Goal: Contribute content: Contribute content

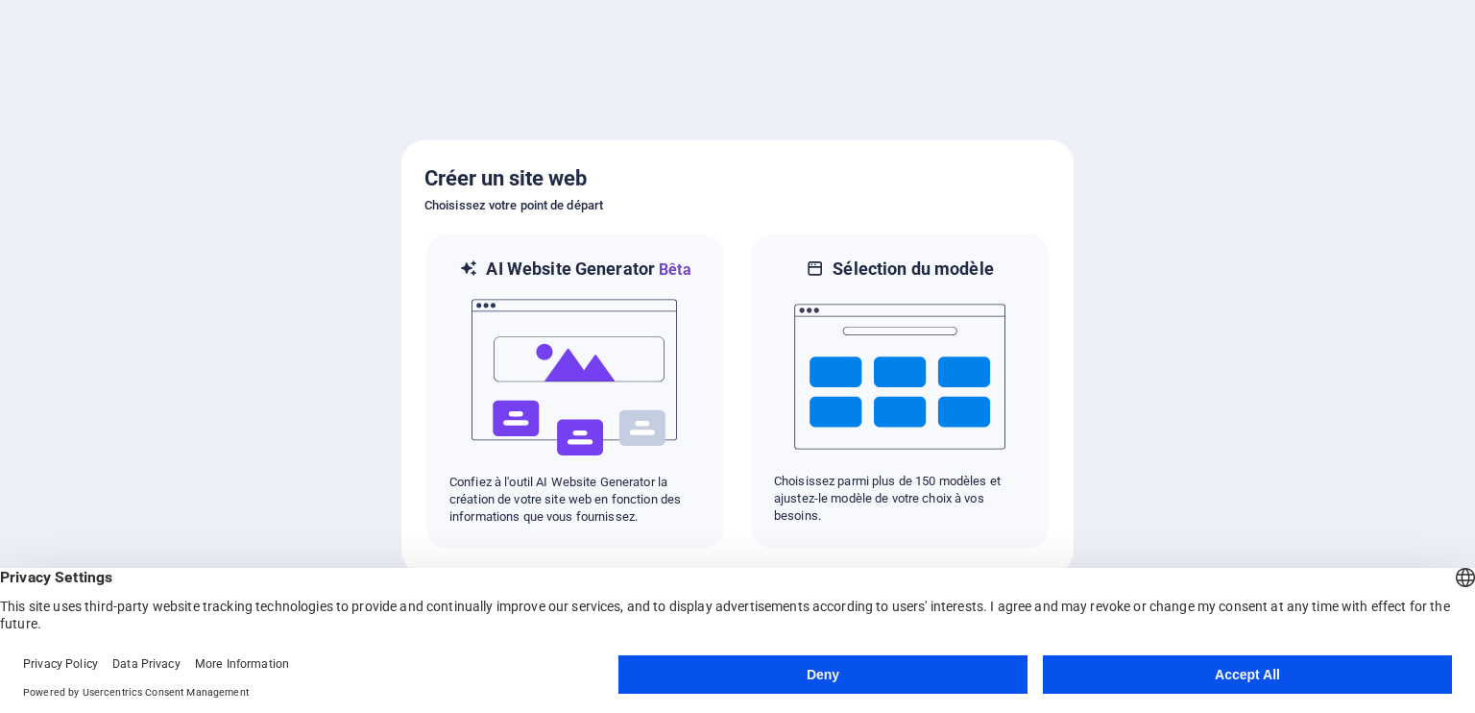
click at [1226, 670] on button "Accept All" at bounding box center [1247, 674] width 409 height 38
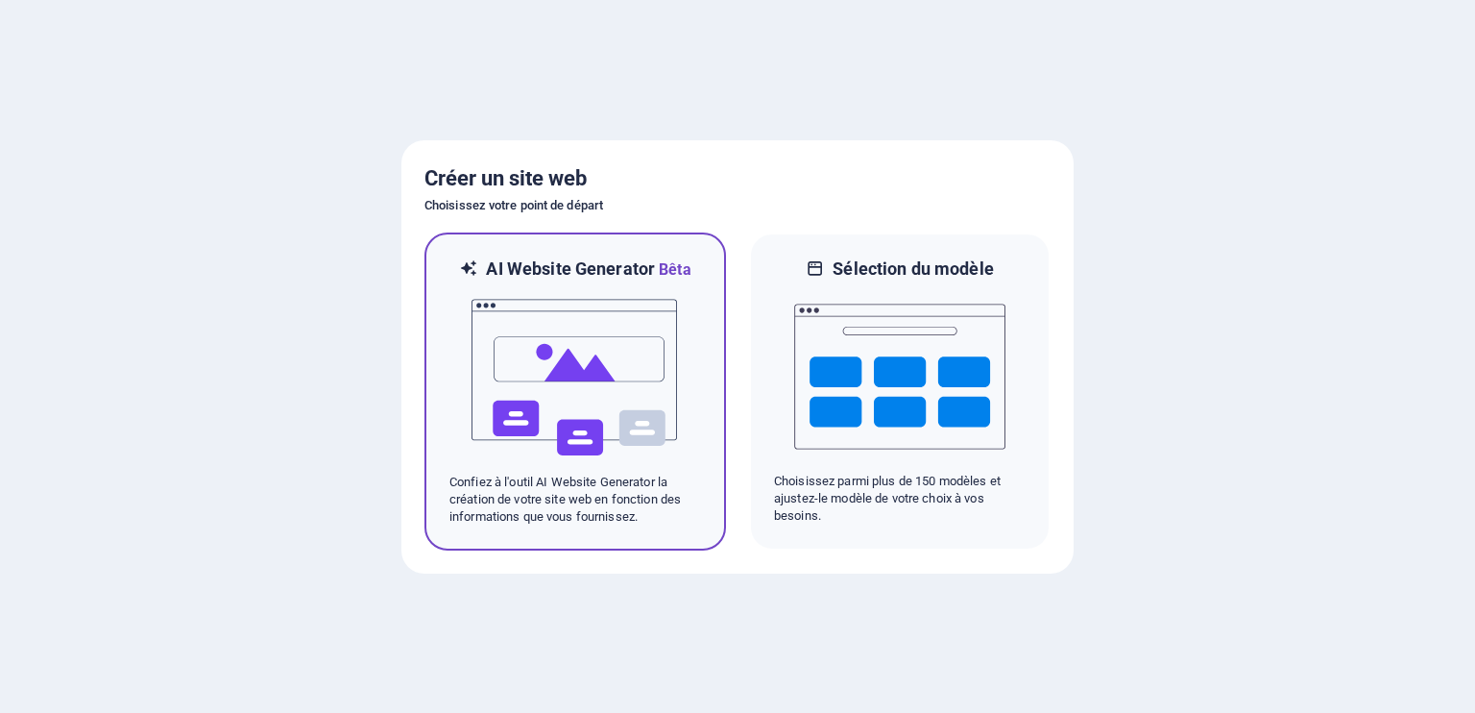
click at [582, 452] on img at bounding box center [575, 377] width 211 height 192
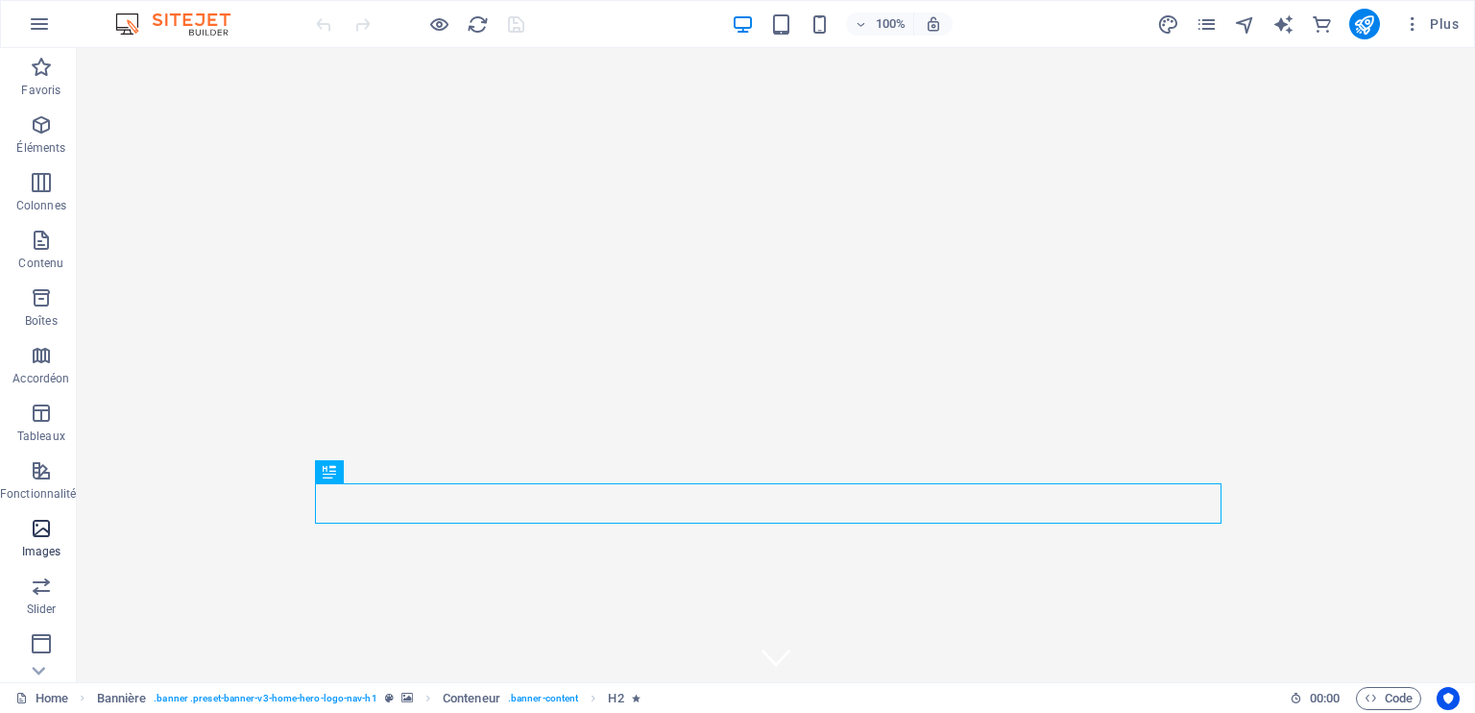
click at [23, 543] on span "Images" at bounding box center [41, 540] width 83 height 46
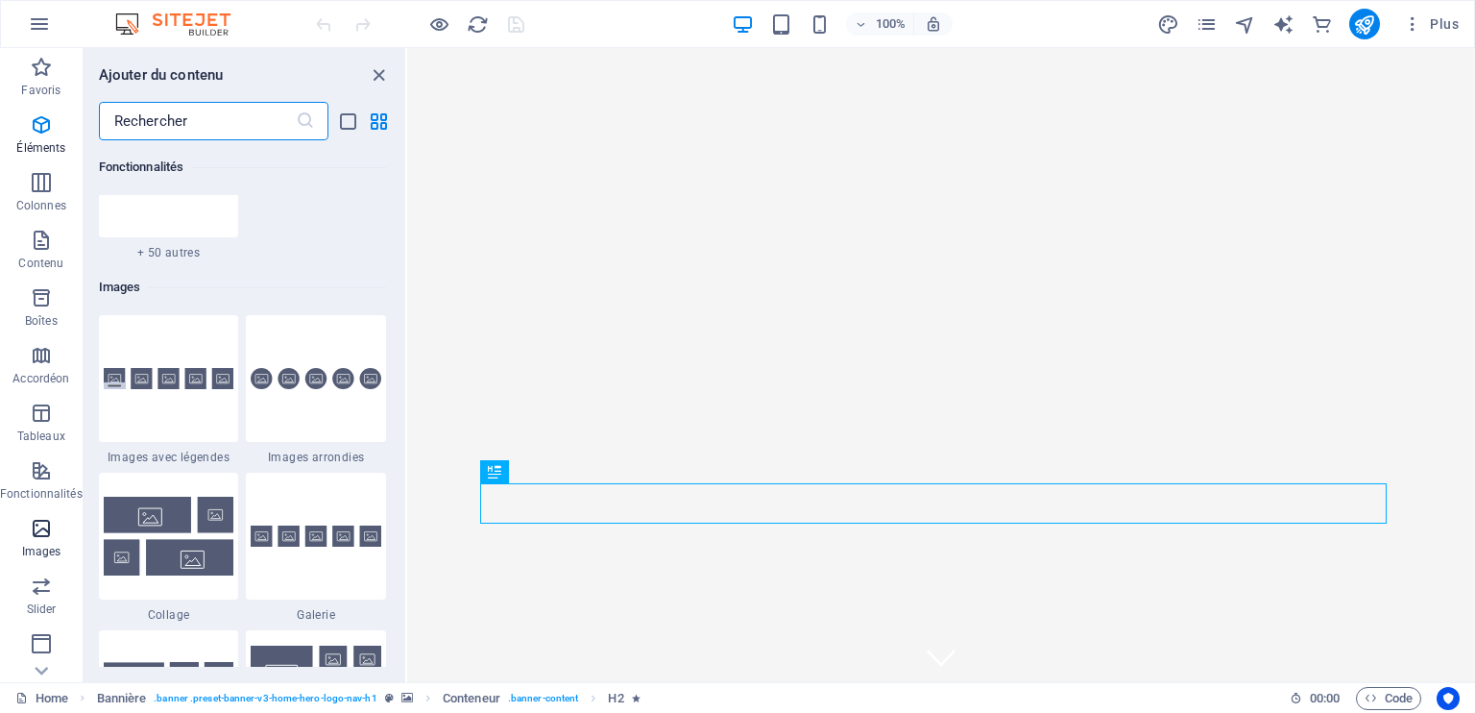
scroll to position [9740, 0]
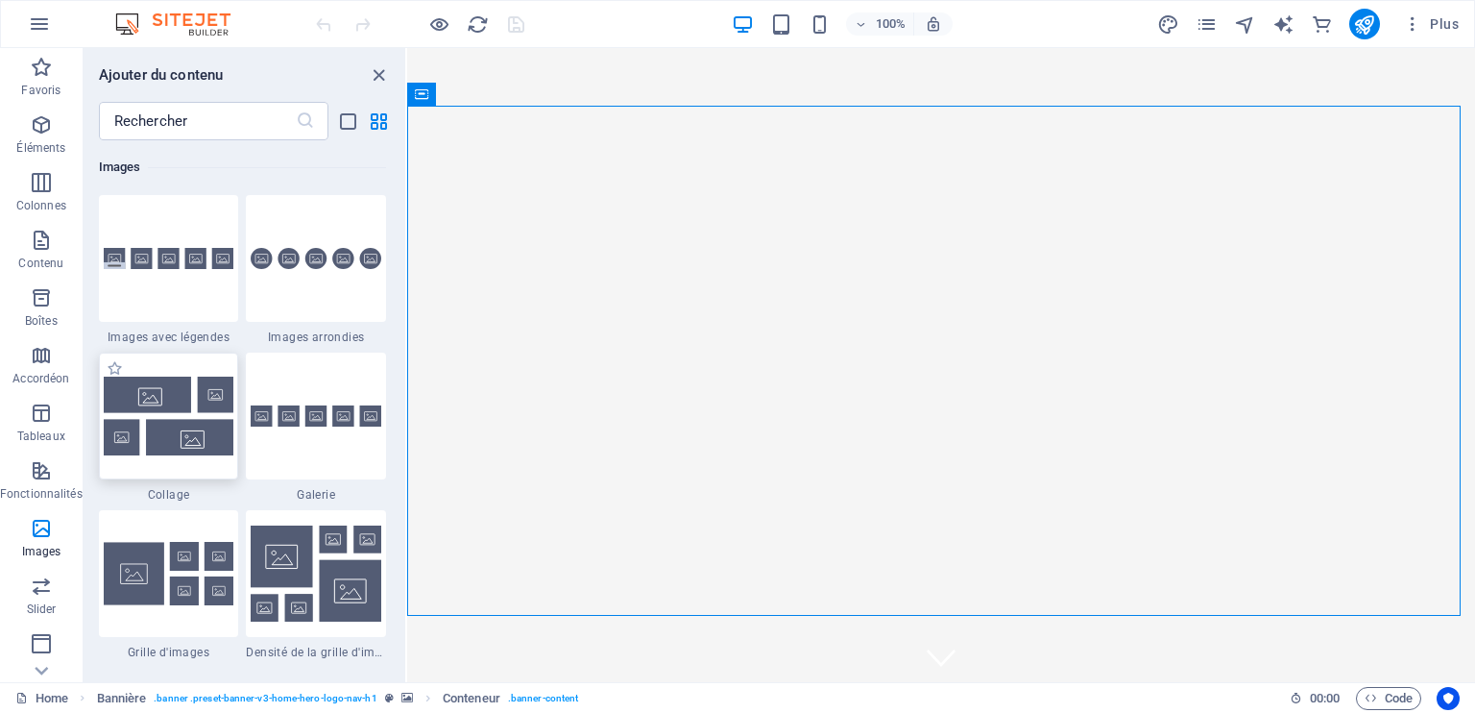
click at [189, 415] on img at bounding box center [169, 416] width 131 height 79
drag, startPoint x: 189, startPoint y: 415, endPoint x: 184, endPoint y: 399, distance: 17.0
click at [407, 415] on div "Glissez et déposez l'élément de votre choix pour remplacer le contenu existant.…" at bounding box center [941, 365] width 1068 height 634
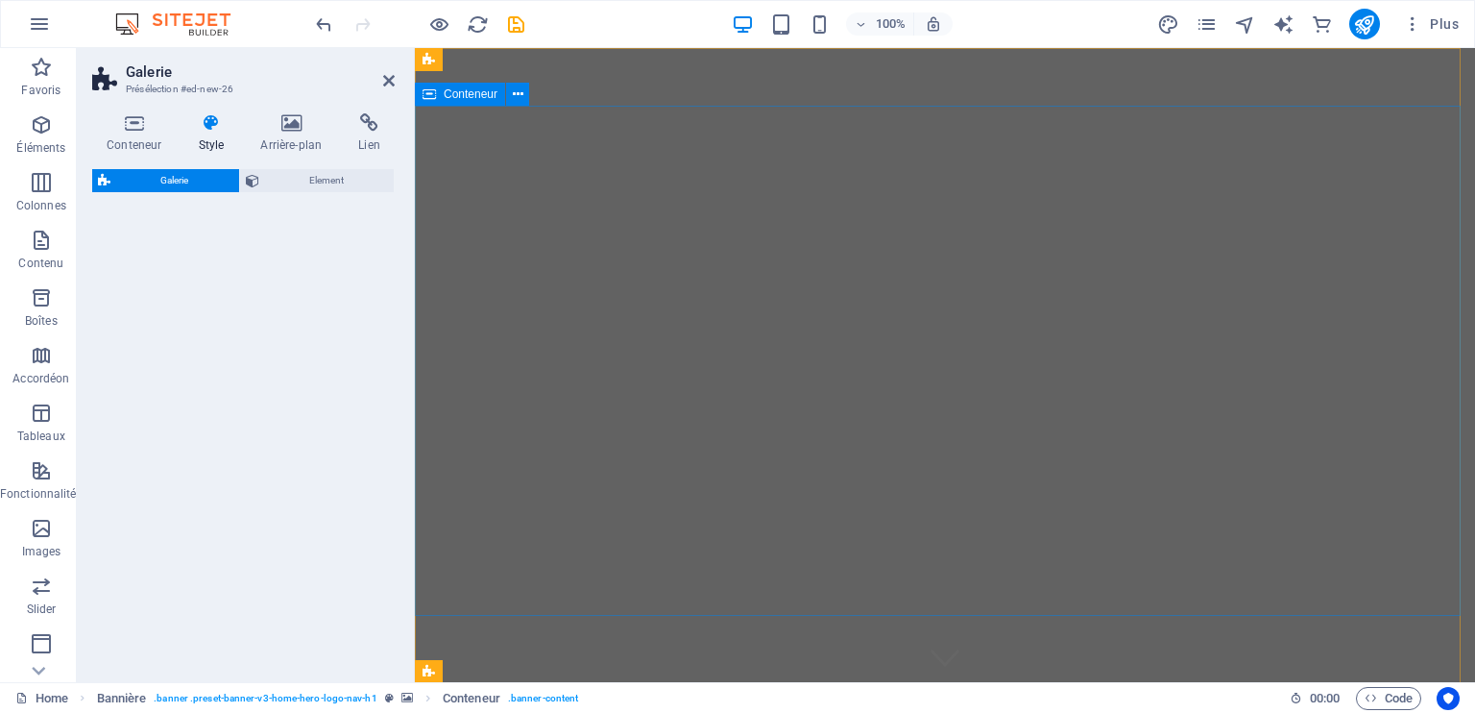
select select "rem"
select select "preset-gallery-v3-collage"
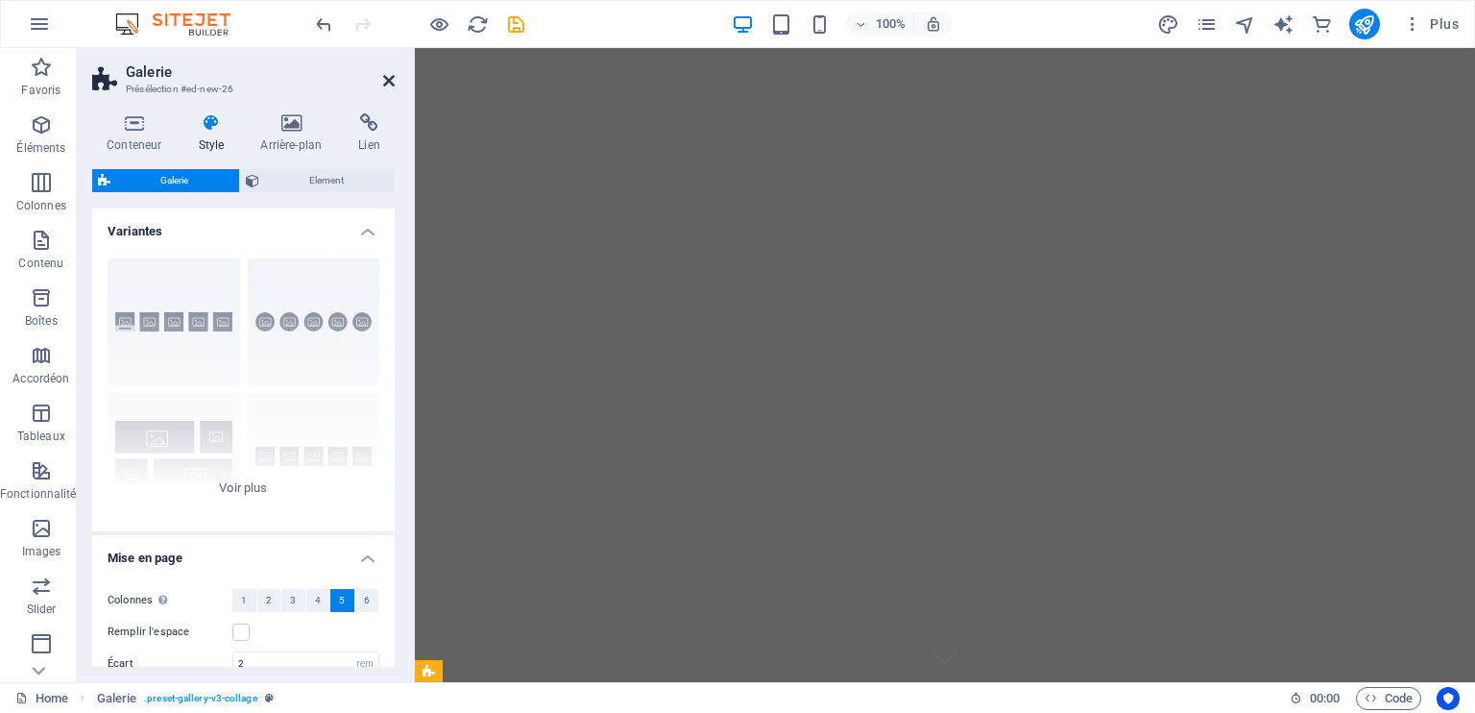
click at [388, 81] on icon at bounding box center [389, 80] width 12 height 15
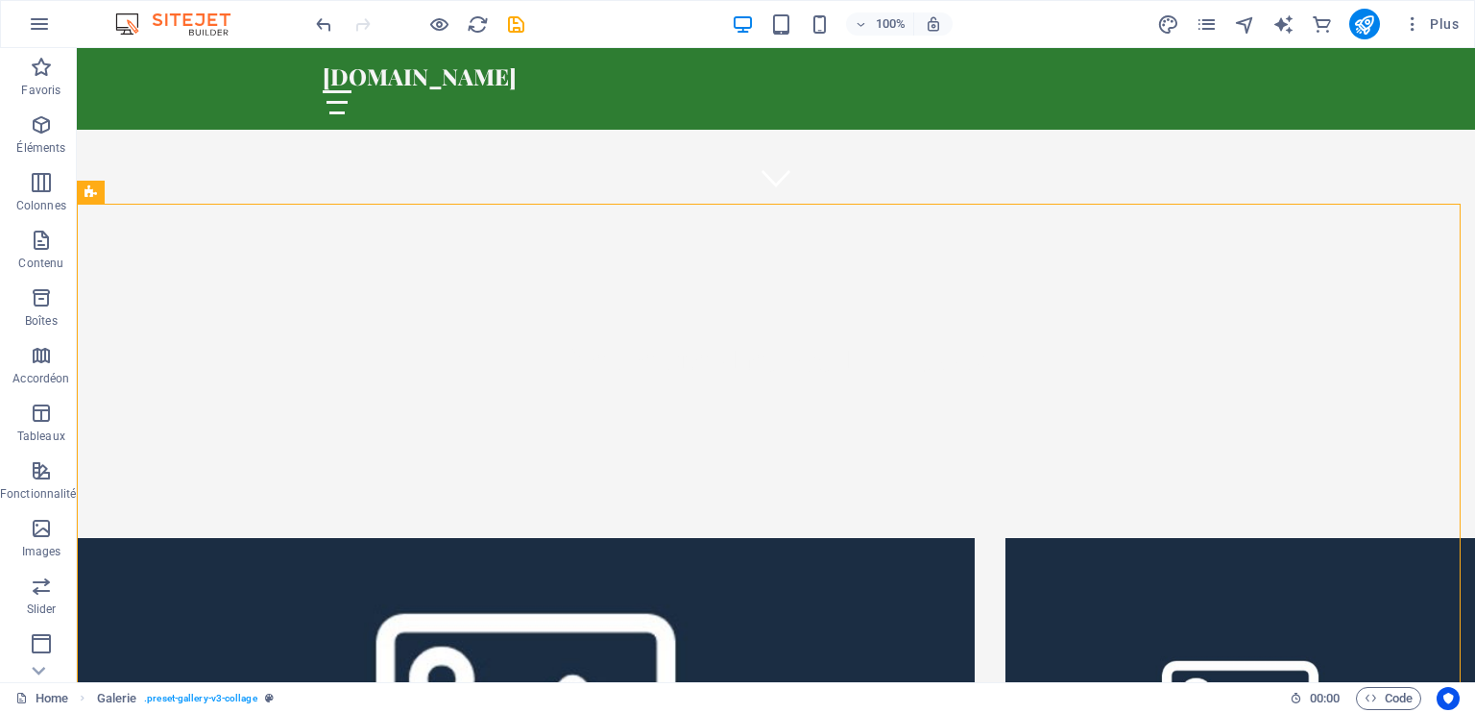
scroll to position [480, 0]
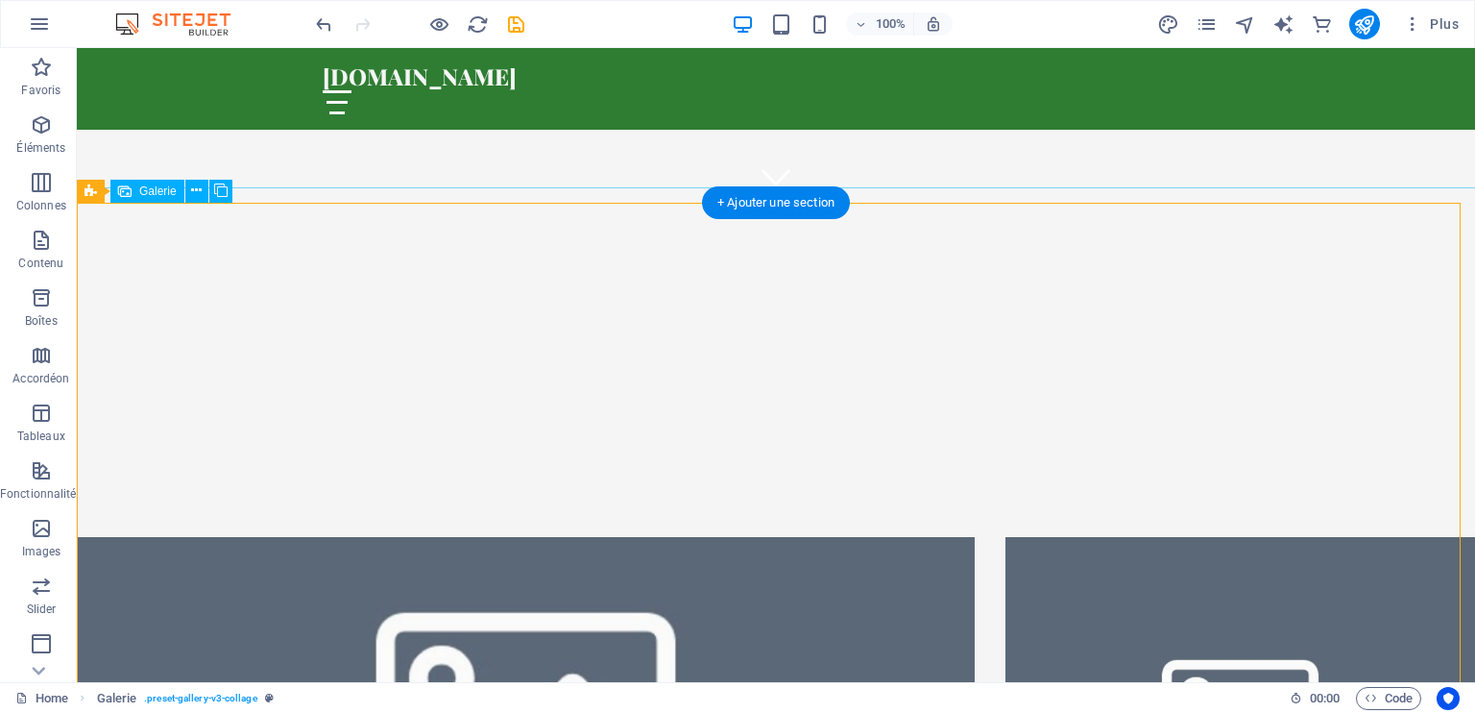
click at [558, 537] on li at bounding box center [526, 712] width 898 height 350
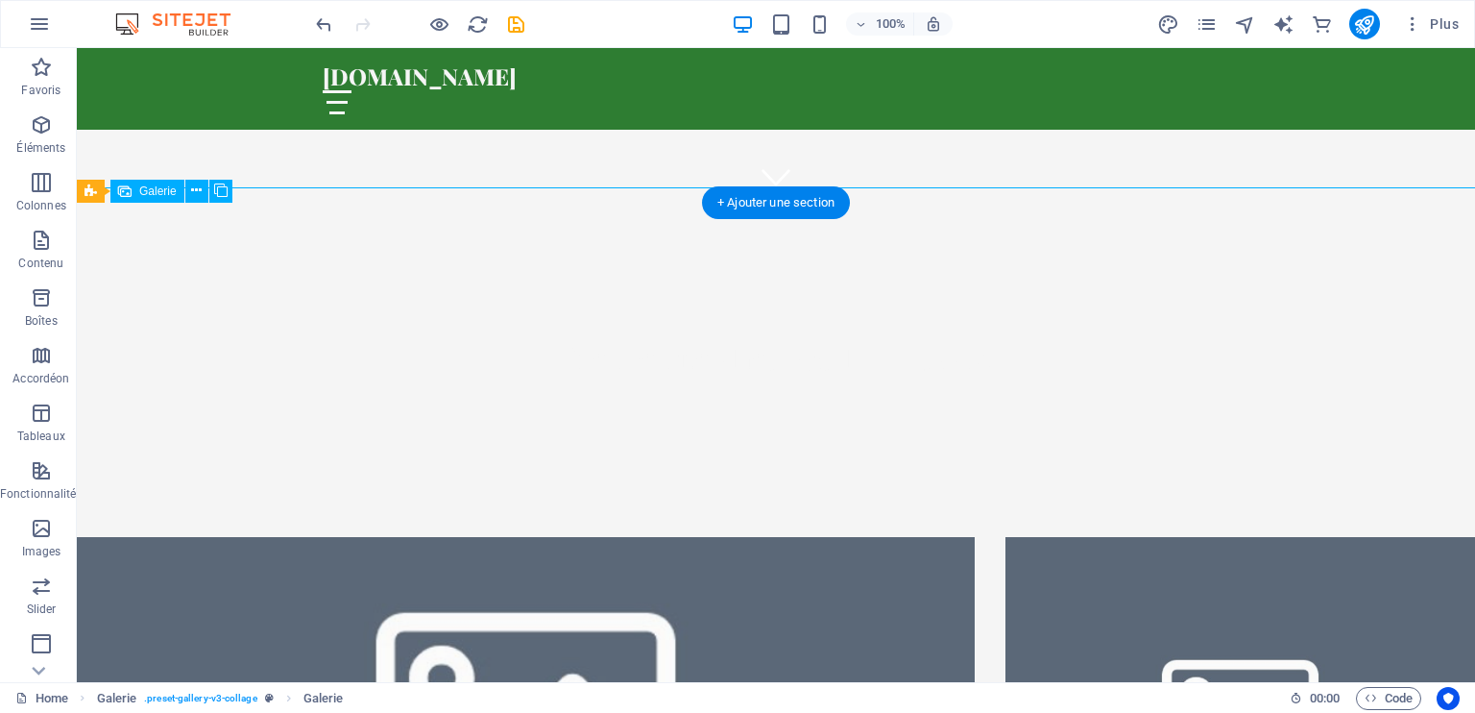
click at [558, 537] on li at bounding box center [526, 712] width 898 height 350
select select "4"
select select "px"
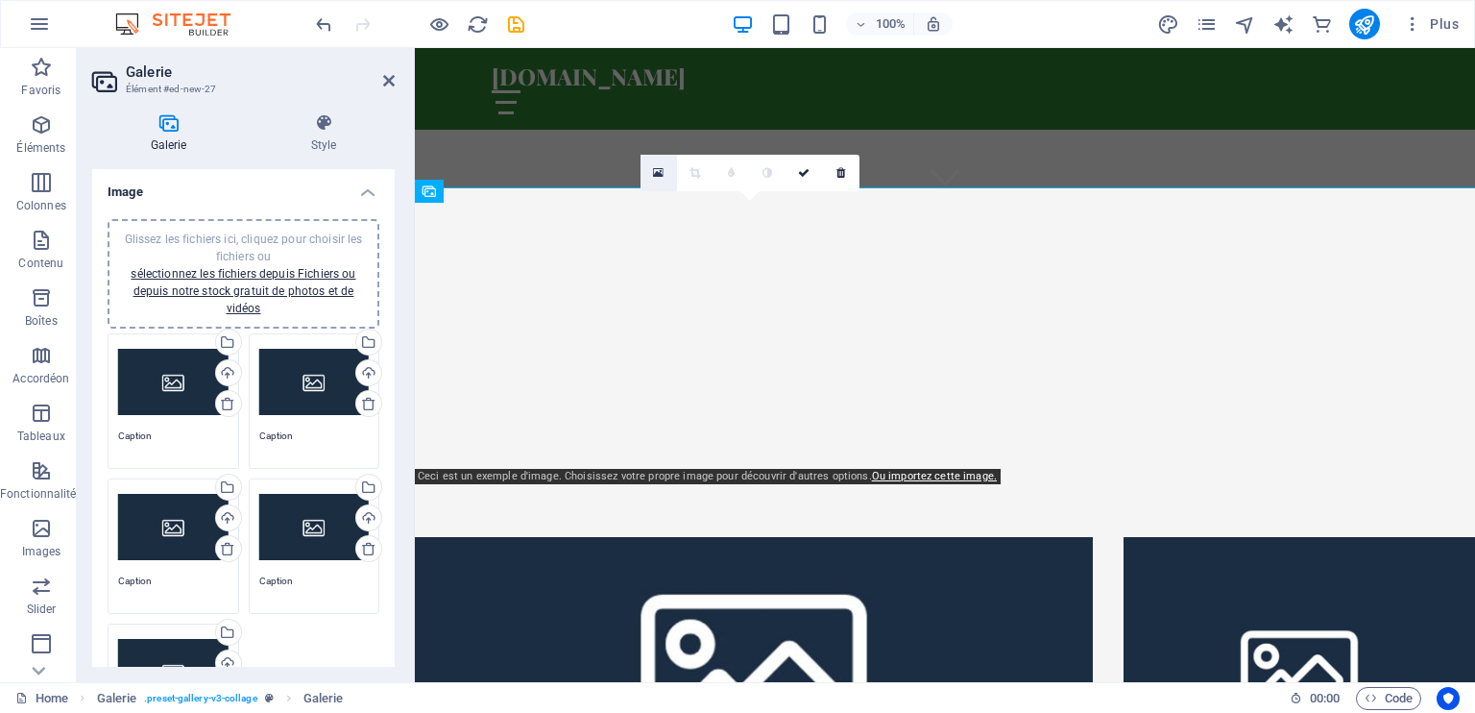
click at [657, 166] on icon at bounding box center [658, 172] width 11 height 13
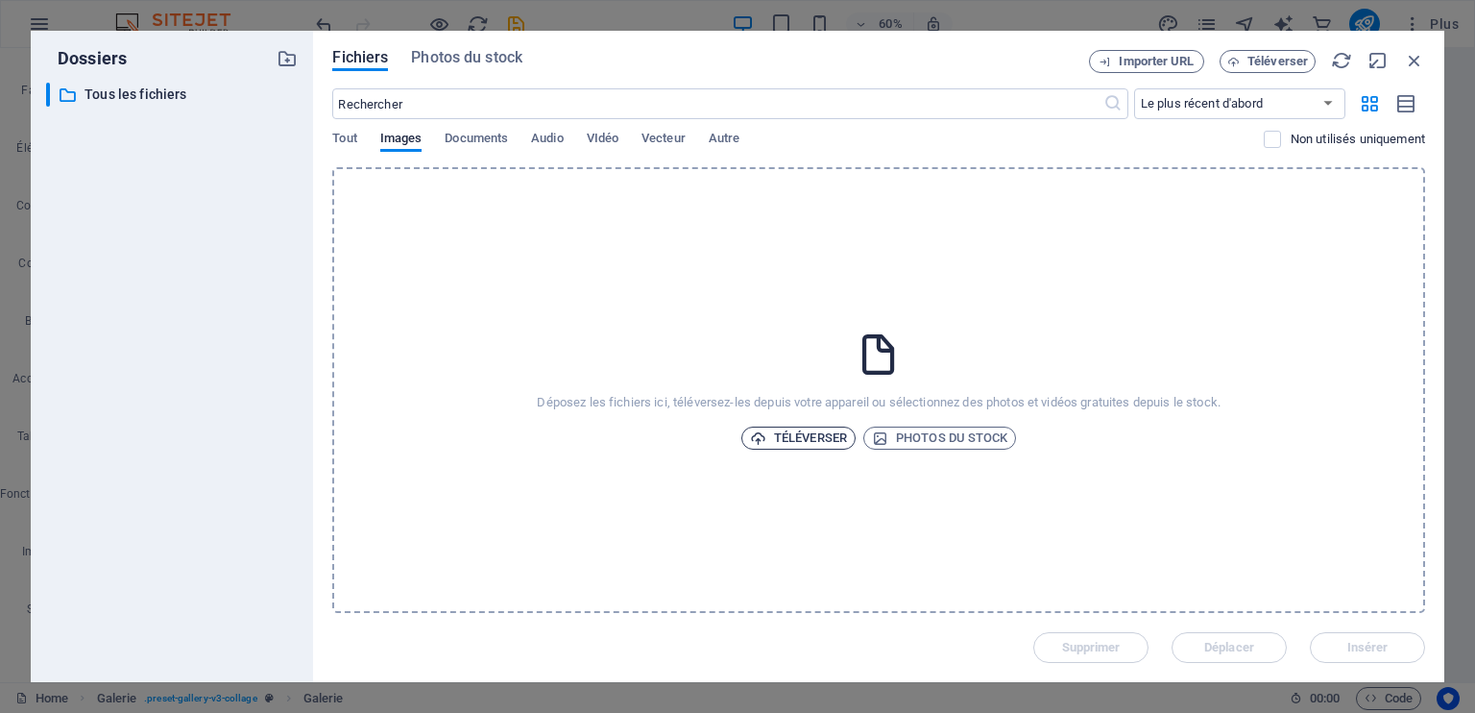
click at [814, 431] on span "Téléverser" at bounding box center [798, 437] width 97 height 23
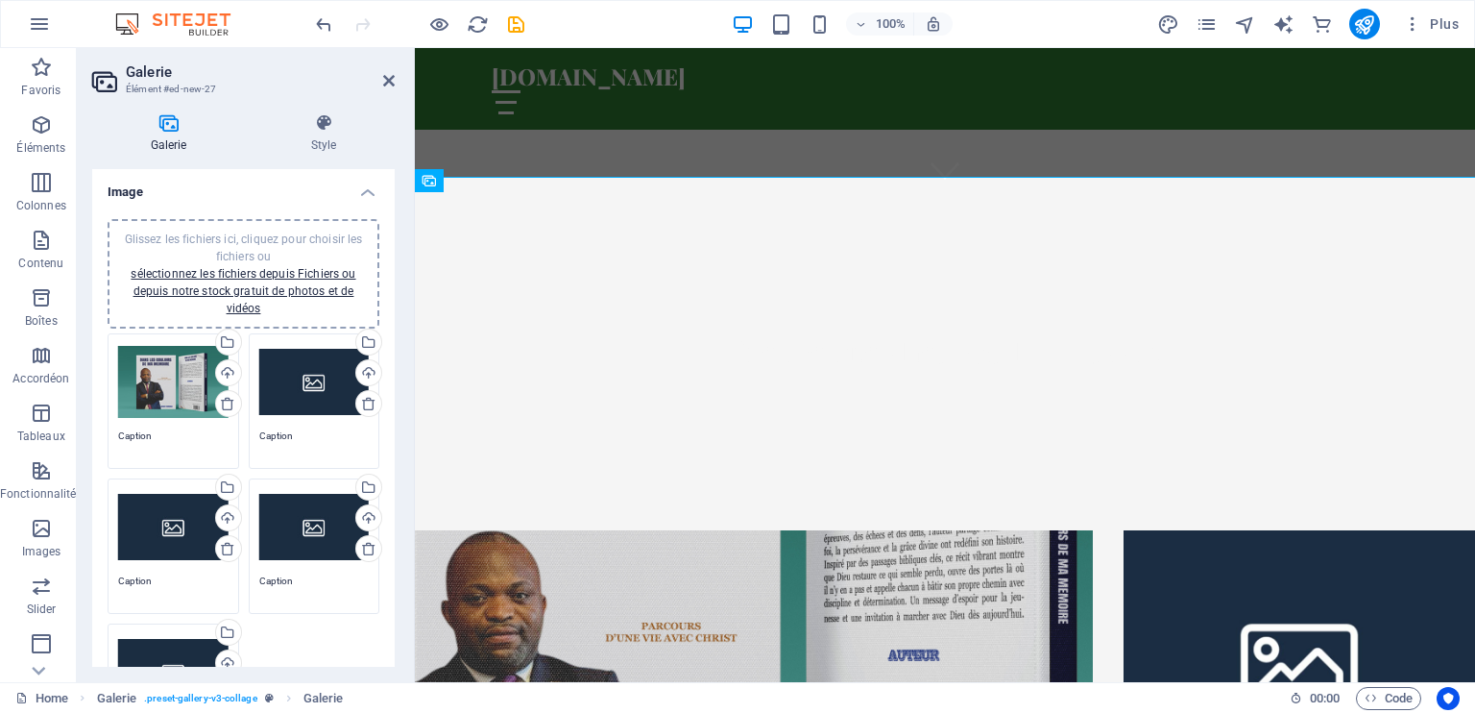
scroll to position [499, 0]
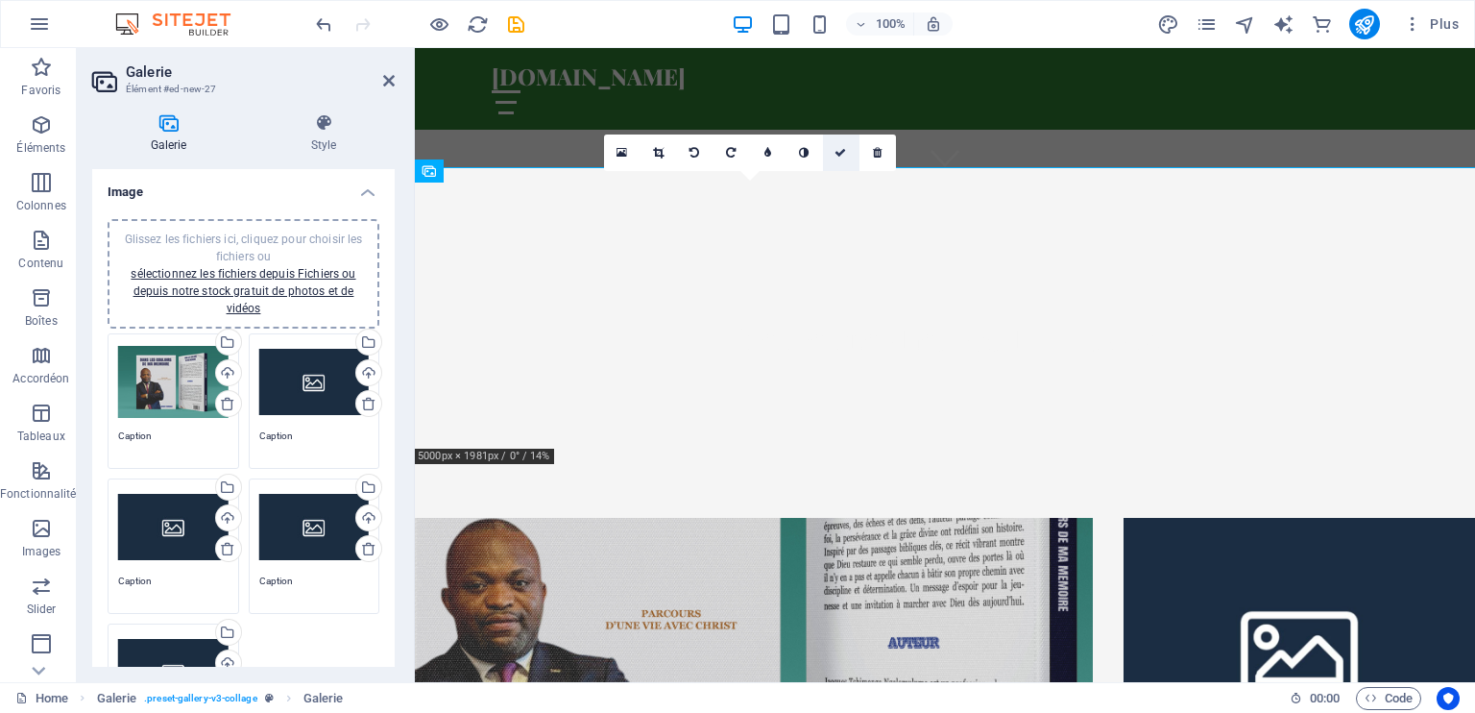
click at [839, 148] on icon at bounding box center [841, 153] width 12 height 12
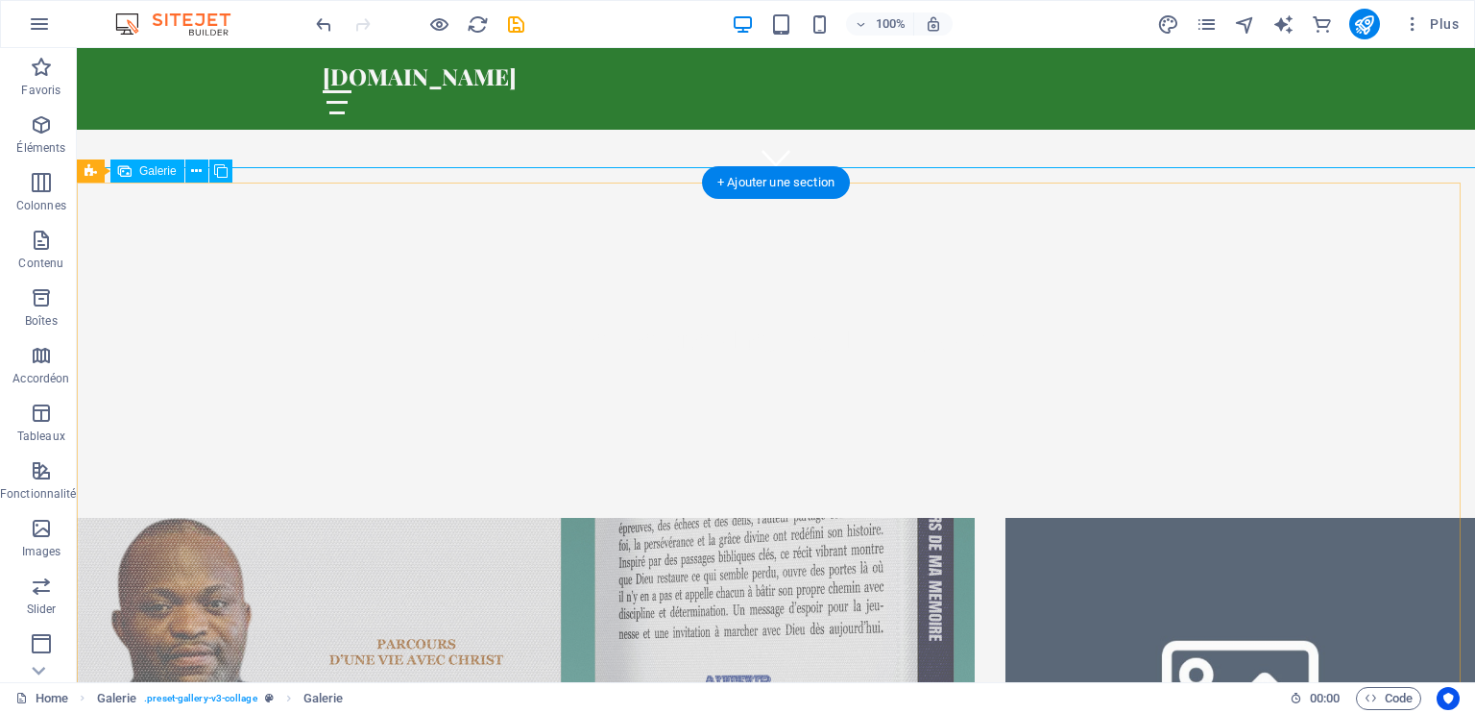
click at [718, 518] on li at bounding box center [526, 693] width 898 height 350
select select "4"
select select "px"
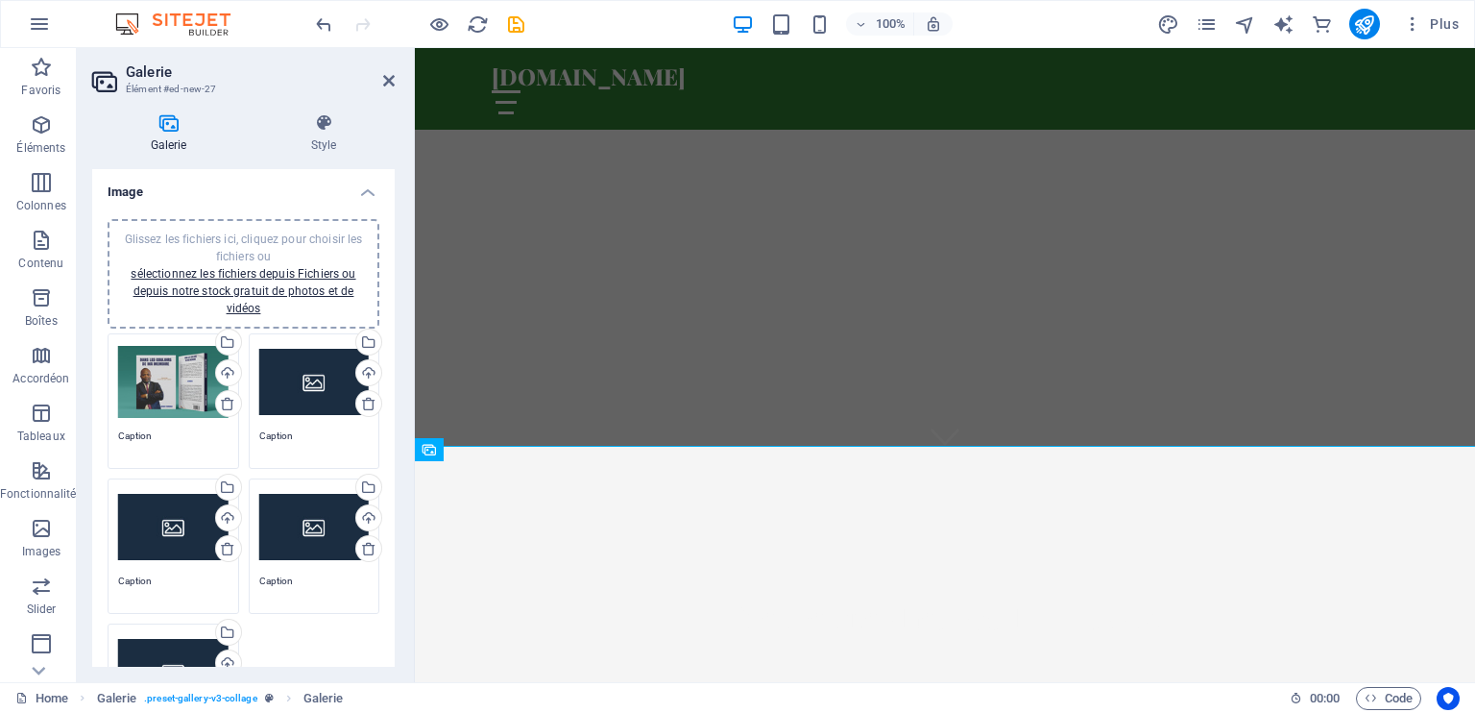
scroll to position [323, 0]
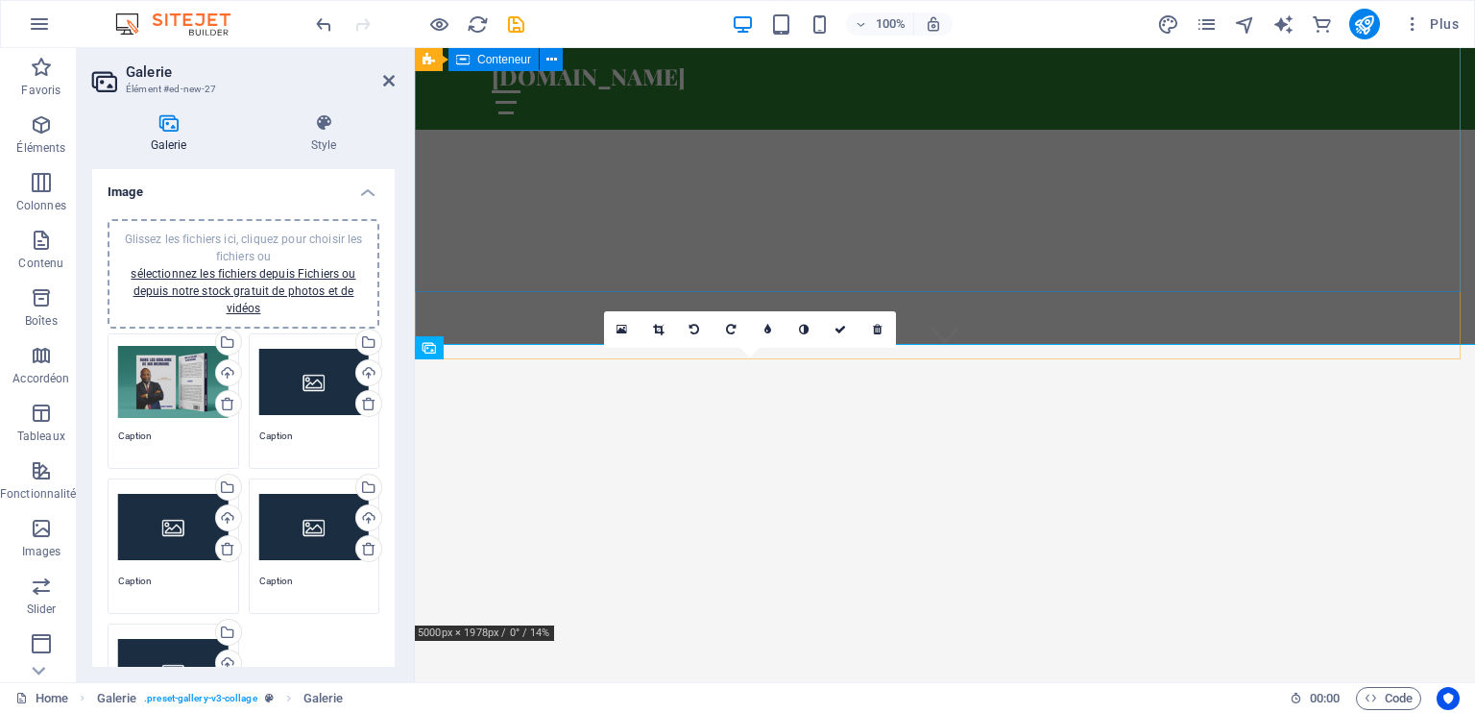
drag, startPoint x: 619, startPoint y: 511, endPoint x: 595, endPoint y: 124, distance: 387.8
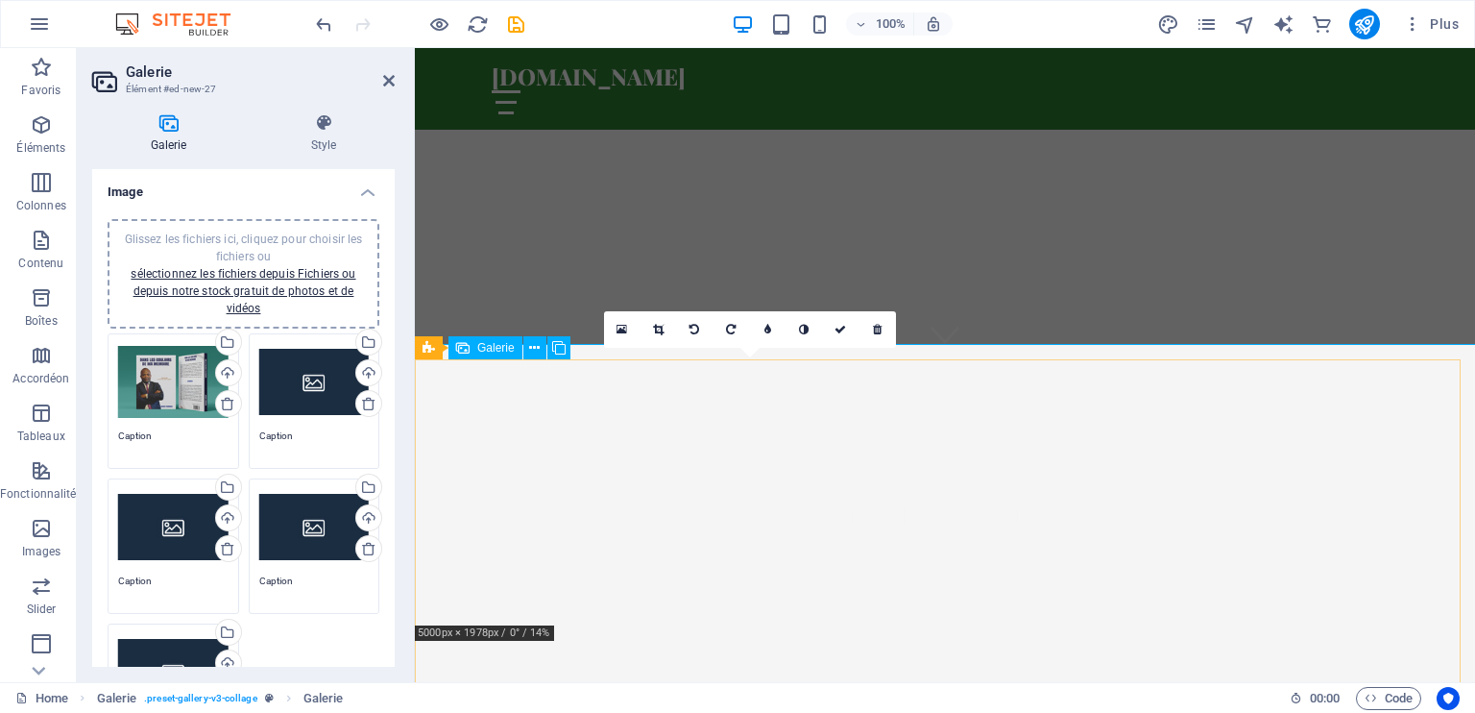
click at [457, 346] on span "Galerie" at bounding box center [461, 348] width 37 height 12
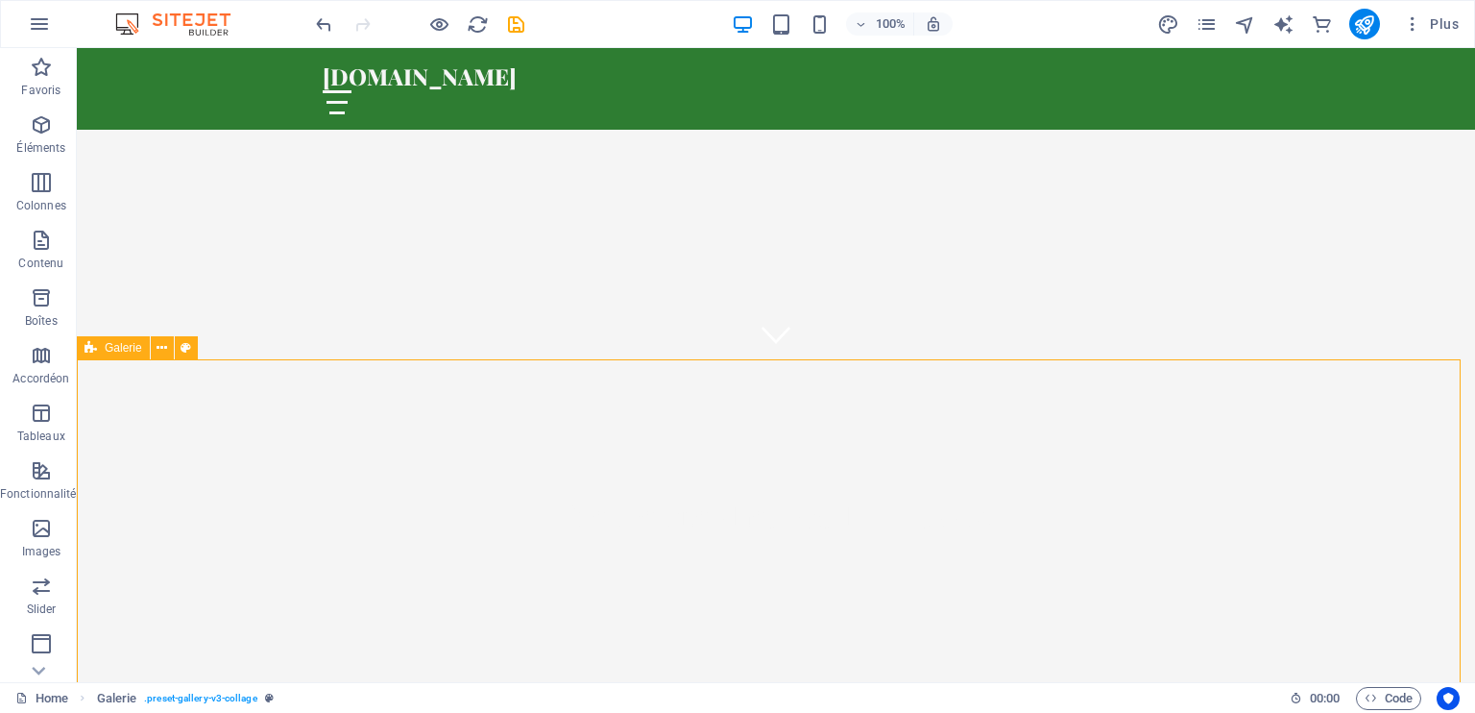
click at [89, 348] on icon at bounding box center [91, 347] width 12 height 23
click at [118, 349] on span "Galerie" at bounding box center [123, 348] width 37 height 12
select select "rem"
select select "preset-gallery-v3-collage"
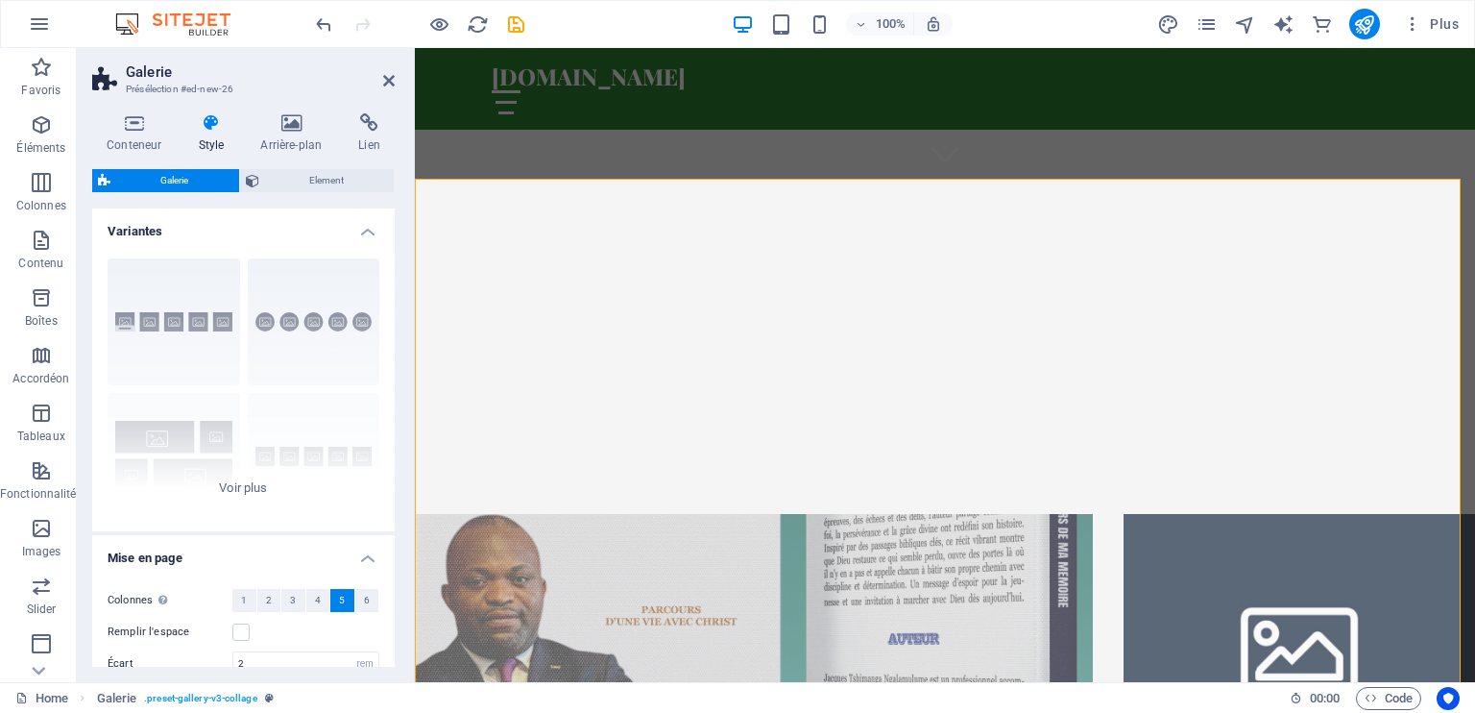
scroll to position [496, 0]
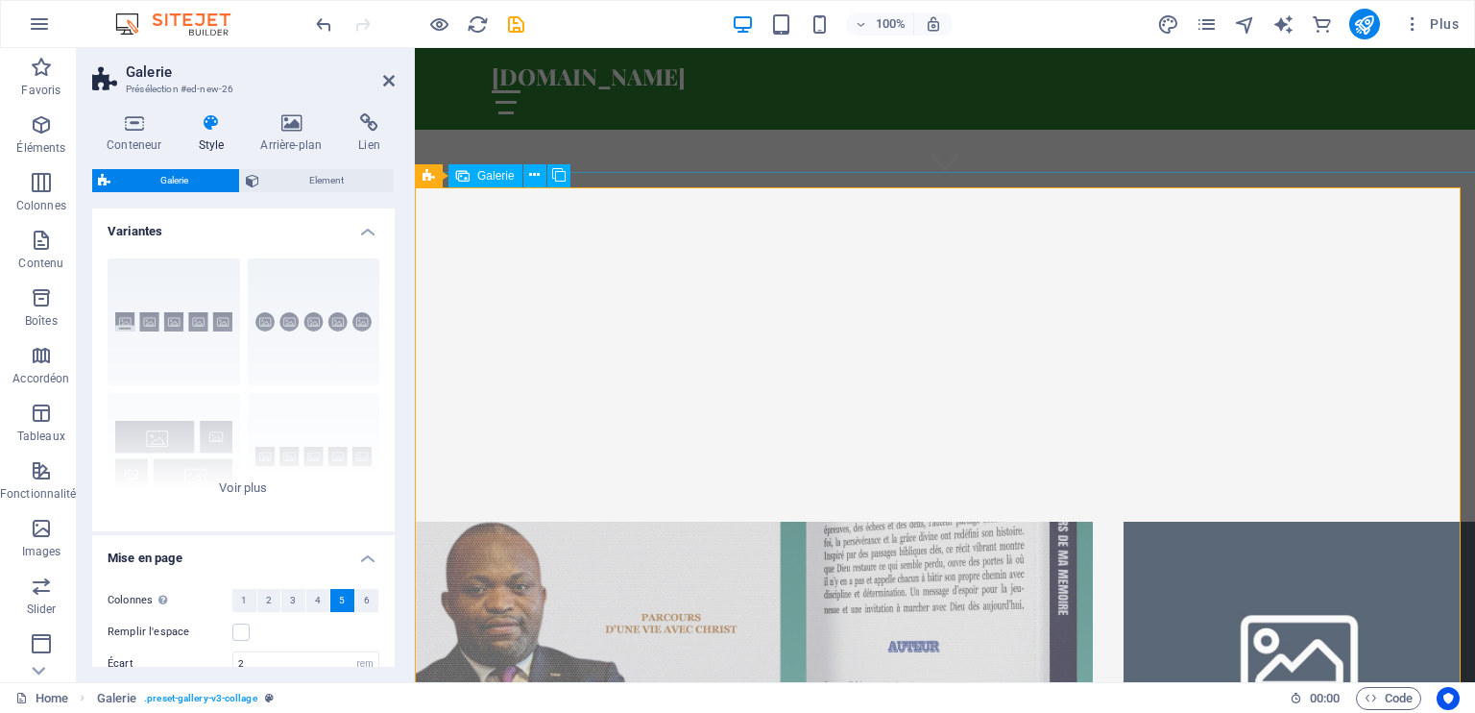
click at [1291, 522] on li at bounding box center [1300, 654] width 352 height 265
select select "4"
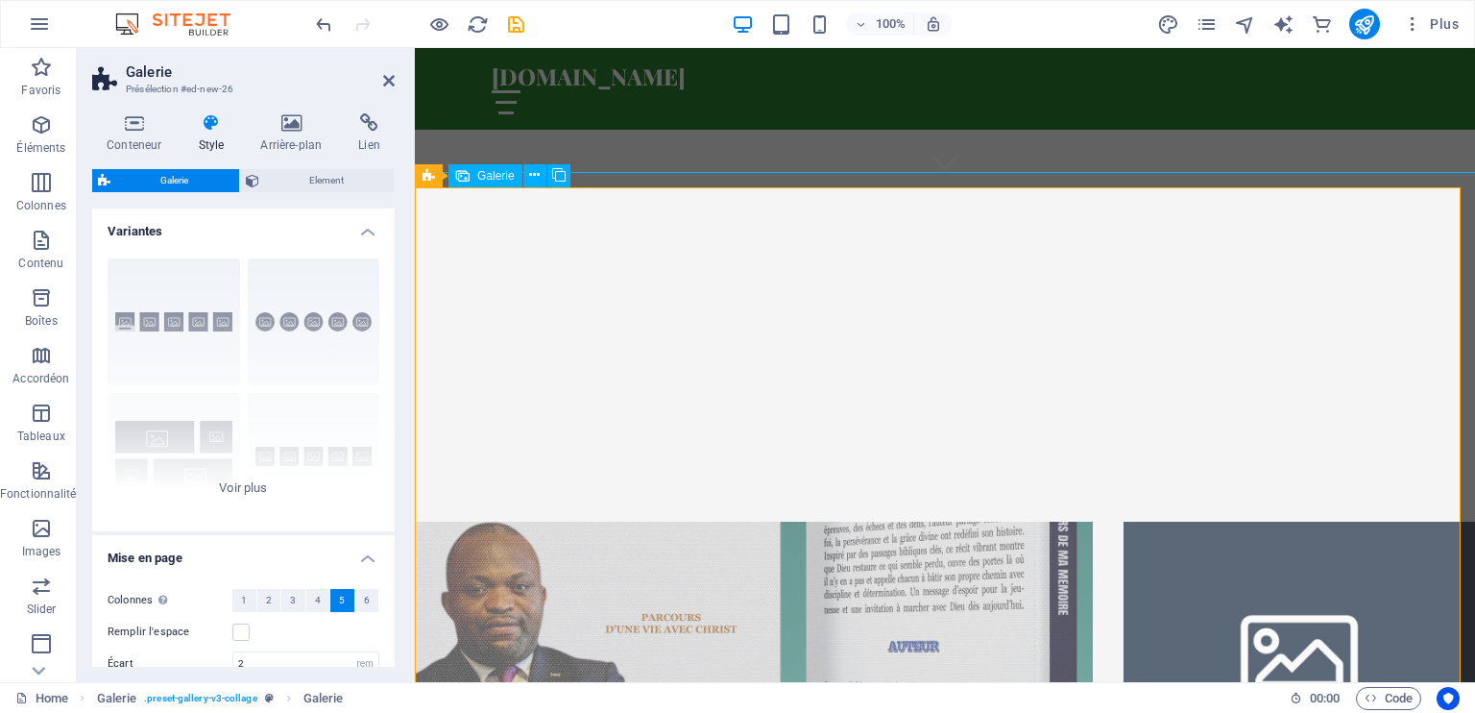
select select "px"
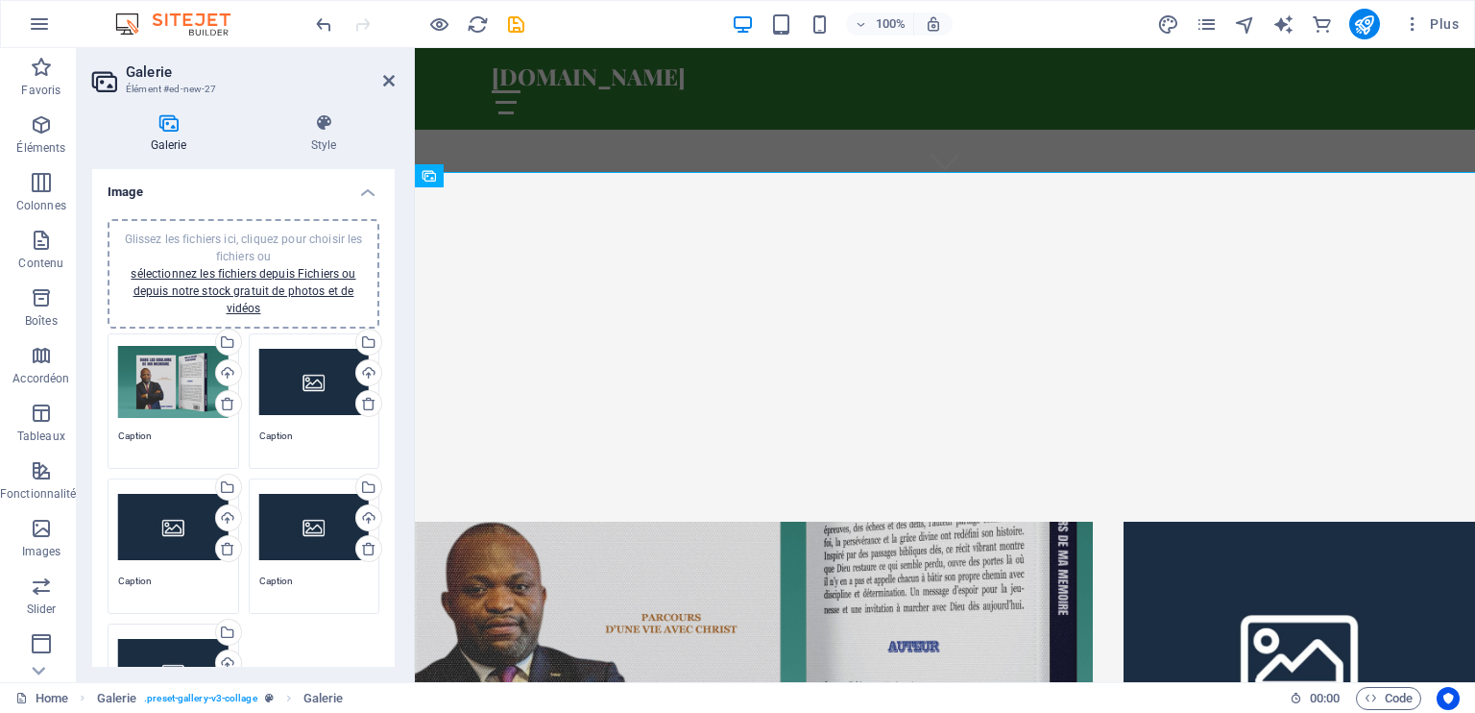
click at [304, 388] on div "Glissez les fichiers ici, cliquez pour choisir les fichiers ou sélectionnez les…" at bounding box center [314, 382] width 110 height 77
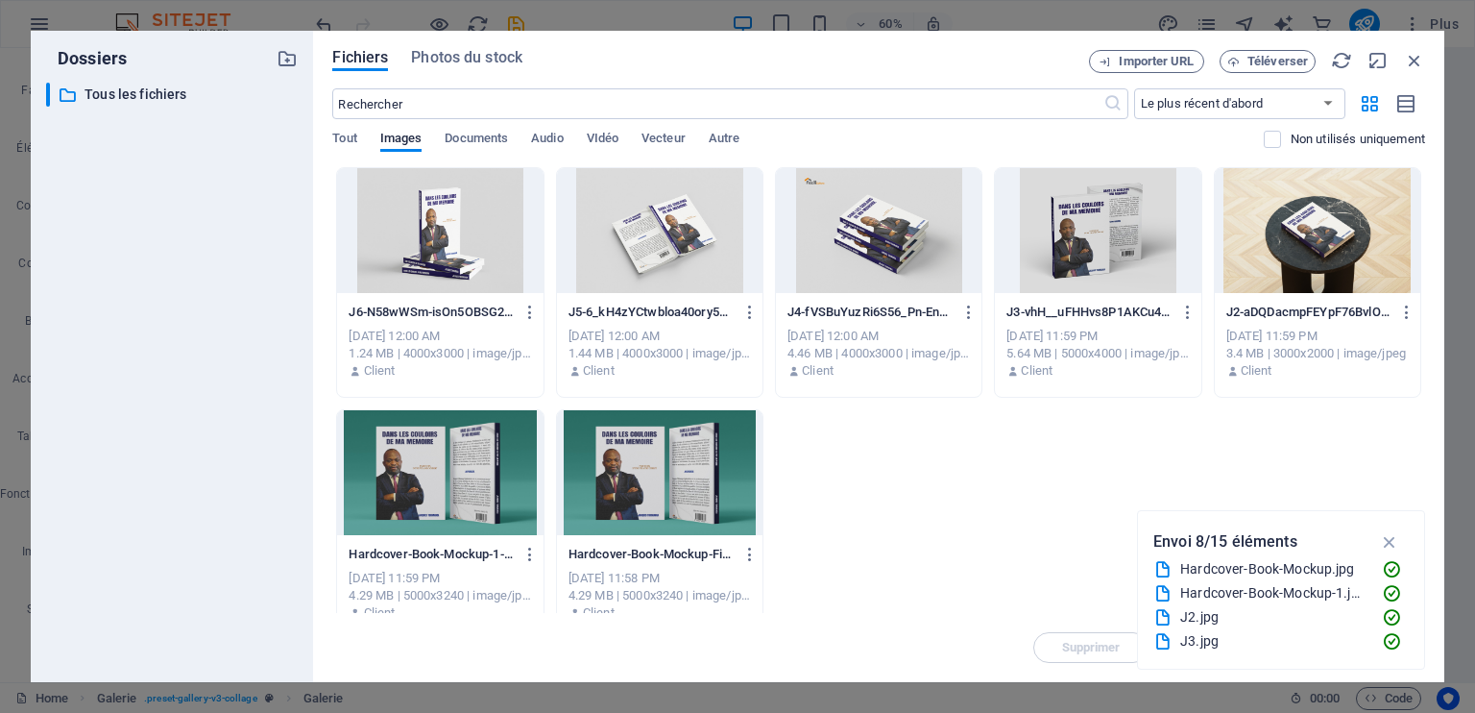
click at [424, 214] on div at bounding box center [440, 230] width 206 height 125
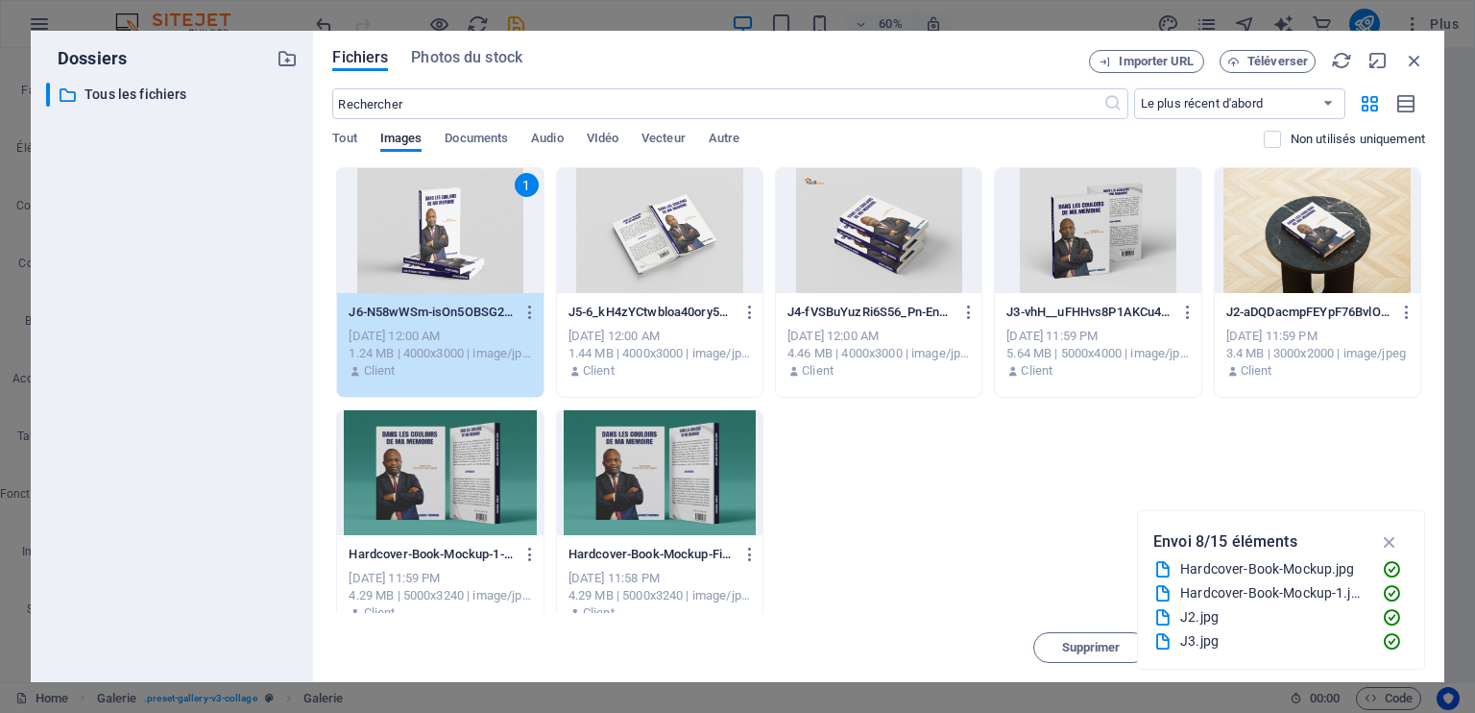
click at [685, 237] on div at bounding box center [660, 230] width 206 height 125
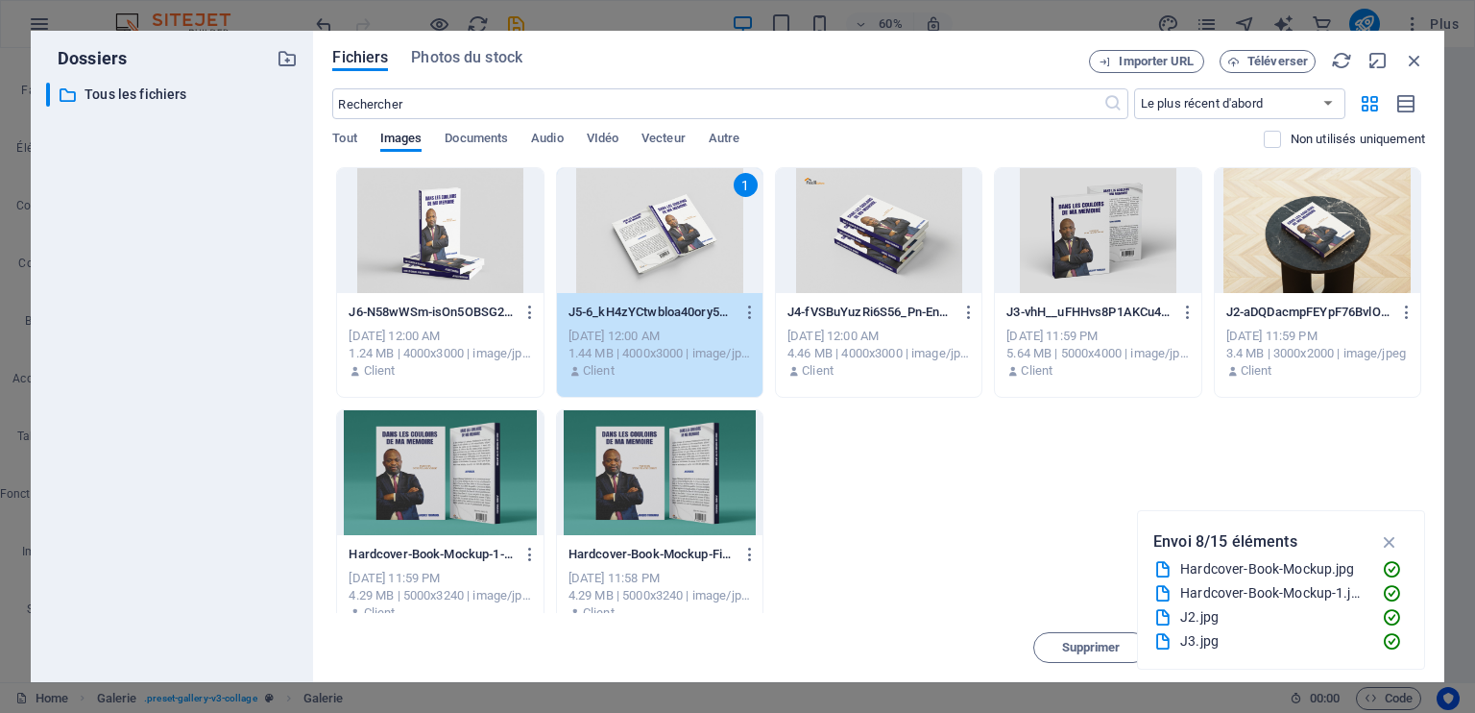
click at [480, 253] on div at bounding box center [440, 230] width 206 height 125
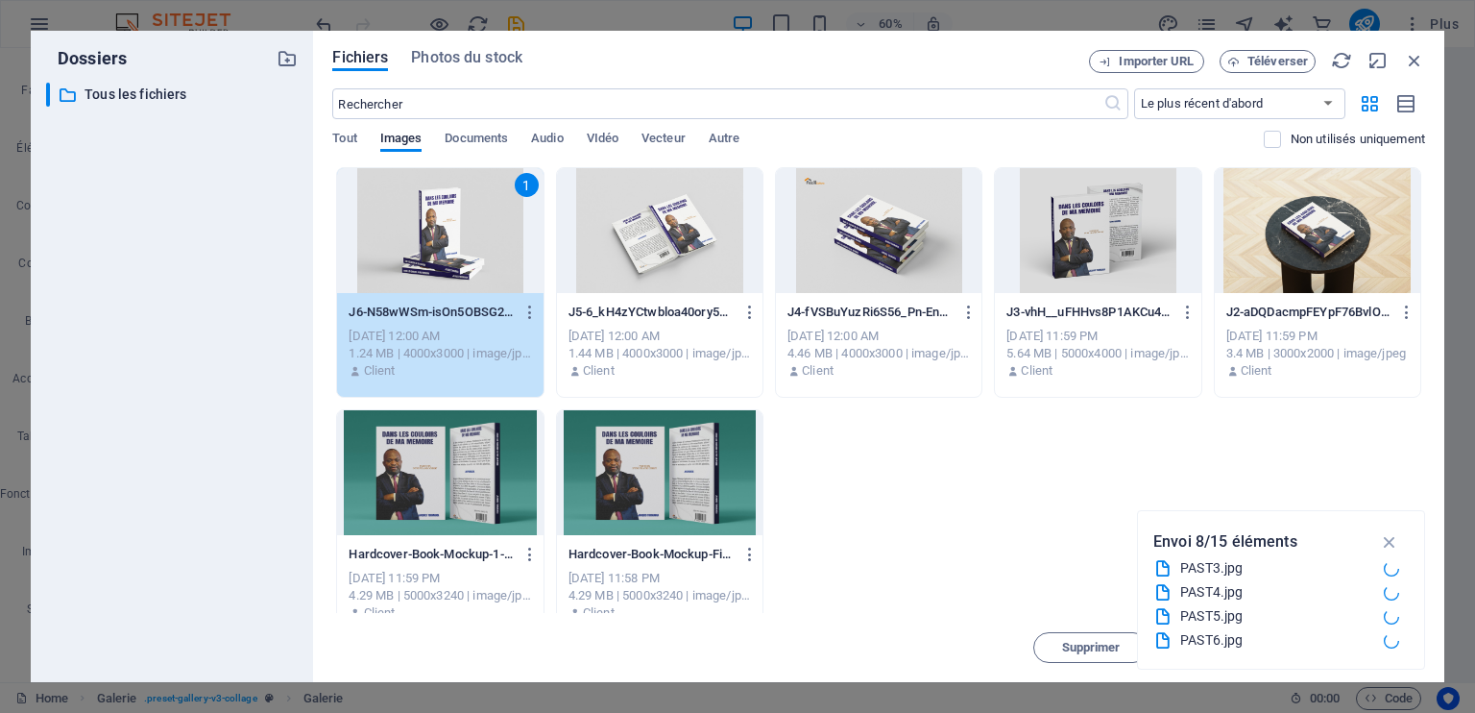
scroll to position [243, 0]
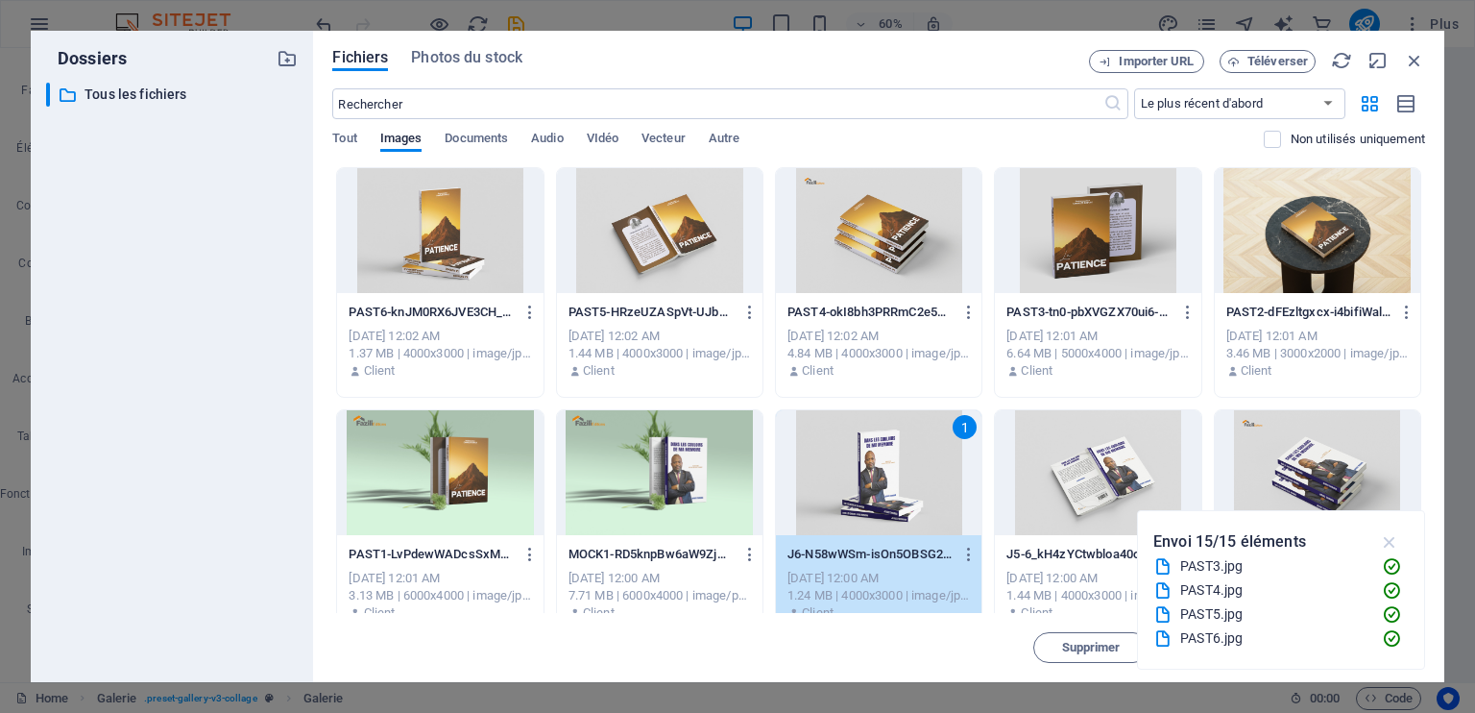
click at [1388, 533] on icon "button" at bounding box center [1390, 541] width 22 height 21
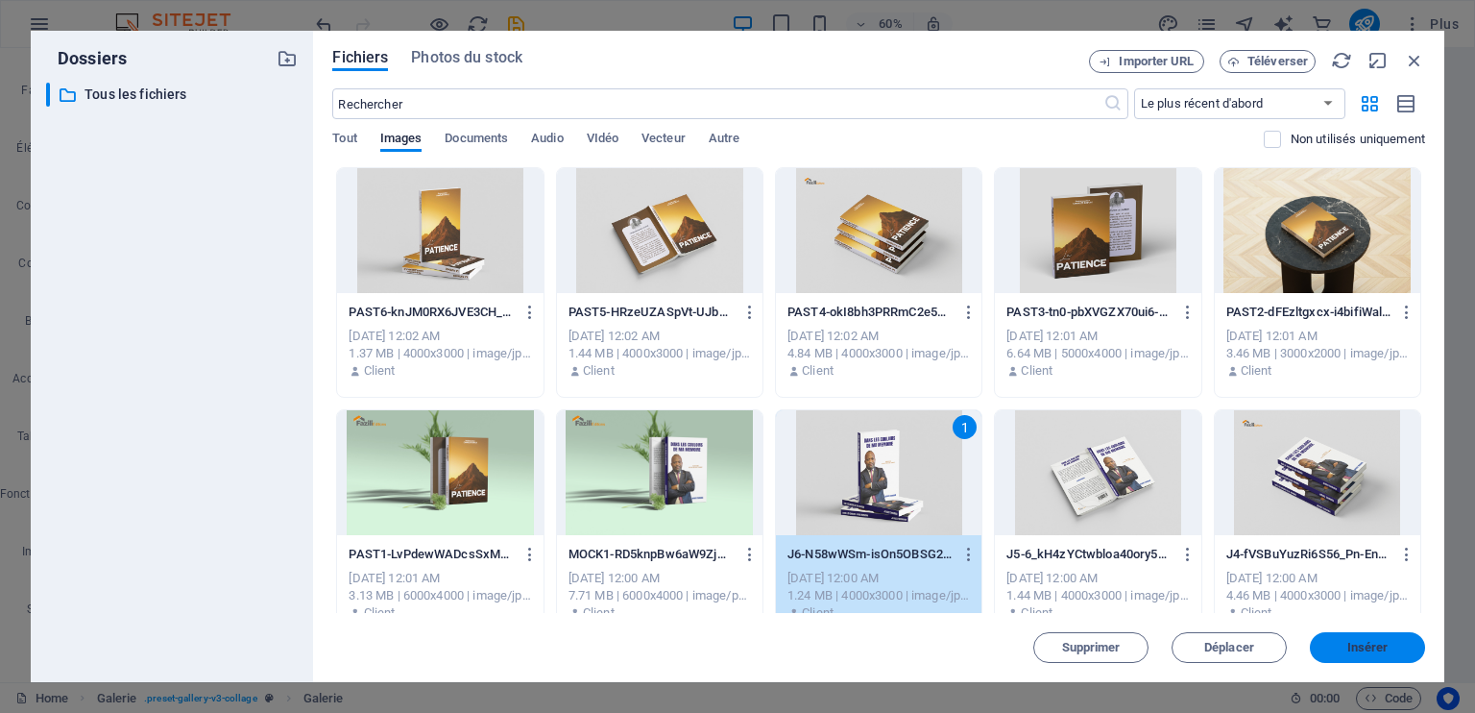
click at [1356, 645] on span "Insérer" at bounding box center [1368, 648] width 41 height 12
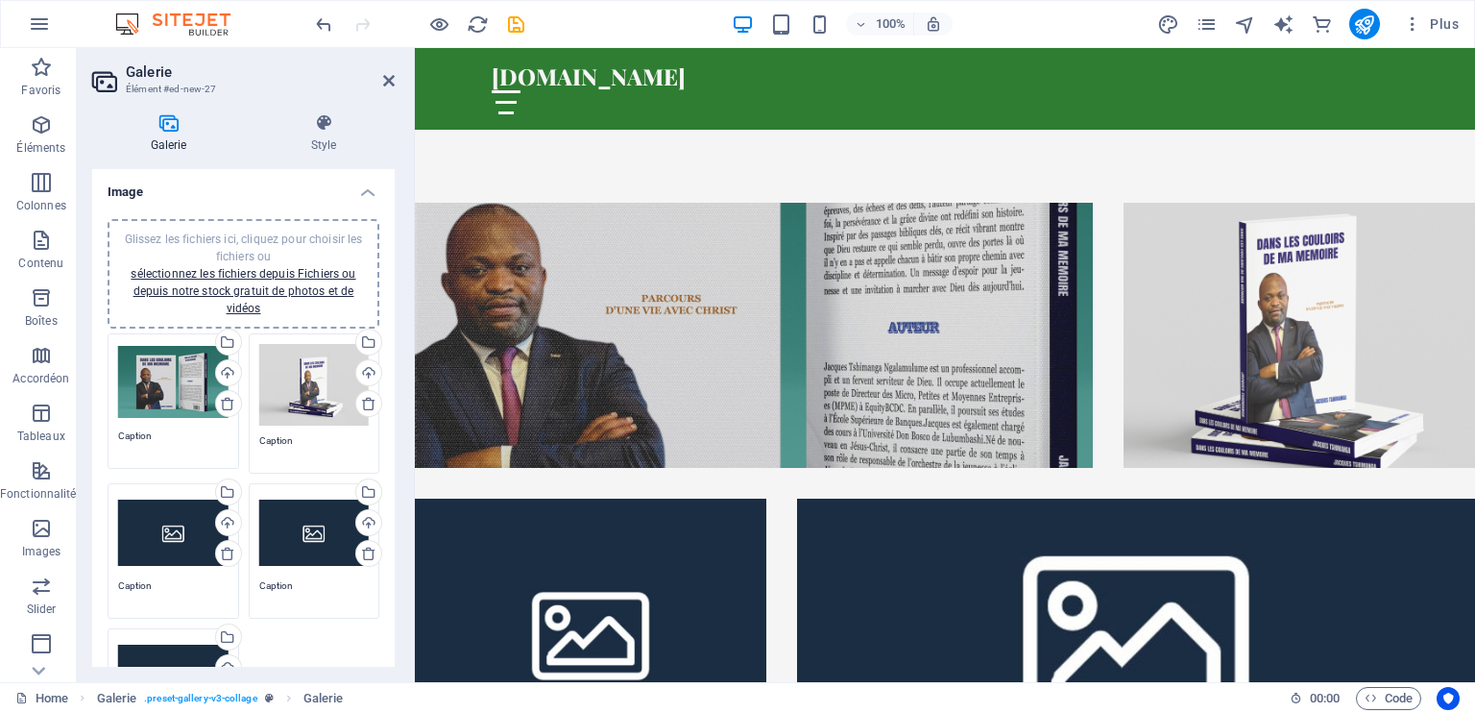
scroll to position [880, 0]
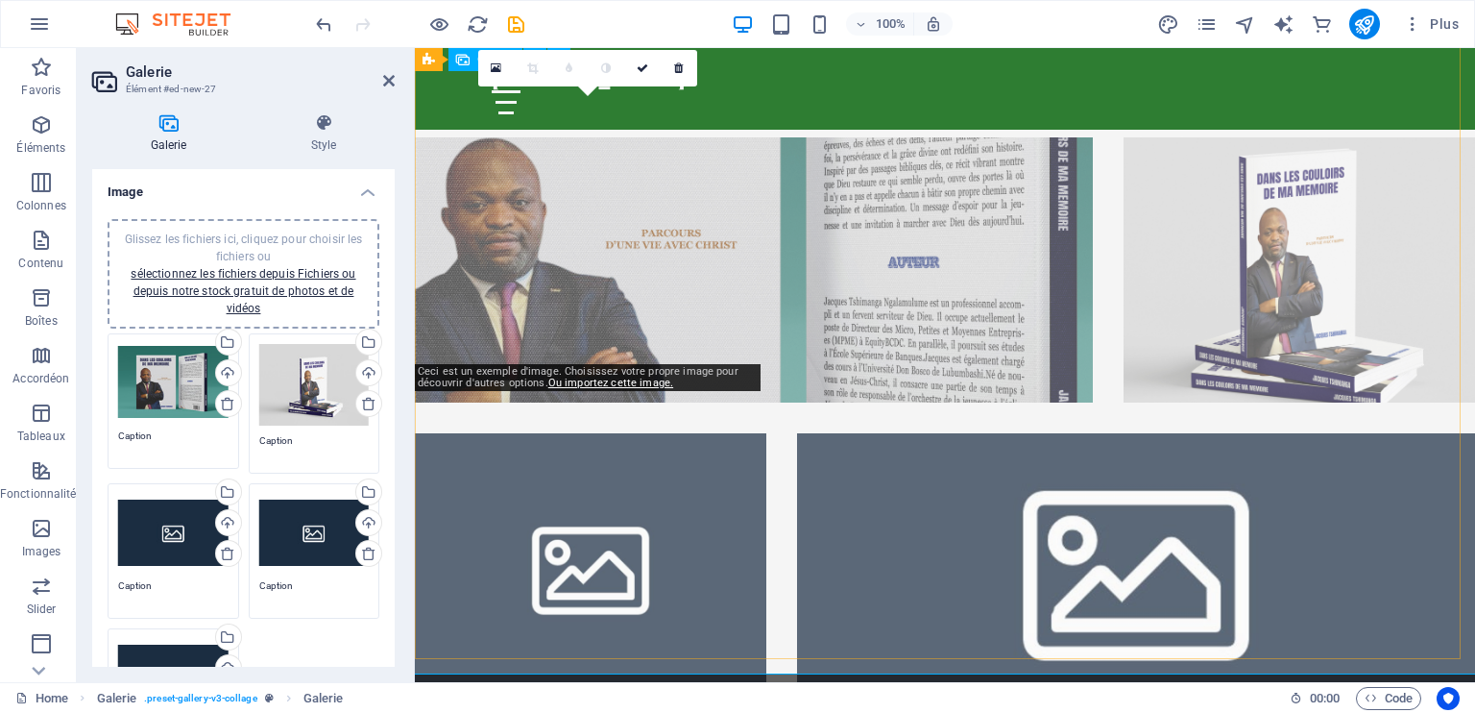
click at [638, 433] on li at bounding box center [591, 565] width 352 height 265
click at [587, 433] on li at bounding box center [591, 565] width 352 height 265
click at [593, 433] on li at bounding box center [591, 565] width 352 height 265
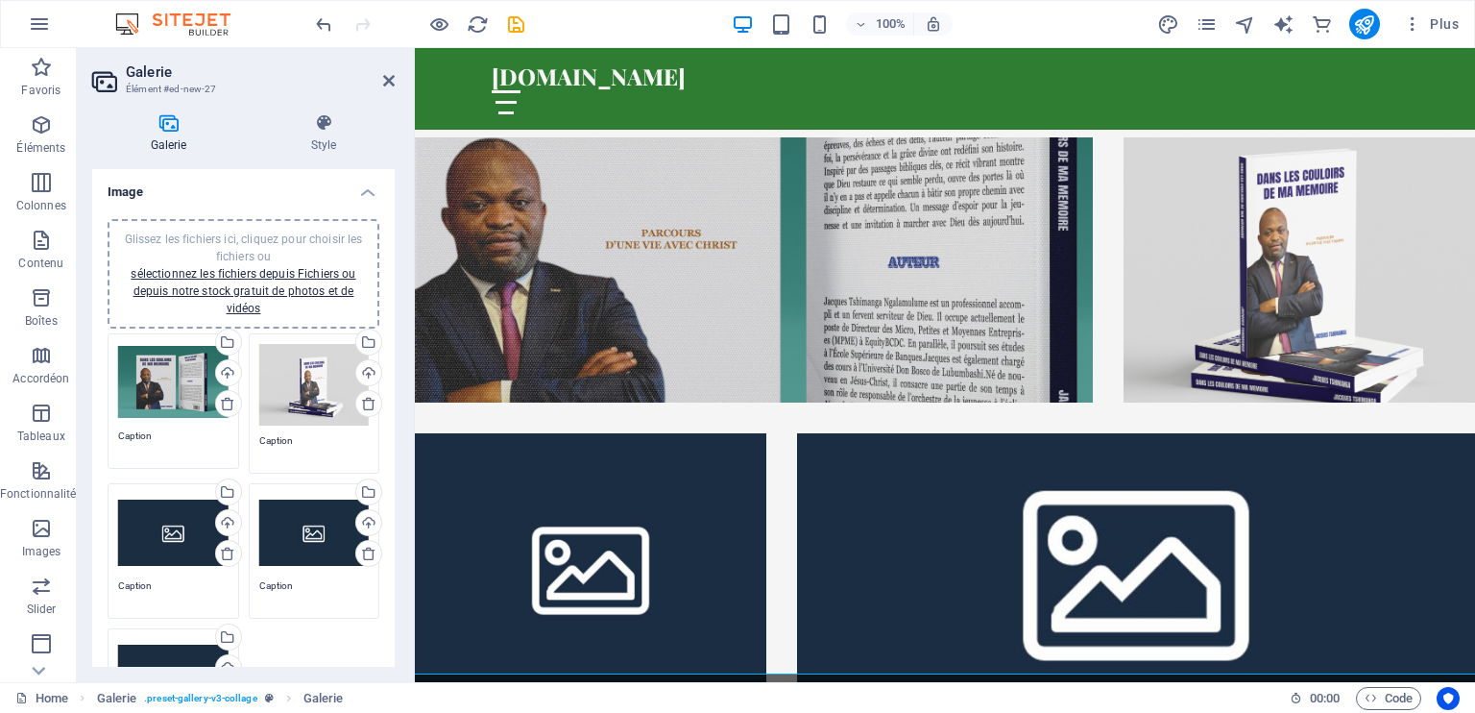
click at [165, 533] on div "Glissez les fichiers ici, cliquez pour choisir les fichiers ou sélectionnez les…" at bounding box center [173, 532] width 110 height 77
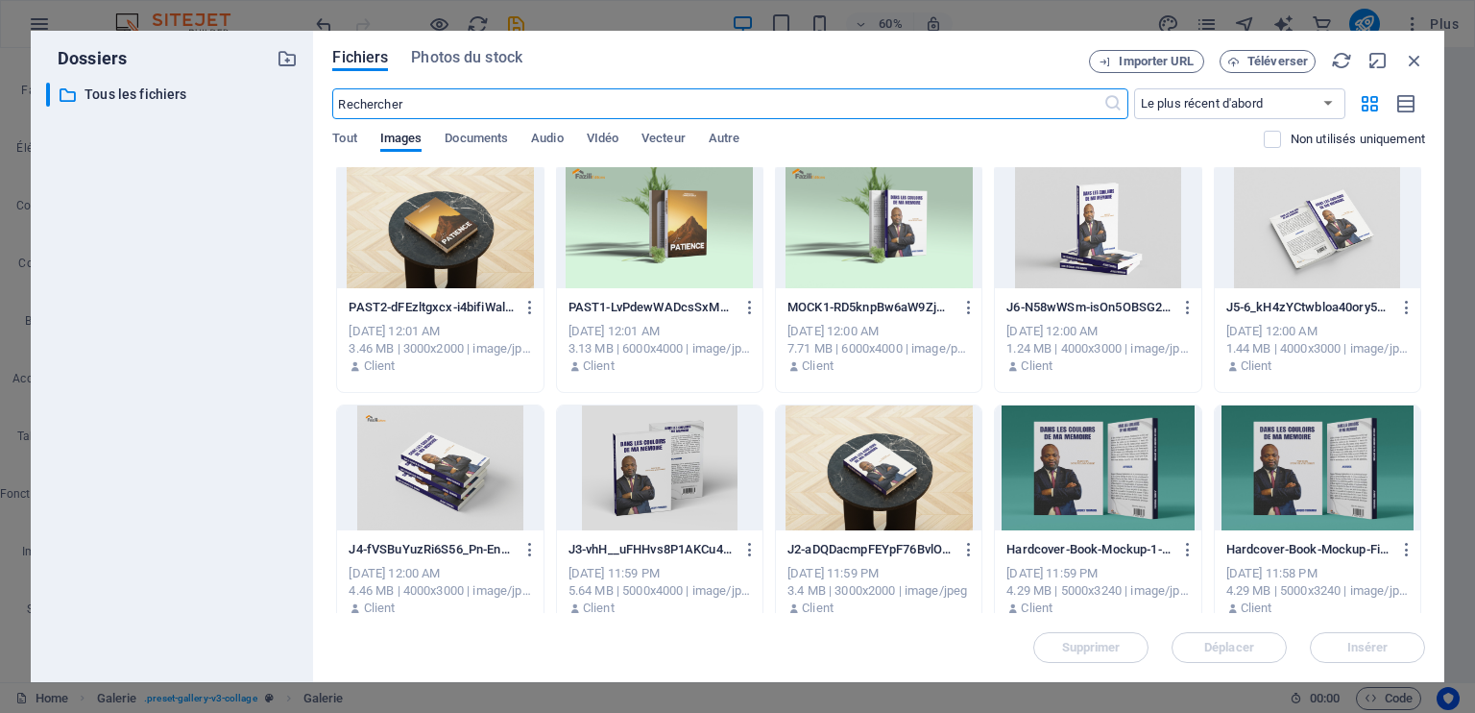
scroll to position [268, 0]
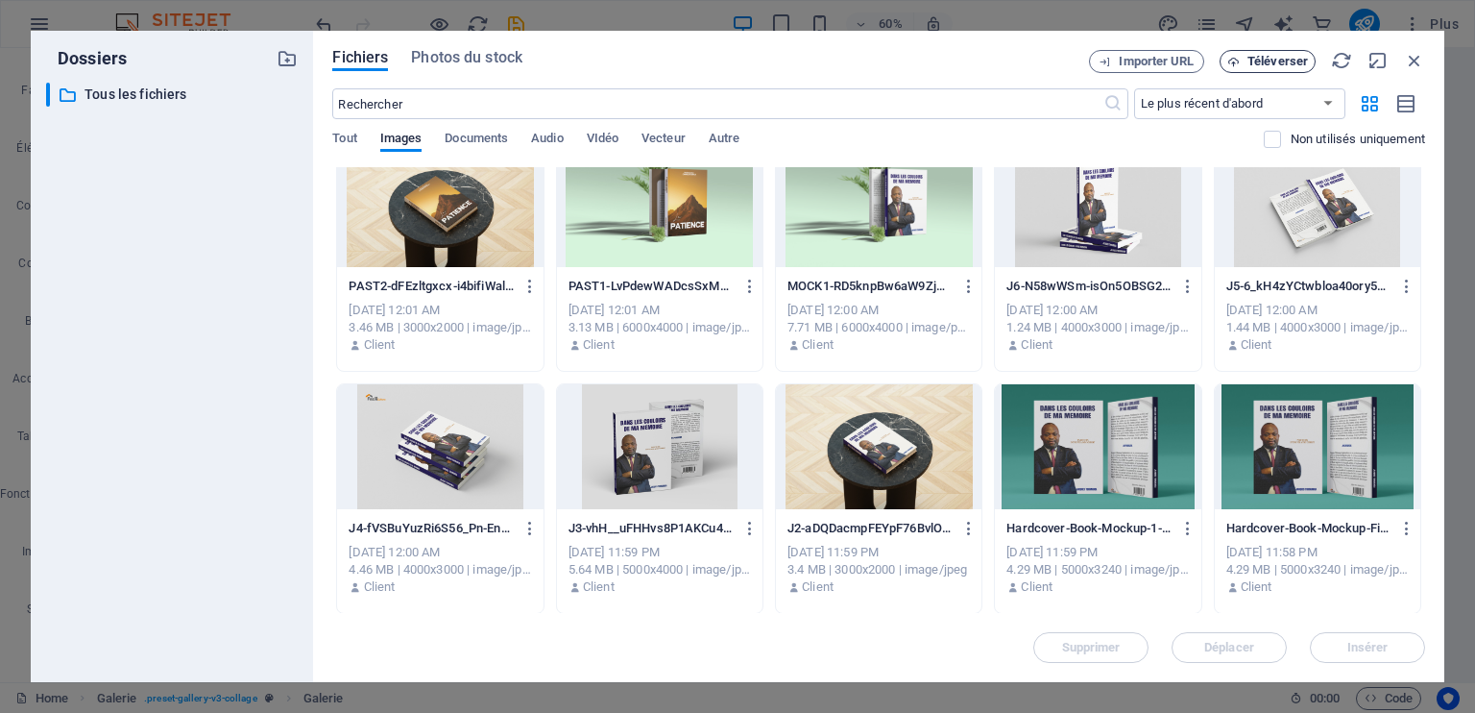
click at [1276, 56] on span "Téléverser" at bounding box center [1278, 62] width 61 height 12
click at [1280, 64] on span "Téléverser" at bounding box center [1278, 62] width 61 height 12
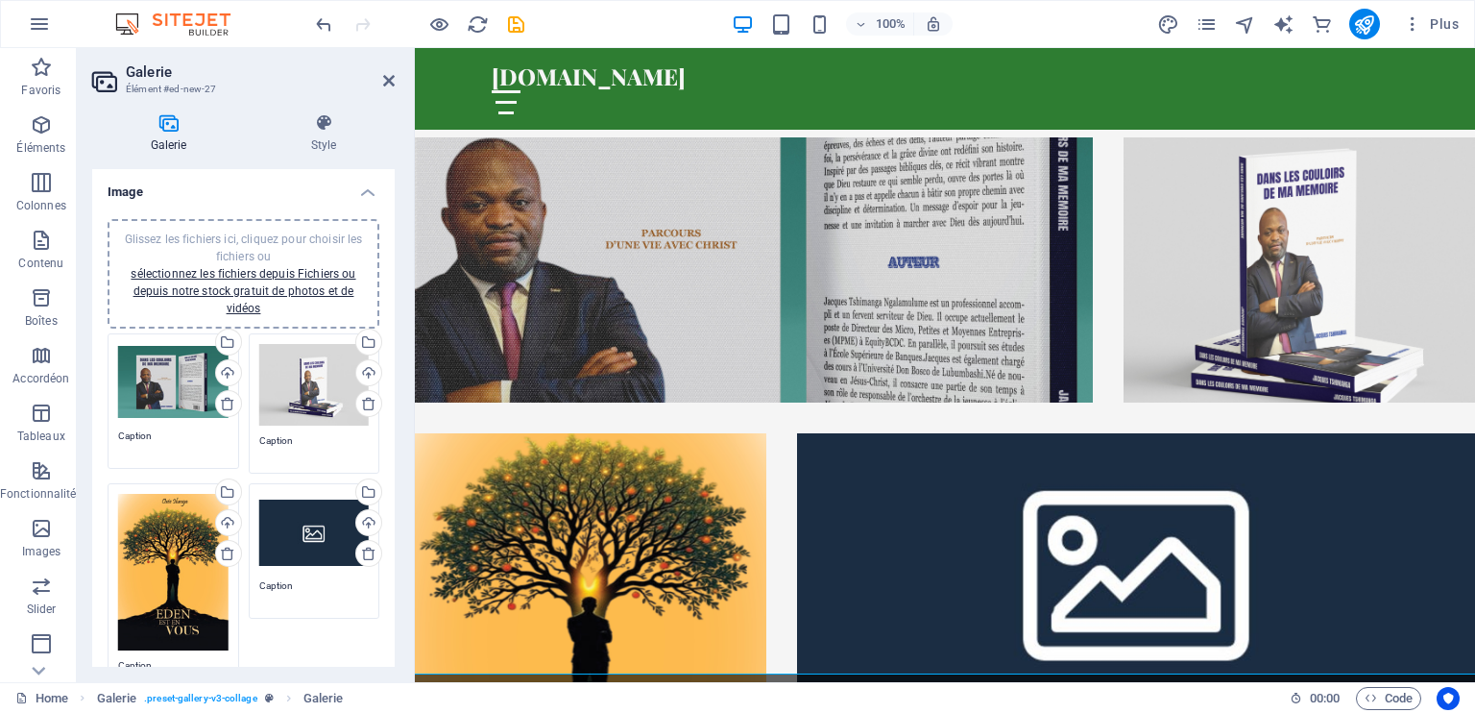
click at [304, 519] on div "Glissez les fichiers ici, cliquez pour choisir les fichiers ou sélectionnez les…" at bounding box center [314, 532] width 110 height 77
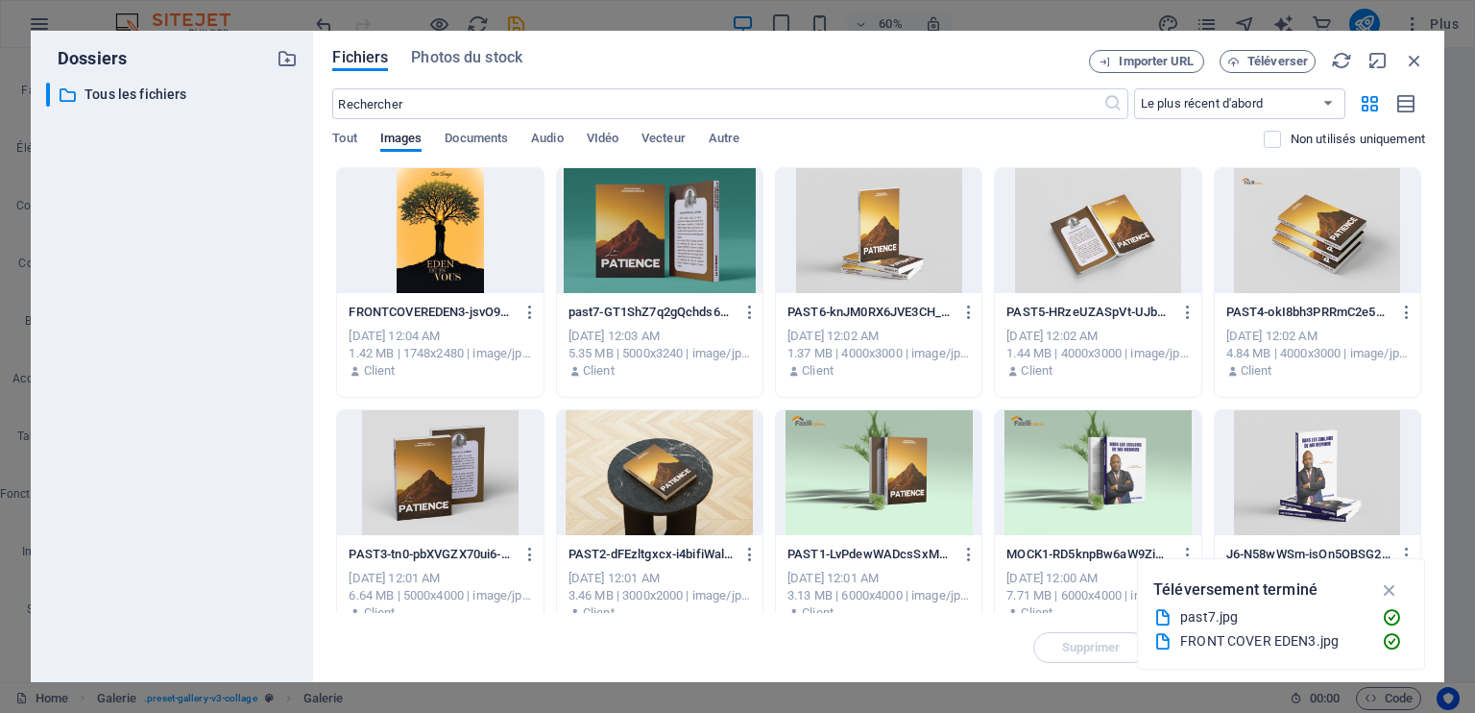
click at [1332, 475] on div at bounding box center [1318, 472] width 206 height 125
click at [1387, 592] on icon "button" at bounding box center [1390, 589] width 22 height 21
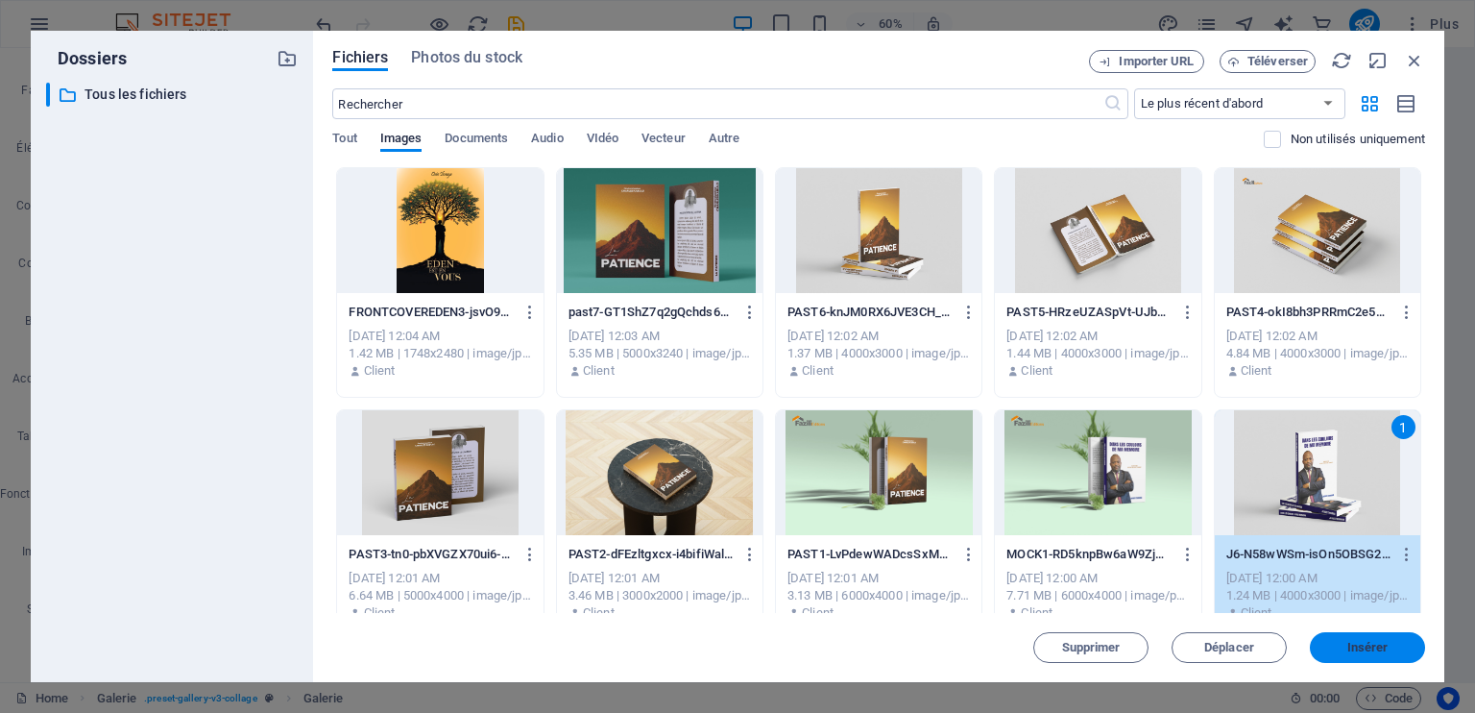
click at [1376, 655] on button "Insérer" at bounding box center [1367, 647] width 115 height 31
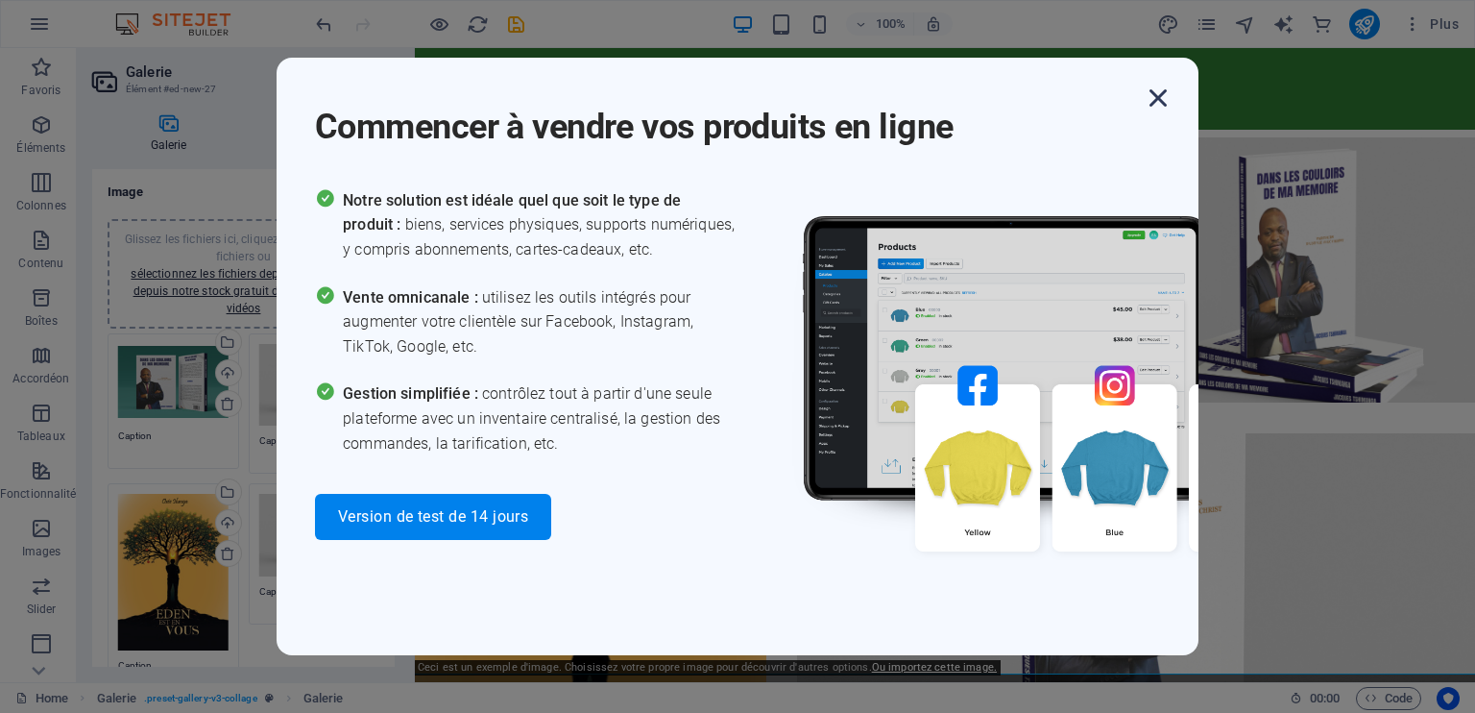
click at [1157, 95] on icon "button" at bounding box center [1158, 98] width 35 height 35
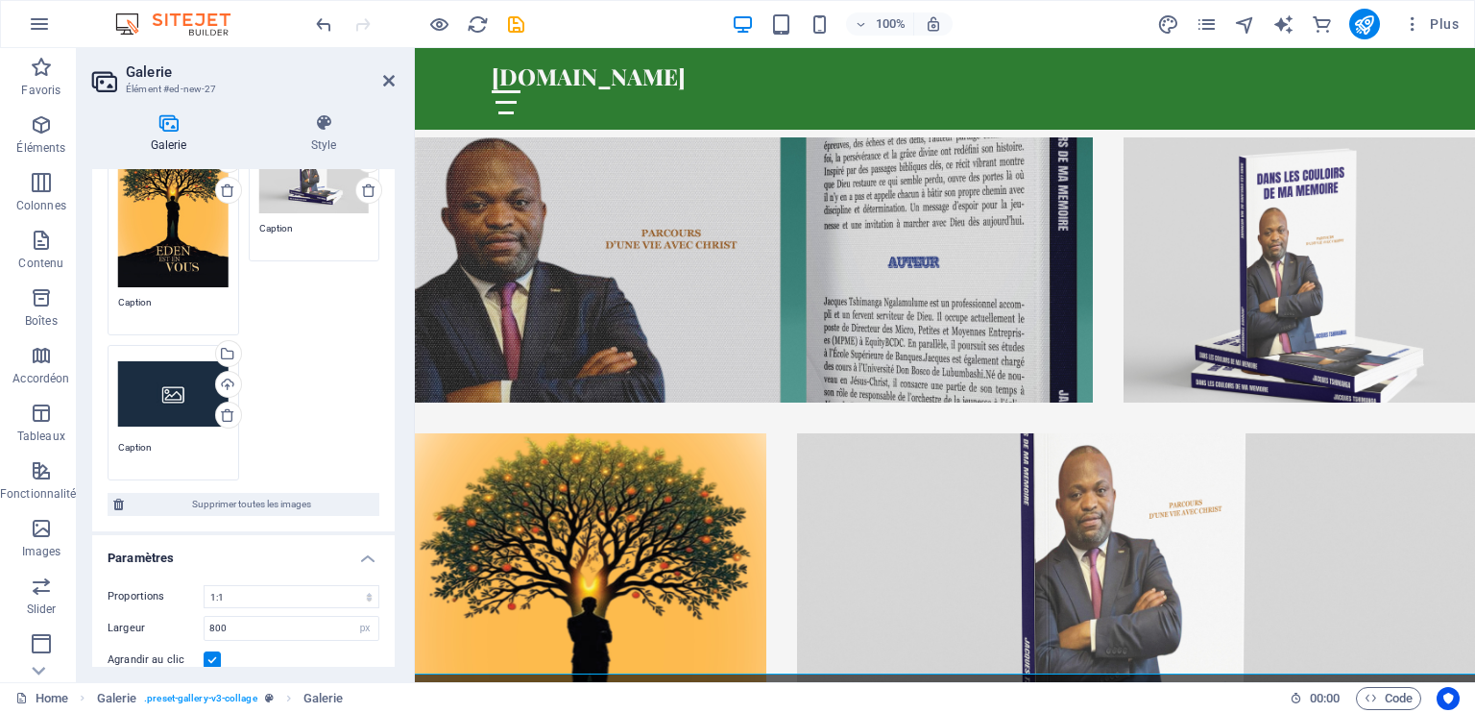
scroll to position [392, 0]
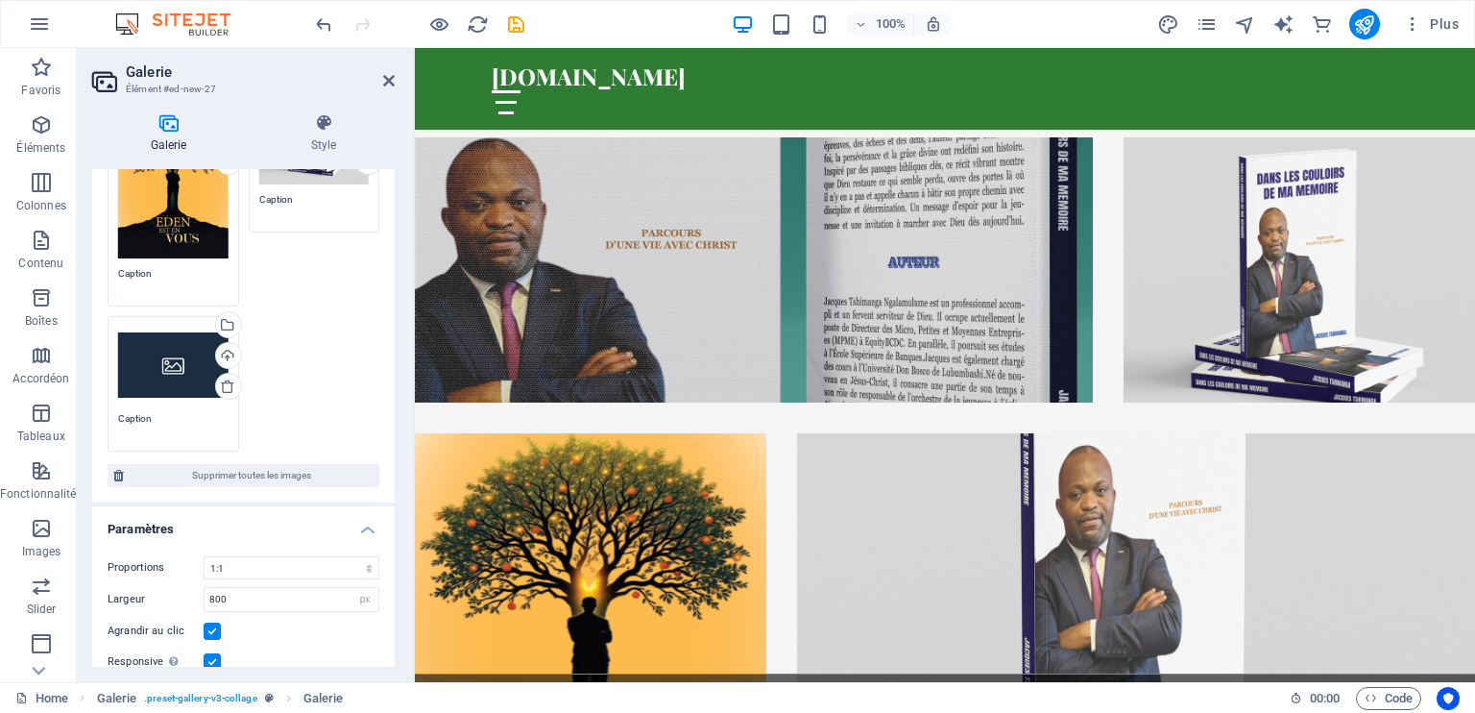
click at [150, 377] on div "Glissez les fichiers ici, cliquez pour choisir les fichiers ou sélectionnez les…" at bounding box center [173, 365] width 110 height 77
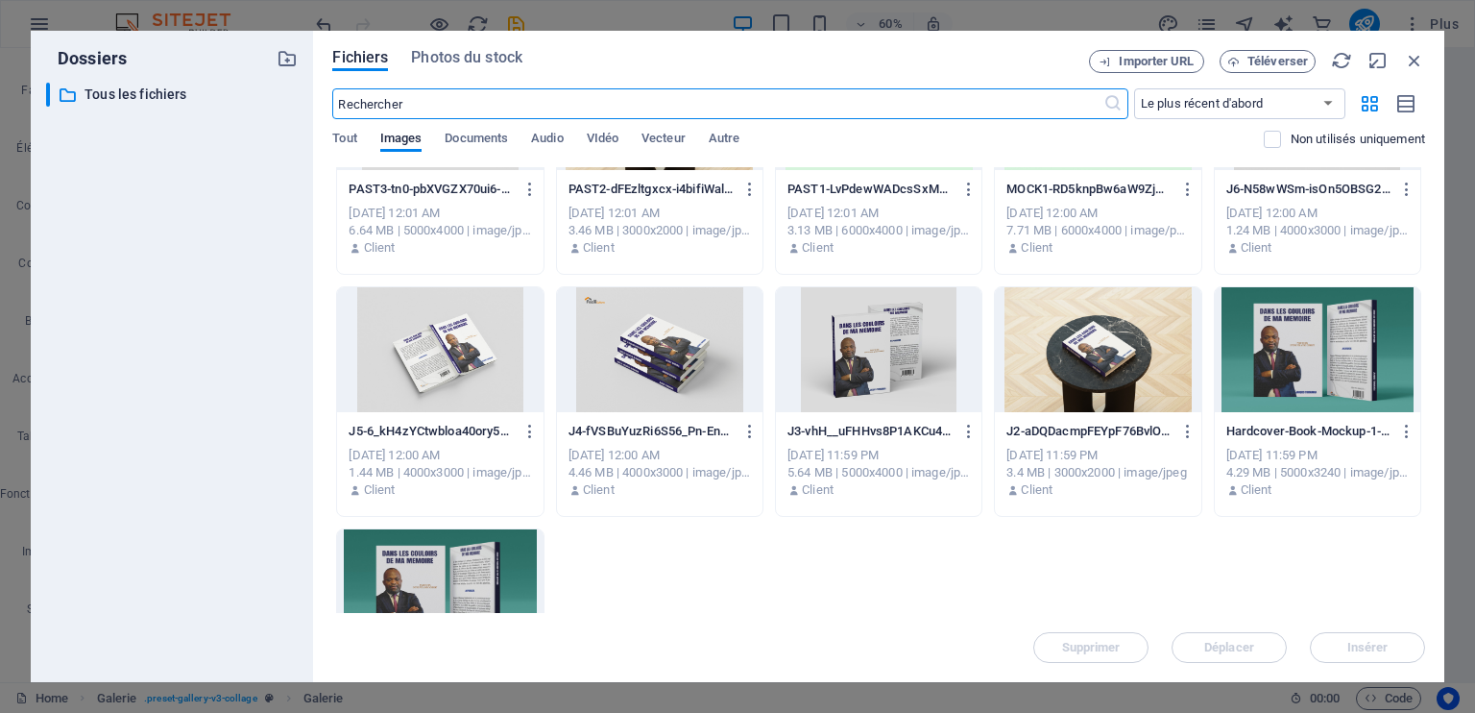
scroll to position [366, 0]
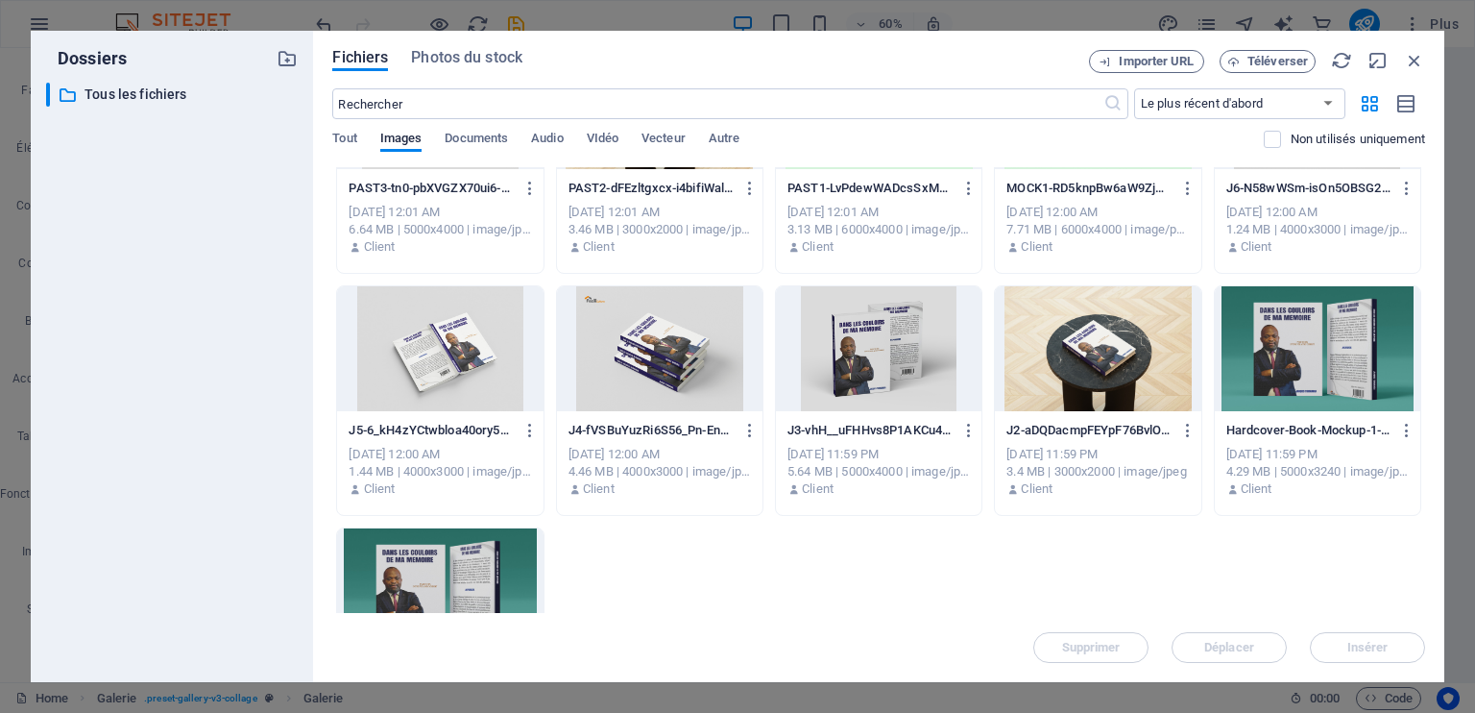
click at [883, 363] on div at bounding box center [879, 348] width 206 height 125
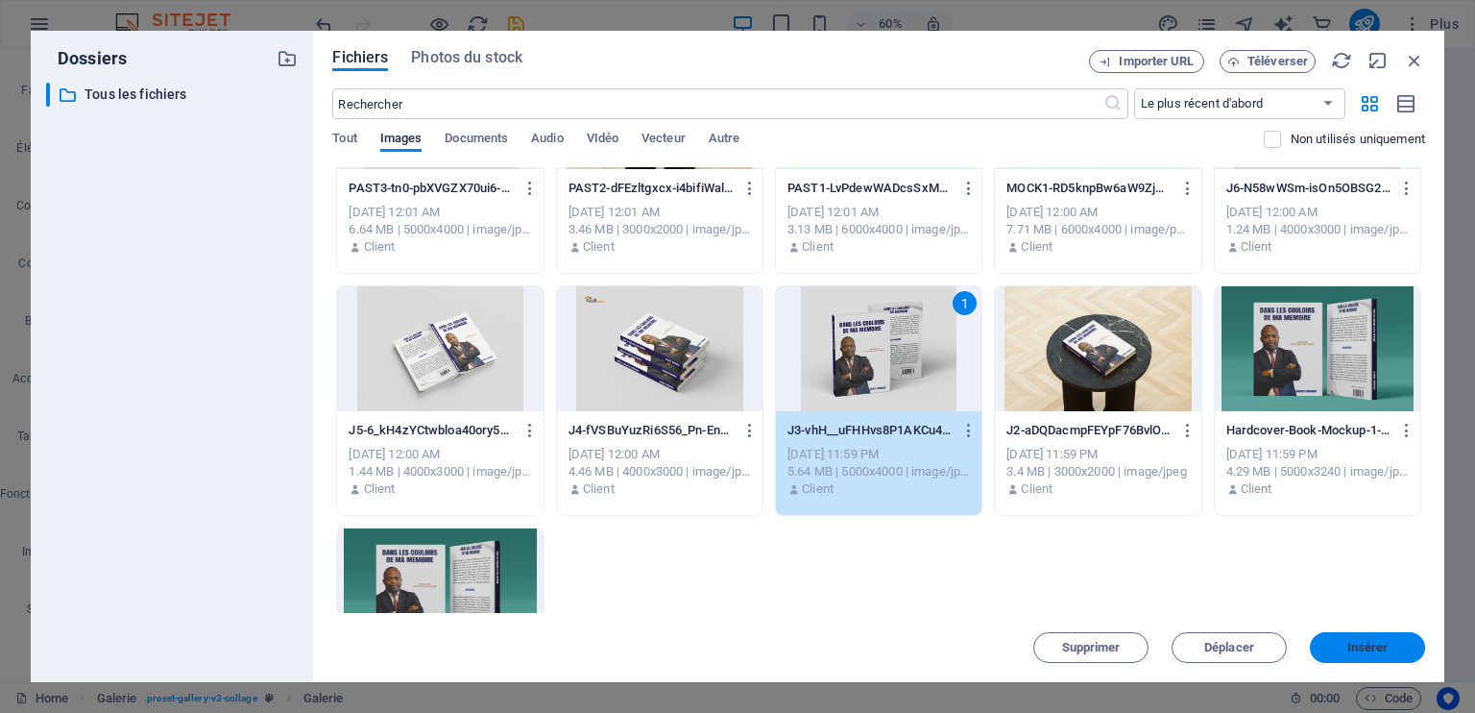
click at [1379, 646] on span "Insérer" at bounding box center [1368, 648] width 41 height 12
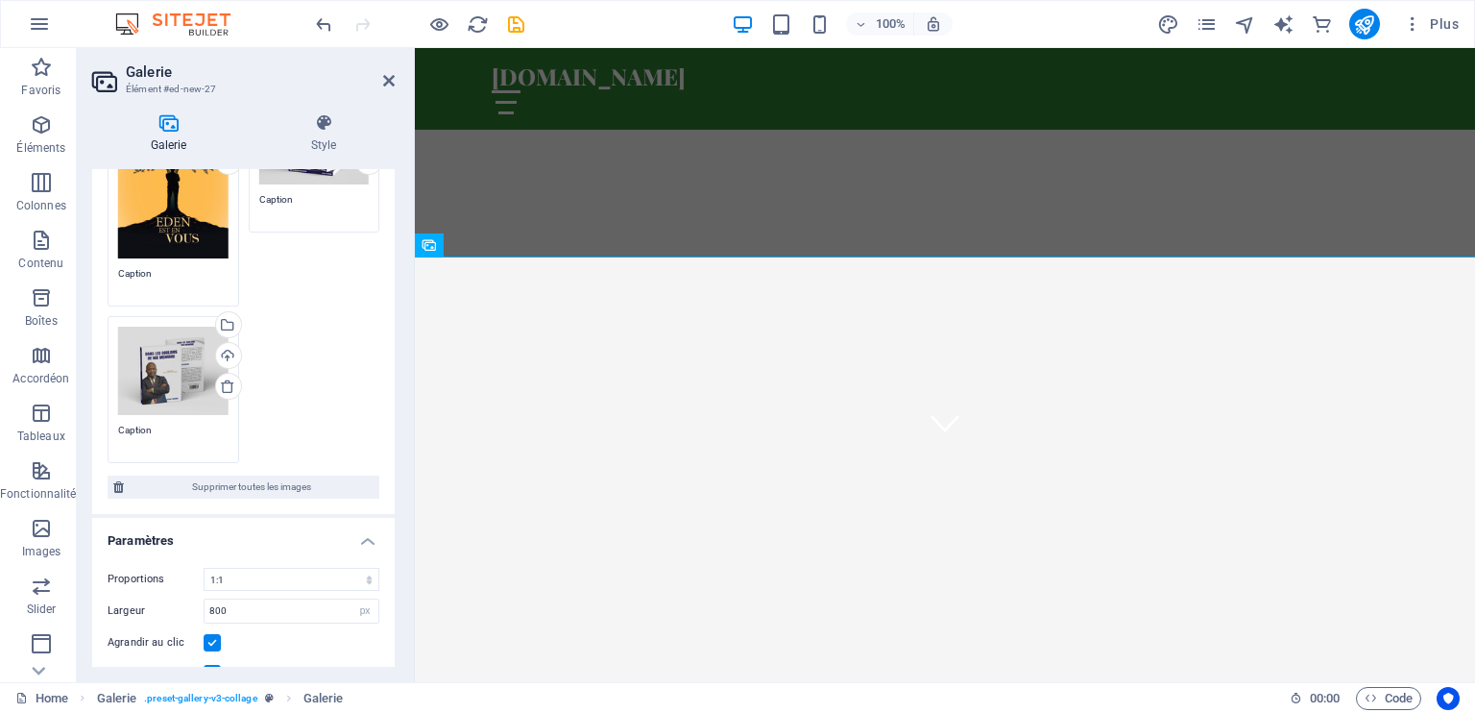
scroll to position [102, 0]
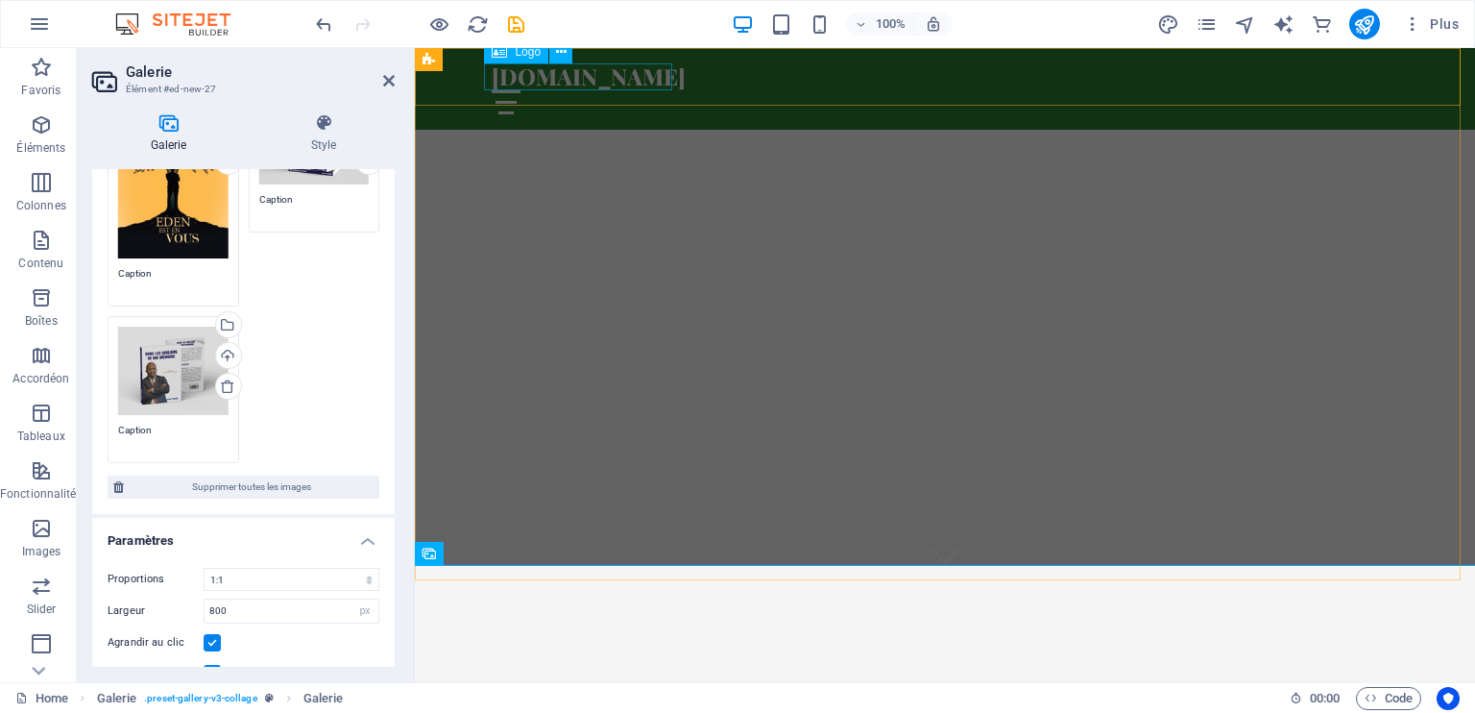
click at [616, 78] on div "[DOMAIN_NAME]" at bounding box center [945, 76] width 907 height 27
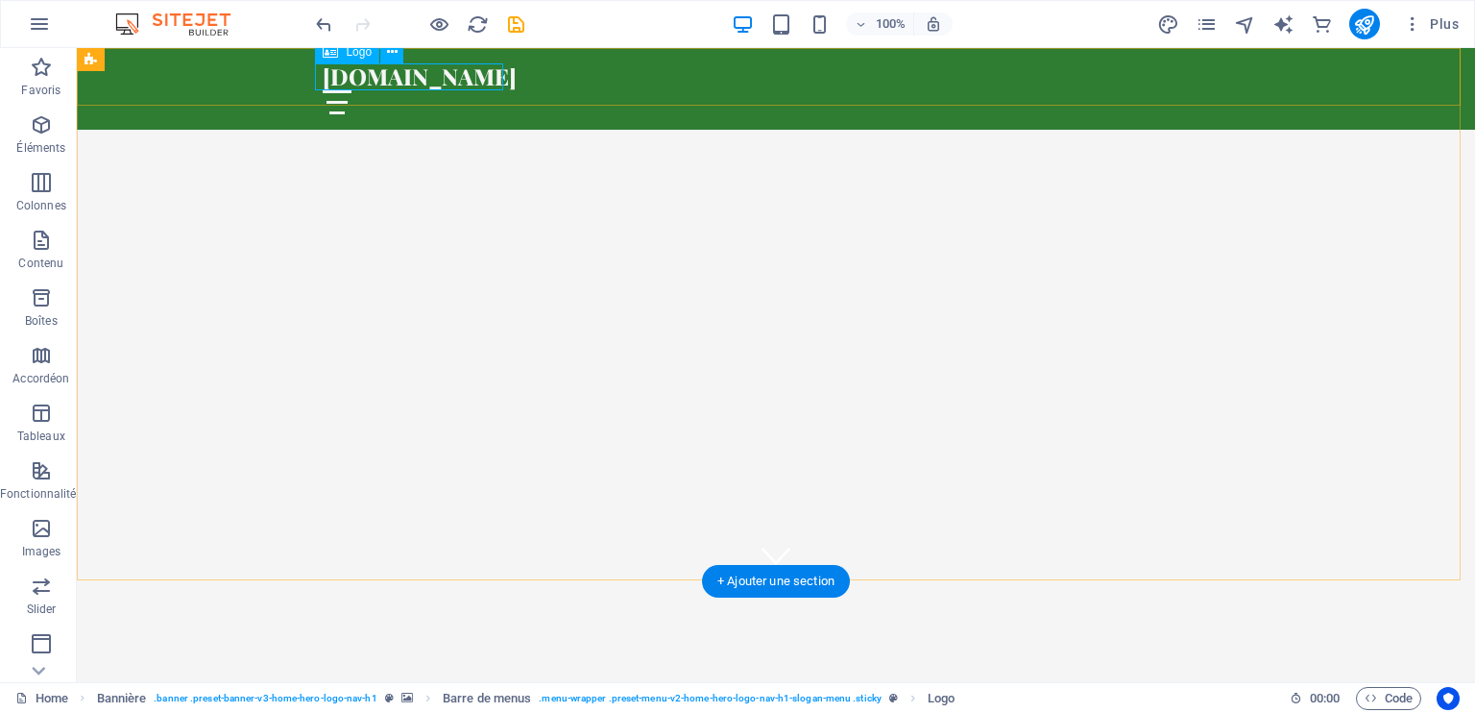
click at [488, 78] on div "[DOMAIN_NAME]" at bounding box center [776, 76] width 907 height 27
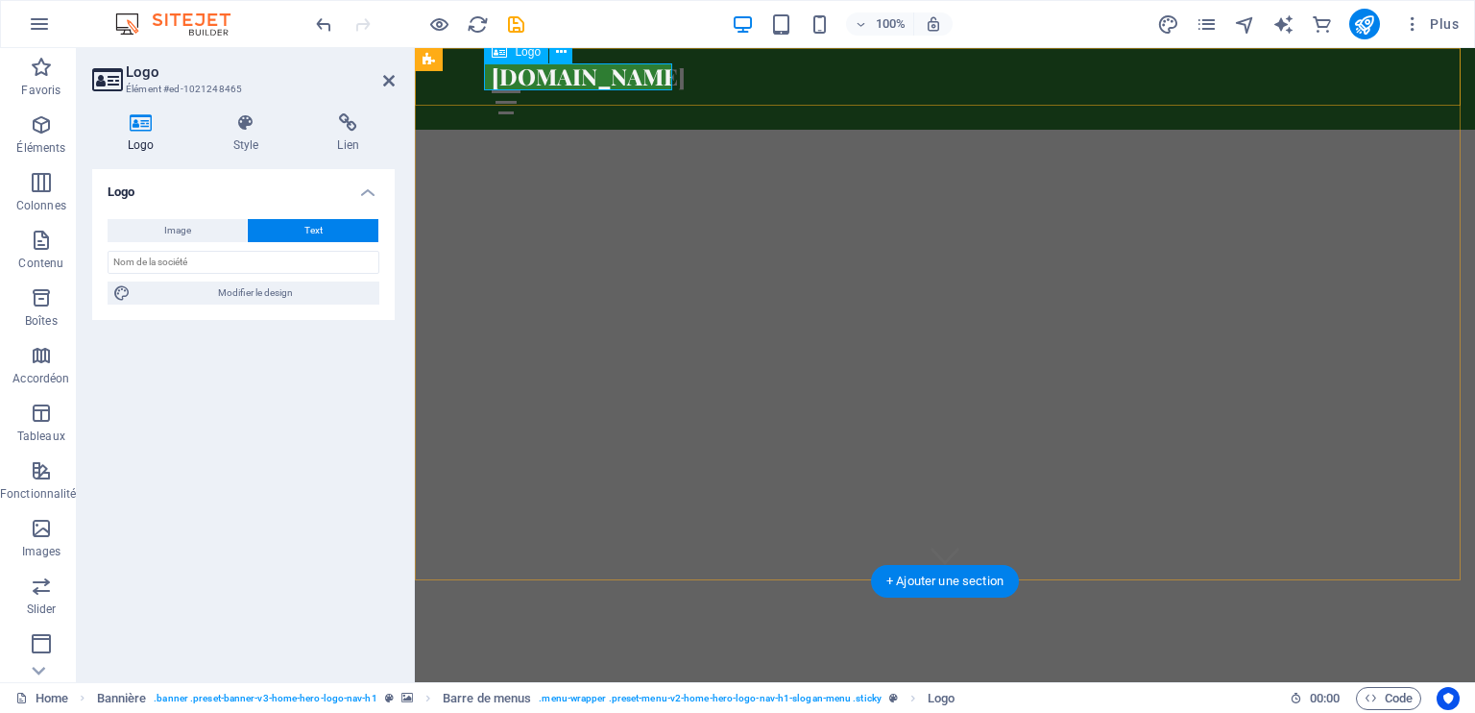
click at [607, 79] on div "[DOMAIN_NAME]" at bounding box center [945, 76] width 907 height 27
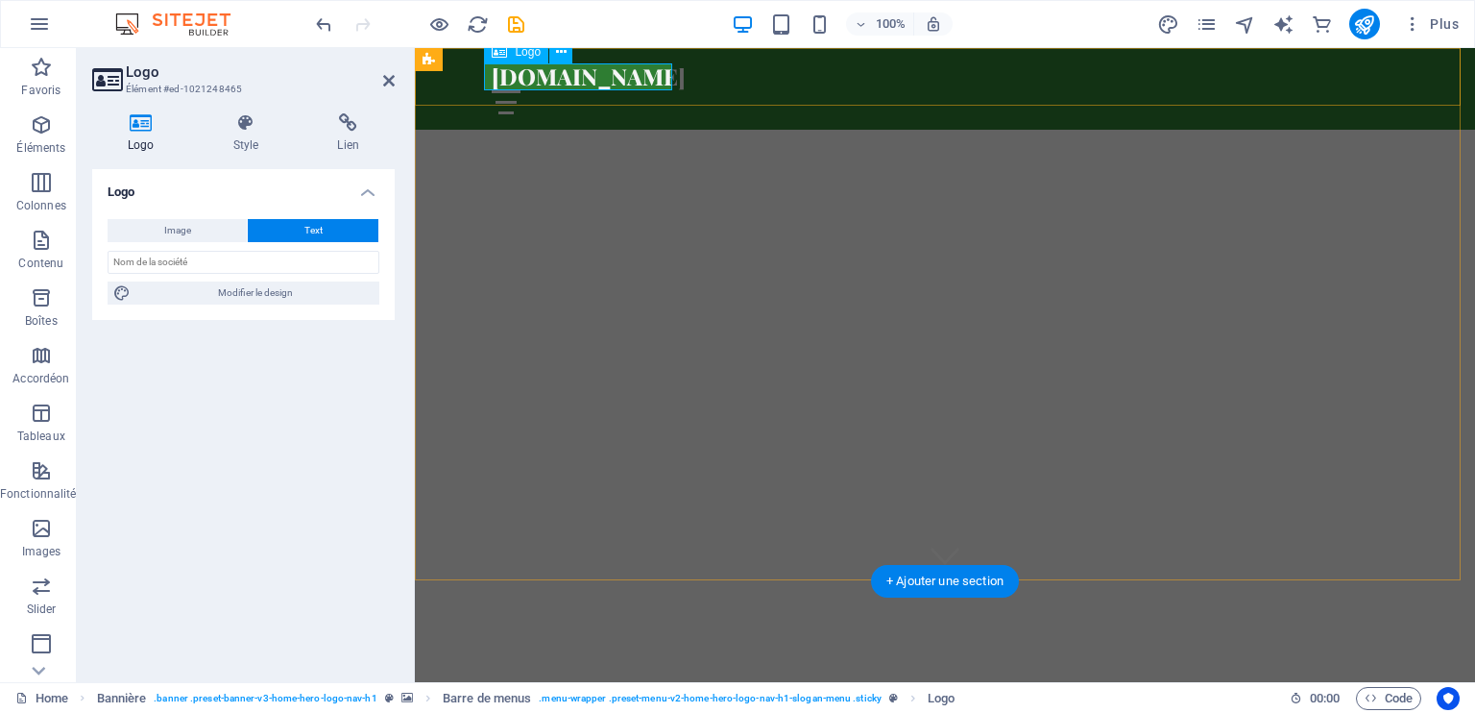
click at [607, 79] on div "[DOMAIN_NAME]" at bounding box center [945, 76] width 907 height 27
click at [560, 54] on icon at bounding box center [561, 52] width 11 height 20
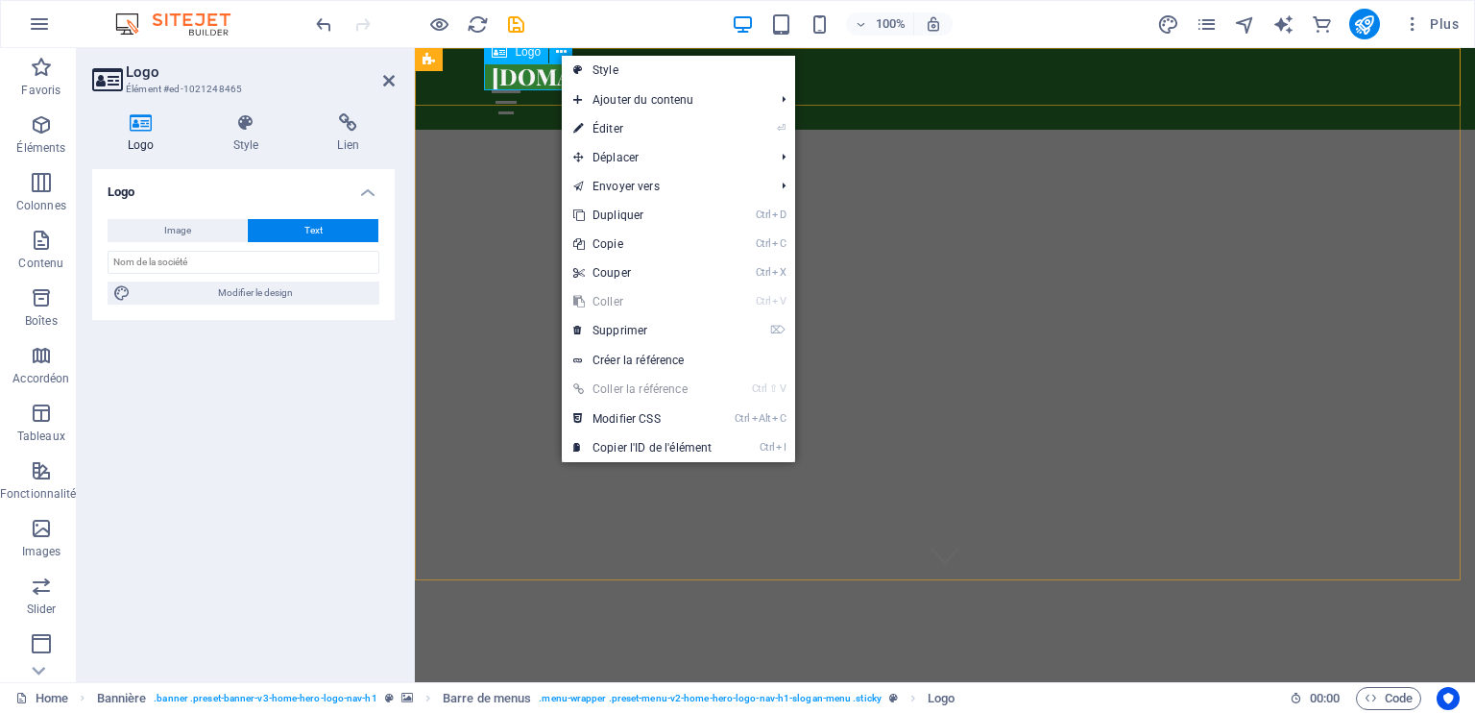
click at [523, 80] on div "[DOMAIN_NAME]" at bounding box center [945, 76] width 907 height 27
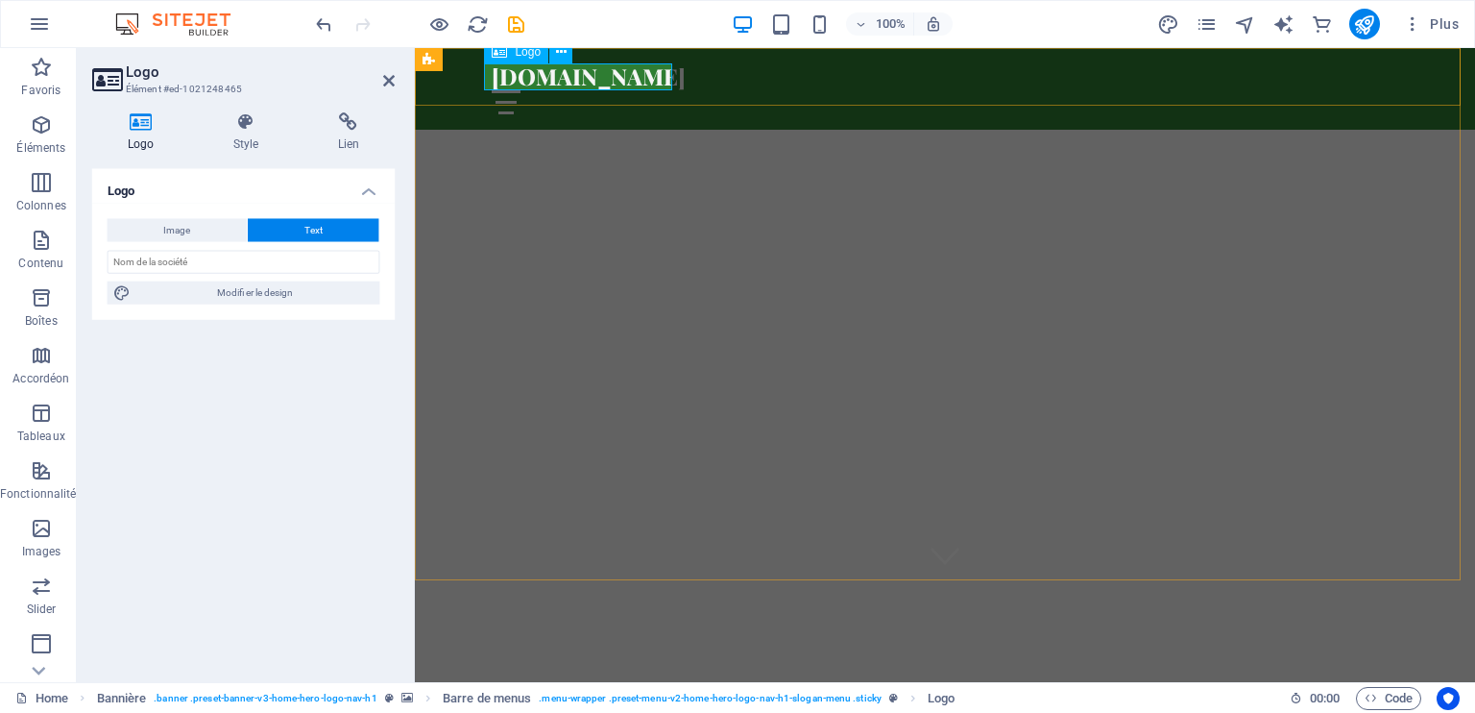
click at [523, 80] on div "[DOMAIN_NAME]" at bounding box center [945, 76] width 907 height 27
click at [135, 122] on icon at bounding box center [141, 122] width 98 height 19
click at [190, 226] on span "Image" at bounding box center [177, 230] width 27 height 23
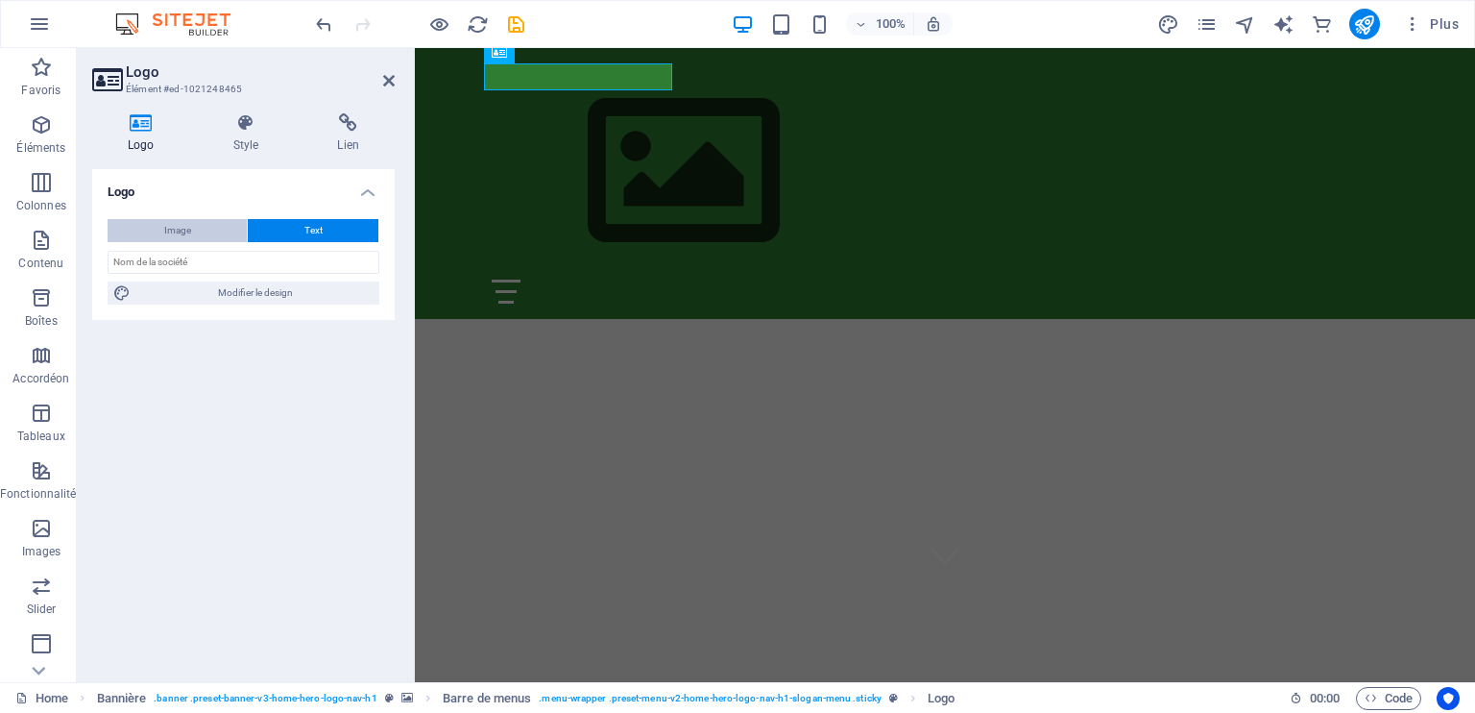
select select "DISABLED_OPTION_VALUE"
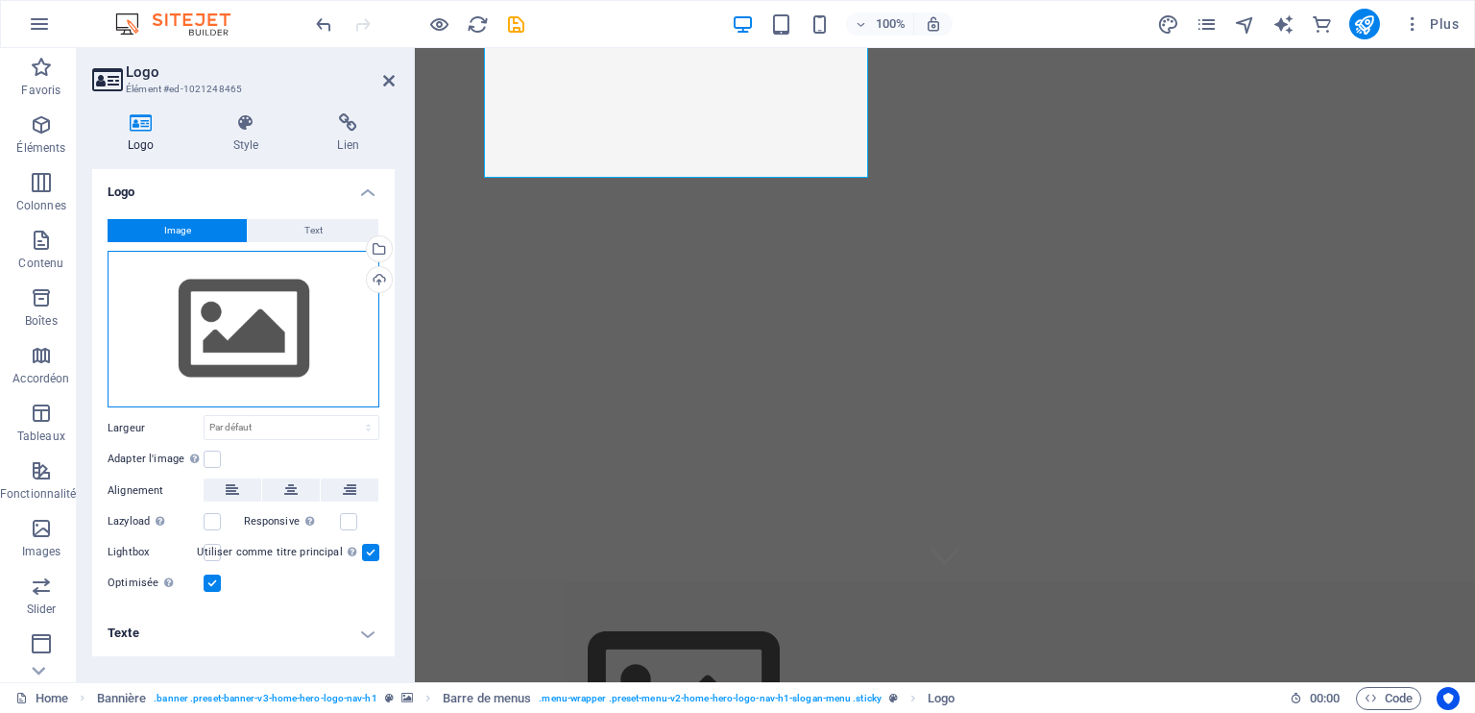
click at [260, 326] on div "Glissez les fichiers ici, cliquez pour choisir les fichiers ou sélectionnez les…" at bounding box center [244, 330] width 272 height 158
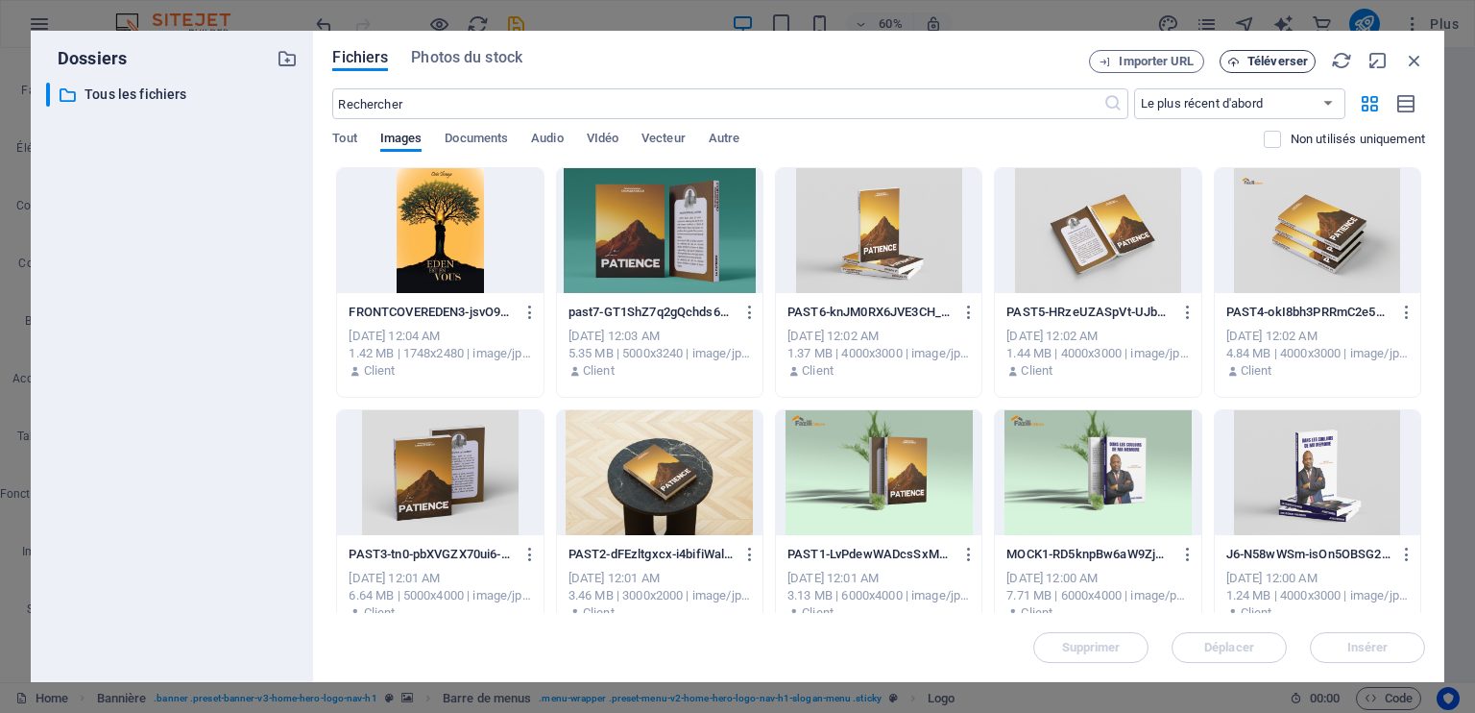
click at [1264, 57] on span "Téléverser" at bounding box center [1278, 62] width 61 height 12
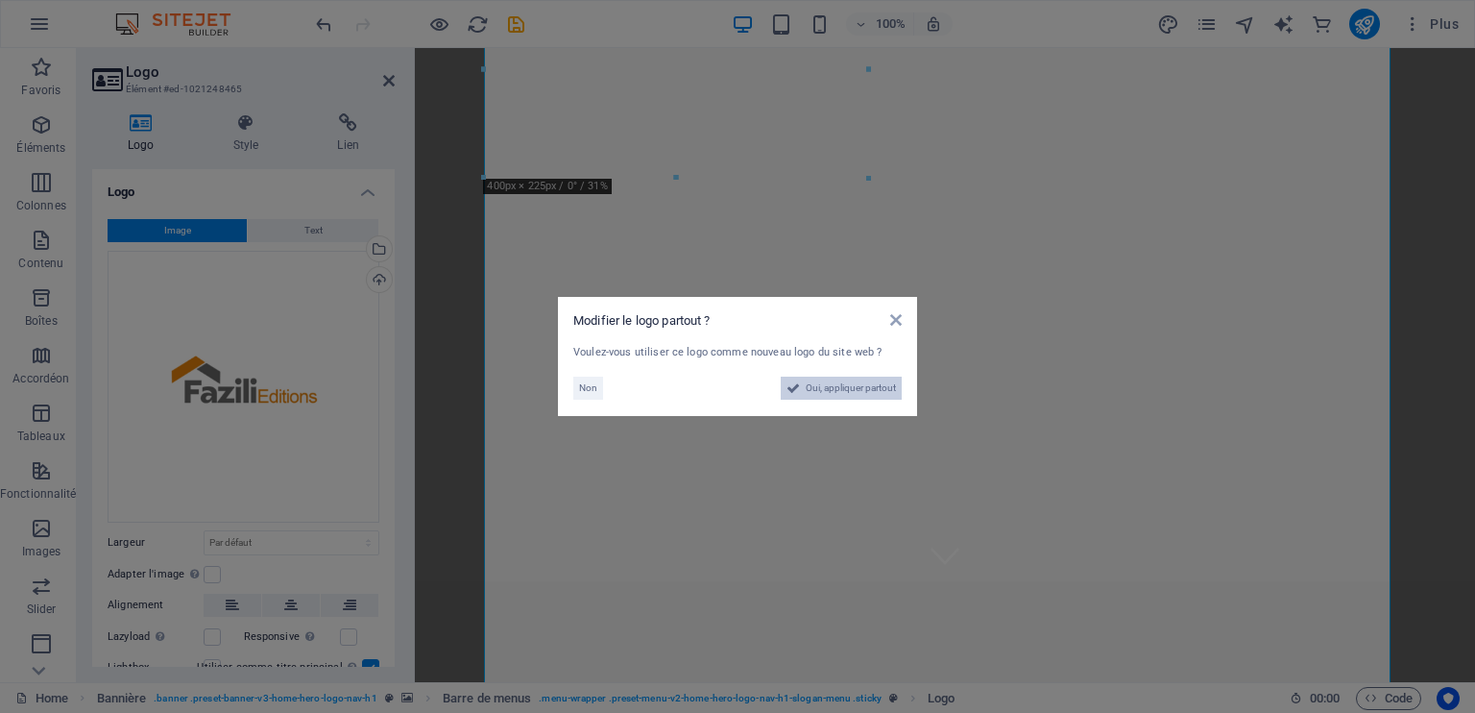
click at [817, 393] on span "Oui, appliquer partout" at bounding box center [851, 388] width 90 height 23
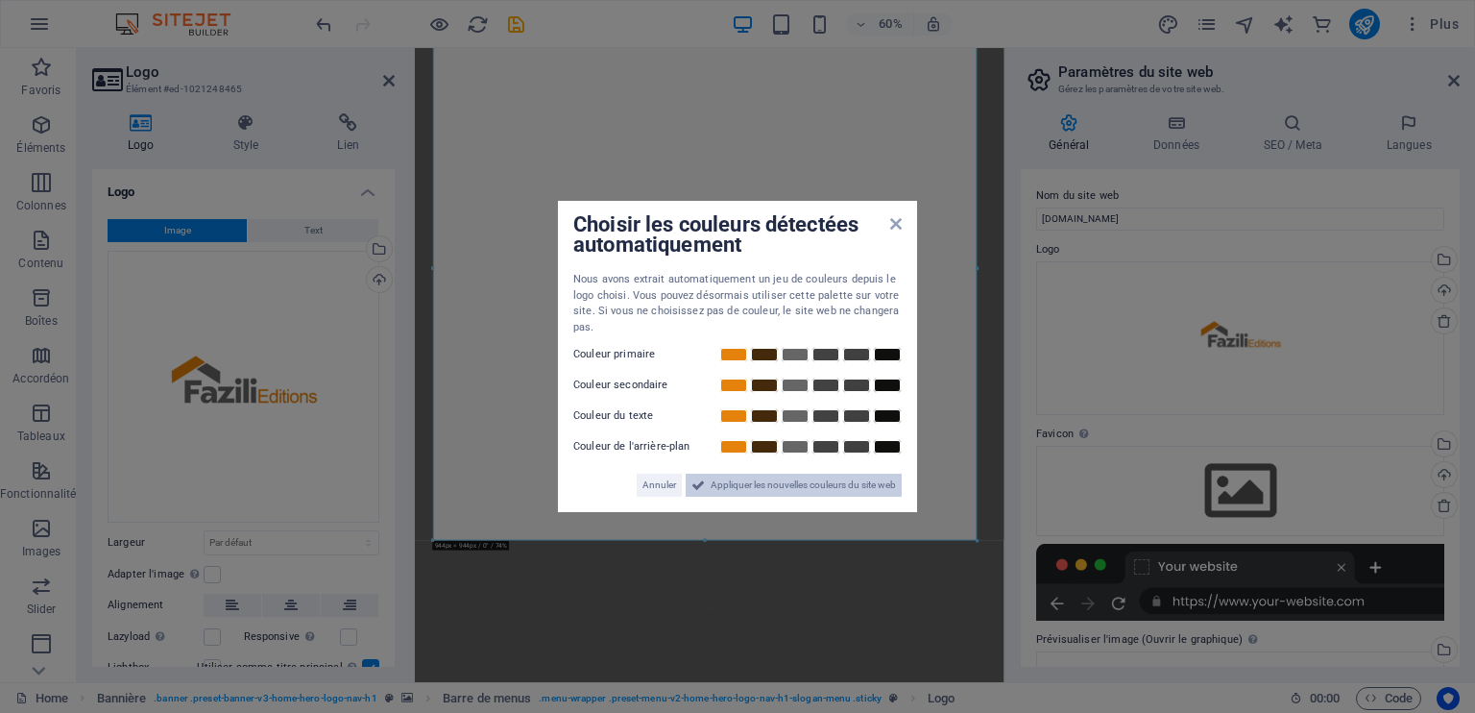
click at [810, 485] on span "Appliquer les nouvelles couleurs du site web" at bounding box center [803, 485] width 185 height 23
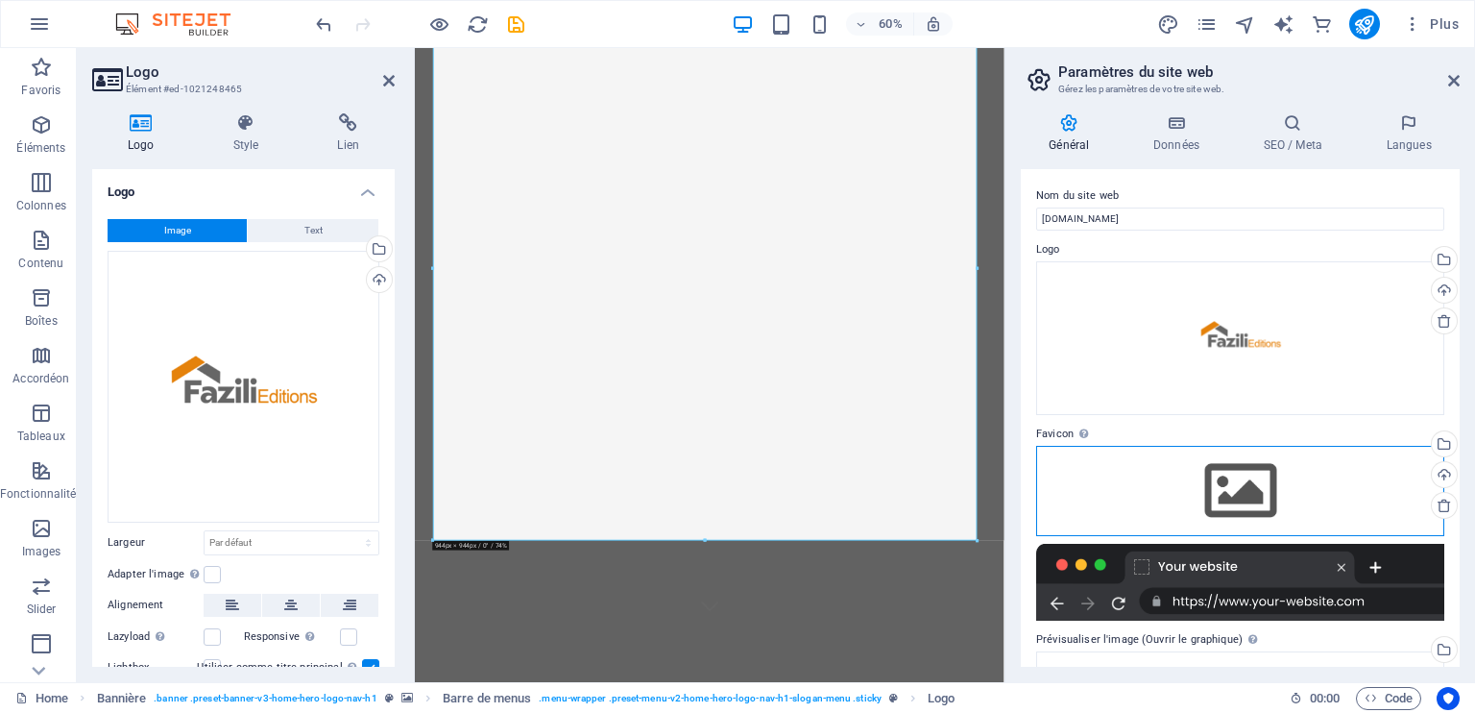
click at [1242, 481] on div "Glissez les fichiers ici, cliquez pour choisir les fichiers ou sélectionnez les…" at bounding box center [1240, 491] width 408 height 90
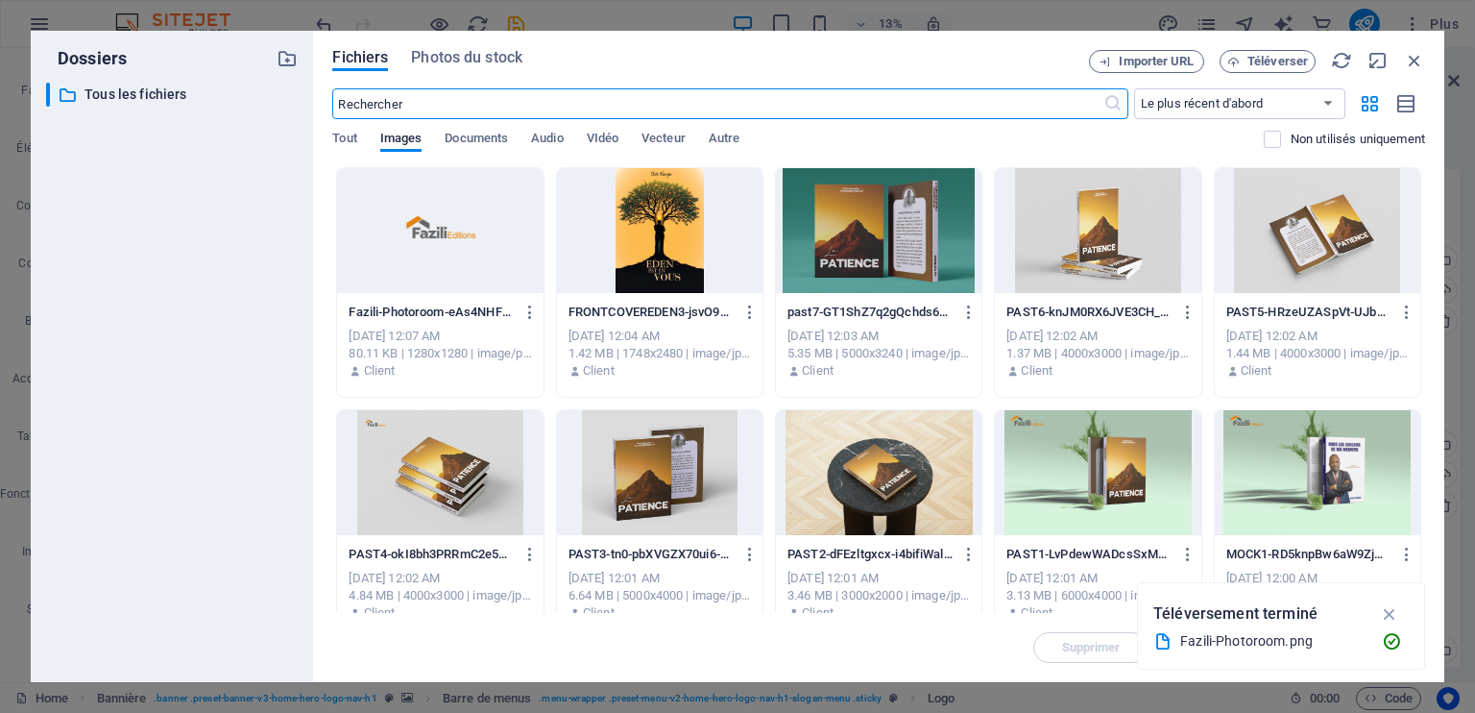
click at [445, 244] on div at bounding box center [440, 230] width 206 height 125
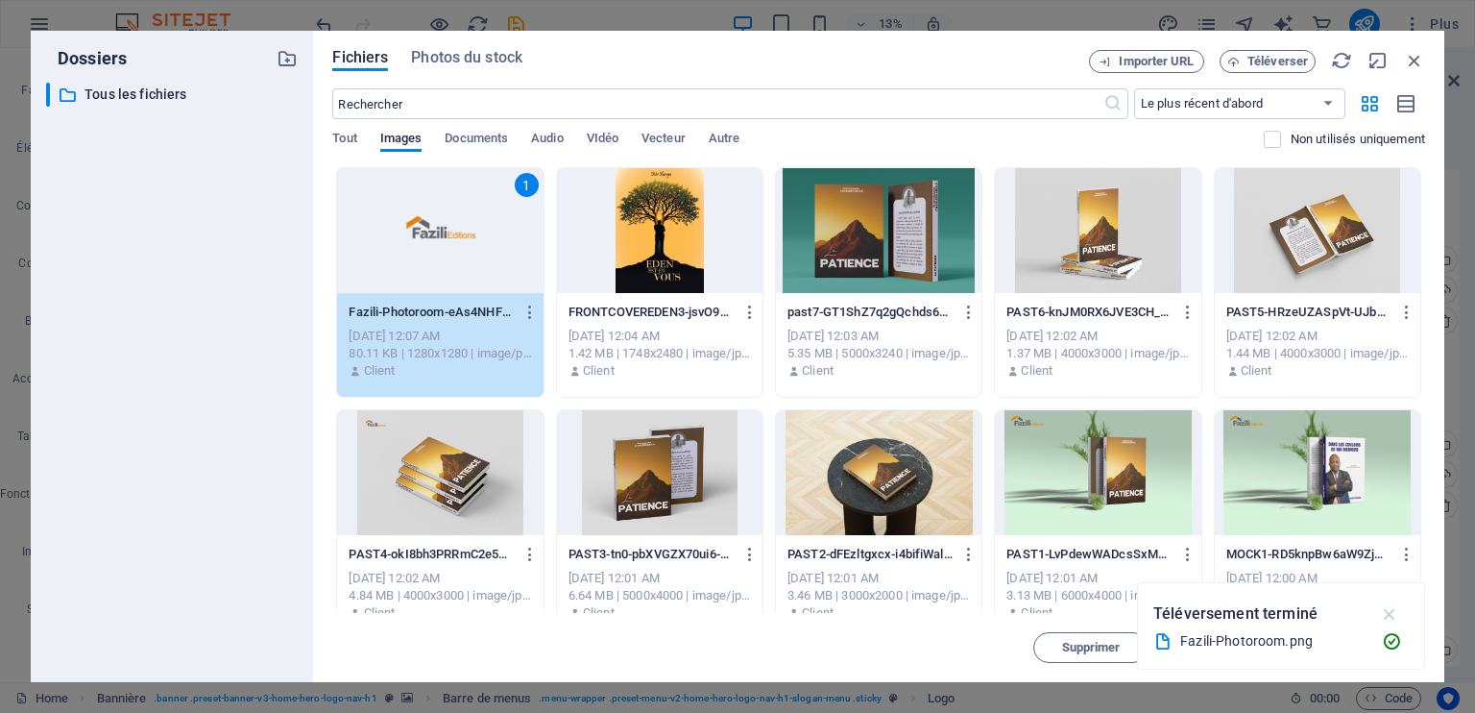
click at [1387, 617] on icon "button" at bounding box center [1390, 613] width 22 height 21
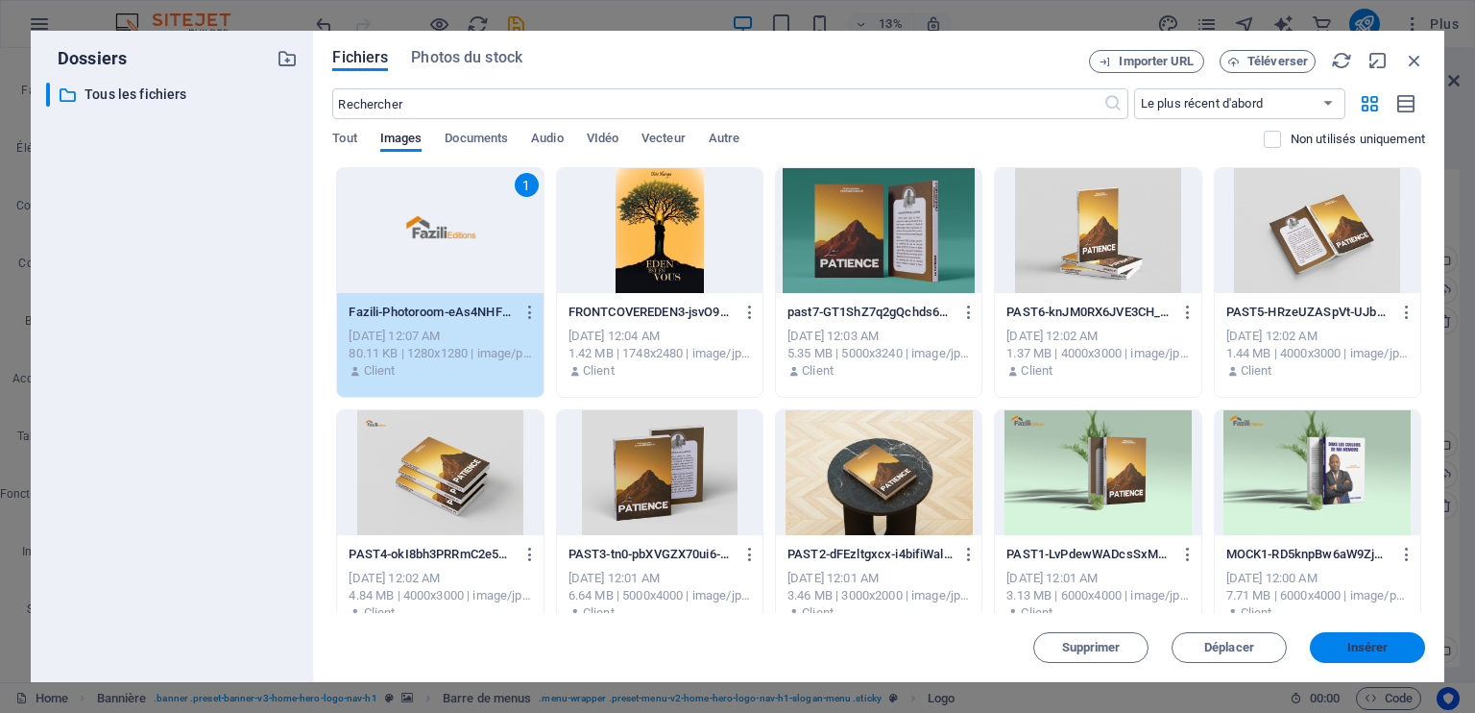
click at [1346, 643] on span "Insérer" at bounding box center [1368, 648] width 100 height 12
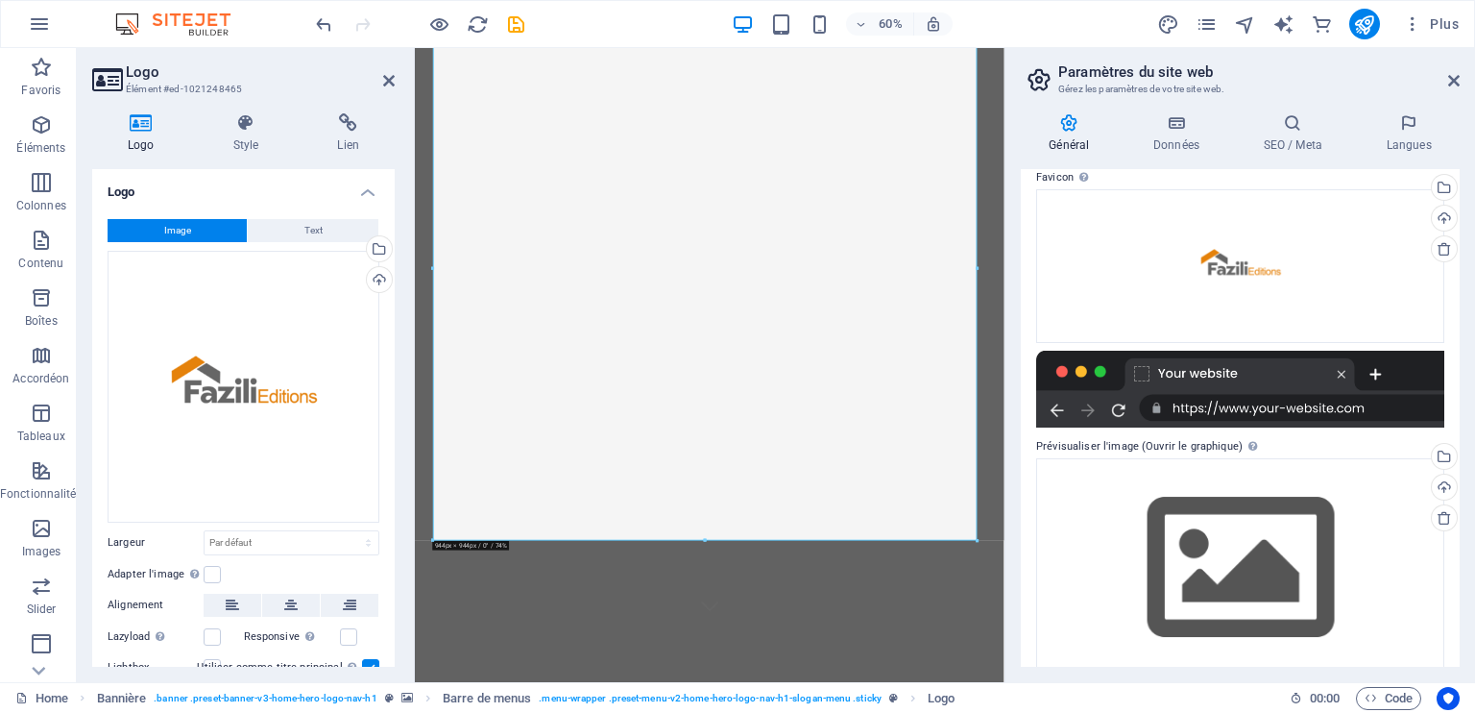
scroll to position [282, 0]
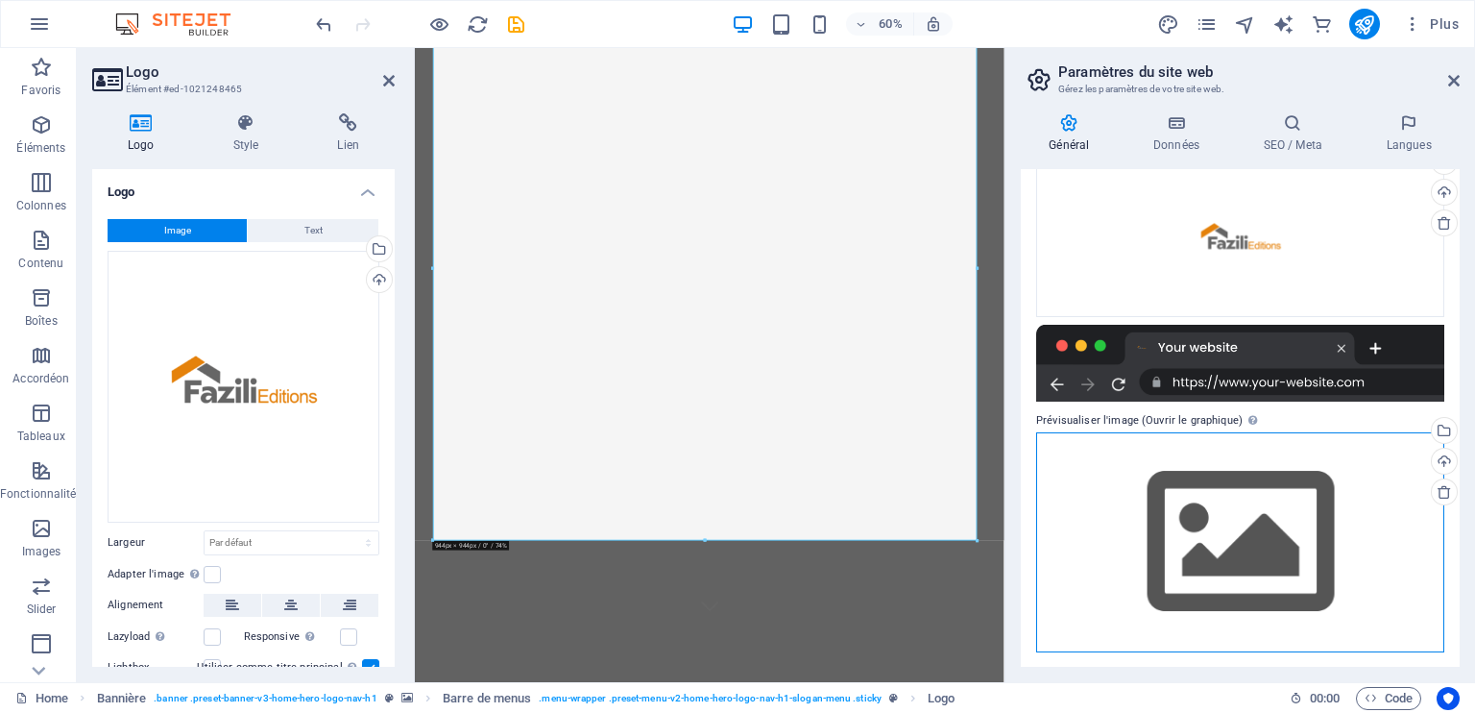
click at [1268, 542] on div "Glissez les fichiers ici, cliquez pour choisir les fichiers ou sélectionnez les…" at bounding box center [1240, 542] width 408 height 220
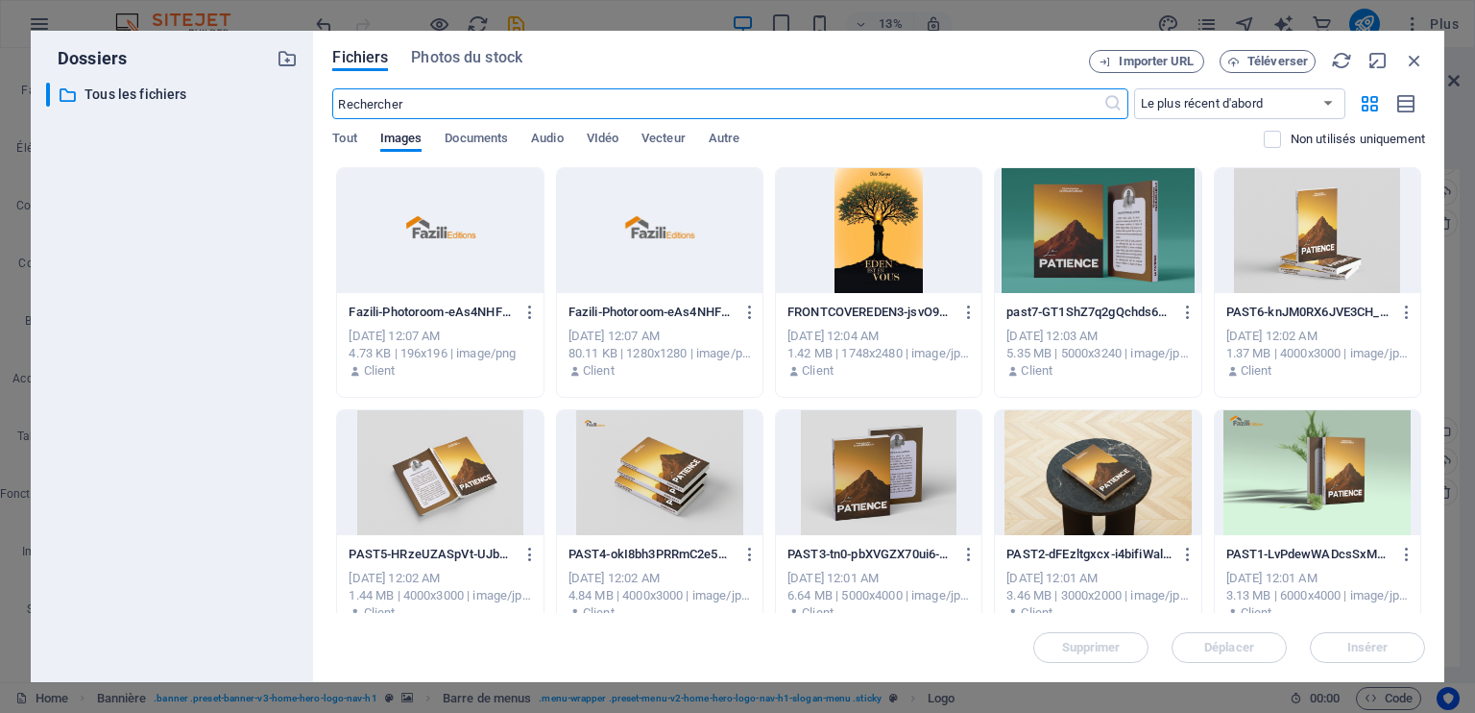
click at [608, 225] on div at bounding box center [660, 230] width 206 height 125
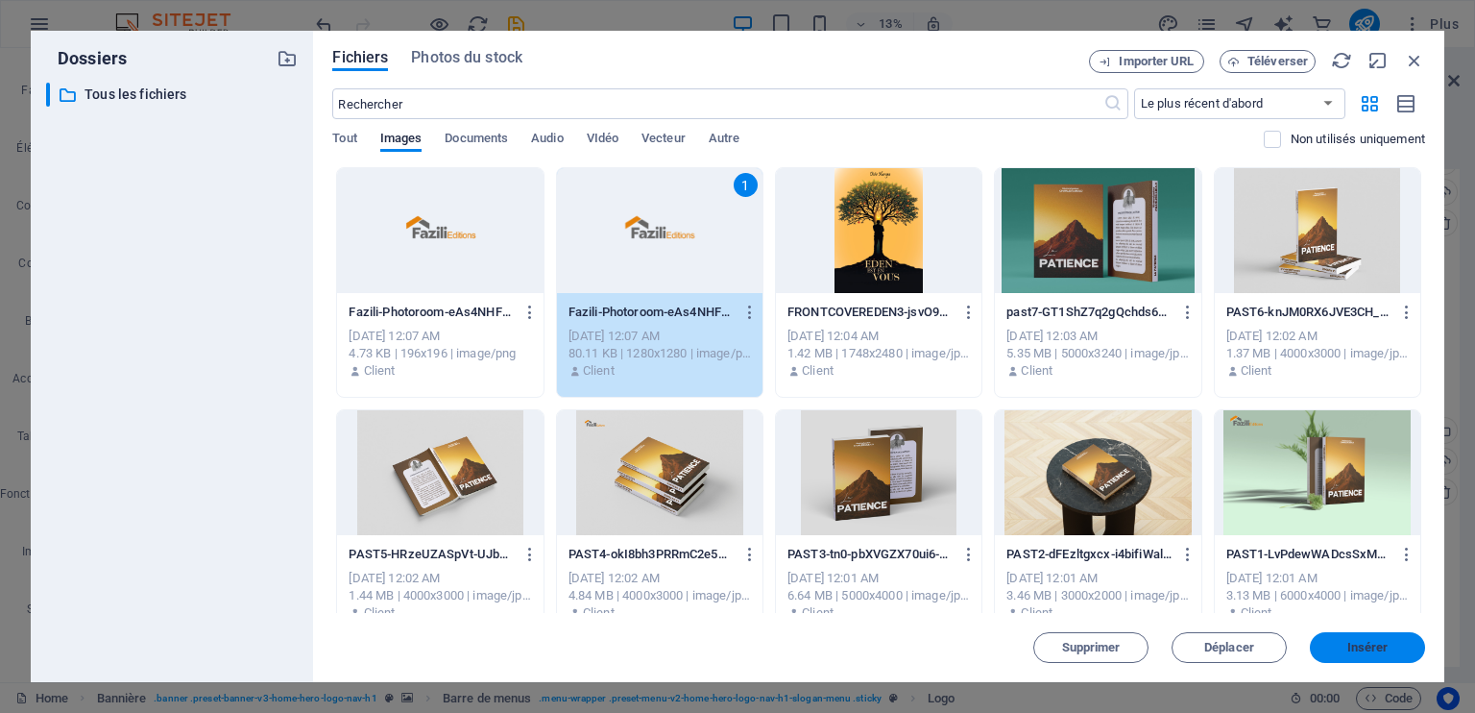
click at [1329, 639] on button "Insérer" at bounding box center [1367, 647] width 115 height 31
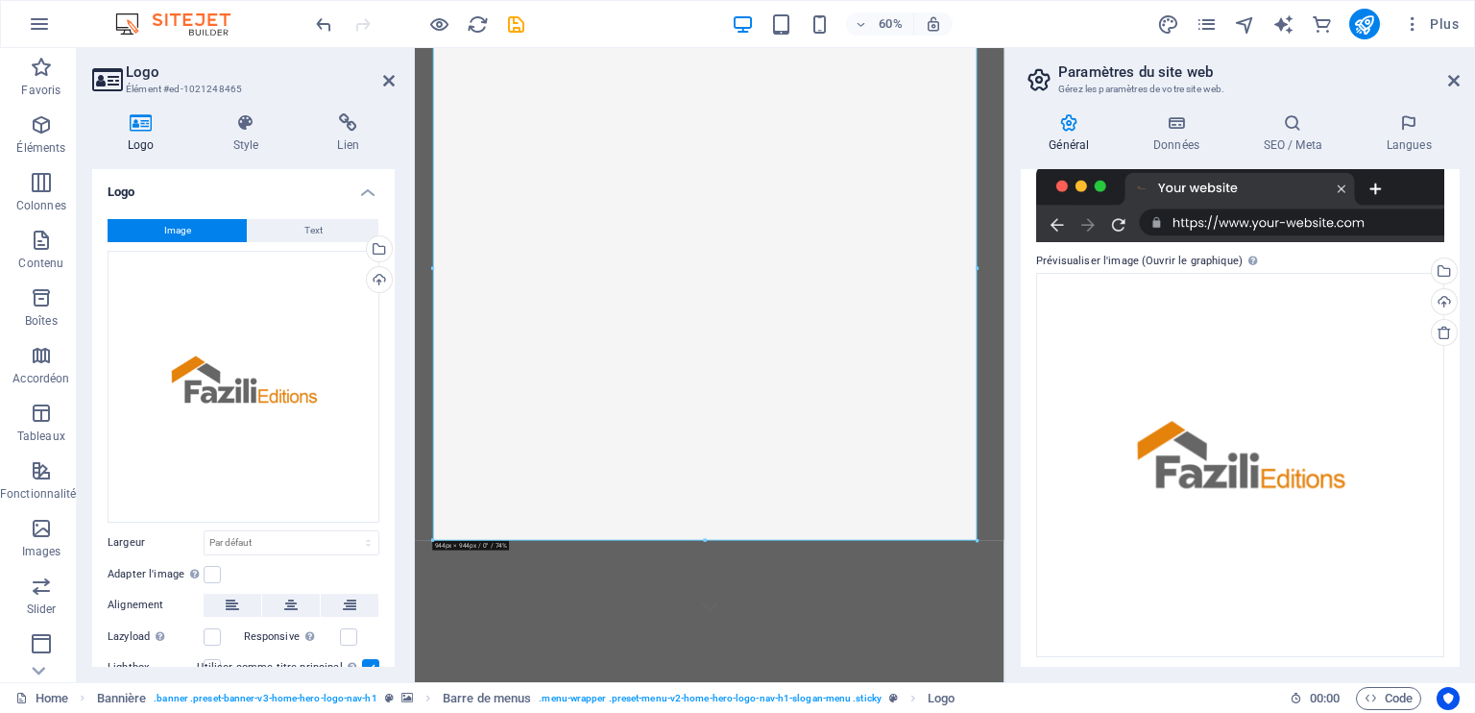
scroll to position [446, 0]
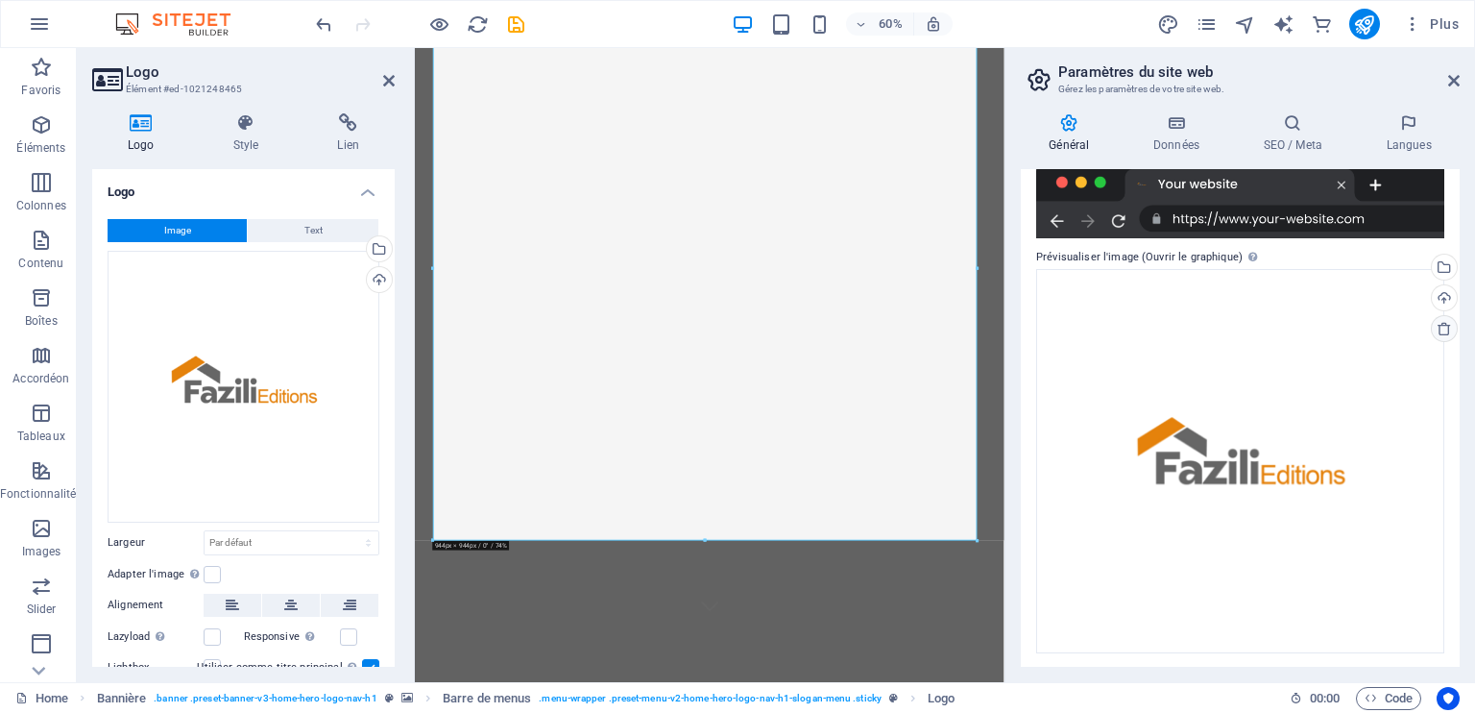
drag, startPoint x: 1454, startPoint y: 444, endPoint x: 1450, endPoint y: 332, distance: 111.5
click at [1450, 332] on div "Nom du site web [DOMAIN_NAME] Logo Glissez les fichiers ici, cliquez pour chois…" at bounding box center [1240, 418] width 439 height 498
click at [1450, 79] on icon at bounding box center [1454, 80] width 12 height 15
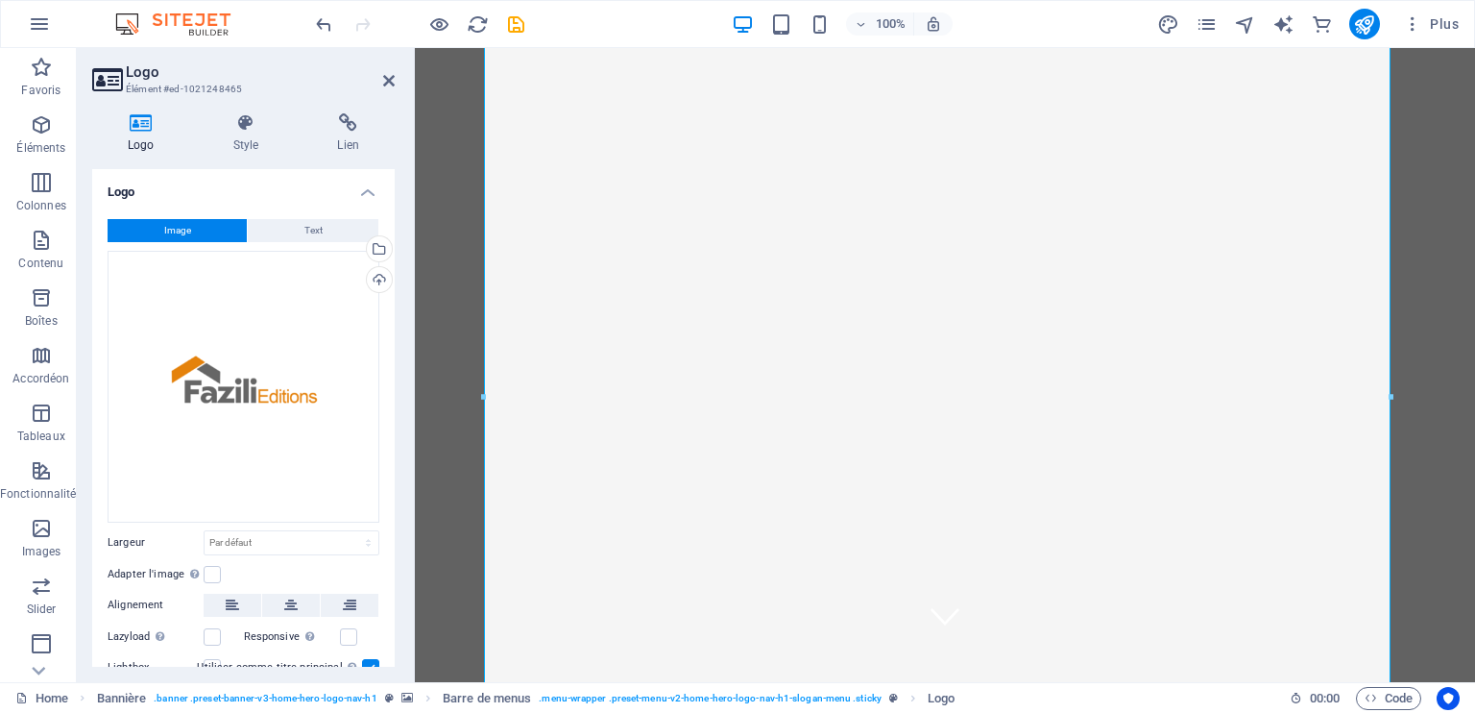
scroll to position [0, 0]
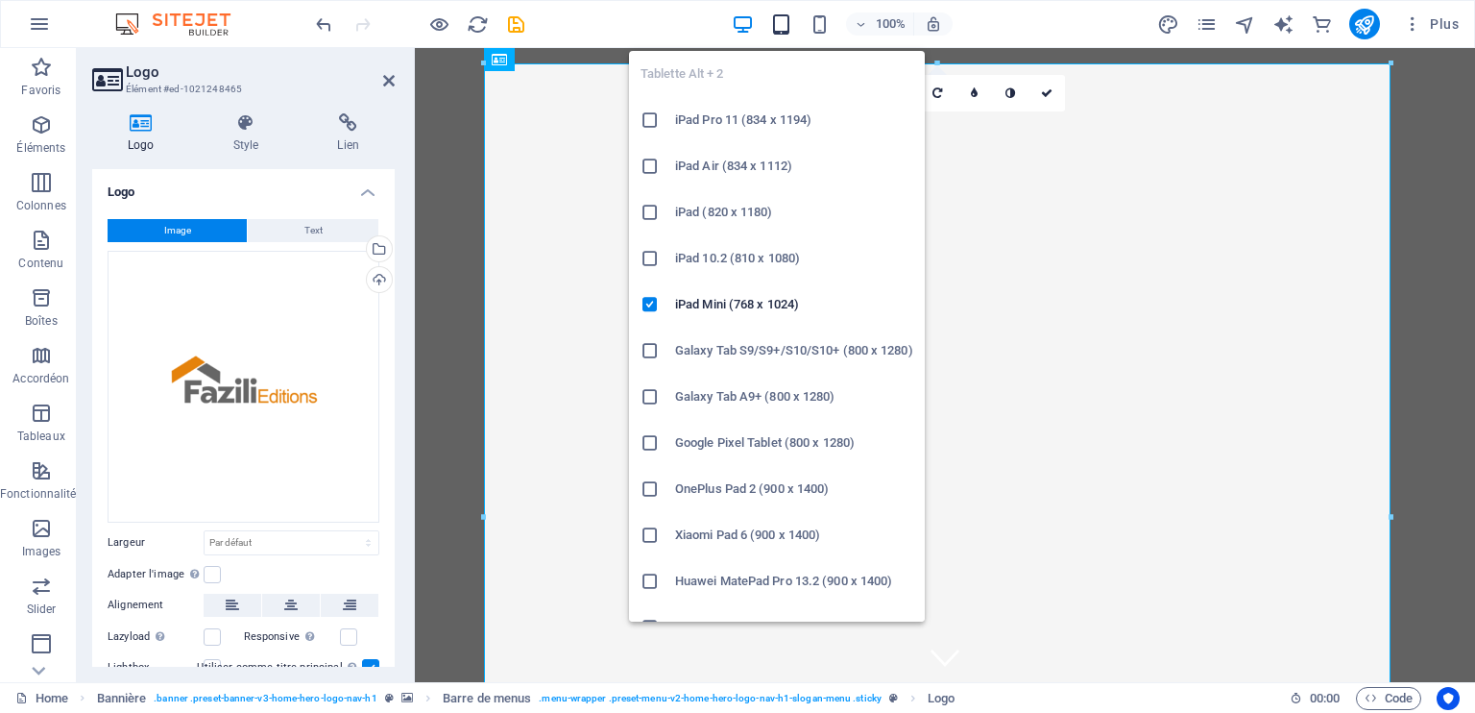
click at [772, 18] on icon "button" at bounding box center [781, 24] width 22 height 22
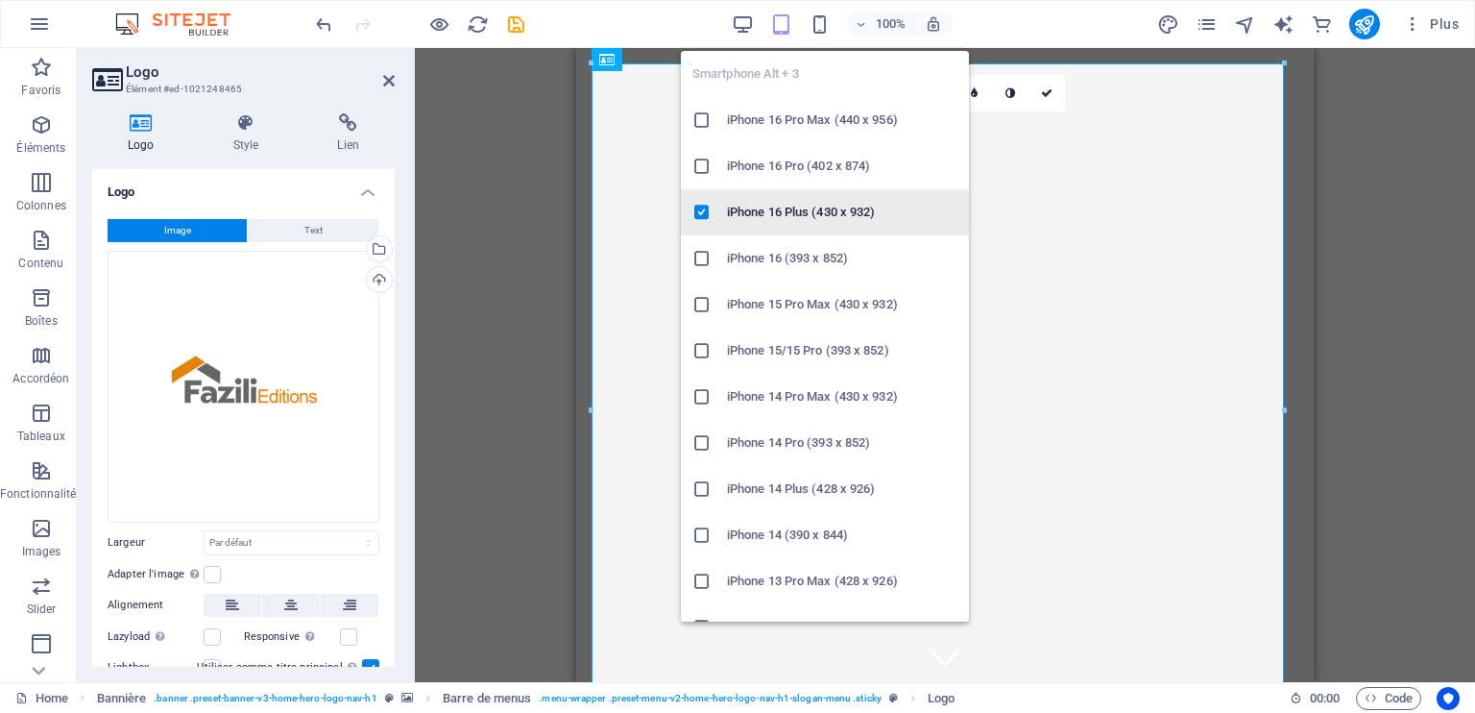
click at [787, 209] on h6 "iPhone 16 Plus (430 x 932)" at bounding box center [842, 212] width 231 height 23
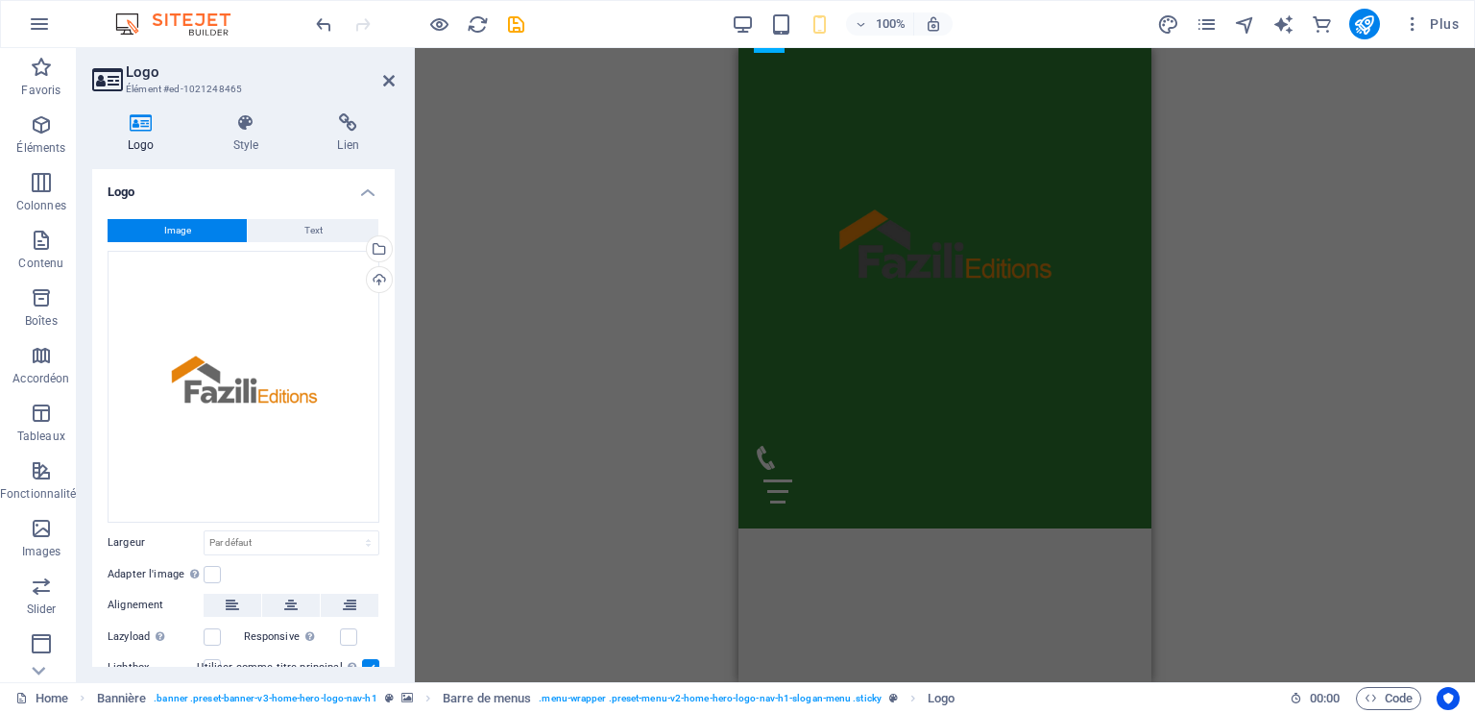
scroll to position [474, 0]
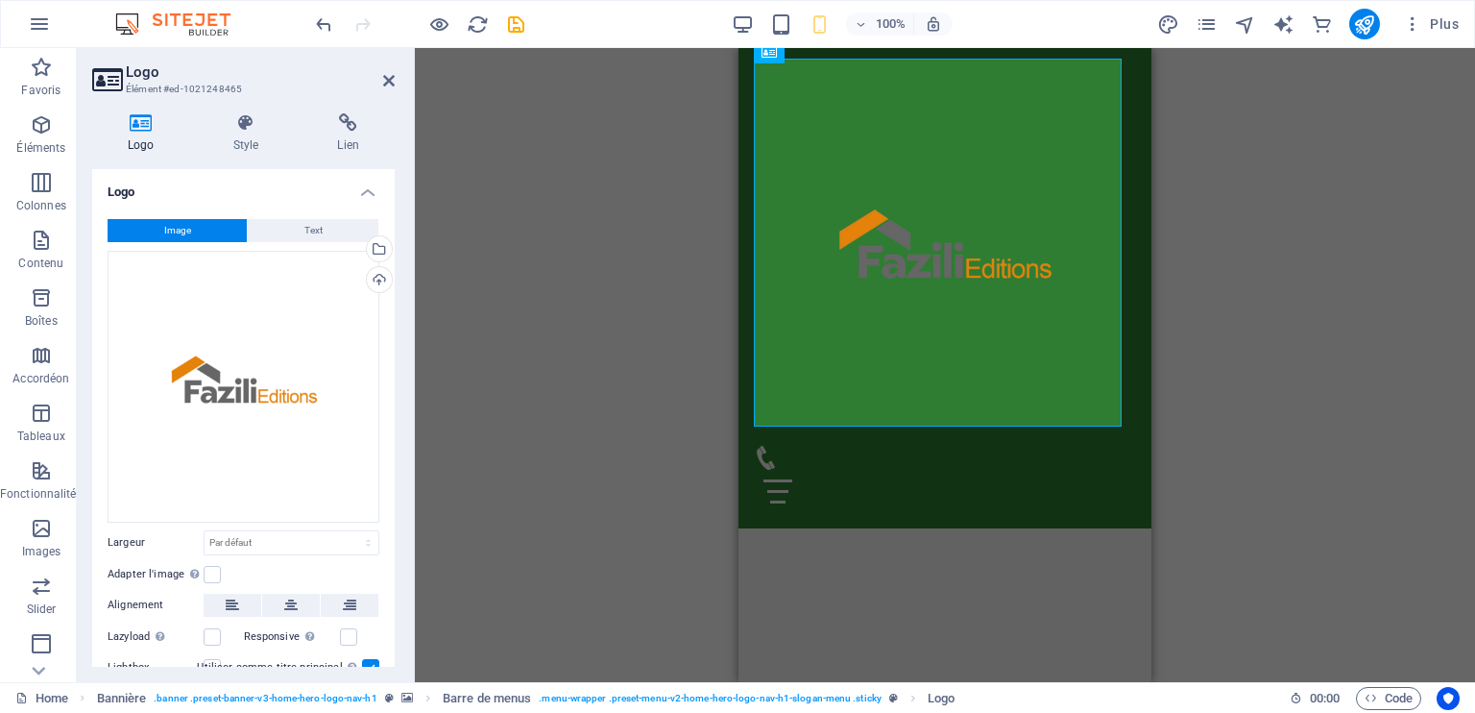
drag, startPoint x: 1143, startPoint y: 110, endPoint x: 1917, endPoint y: 228, distance: 783.0
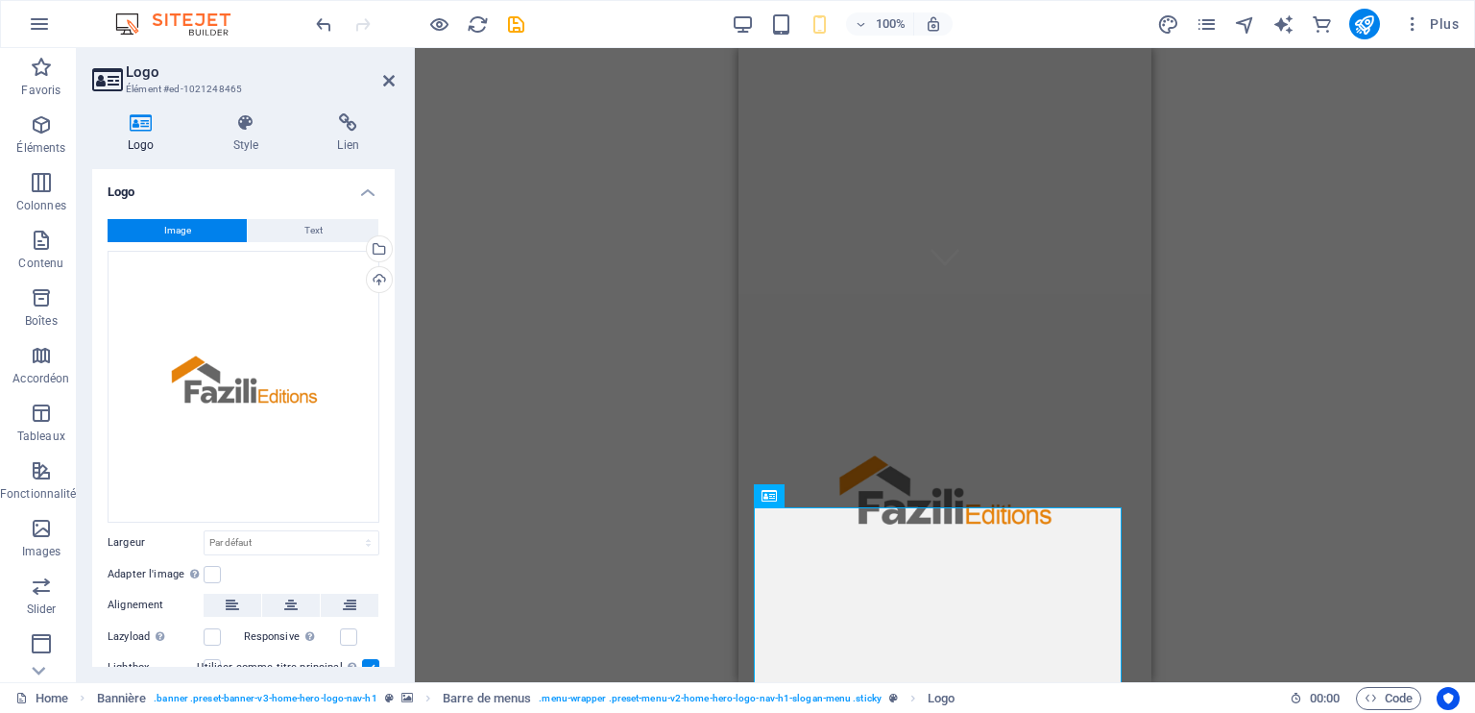
scroll to position [0, 0]
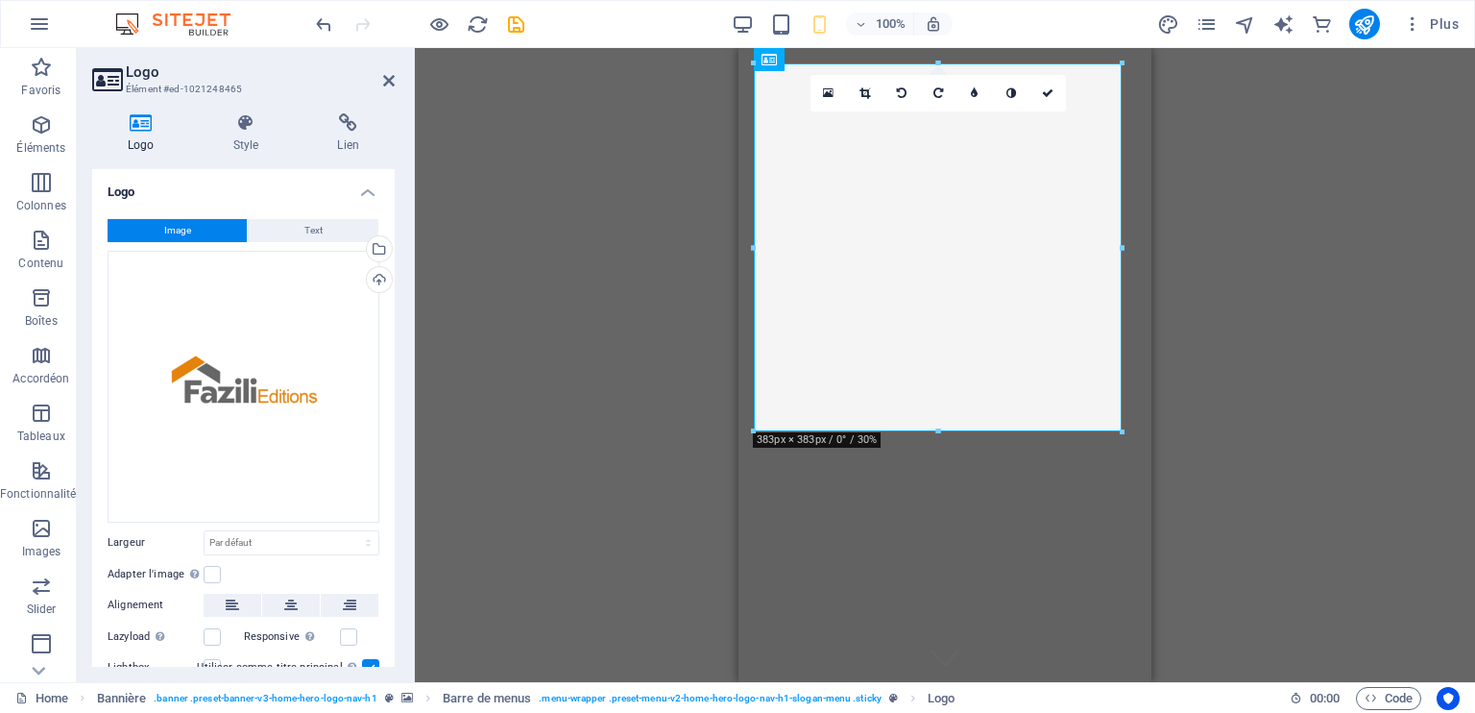
click at [1441, 2] on div "100% Plus" at bounding box center [737, 24] width 1473 height 46
click at [138, 124] on icon at bounding box center [141, 122] width 98 height 19
drag, startPoint x: 388, startPoint y: 296, endPoint x: 397, endPoint y: 391, distance: 95.5
click at [397, 391] on div "Logo Style Lien Logo Image Text Glissez les fichiers ici, cliquez pour choisir …" at bounding box center [243, 390] width 333 height 584
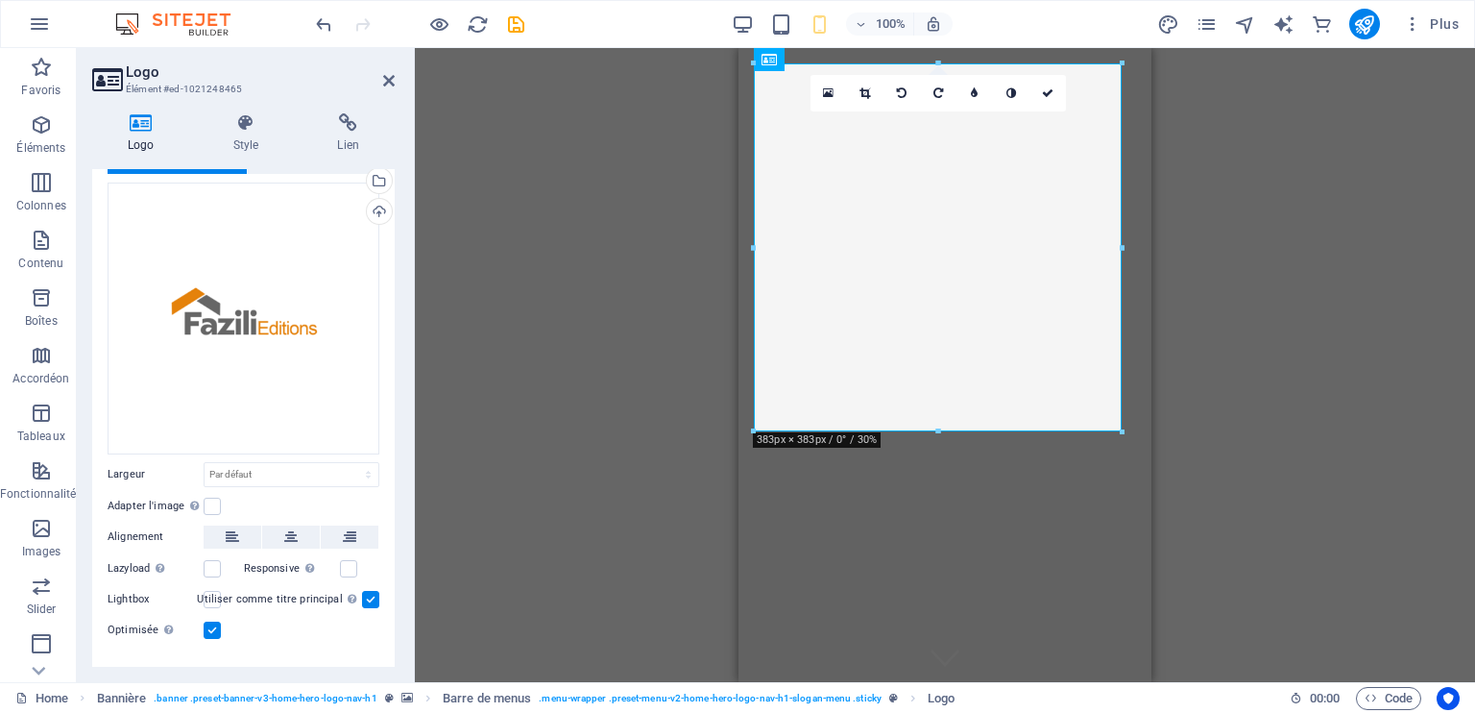
scroll to position [100, 0]
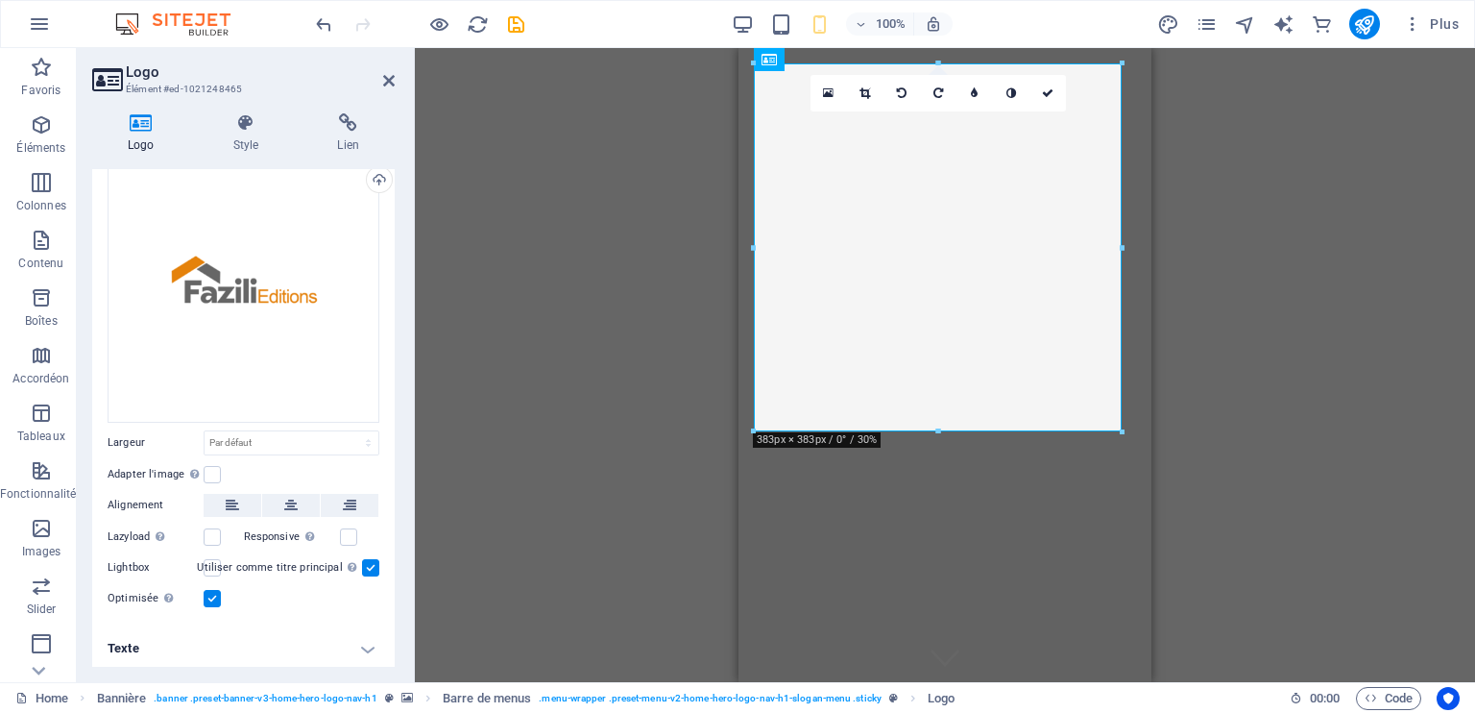
click at [135, 123] on icon at bounding box center [141, 122] width 98 height 19
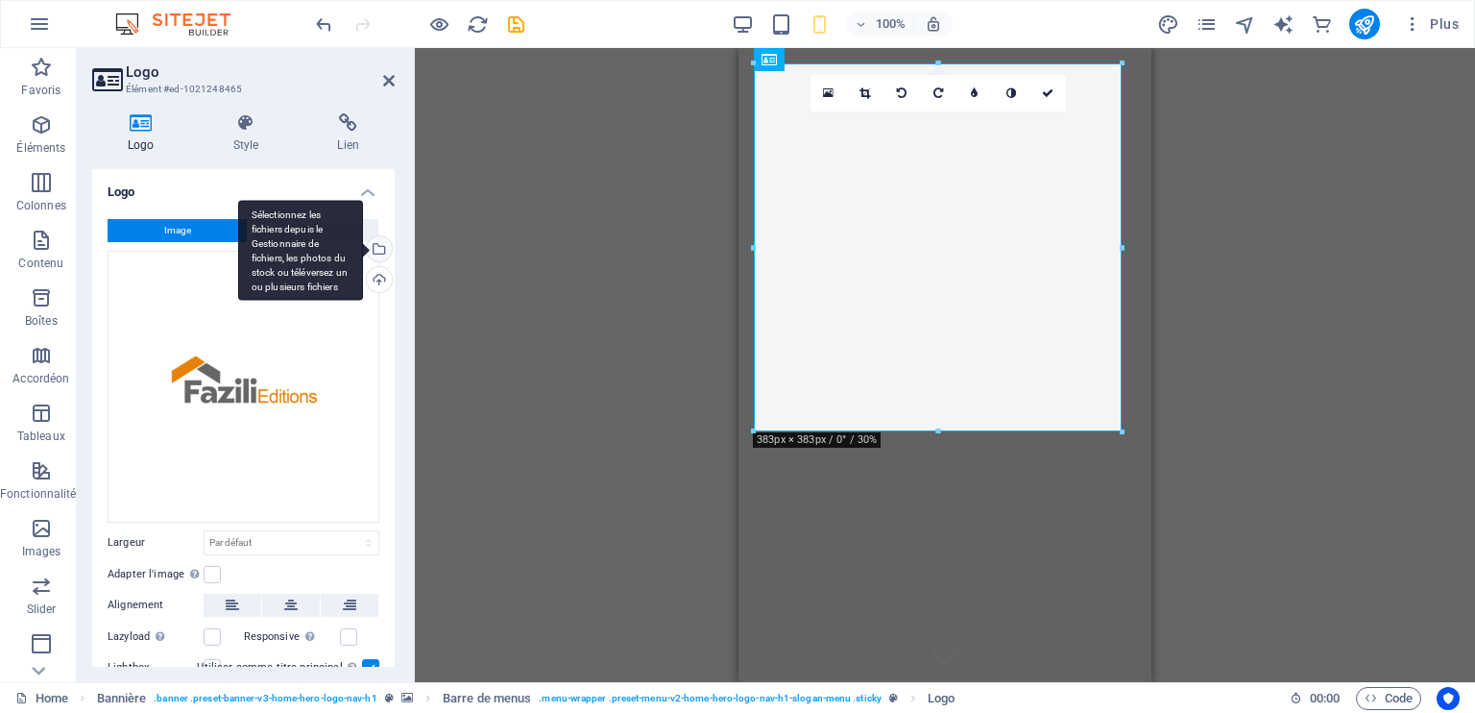
click at [363, 244] on div "Sélectionnez les fichiers depuis le Gestionnaire de fichiers, les photos du sto…" at bounding box center [300, 250] width 125 height 101
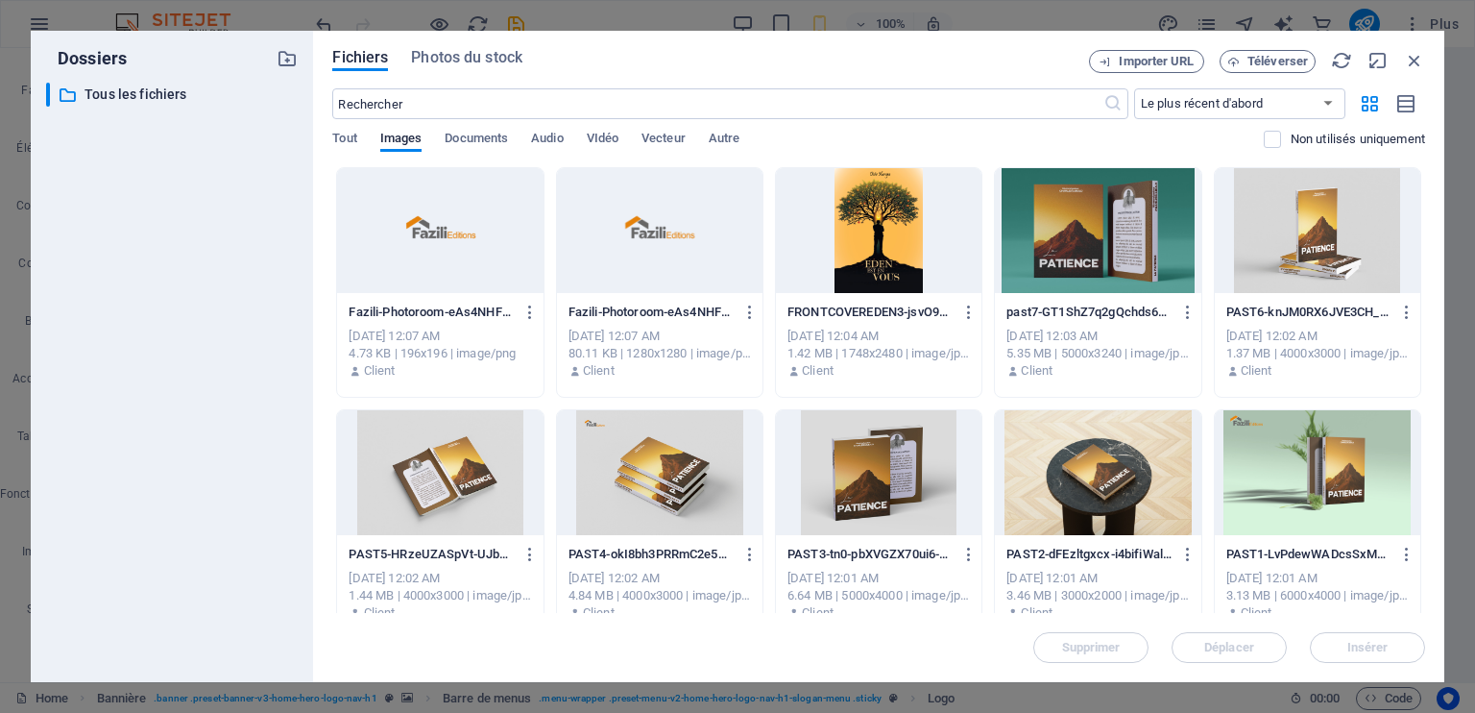
click at [474, 241] on div at bounding box center [440, 230] width 206 height 125
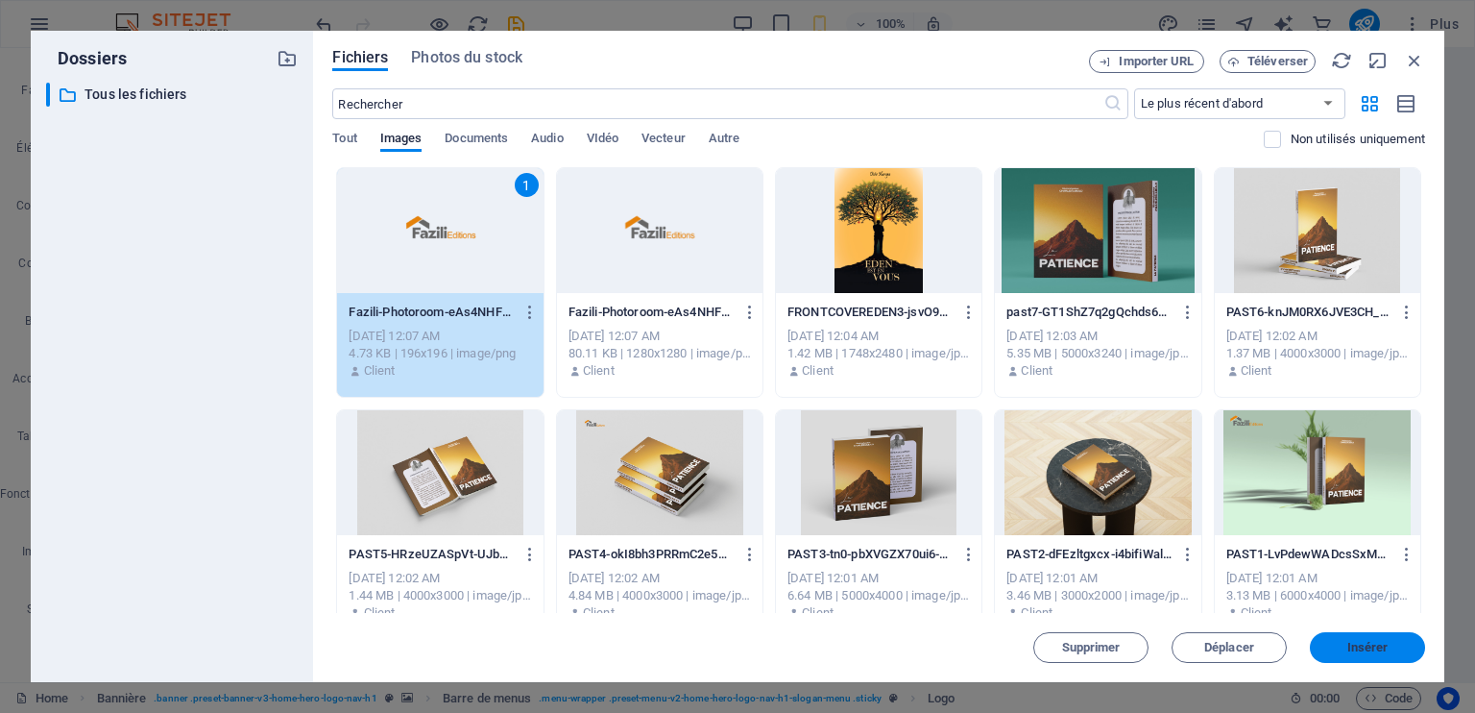
click at [1348, 642] on span "Insérer" at bounding box center [1368, 648] width 41 height 12
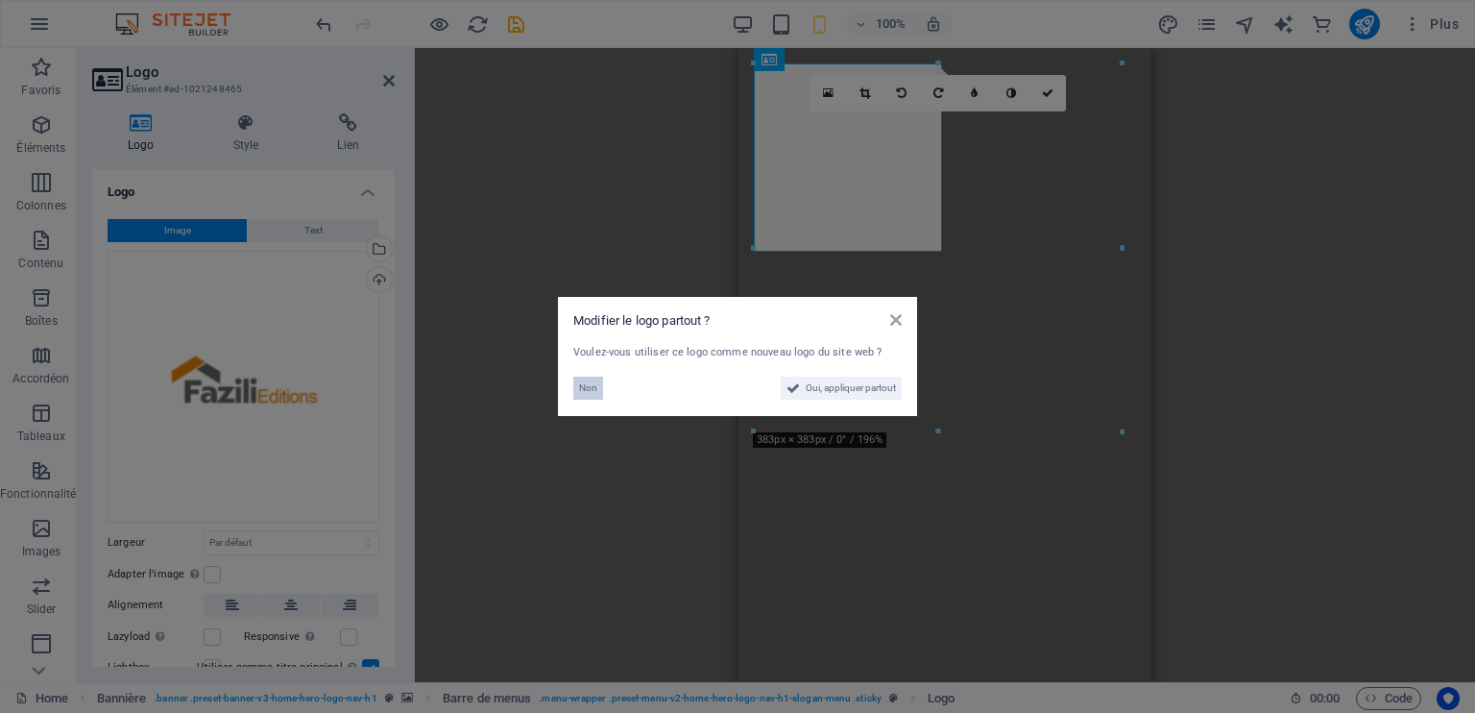
click at [590, 380] on span "Non" at bounding box center [588, 388] width 18 height 23
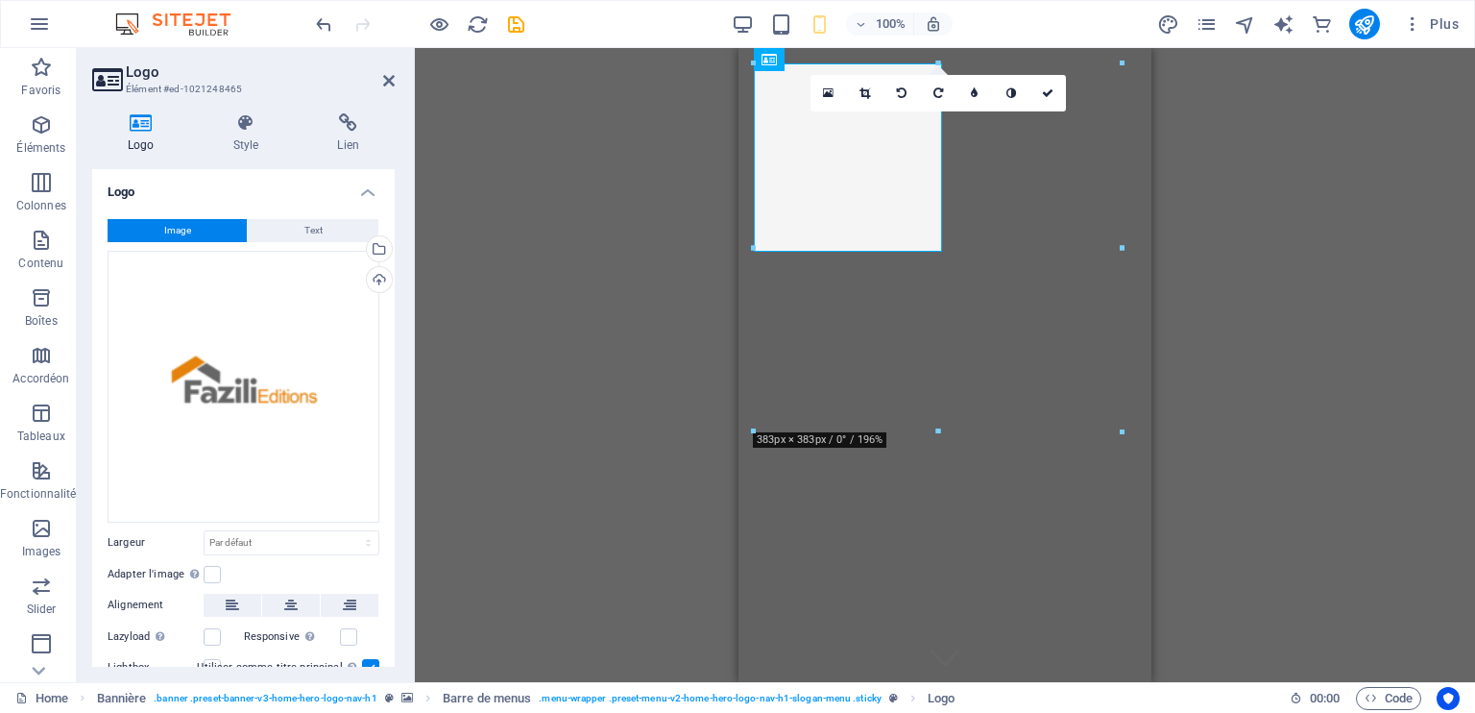
click at [1245, 323] on div "H2 Bannière Conteneur Bannière Logo Bannière Barre de menus Galerie Conteneur G…" at bounding box center [945, 365] width 1060 height 634
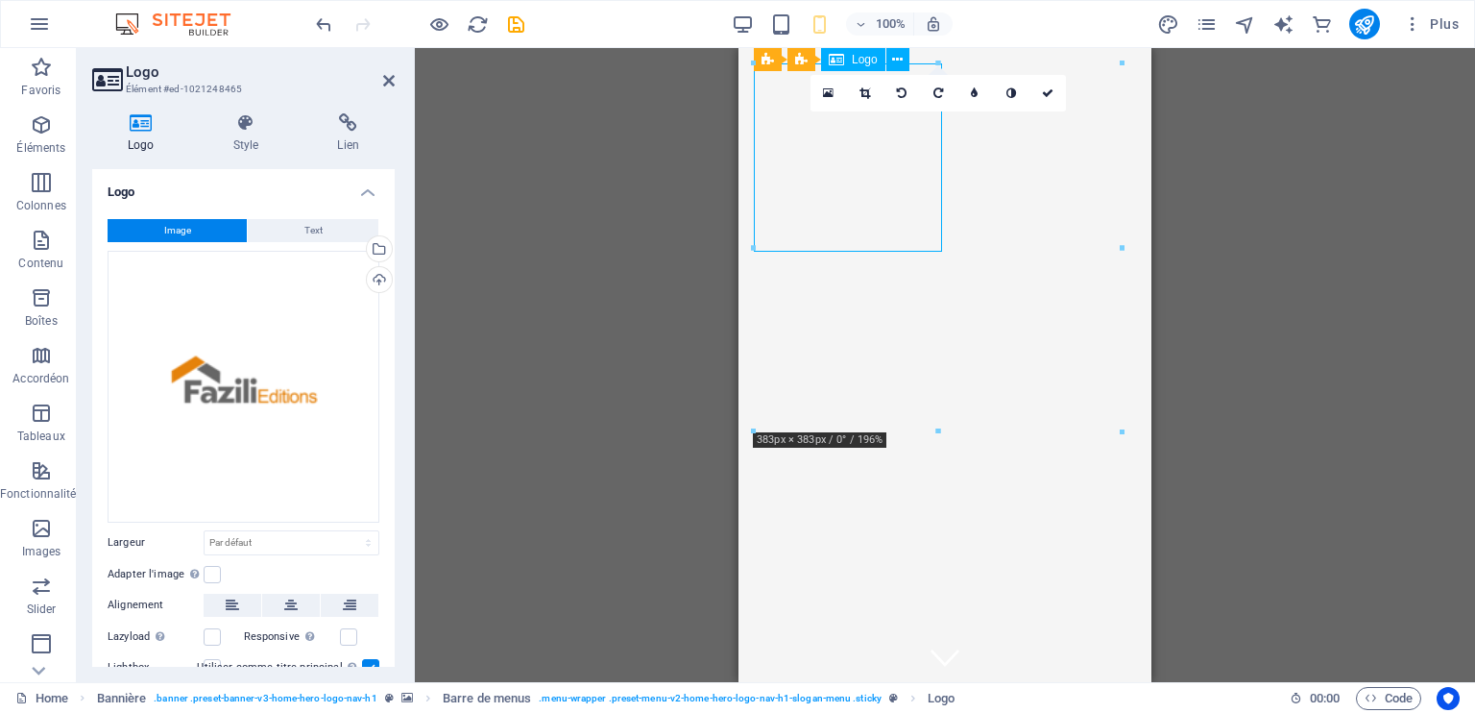
drag, startPoint x: 890, startPoint y: 210, endPoint x: 883, endPoint y: 147, distance: 63.9
click at [389, 82] on icon at bounding box center [389, 80] width 12 height 15
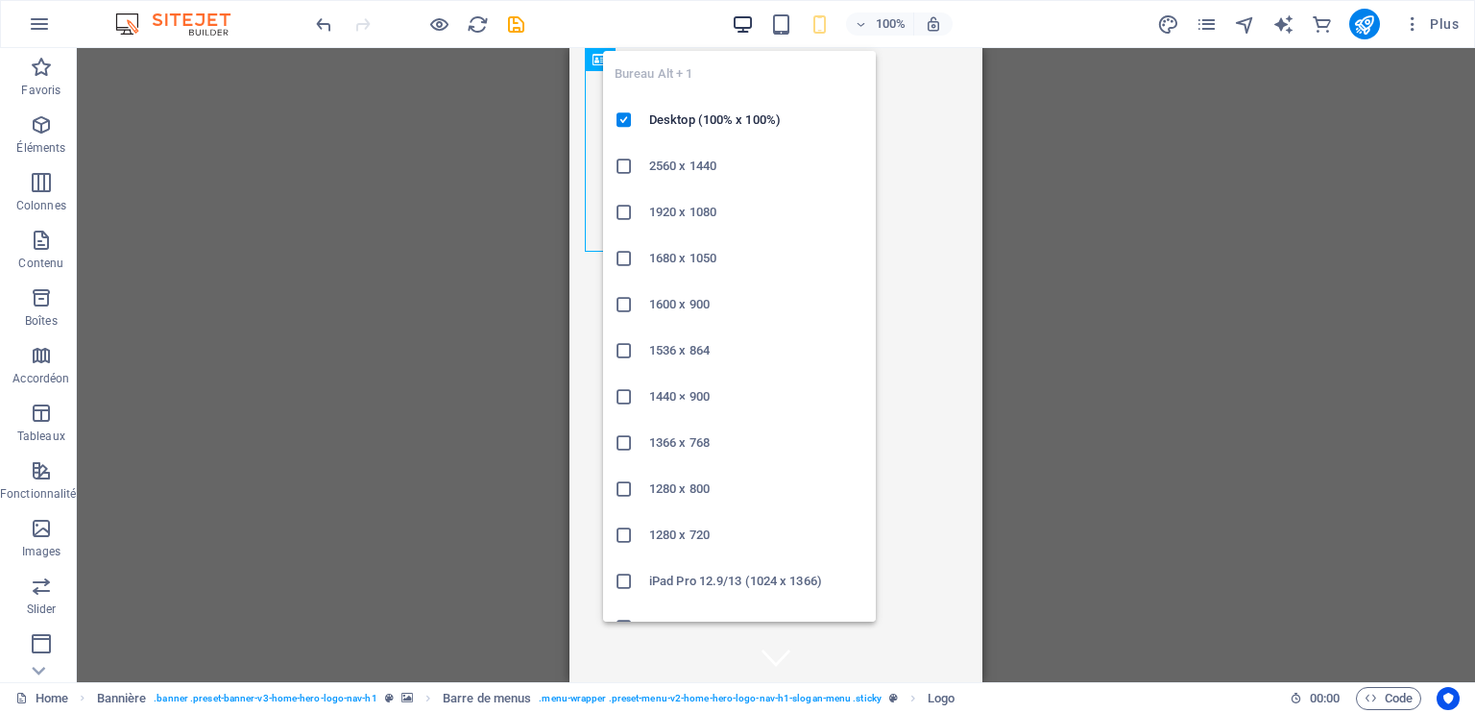
click at [742, 18] on icon "button" at bounding box center [743, 24] width 22 height 22
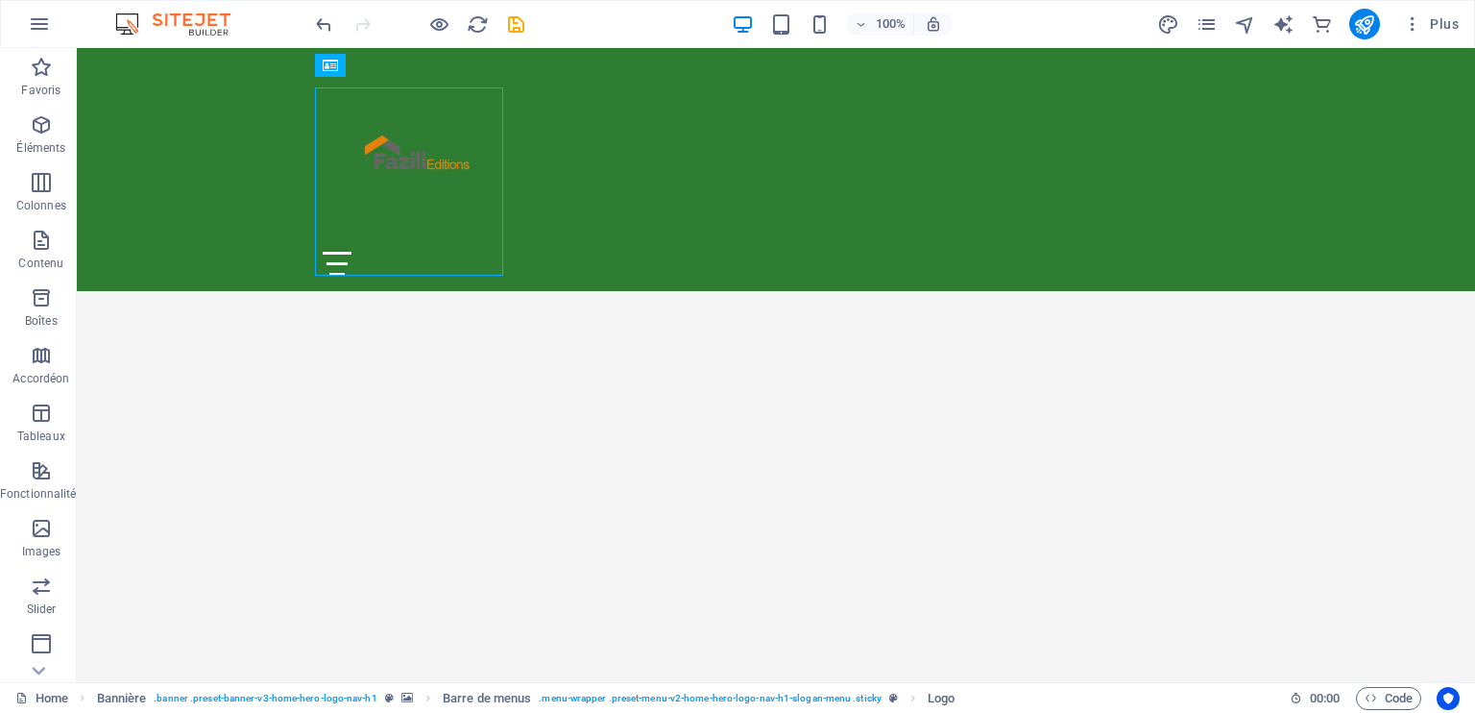
scroll to position [465, 0]
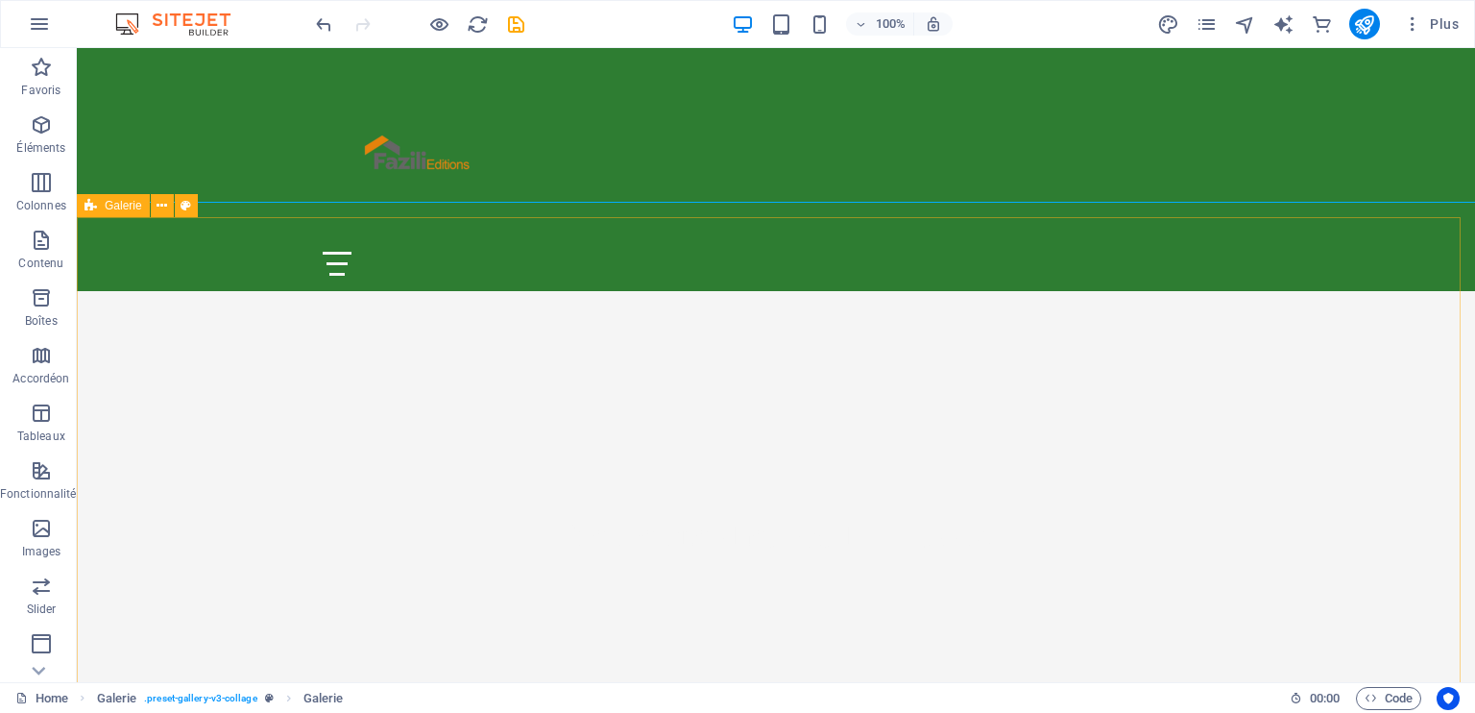
click at [130, 207] on span "Galerie" at bounding box center [123, 206] width 37 height 12
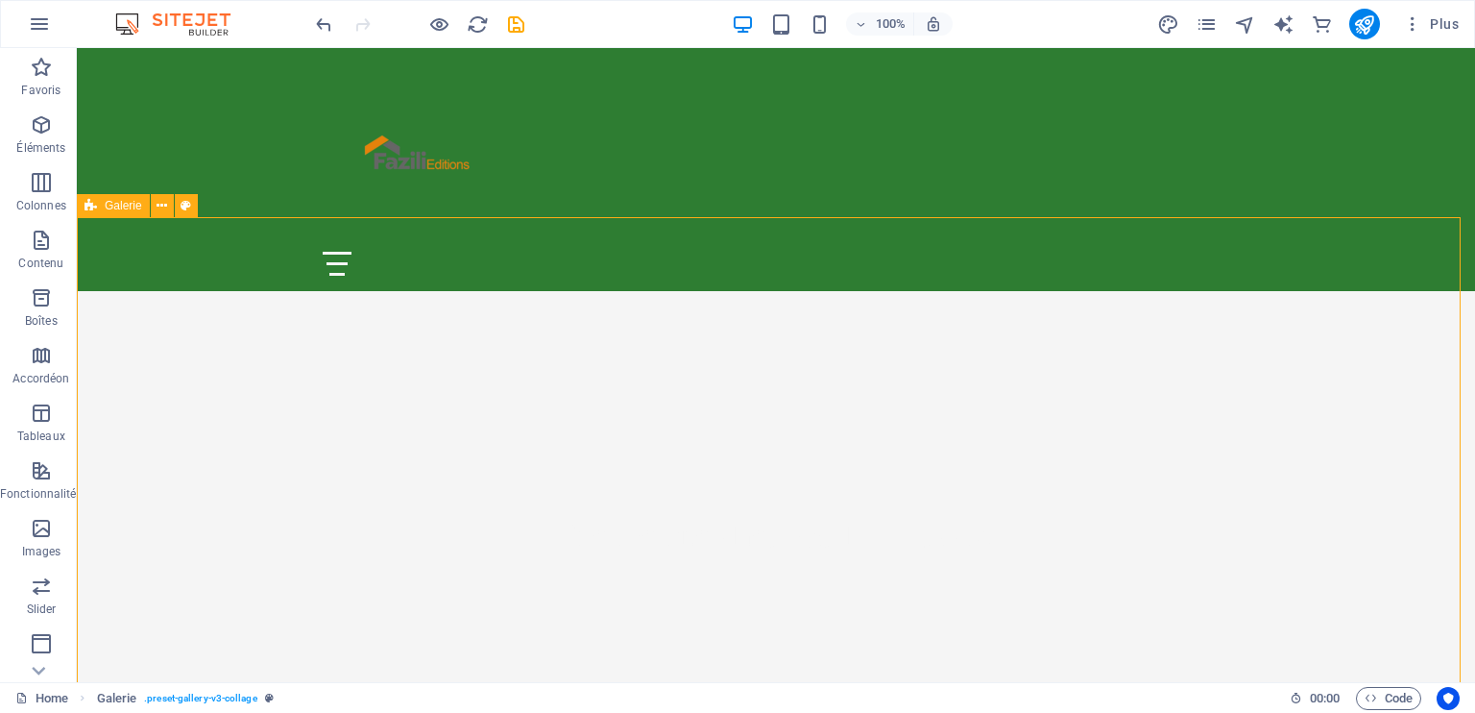
click at [130, 207] on span "Galerie" at bounding box center [123, 206] width 37 height 12
select select "rem"
select select "preset-gallery-v3-collage"
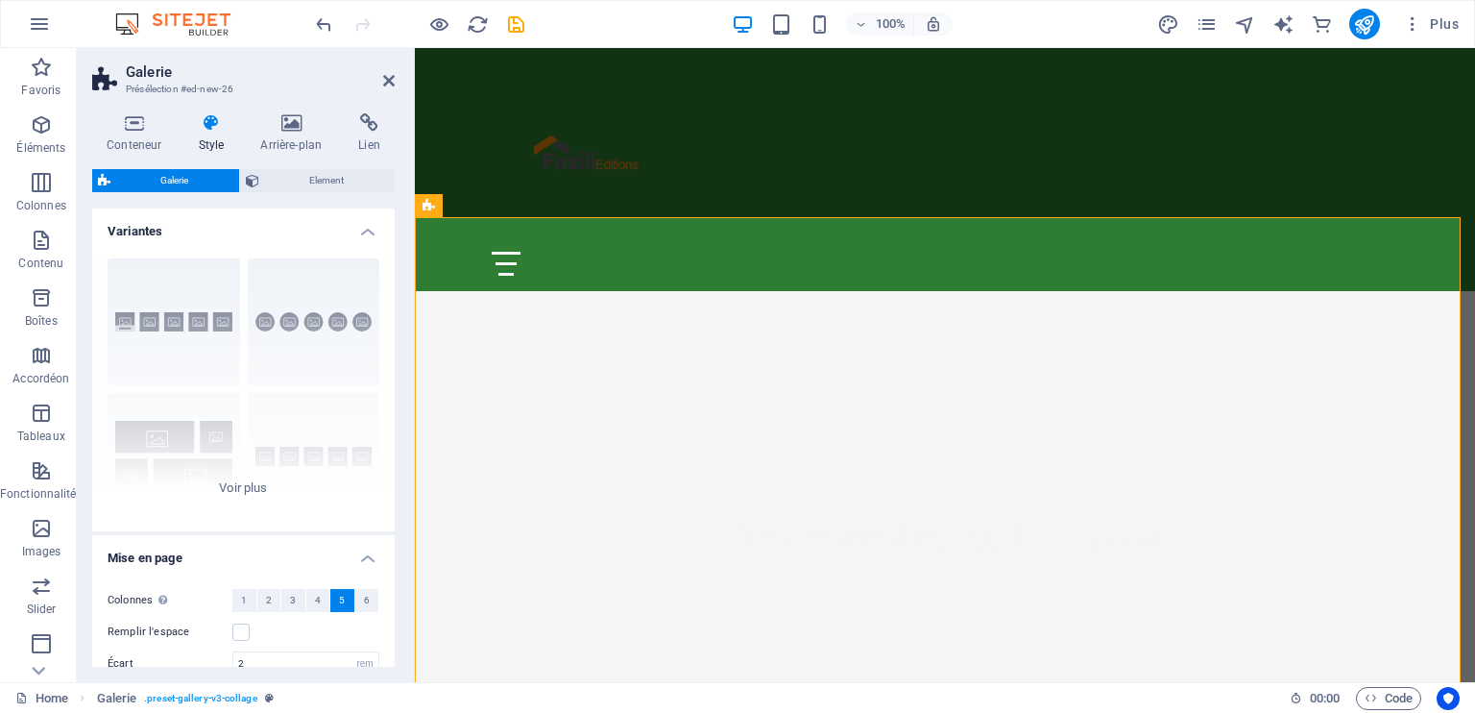
drag, startPoint x: 390, startPoint y: 414, endPoint x: 391, endPoint y: 479, distance: 65.3
click at [391, 479] on div "Variantes Légendes Rond Collage Par défaut Grille Grille déplacée Mise en page …" at bounding box center [243, 437] width 303 height 458
drag, startPoint x: 390, startPoint y: 389, endPoint x: 396, endPoint y: 489, distance: 100.1
click at [396, 494] on div "Conteneur Style Arrière-plan Lien Taille Hauteur Par défaut px rem % vh vw Haut…" at bounding box center [243, 390] width 333 height 584
drag, startPoint x: 395, startPoint y: 481, endPoint x: 396, endPoint y: 548, distance: 67.2
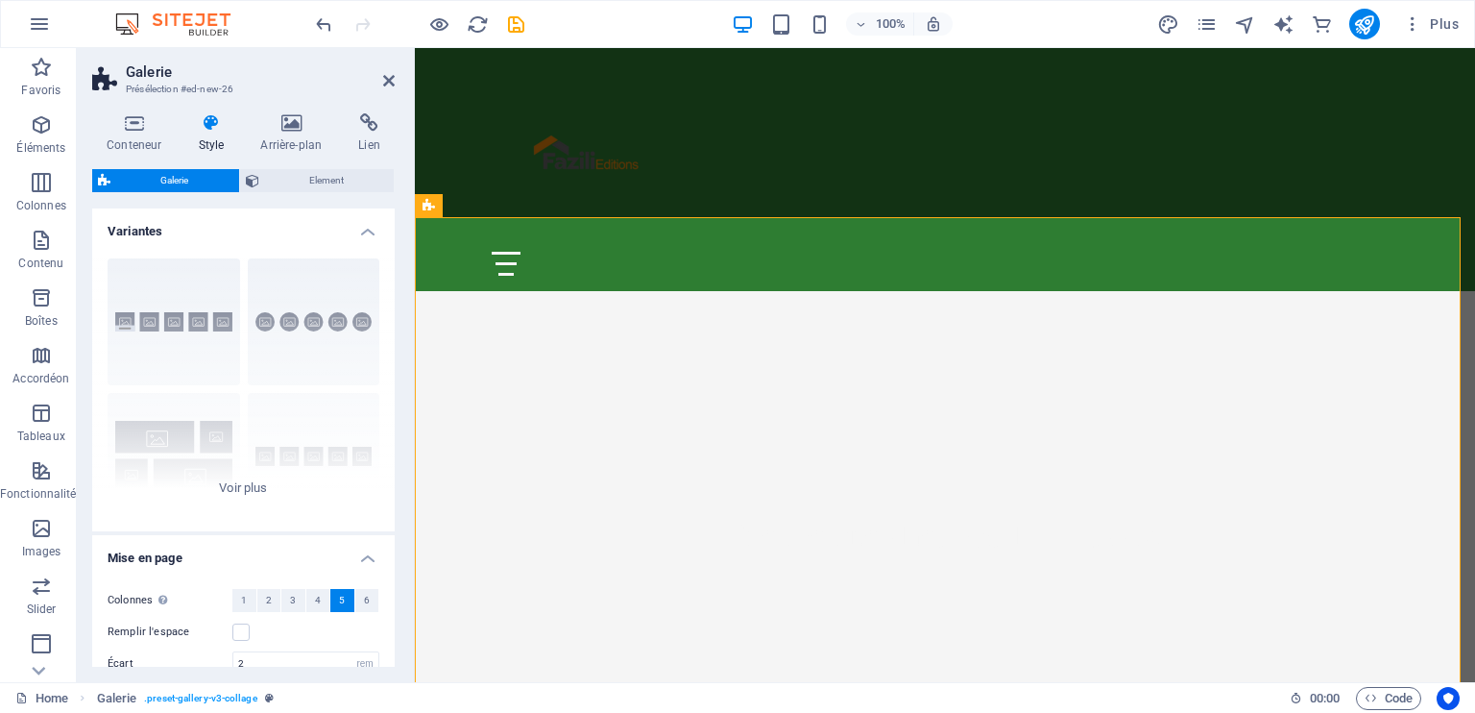
click at [396, 548] on div "Conteneur Style Arrière-plan Lien Taille Hauteur Par défaut px rem % vh vw Haut…" at bounding box center [243, 390] width 333 height 584
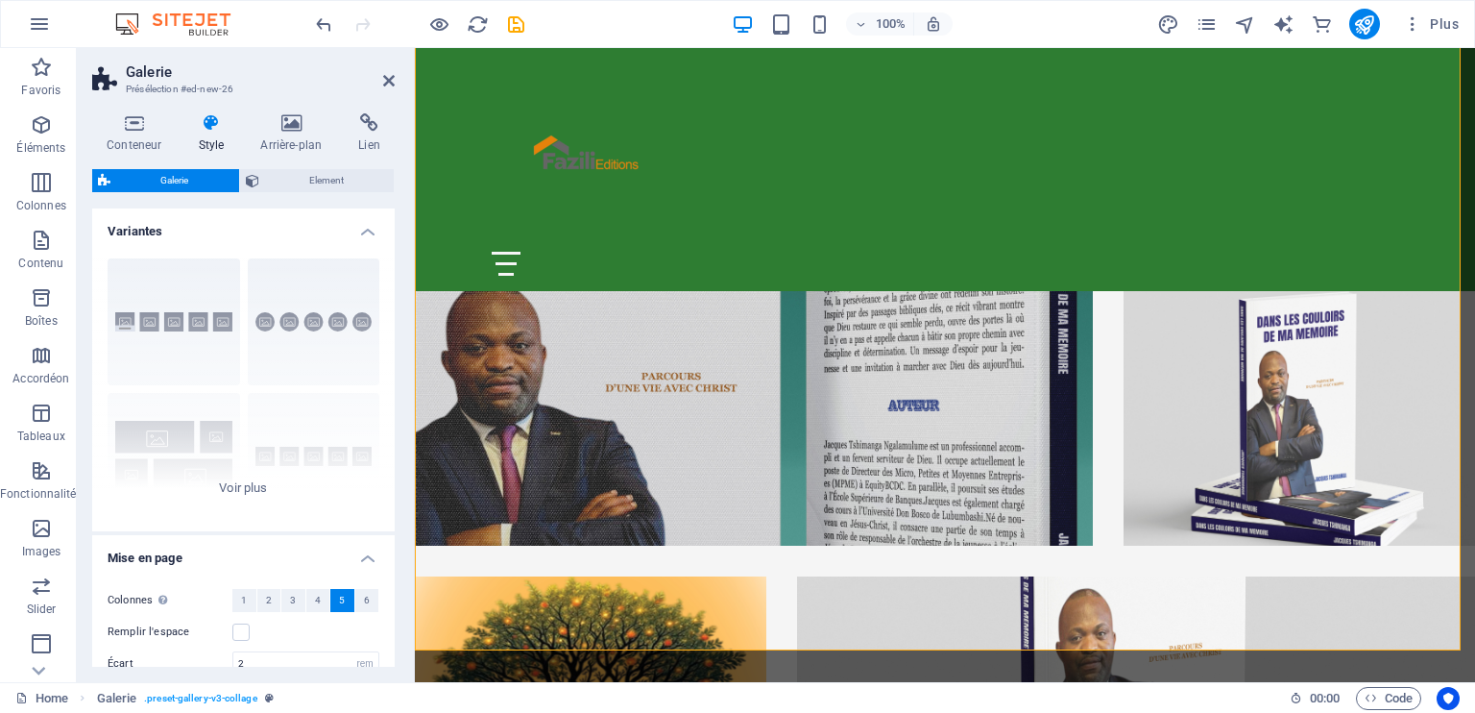
scroll to position [845, 0]
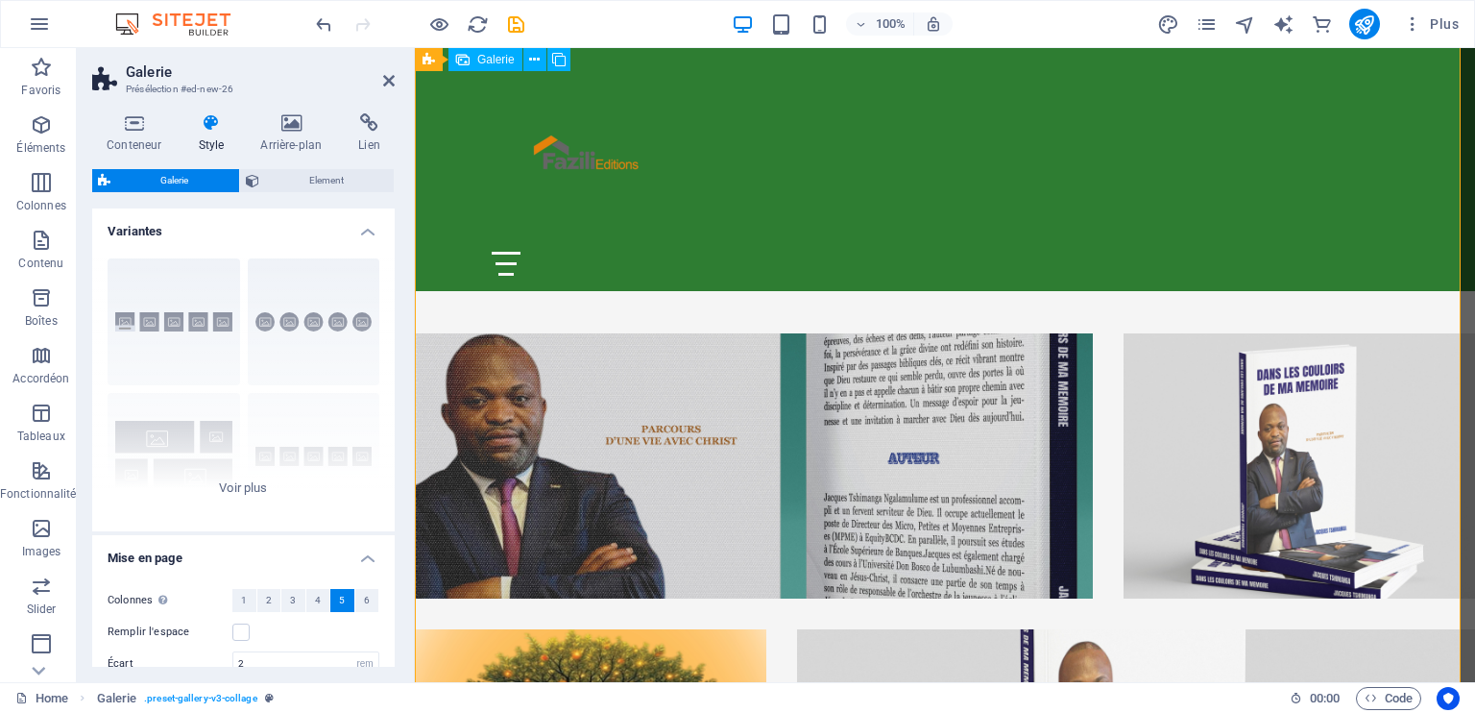
select select "4"
select select "px"
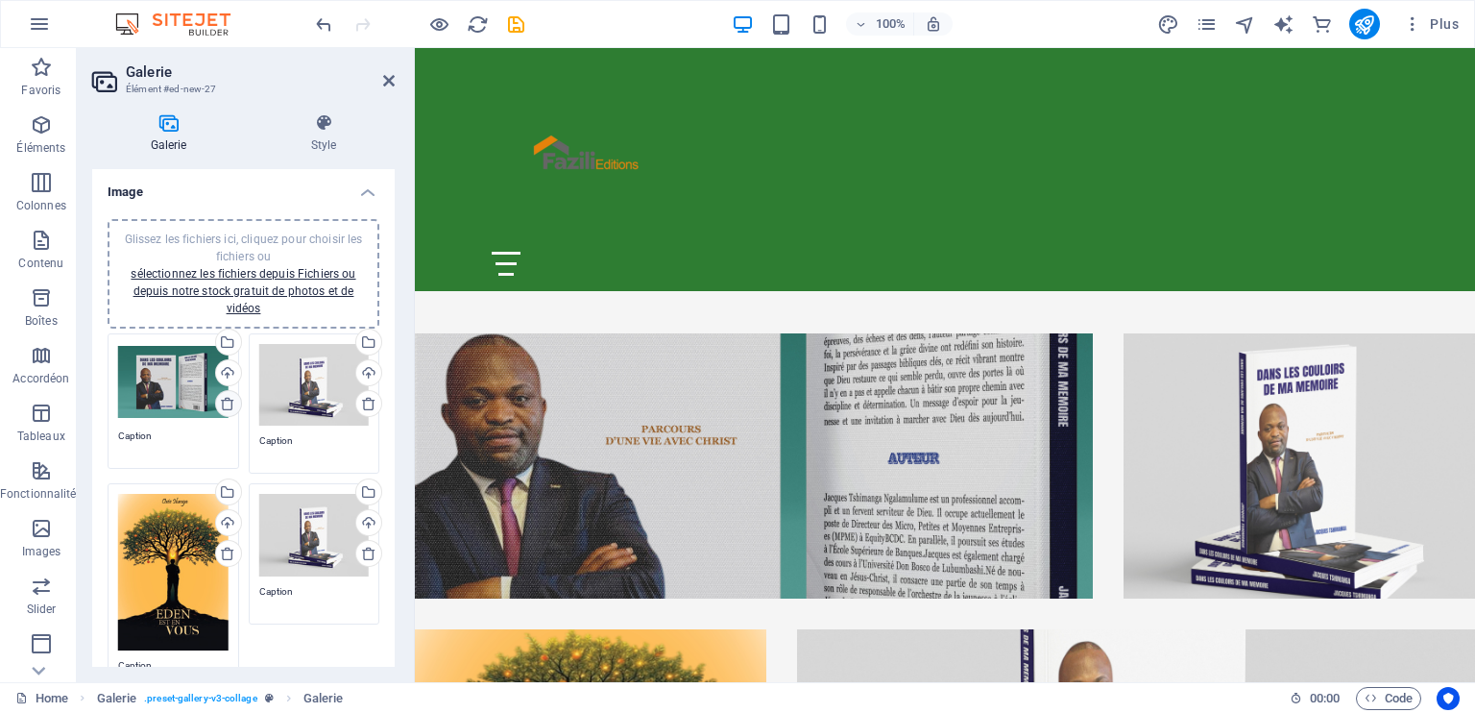
click at [227, 399] on icon at bounding box center [227, 403] width 15 height 15
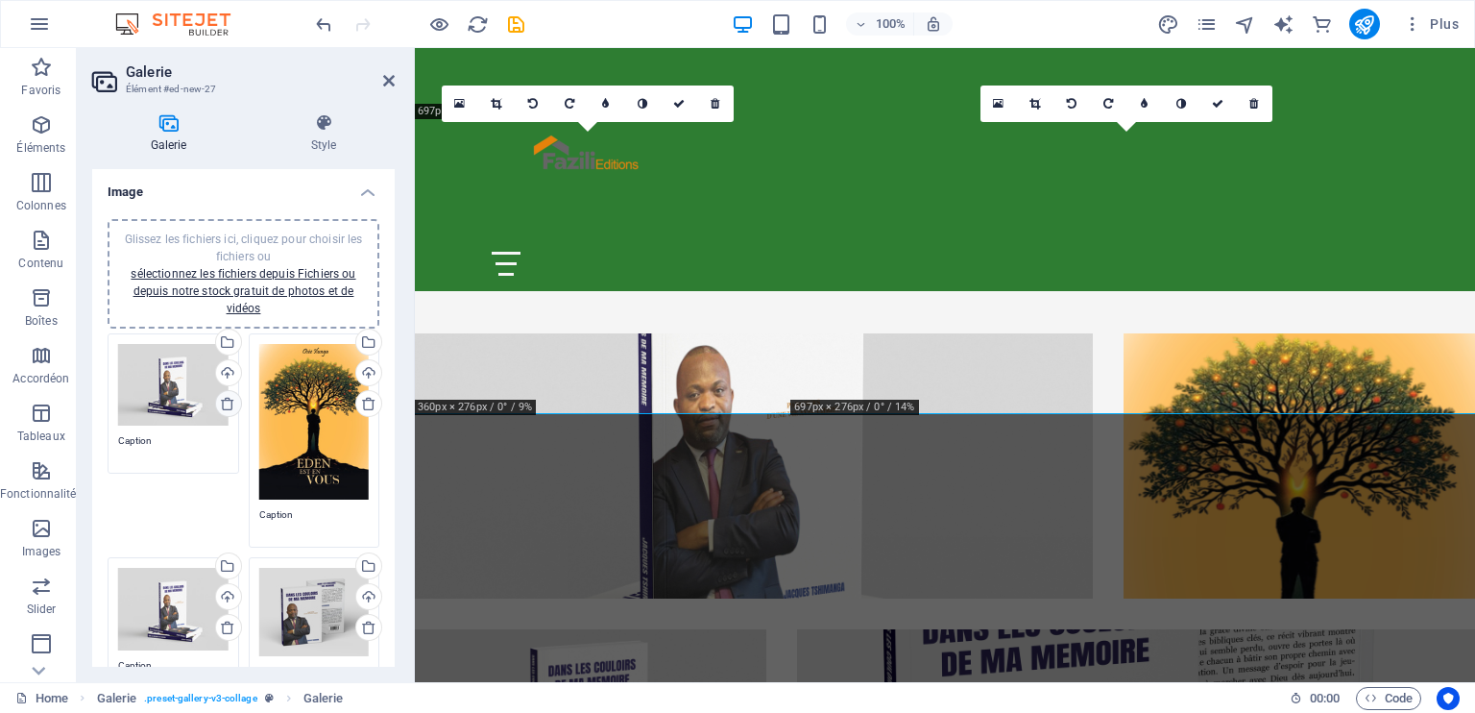
click at [223, 402] on icon at bounding box center [227, 403] width 15 height 15
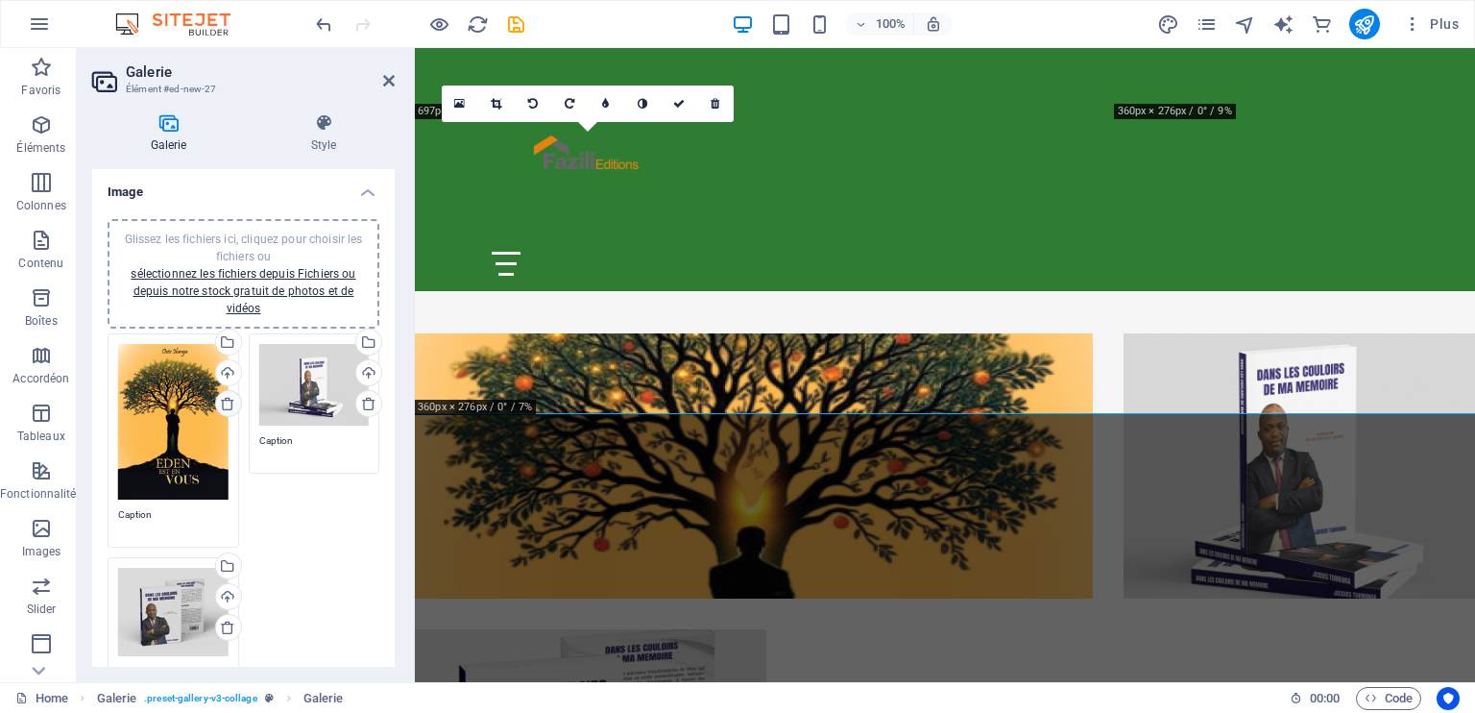
click at [223, 402] on icon at bounding box center [227, 403] width 15 height 15
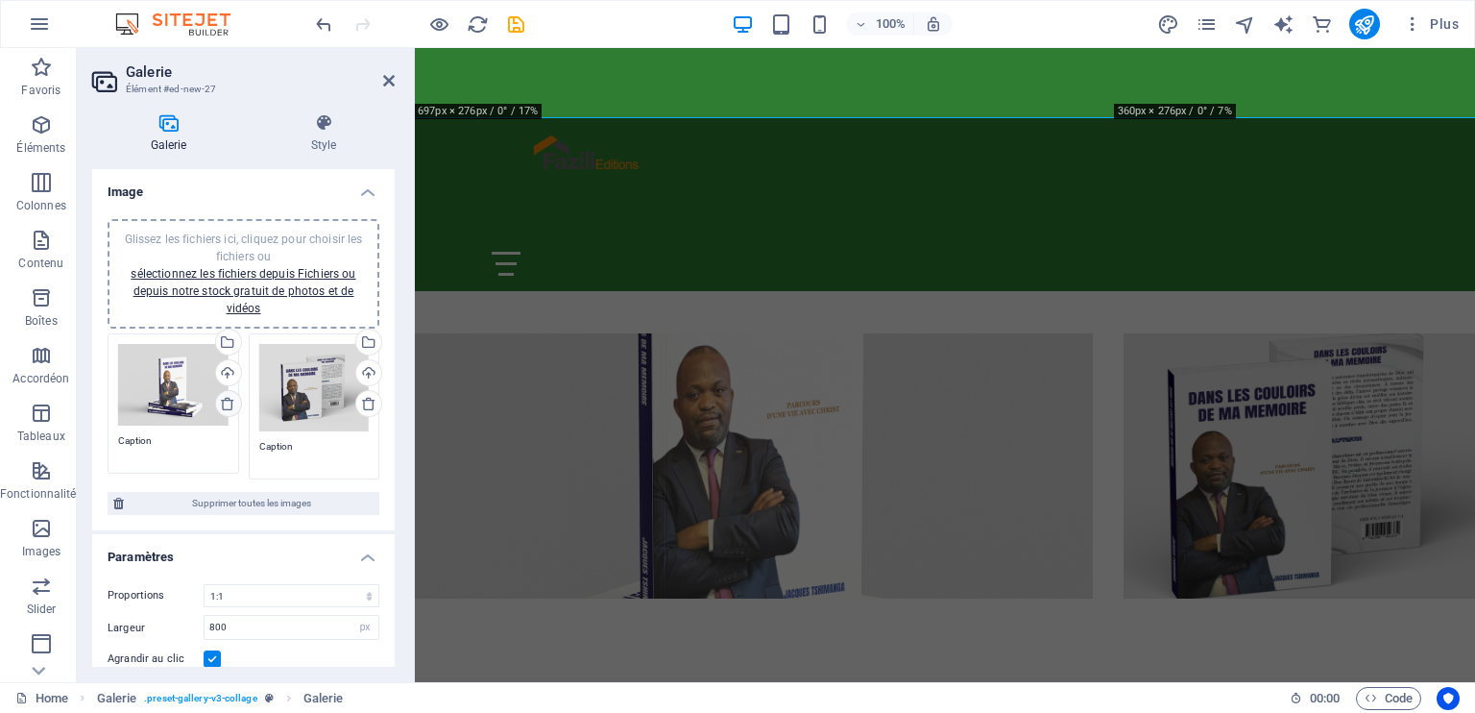
click at [223, 402] on icon at bounding box center [227, 403] width 15 height 15
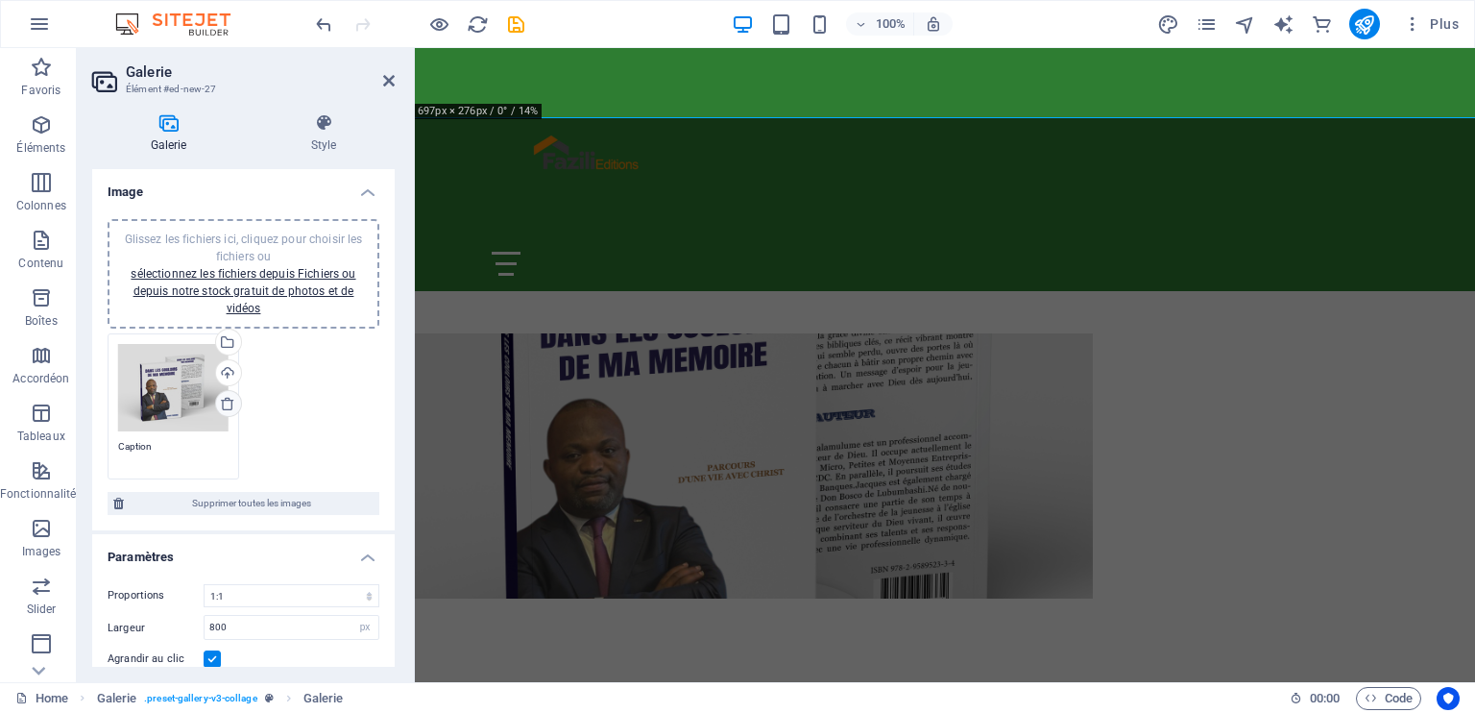
click at [223, 402] on icon at bounding box center [227, 403] width 15 height 15
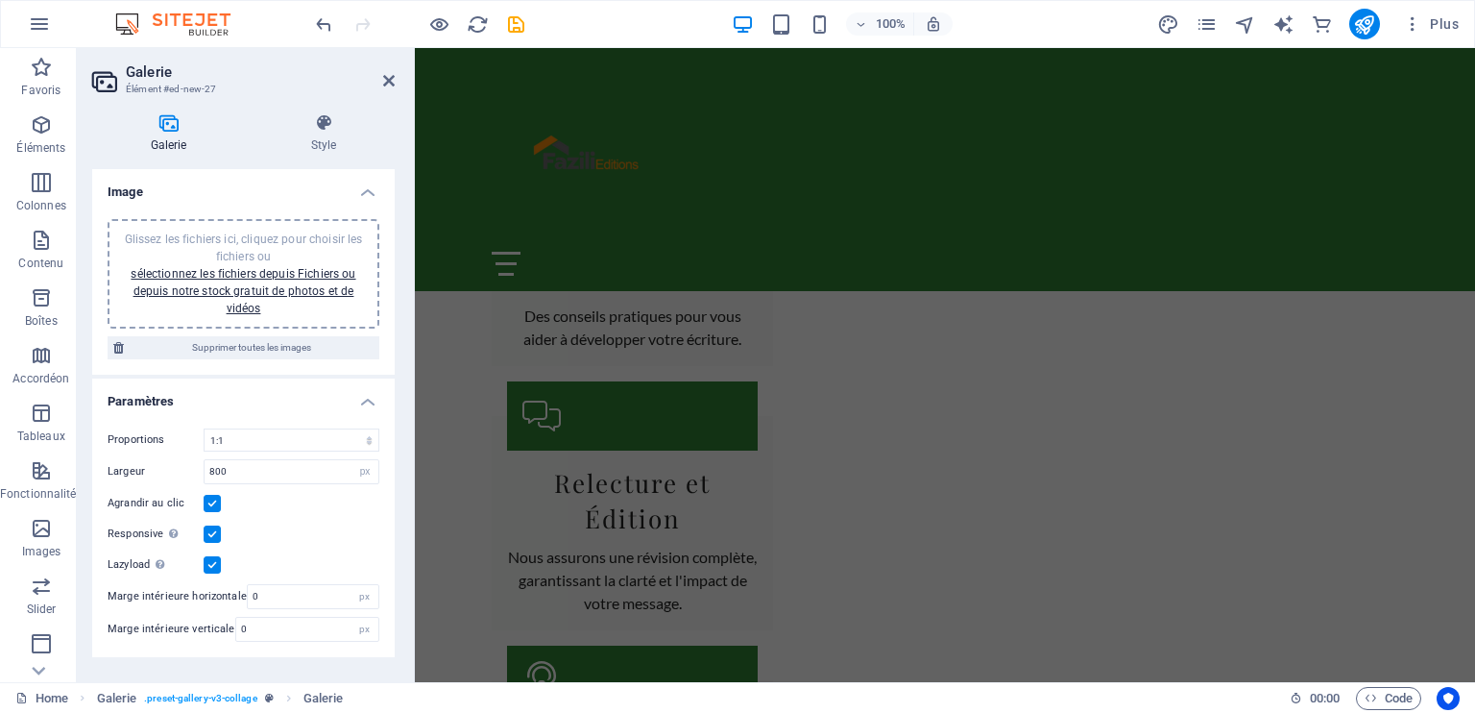
scroll to position [1958, 0]
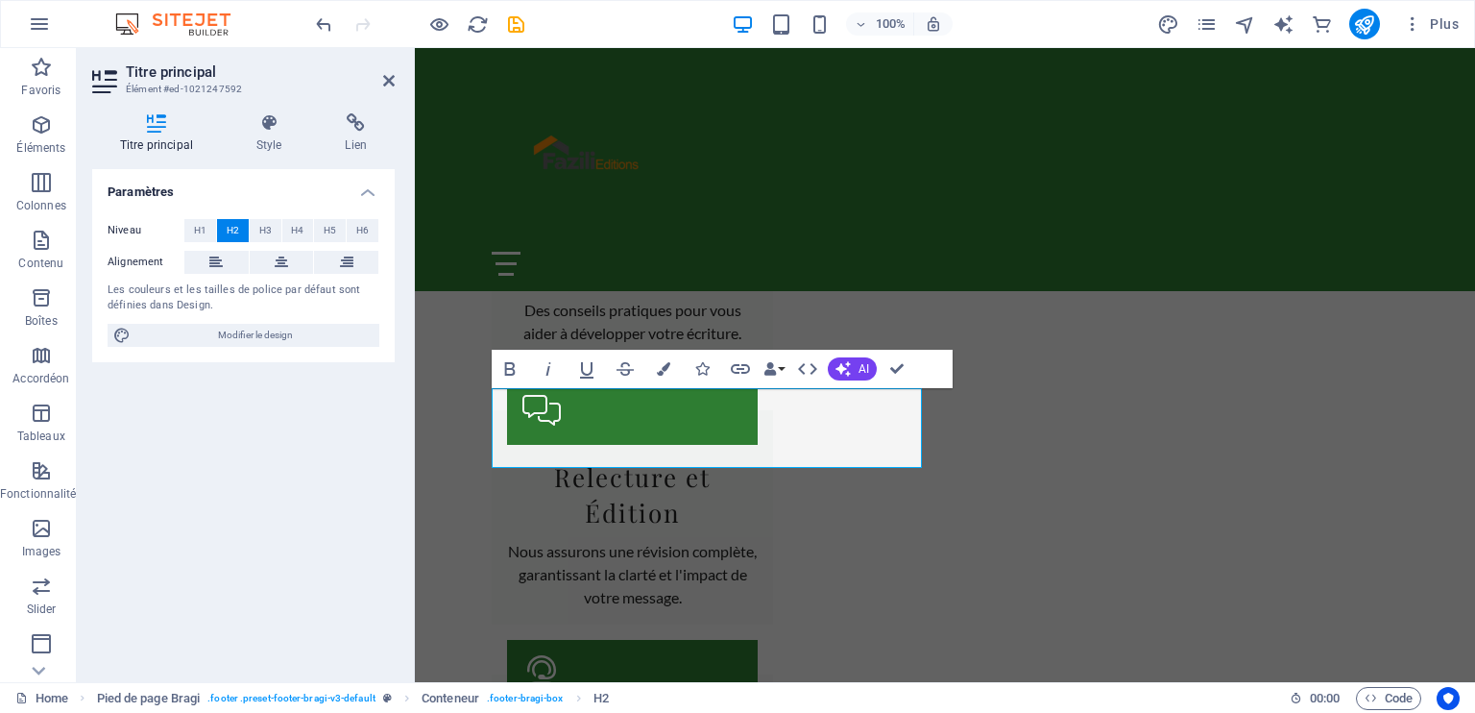
click at [177, 130] on icon at bounding box center [156, 122] width 129 height 19
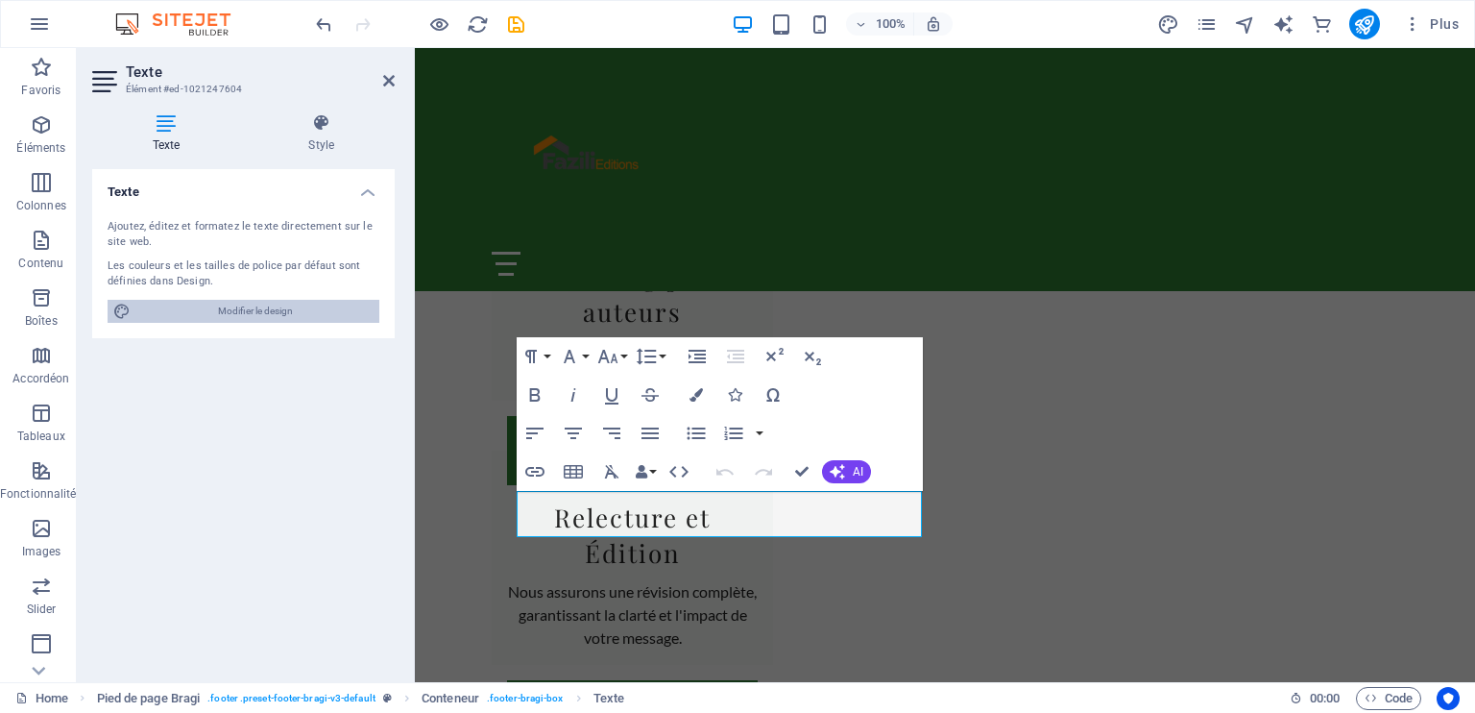
drag, startPoint x: 265, startPoint y: 310, endPoint x: 751, endPoint y: 363, distance: 488.9
click at [265, 310] on span "Modifier le design" at bounding box center [254, 311] width 237 height 23
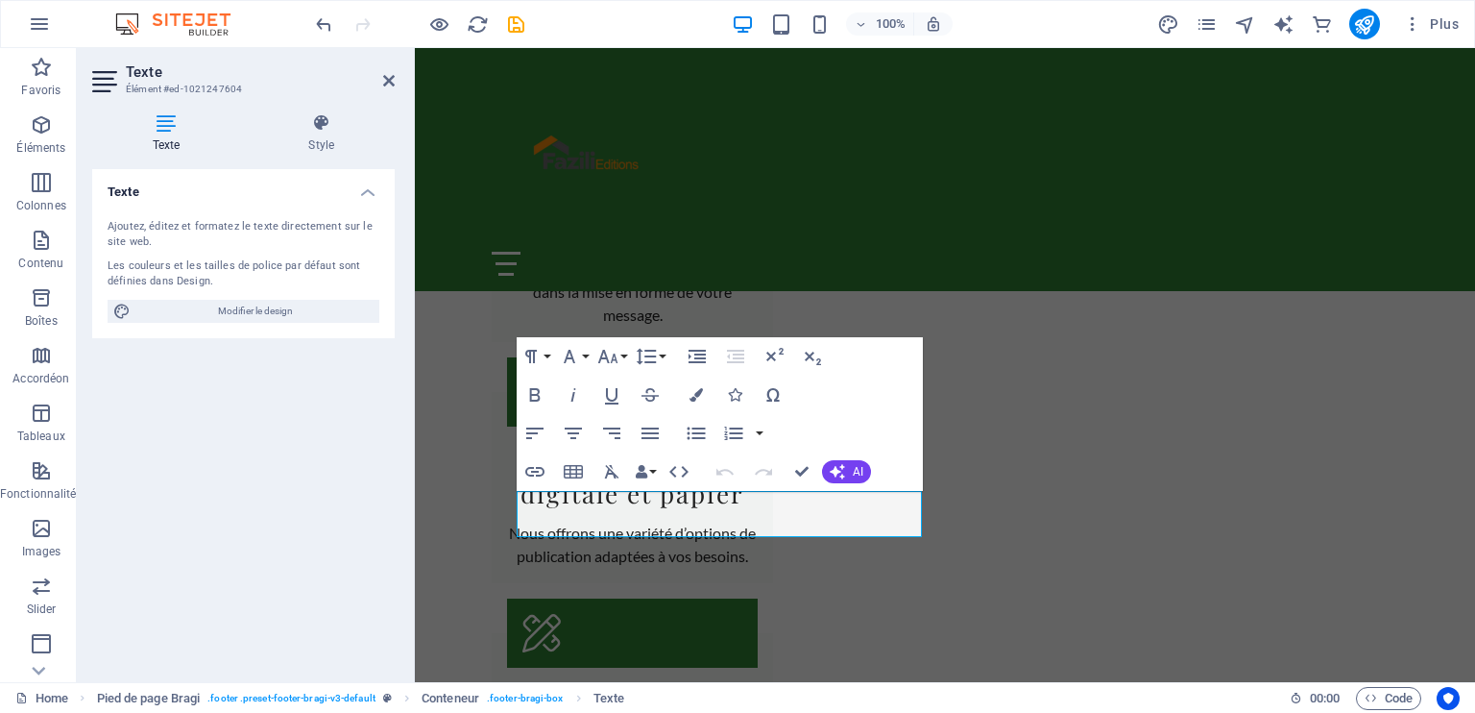
select select "px"
select select "200"
select select "px"
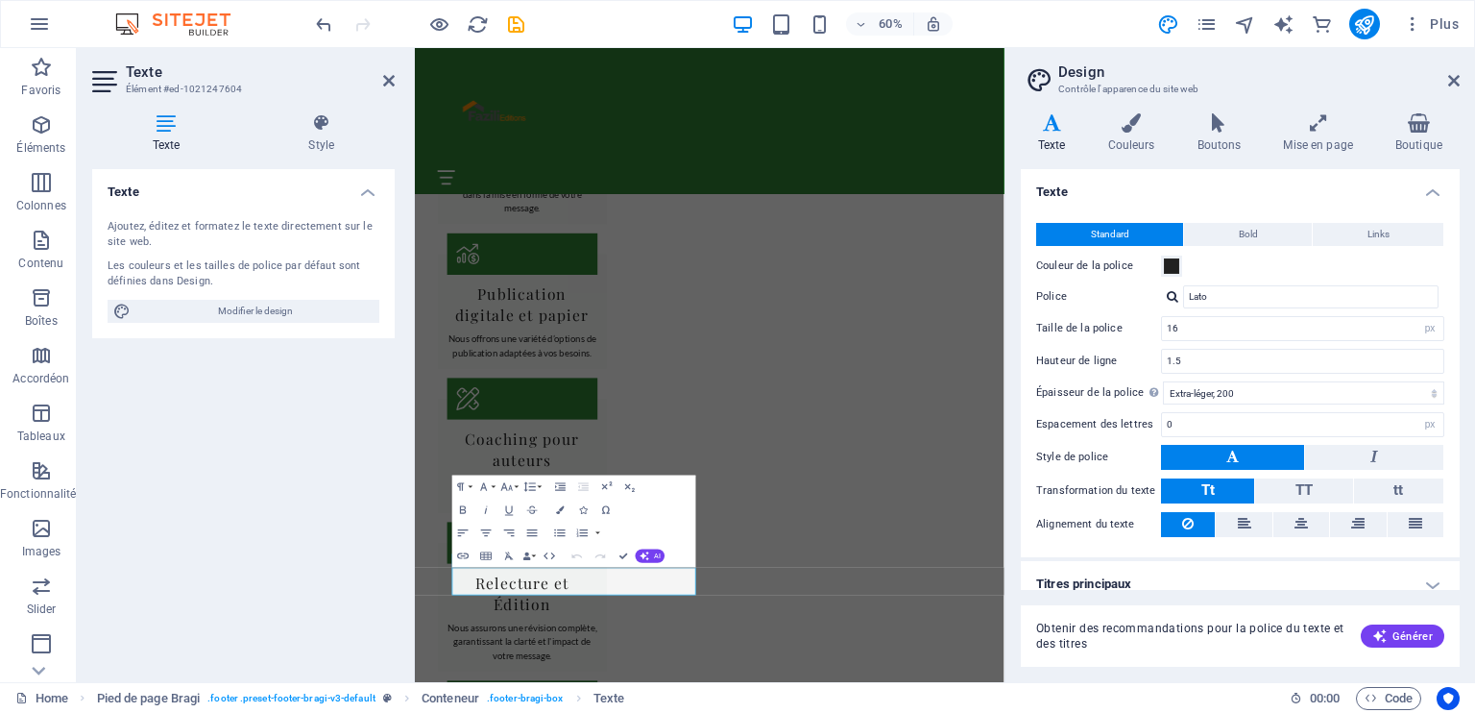
scroll to position [13, 0]
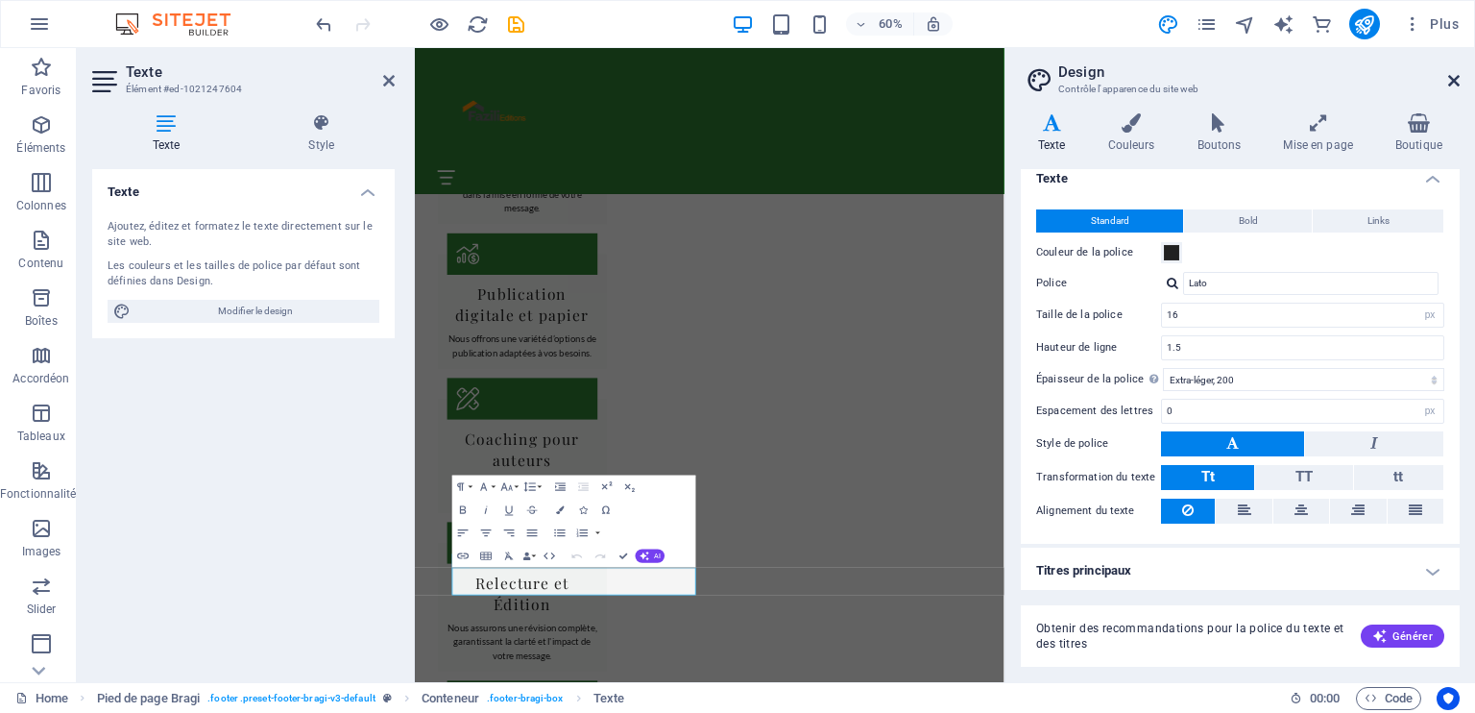
click at [1456, 80] on icon at bounding box center [1454, 80] width 12 height 15
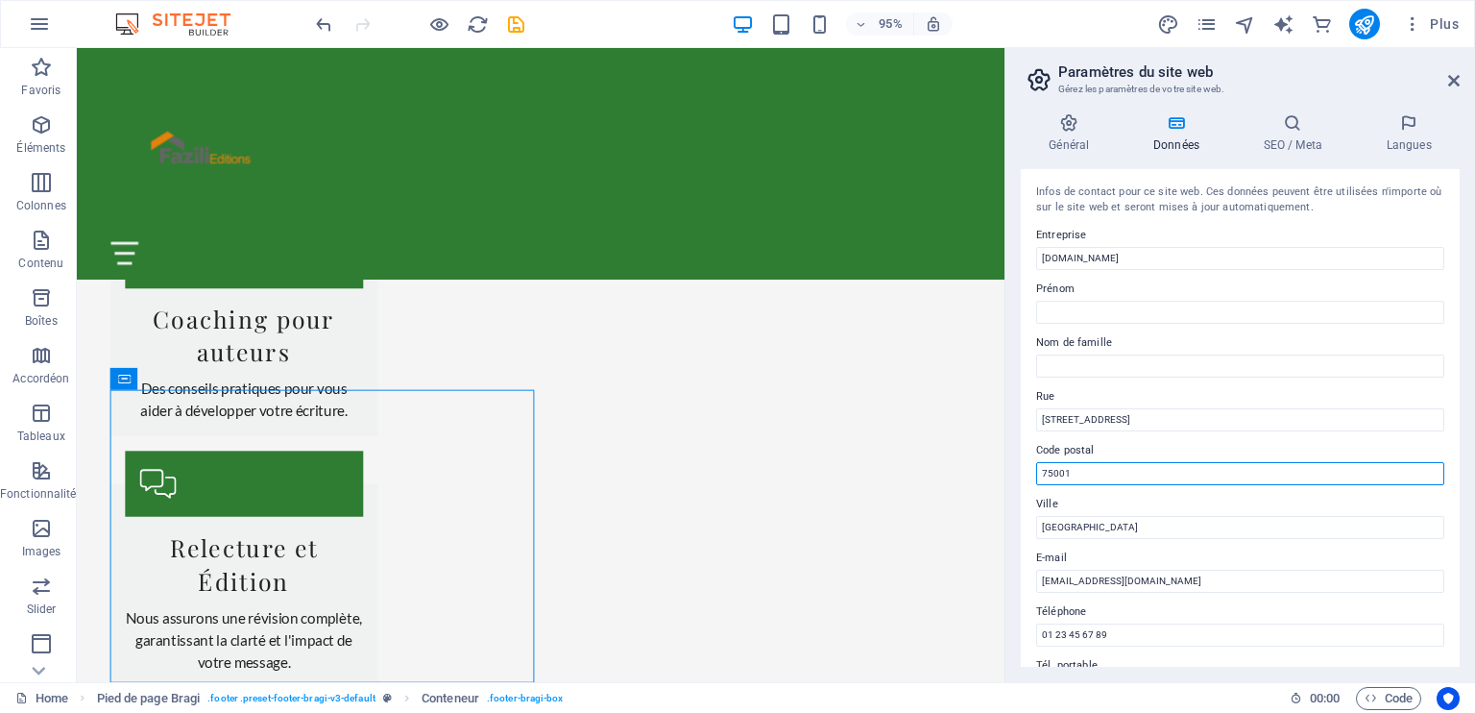
click at [1427, 462] on input "75001" at bounding box center [1240, 473] width 408 height 23
click at [1452, 82] on icon at bounding box center [1454, 80] width 12 height 15
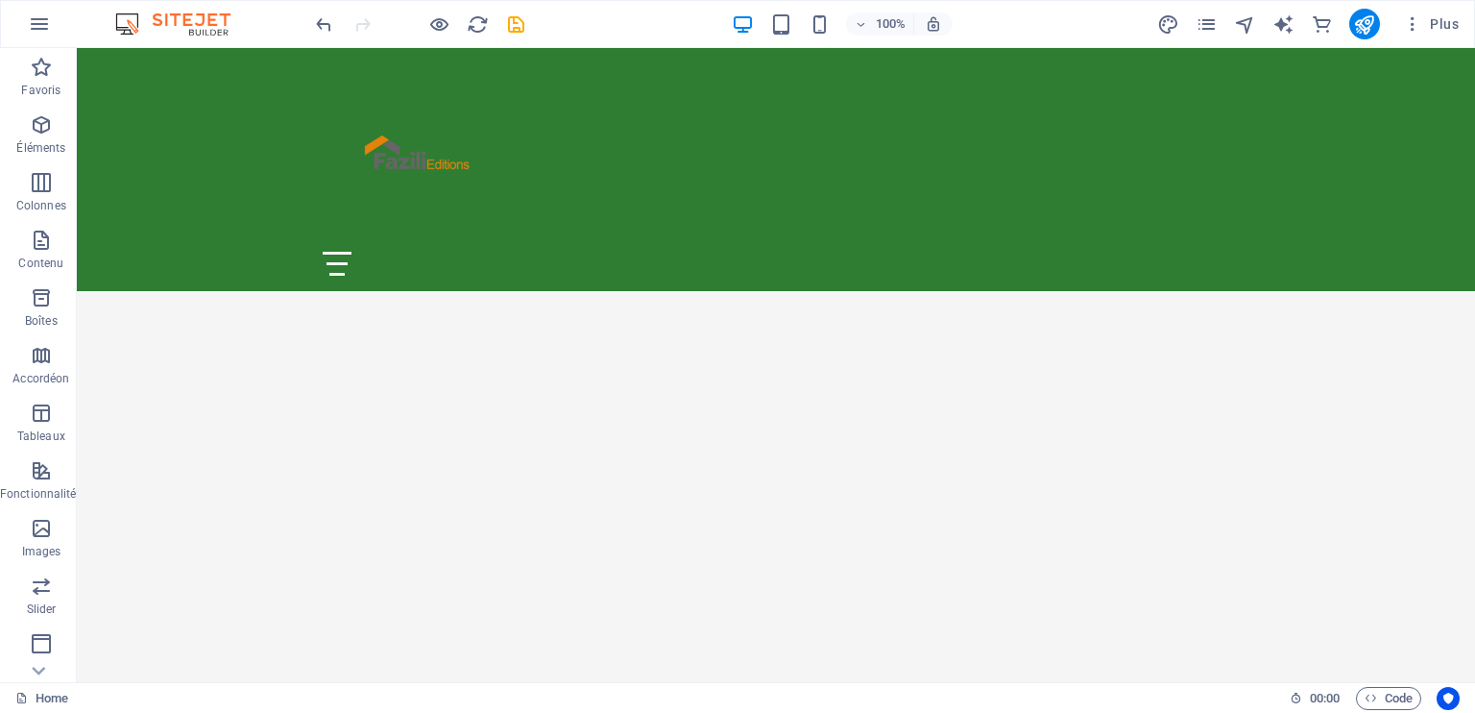
scroll to position [506, 0]
click at [1206, 252] on div at bounding box center [776, 264] width 907 height 24
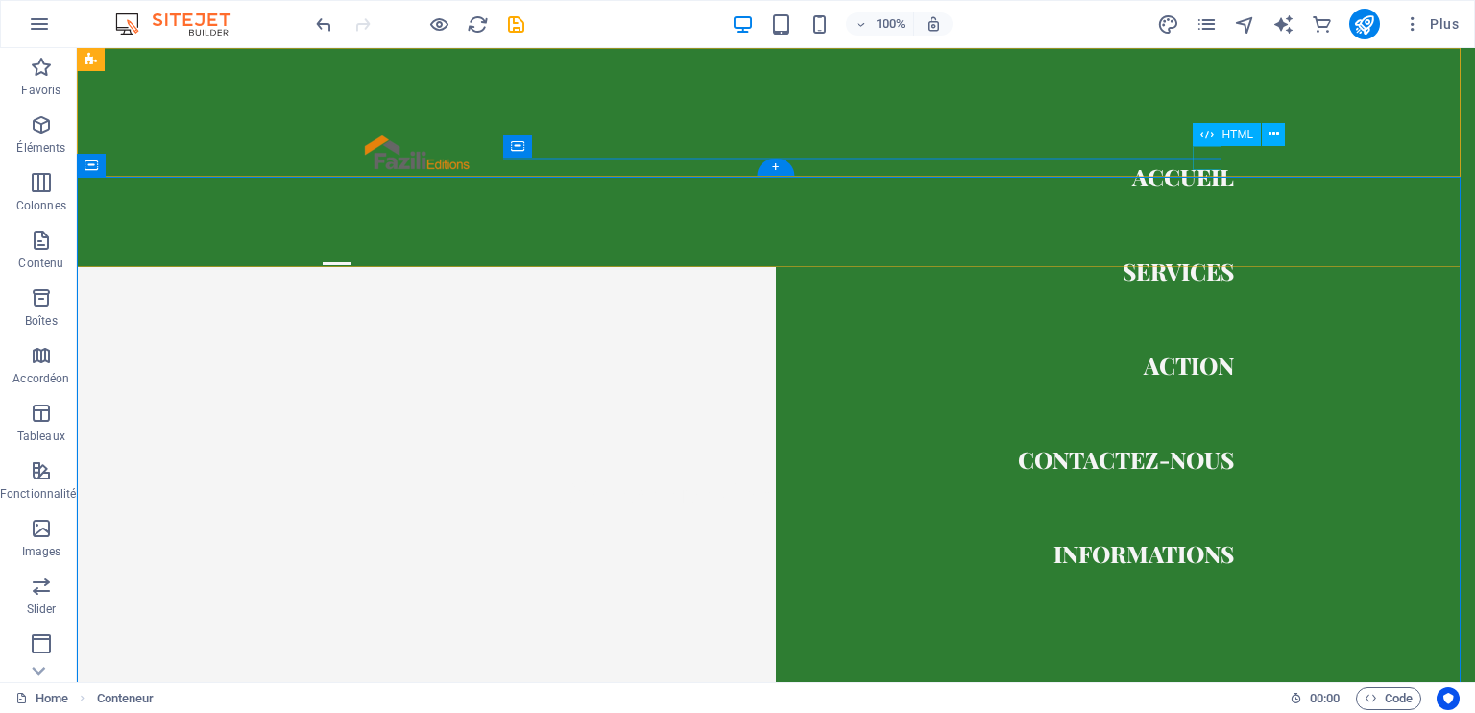
click at [352, 252] on div at bounding box center [337, 264] width 29 height 24
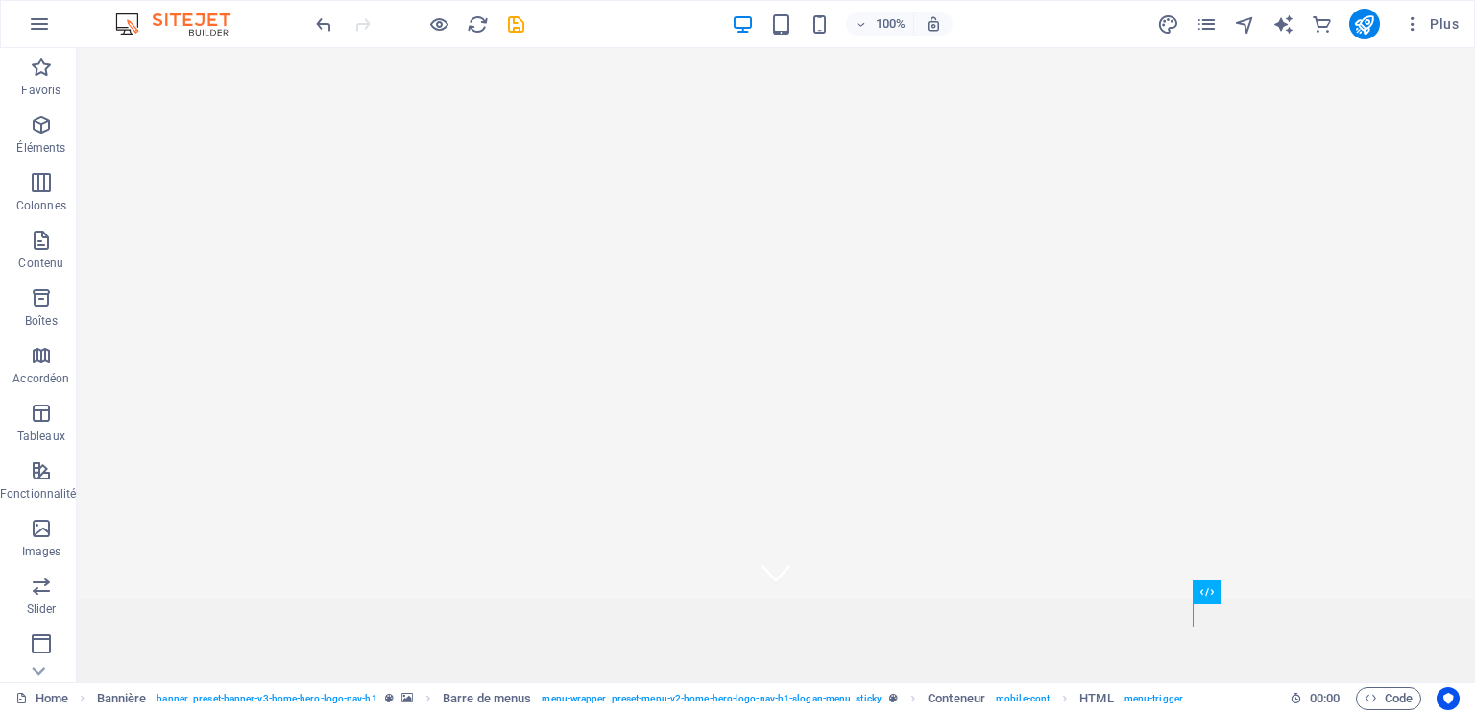
scroll to position [0, 0]
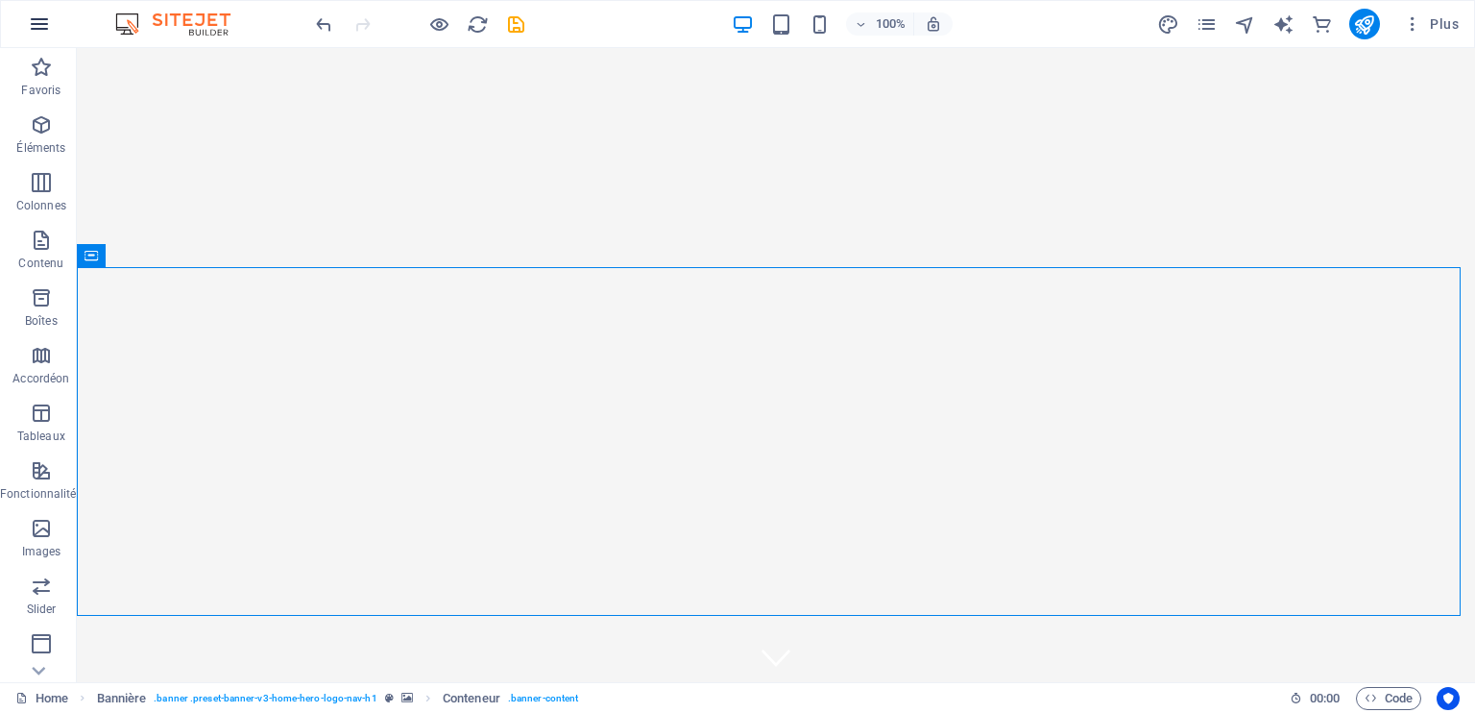
click at [36, 27] on icon "button" at bounding box center [39, 23] width 23 height 23
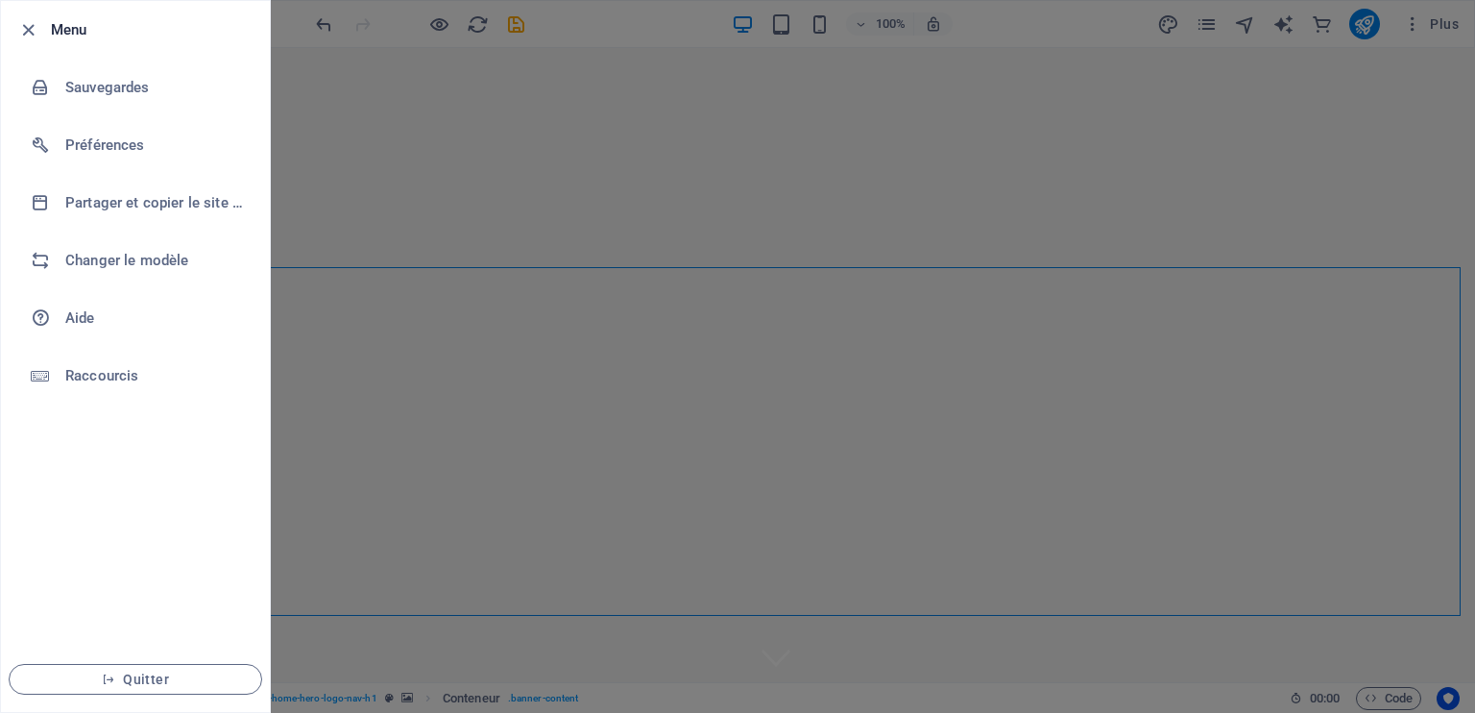
click at [523, 222] on div at bounding box center [737, 356] width 1475 height 713
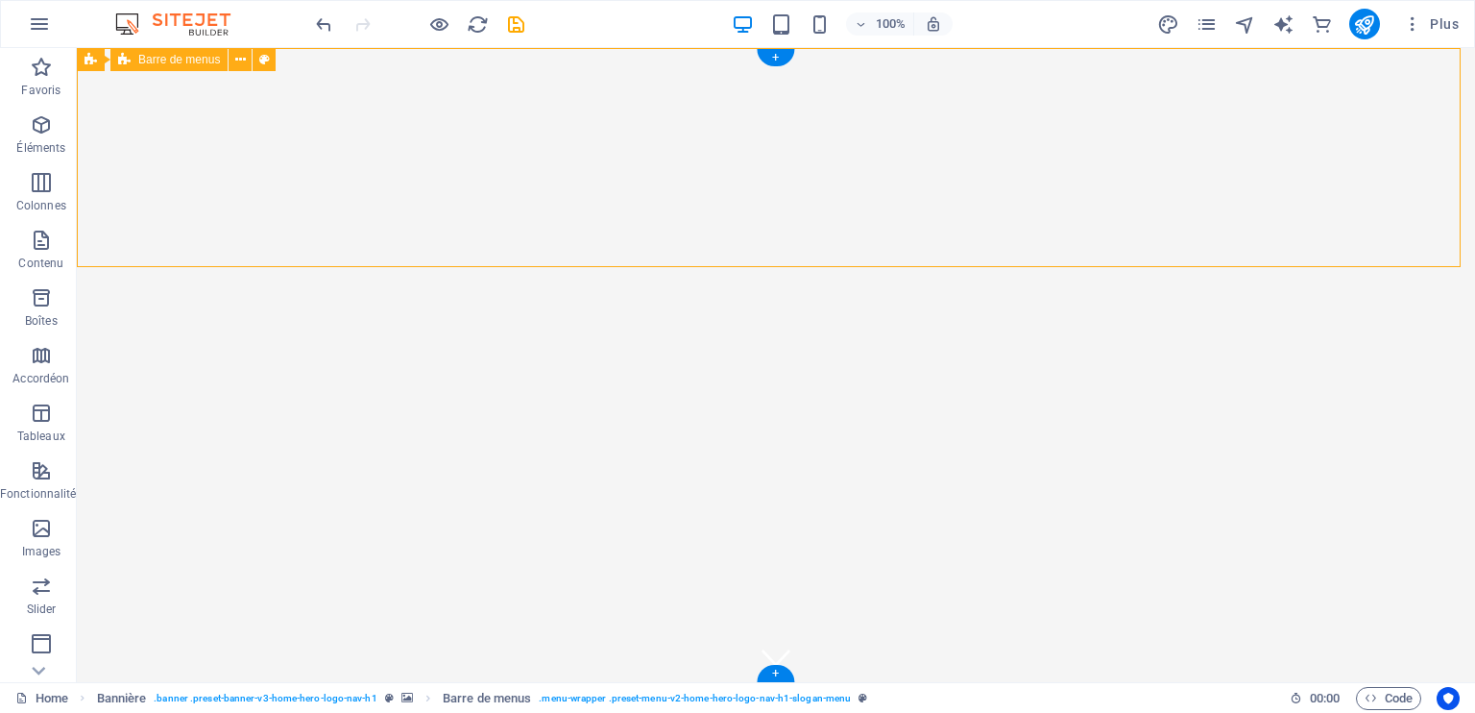
drag, startPoint x: 599, startPoint y: 270, endPoint x: 184, endPoint y: 222, distance: 417.7
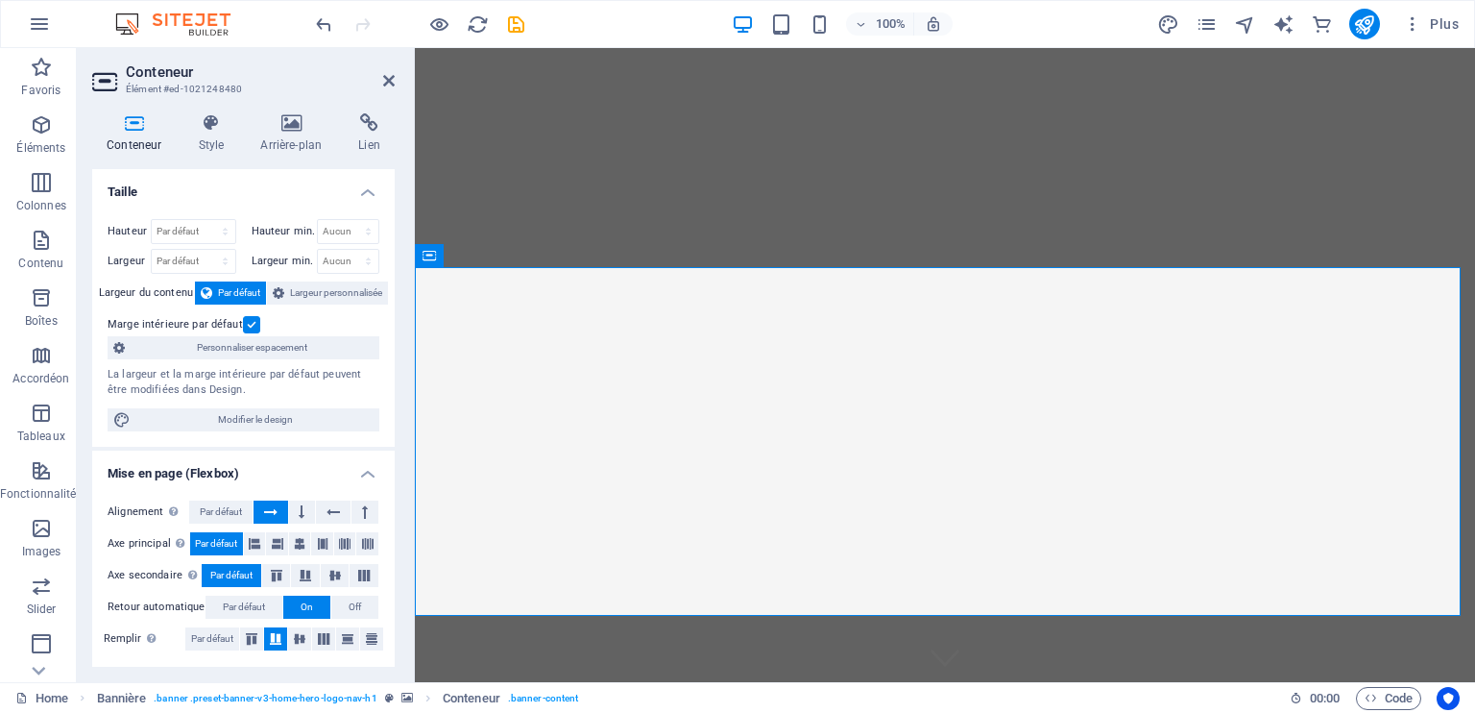
drag, startPoint x: 395, startPoint y: 275, endPoint x: 397, endPoint y: 322, distance: 47.1
click at [397, 322] on div "Conteneur Style Arrière-plan Lien Taille Hauteur Par défaut px rem % vh vw Haut…" at bounding box center [243, 390] width 333 height 584
click at [288, 423] on span "Modifier le design" at bounding box center [254, 419] width 237 height 23
select select "rem"
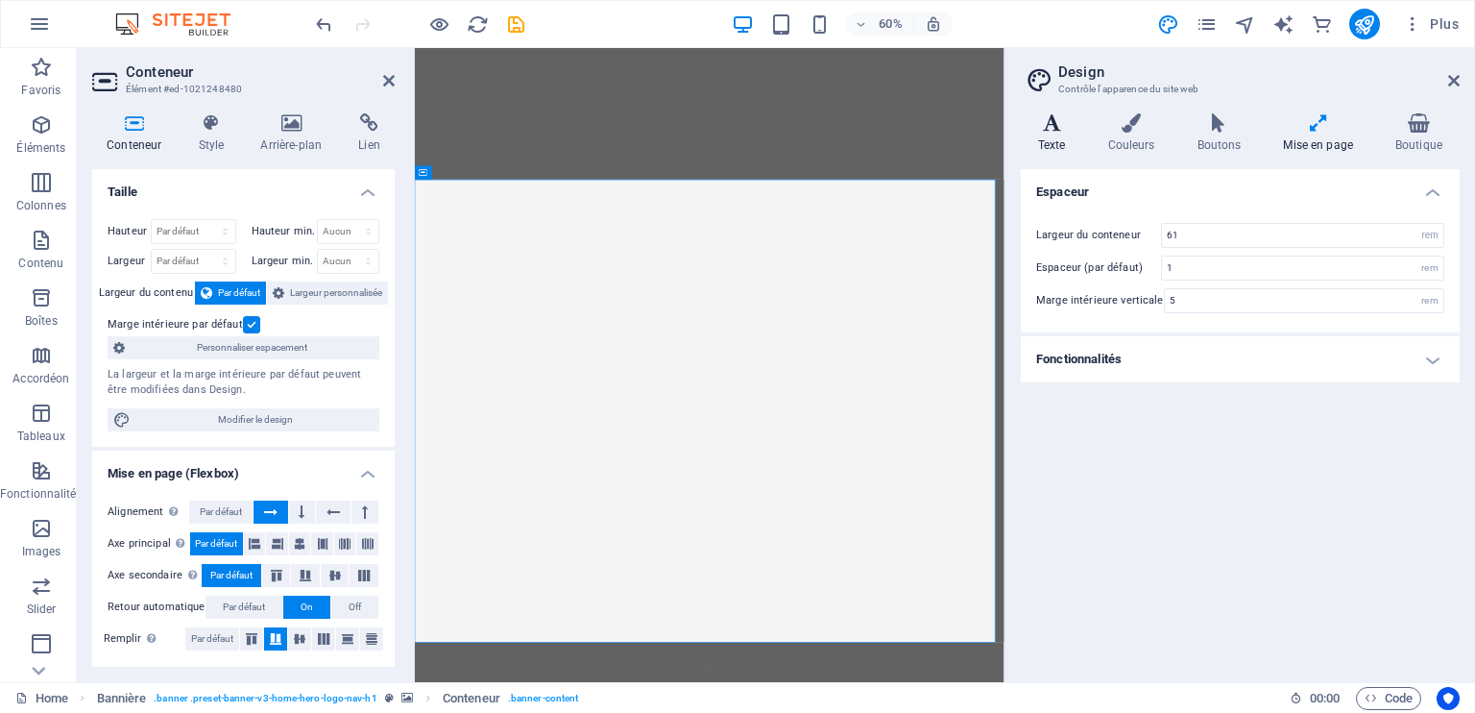
click at [1062, 133] on h4 "Texte" at bounding box center [1056, 133] width 70 height 40
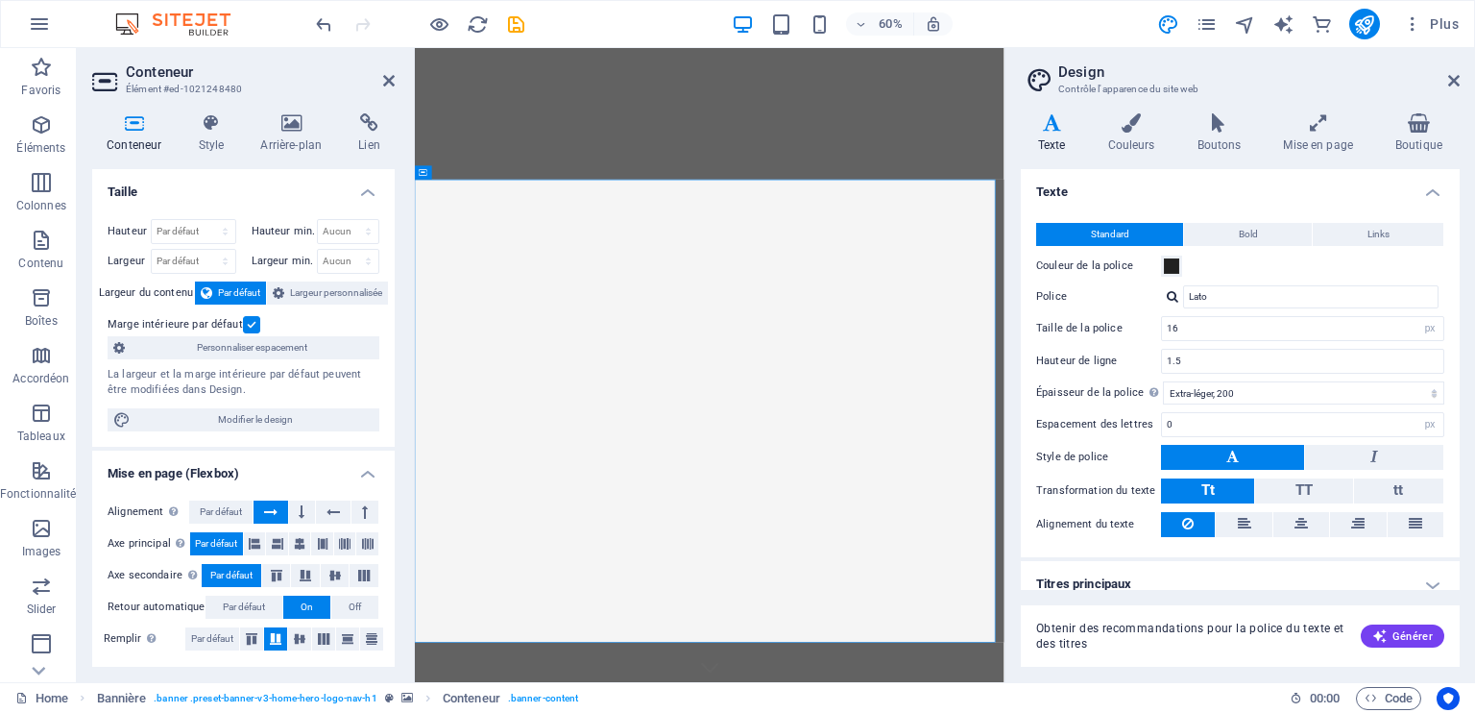
drag, startPoint x: 1451, startPoint y: 295, endPoint x: 1464, endPoint y: 343, distance: 49.6
click at [1464, 343] on div "Variantes Texte Couleurs Boutons Mise en page Boutique Texte Standard Bold Link…" at bounding box center [1241, 390] width 470 height 584
drag, startPoint x: 1450, startPoint y: 344, endPoint x: 1456, endPoint y: 356, distance: 13.8
click at [1456, 356] on div "Texte Standard Bold Links Couleur de la police Police Lato Taille de la police …" at bounding box center [1240, 379] width 439 height 421
click at [392, 71] on h2 "Conteneur" at bounding box center [260, 71] width 269 height 17
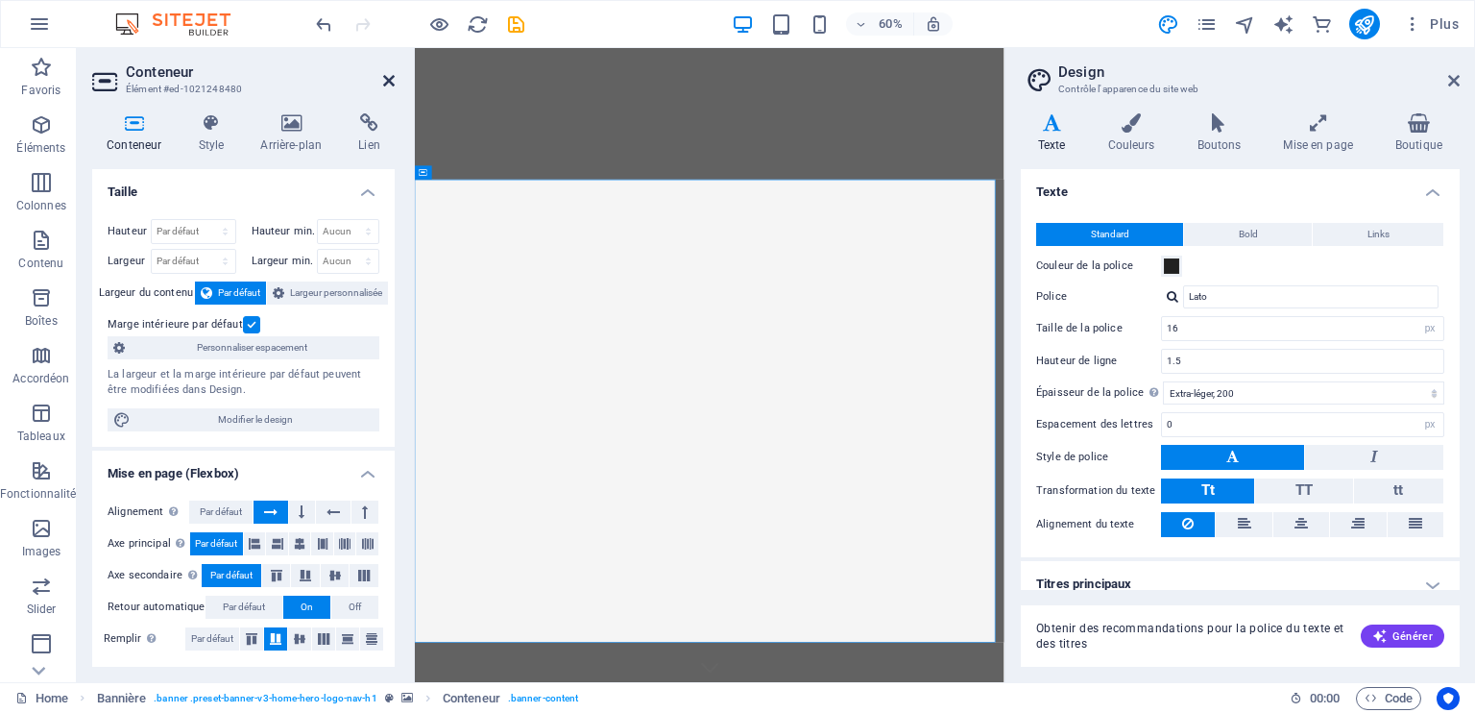
click at [388, 81] on icon at bounding box center [389, 80] width 12 height 15
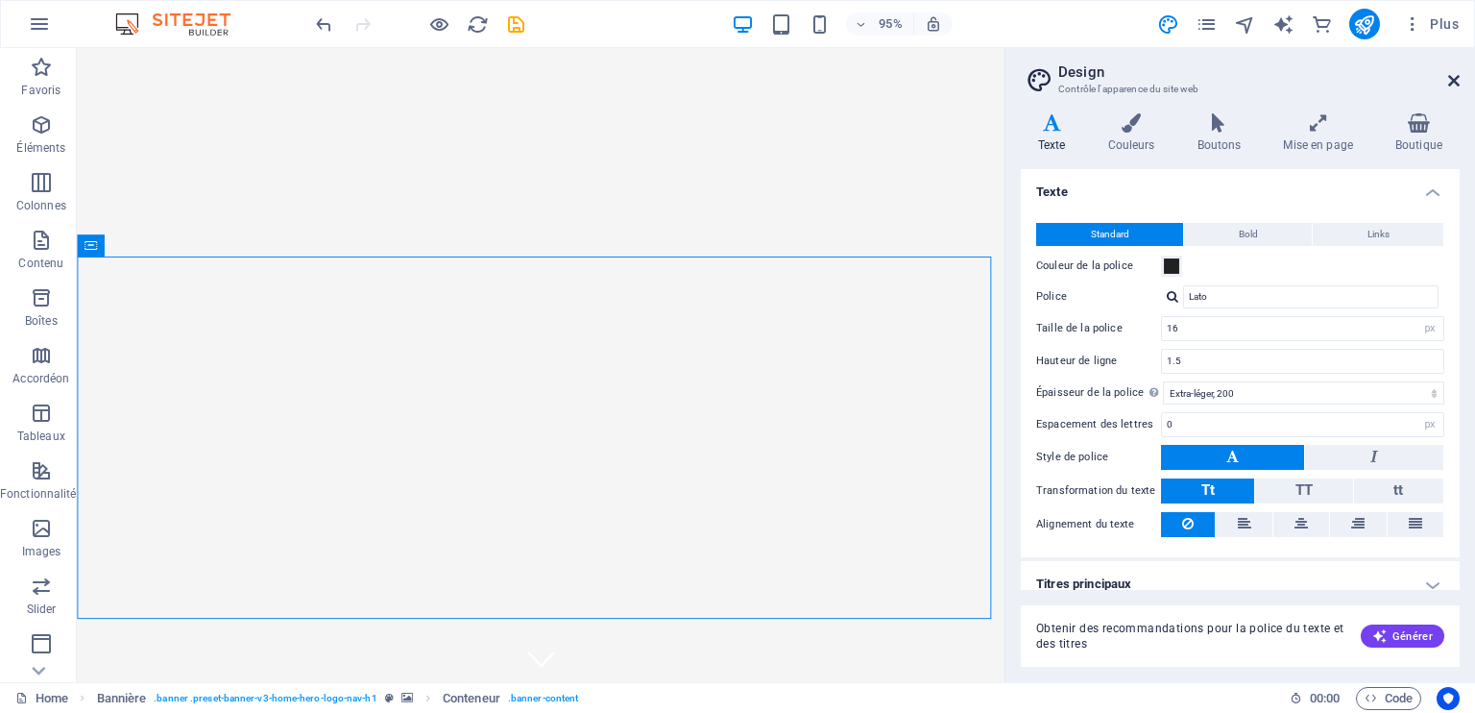
click at [1456, 83] on icon at bounding box center [1454, 80] width 12 height 15
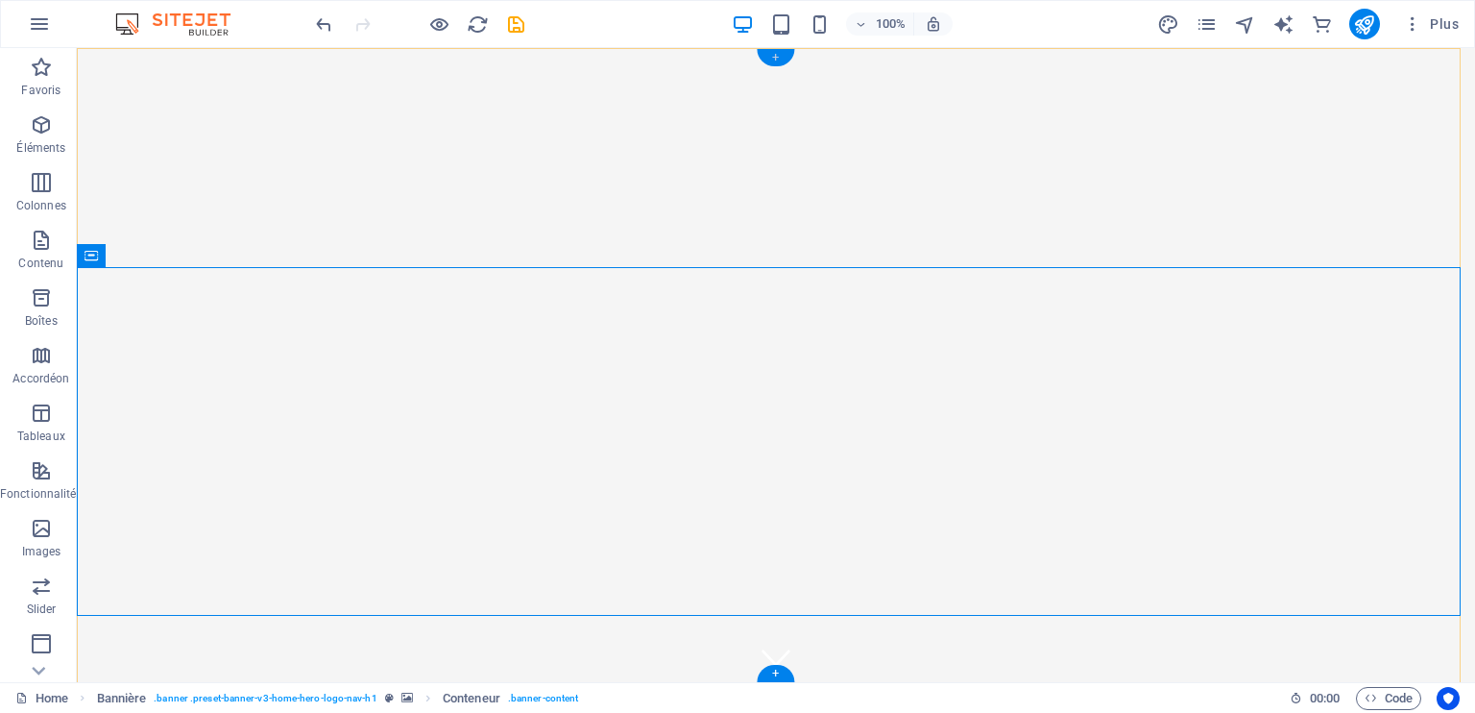
drag, startPoint x: 783, startPoint y: 55, endPoint x: 377, endPoint y: 15, distance: 408.2
click at [783, 55] on div "+" at bounding box center [775, 57] width 37 height 17
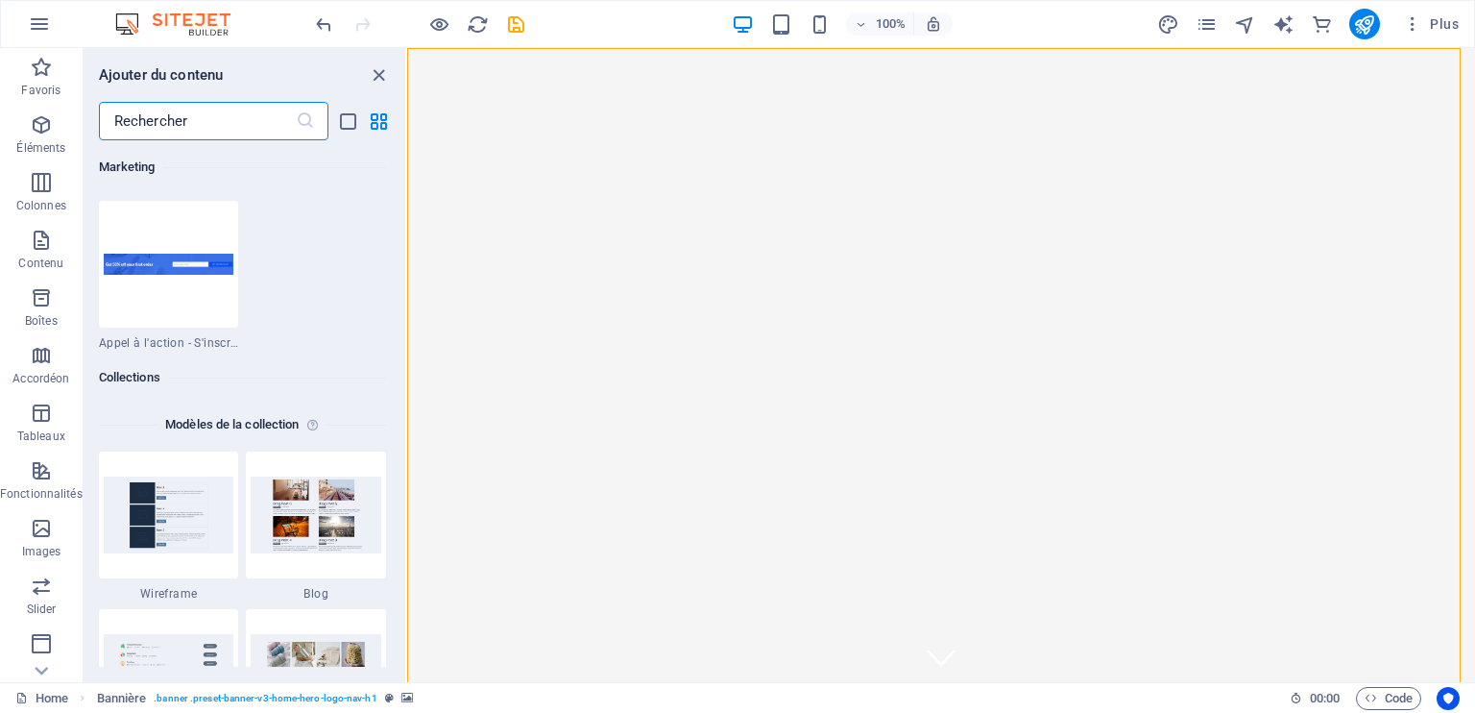
scroll to position [17485, 0]
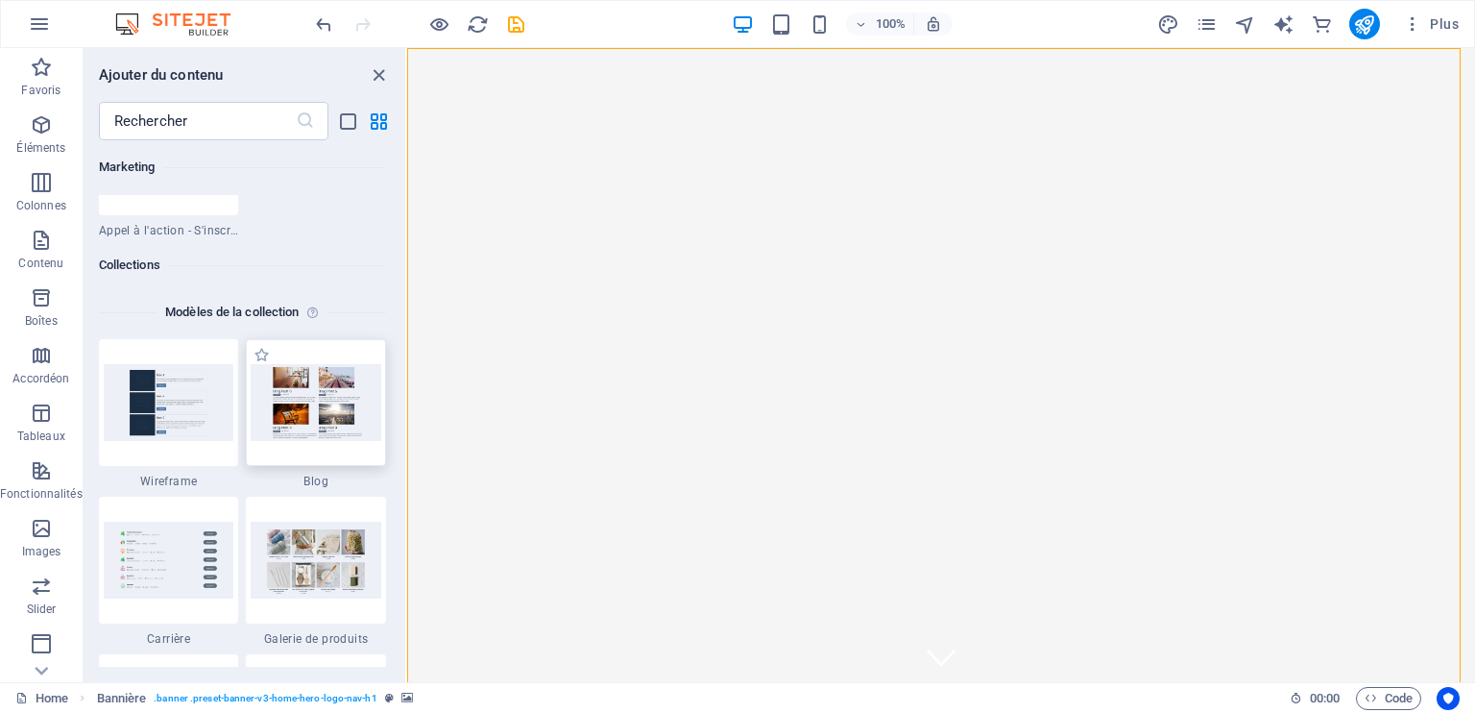
click at [311, 426] on img at bounding box center [316, 402] width 131 height 77
click at [1416, 18] on icon "button" at bounding box center [1412, 23] width 19 height 19
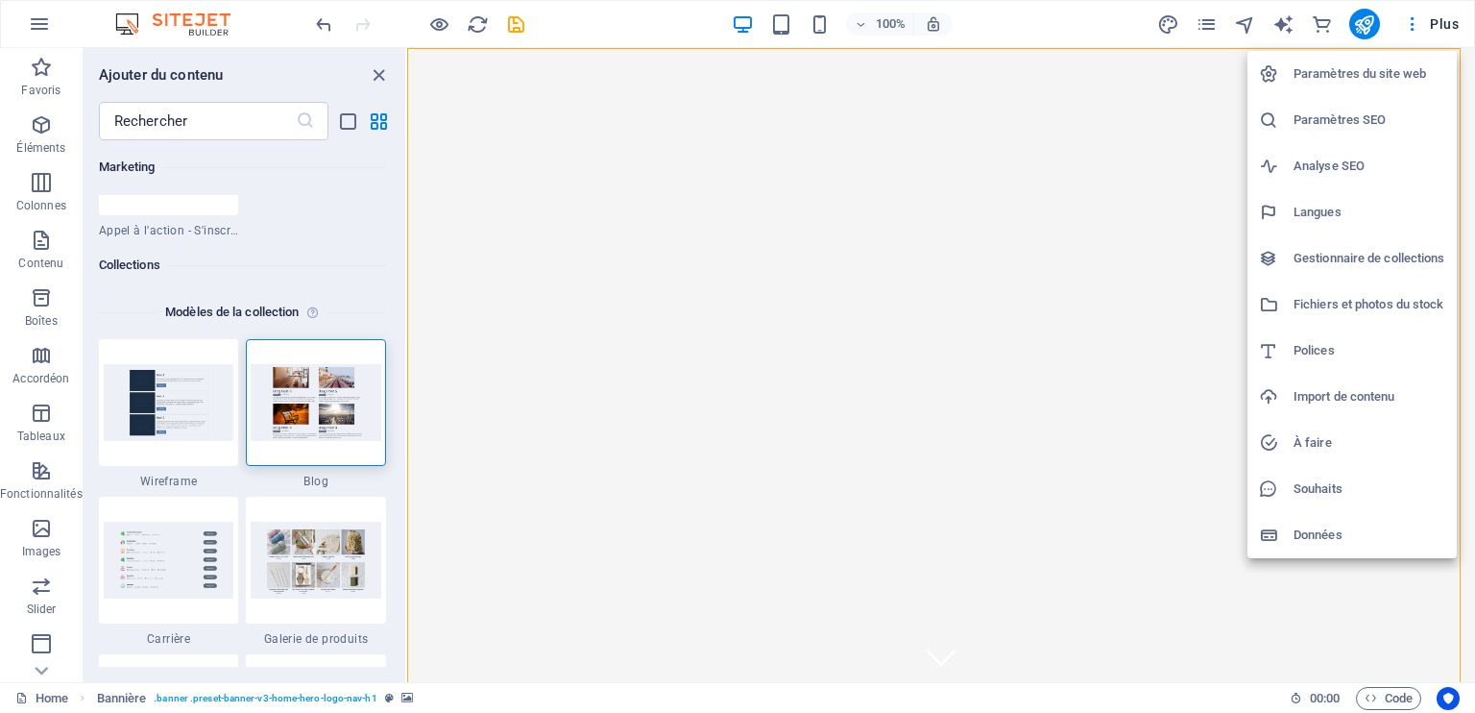
click at [1449, 28] on div at bounding box center [737, 356] width 1475 height 713
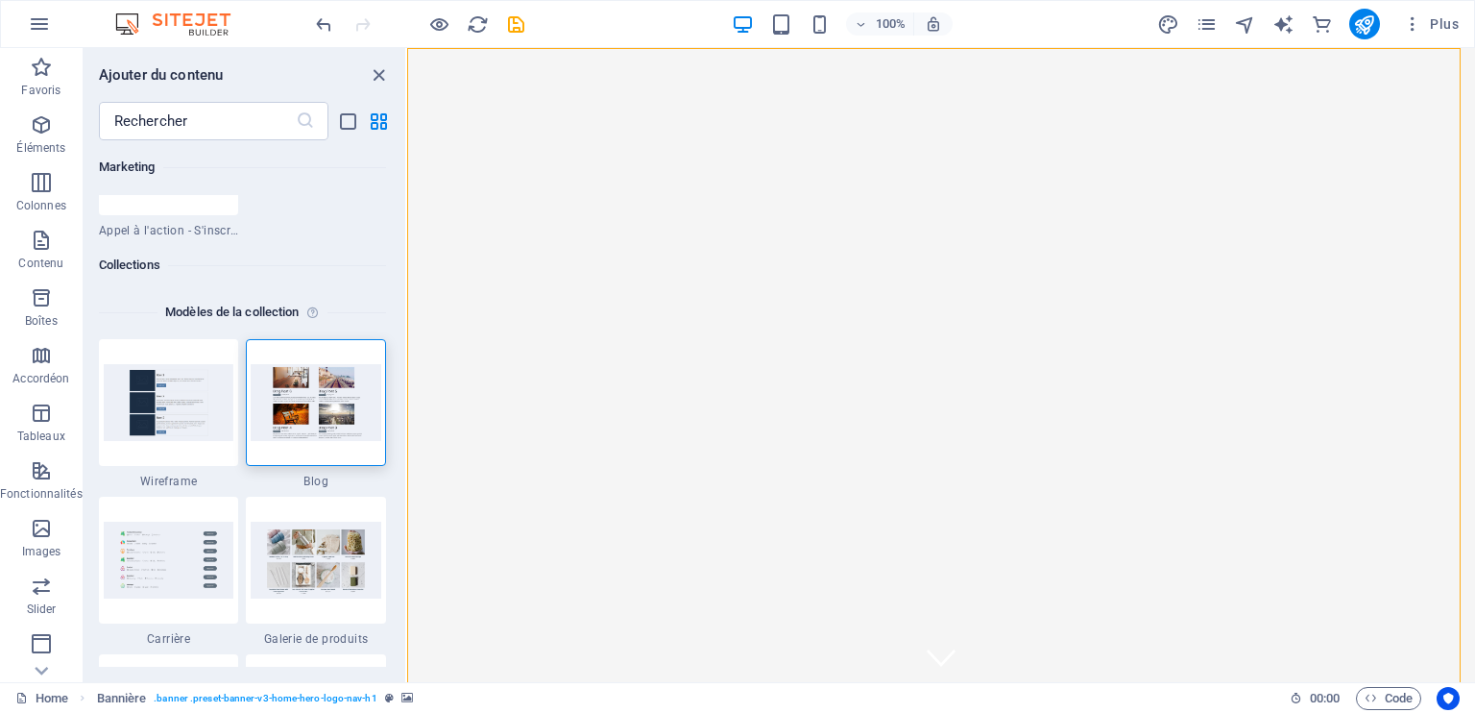
click at [1449, 28] on span "Plus" at bounding box center [1431, 23] width 56 height 19
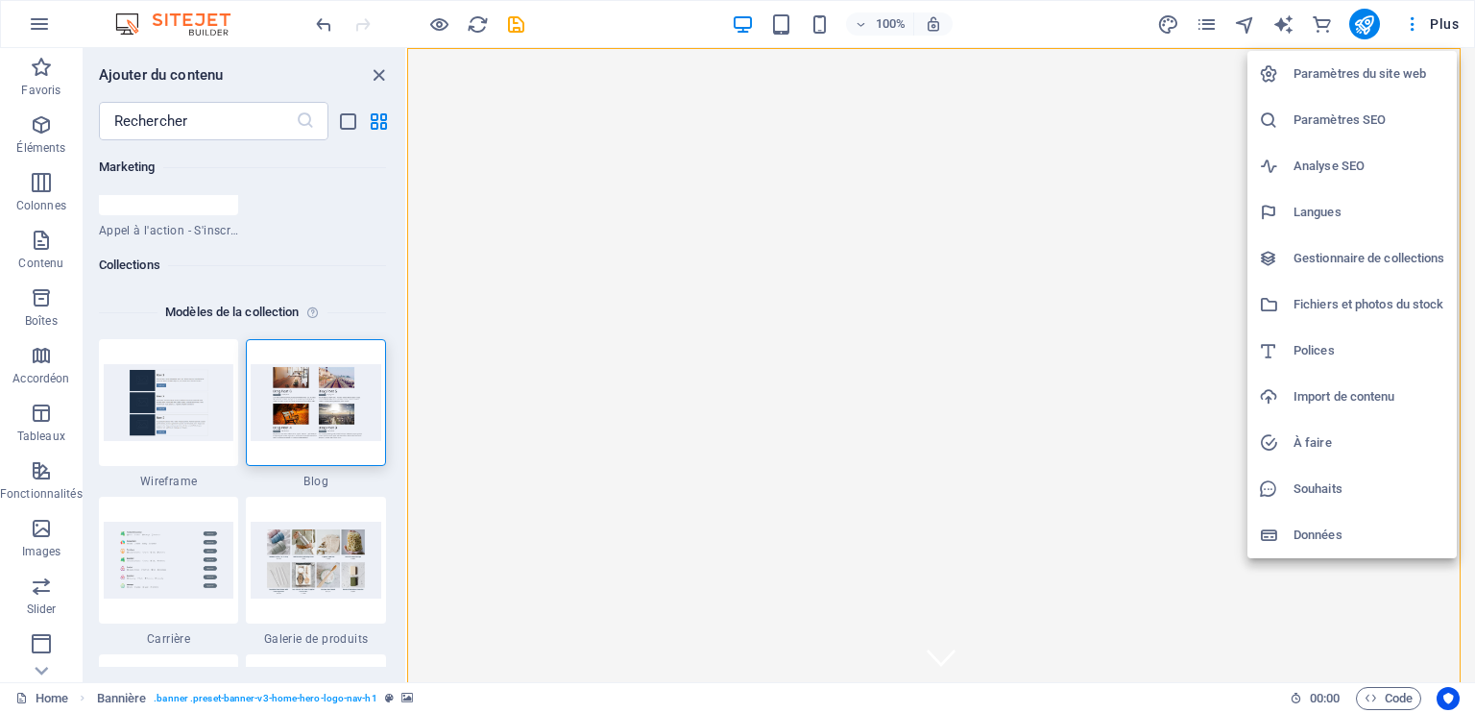
click at [1040, 296] on div at bounding box center [737, 356] width 1475 height 713
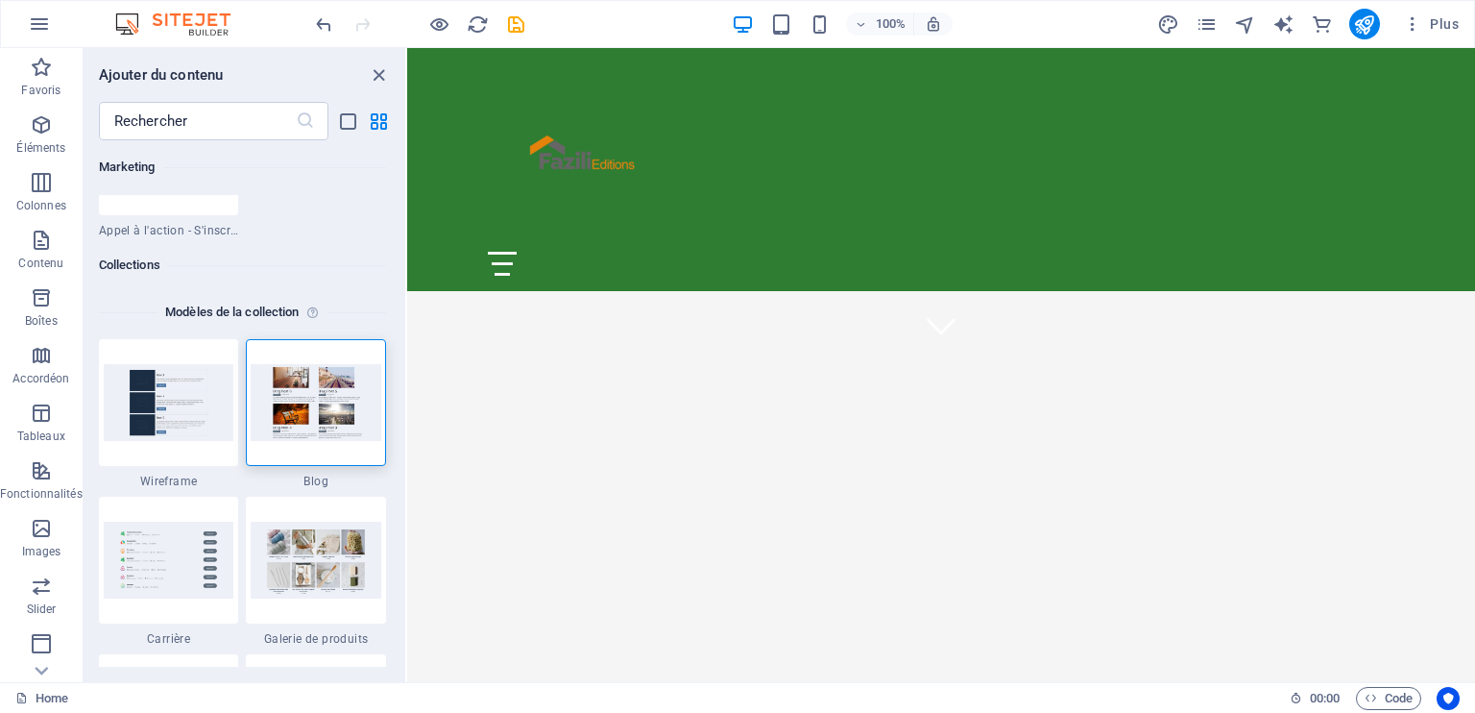
scroll to position [338, 0]
click at [377, 80] on icon "close panel" at bounding box center [379, 75] width 22 height 22
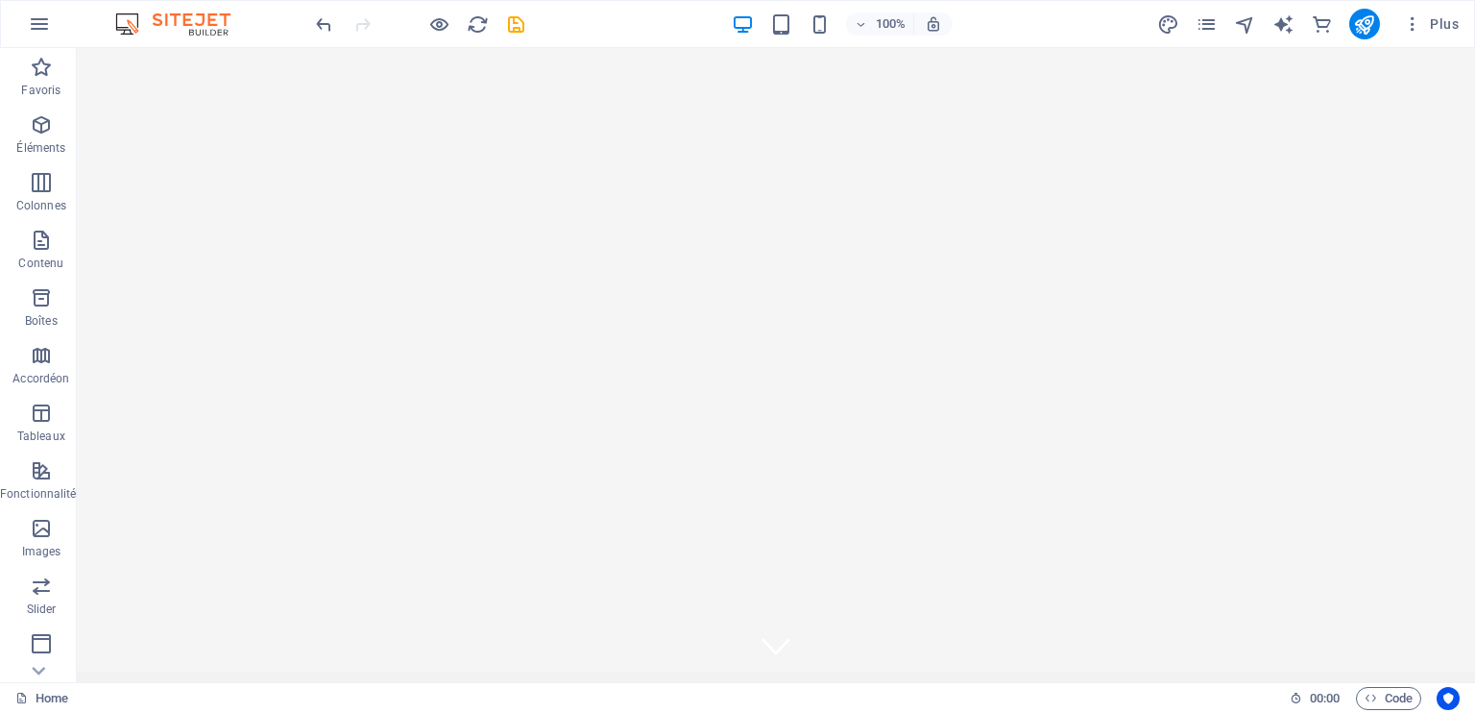
scroll to position [0, 0]
click at [239, 57] on icon at bounding box center [240, 60] width 11 height 20
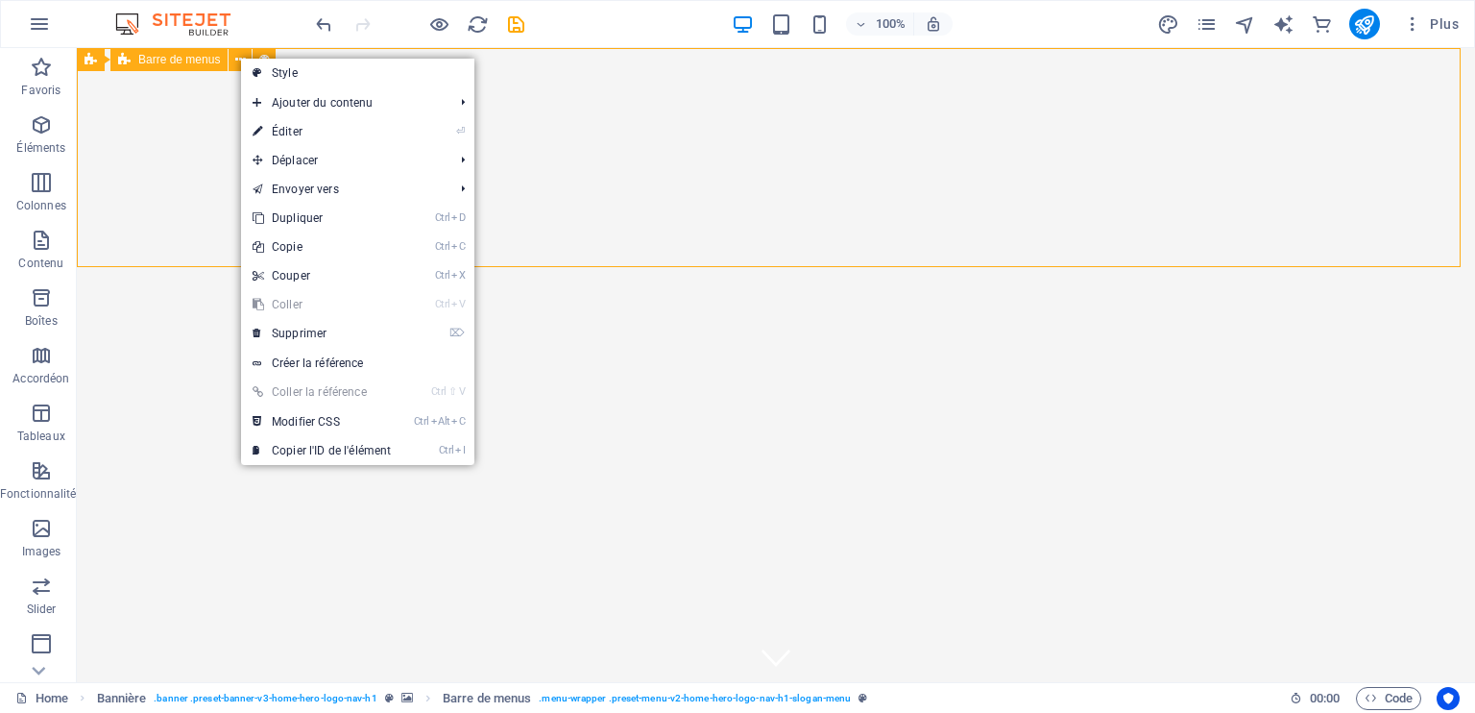
click at [179, 63] on span "Barre de menus" at bounding box center [179, 60] width 82 height 12
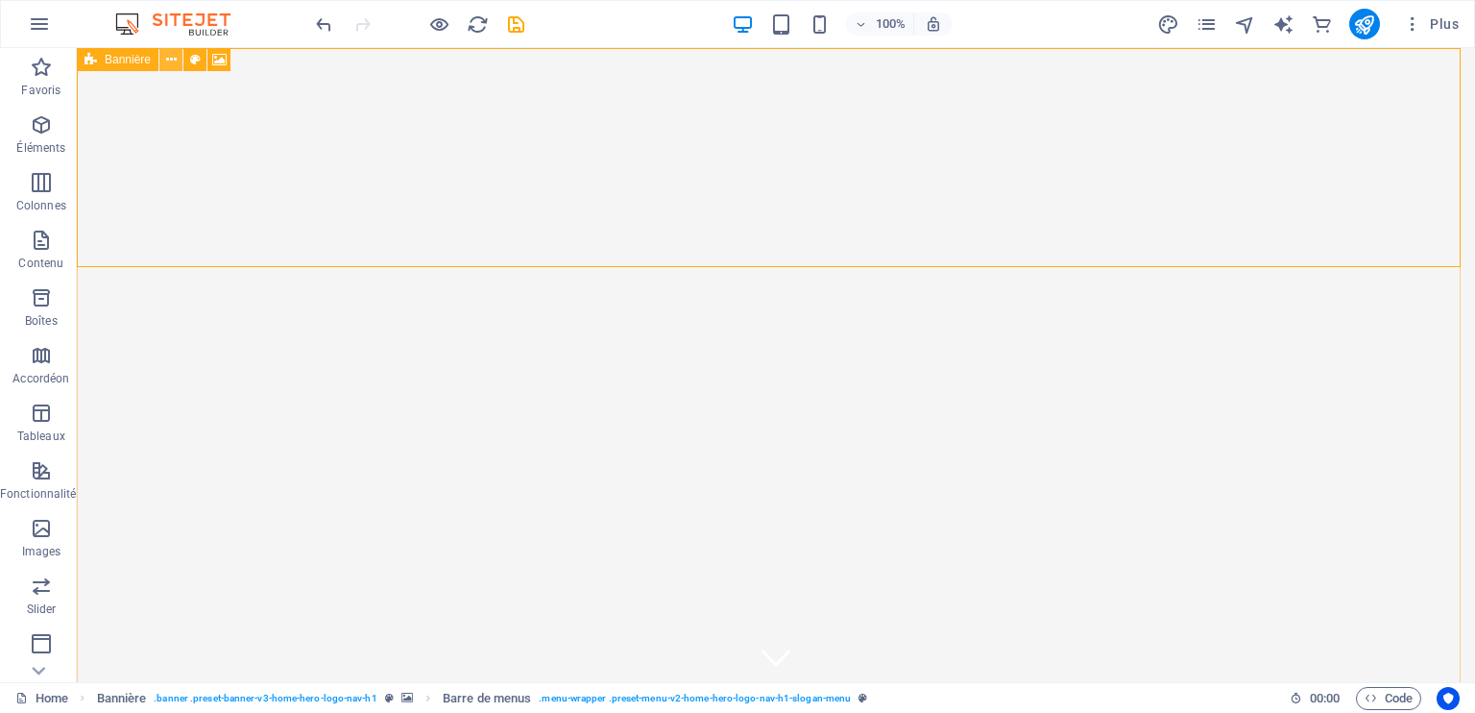
click at [174, 58] on icon at bounding box center [171, 60] width 11 height 20
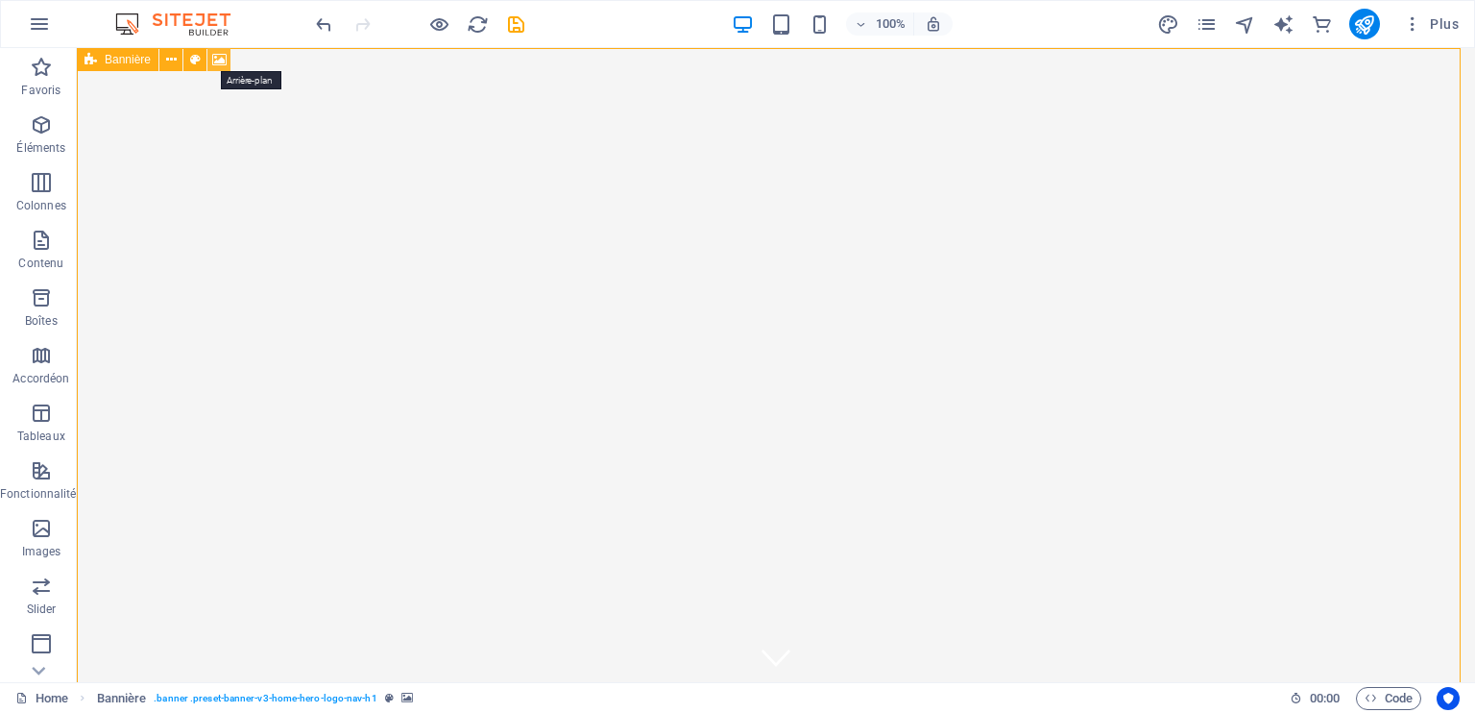
click at [215, 57] on icon at bounding box center [219, 60] width 14 height 20
select select "ms"
select select "s"
select select "progressive"
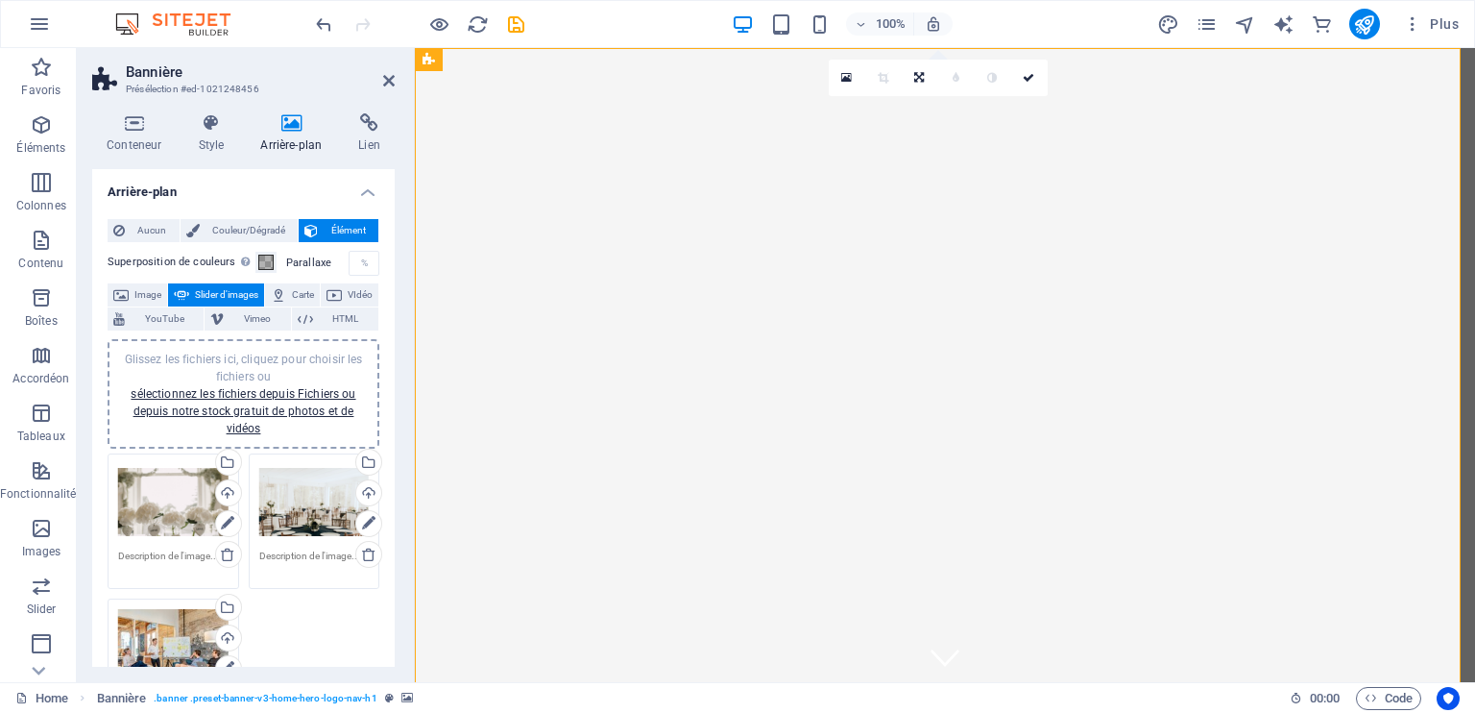
drag, startPoint x: 389, startPoint y: 364, endPoint x: 387, endPoint y: 445, distance: 80.7
click at [387, 445] on div "Aucun Couleur/Dégradé Élément Étendre l'arrière-plan pour occuper toute la larg…" at bounding box center [243, 685] width 303 height 963
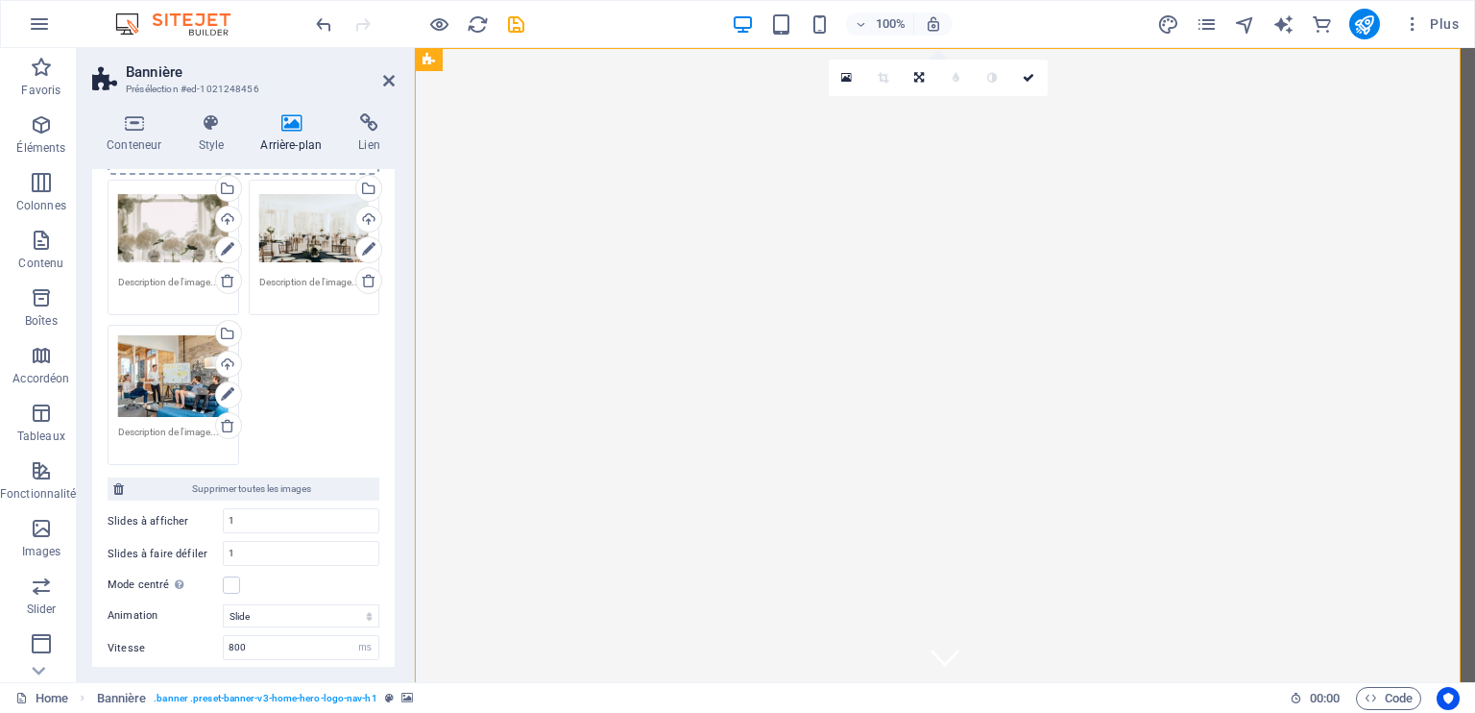
scroll to position [325, 0]
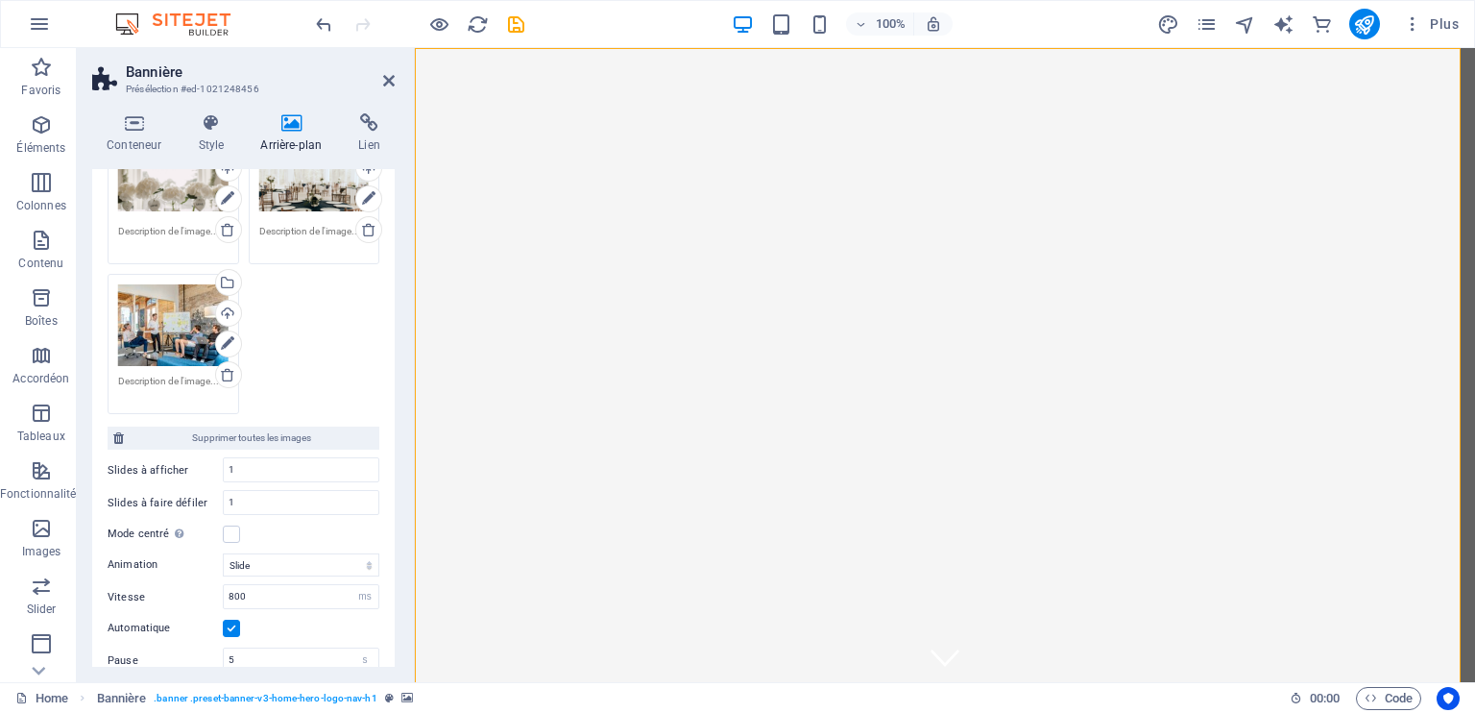
drag, startPoint x: 395, startPoint y: 370, endPoint x: 404, endPoint y: 317, distance: 53.7
click at [404, 317] on div "Conteneur Style Arrière-plan Lien Taille Hauteur Par défaut px rem % vh vw Haut…" at bounding box center [243, 390] width 333 height 584
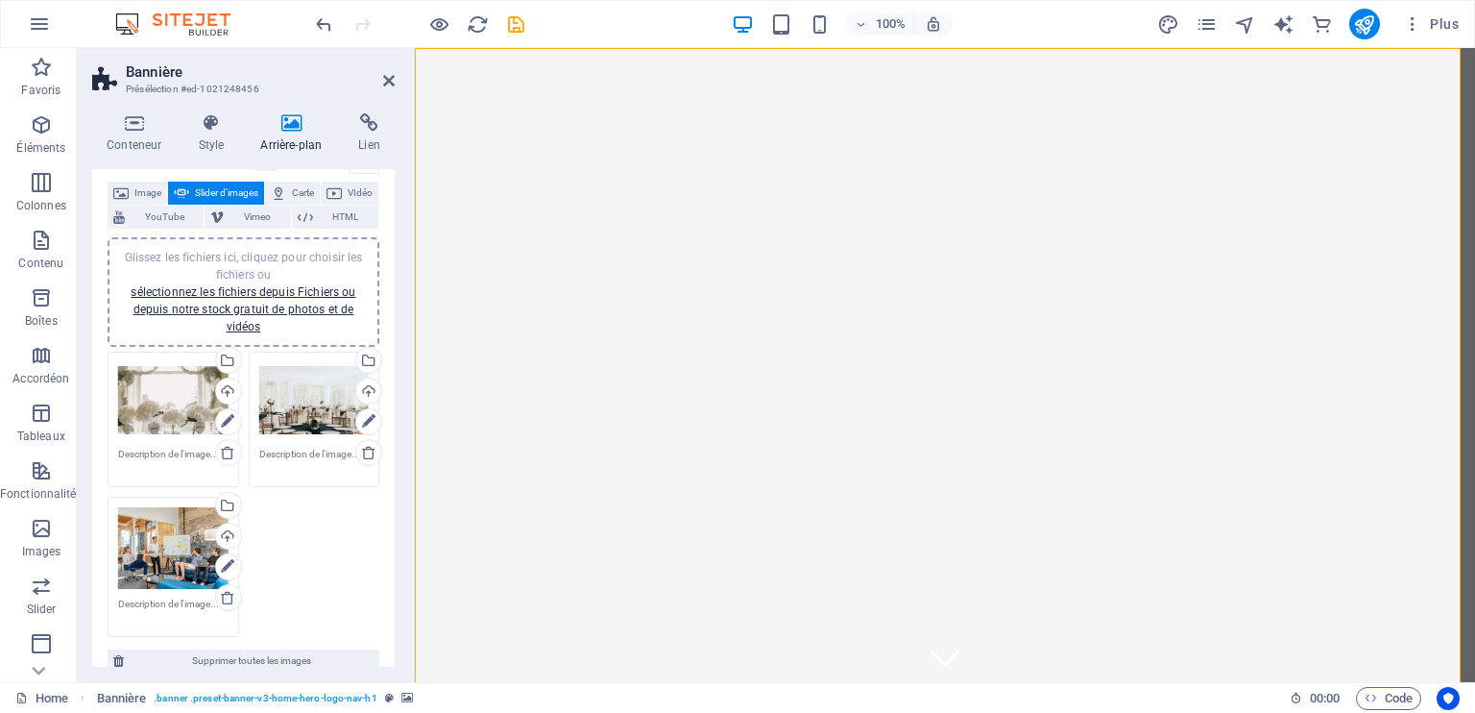
scroll to position [100, 0]
click at [165, 406] on div "Glissez les fichiers ici, cliquez pour choisir les fichiers ou sélectionnez les…" at bounding box center [173, 402] width 110 height 77
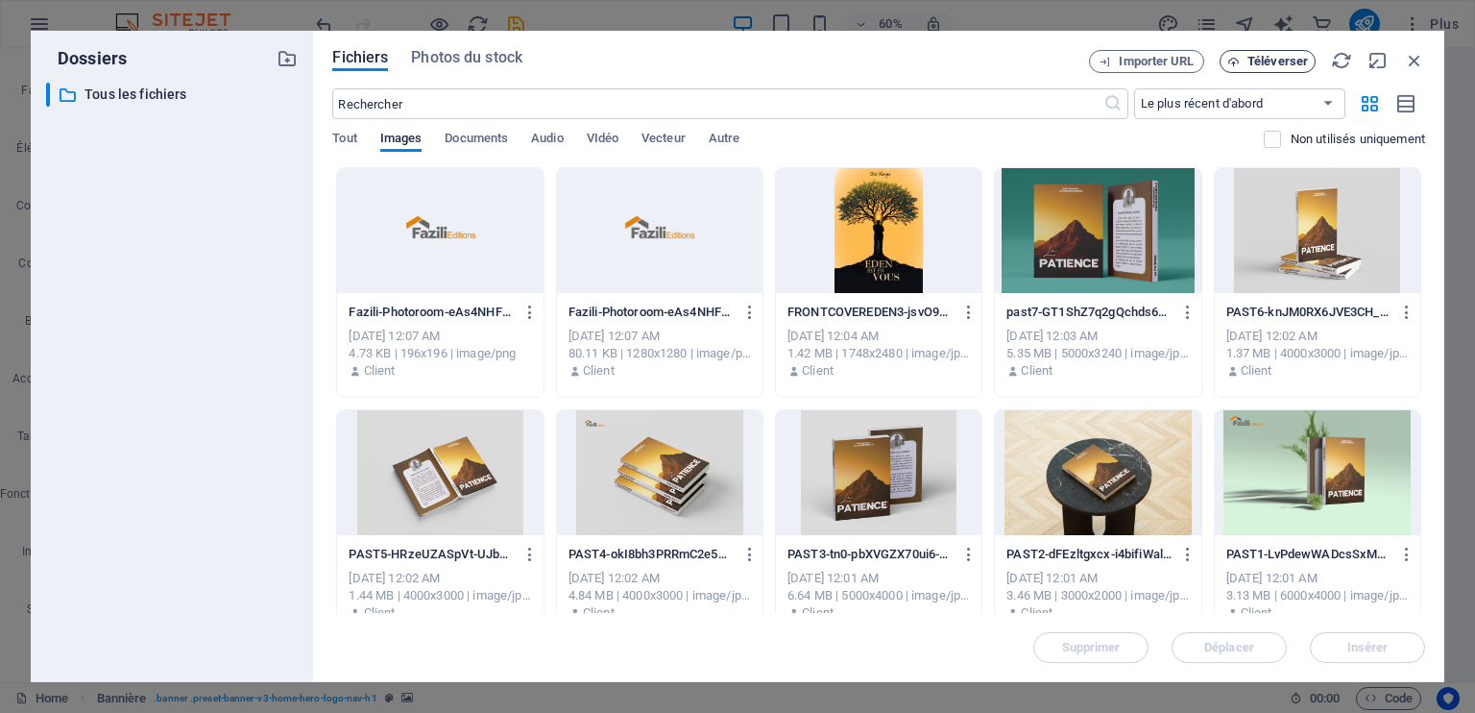
click at [1272, 63] on span "Téléverser" at bounding box center [1278, 62] width 61 height 12
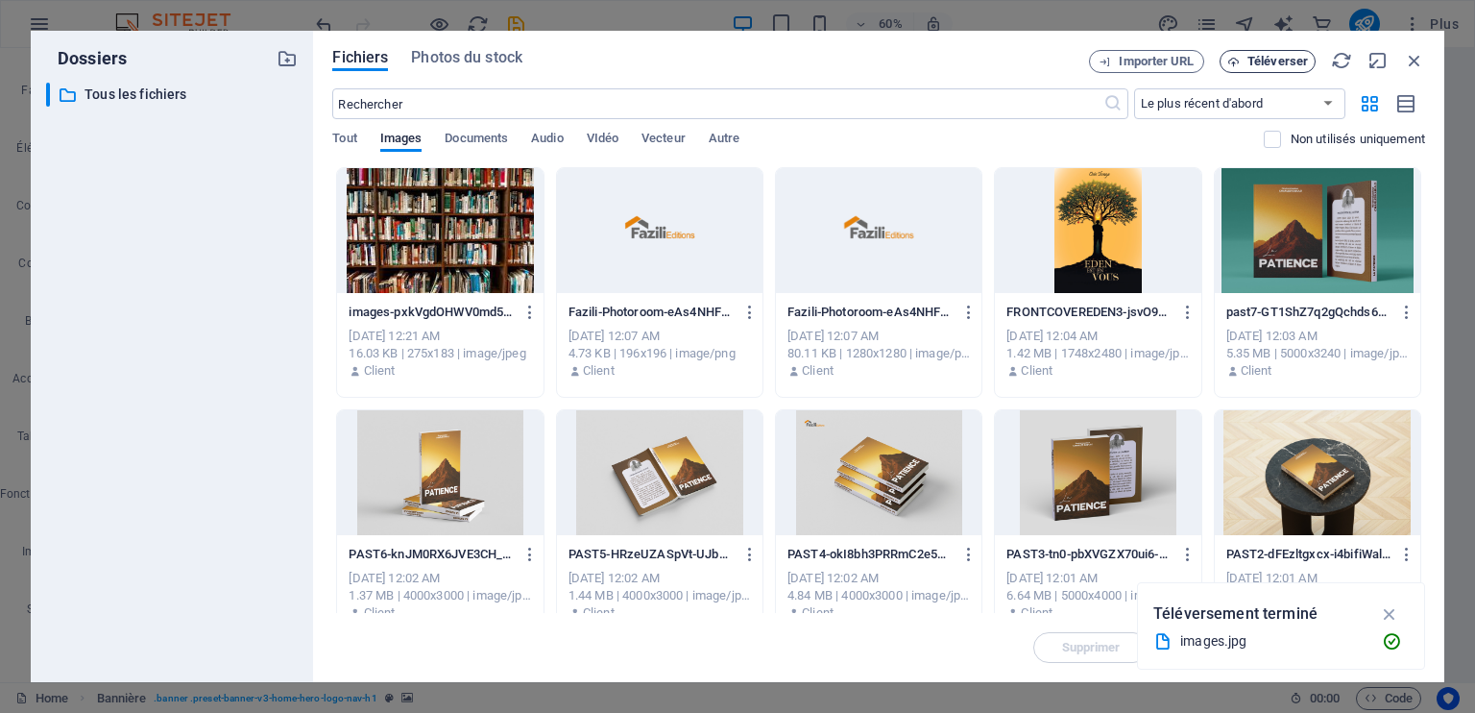
click at [1279, 59] on span "Téléverser" at bounding box center [1278, 62] width 61 height 12
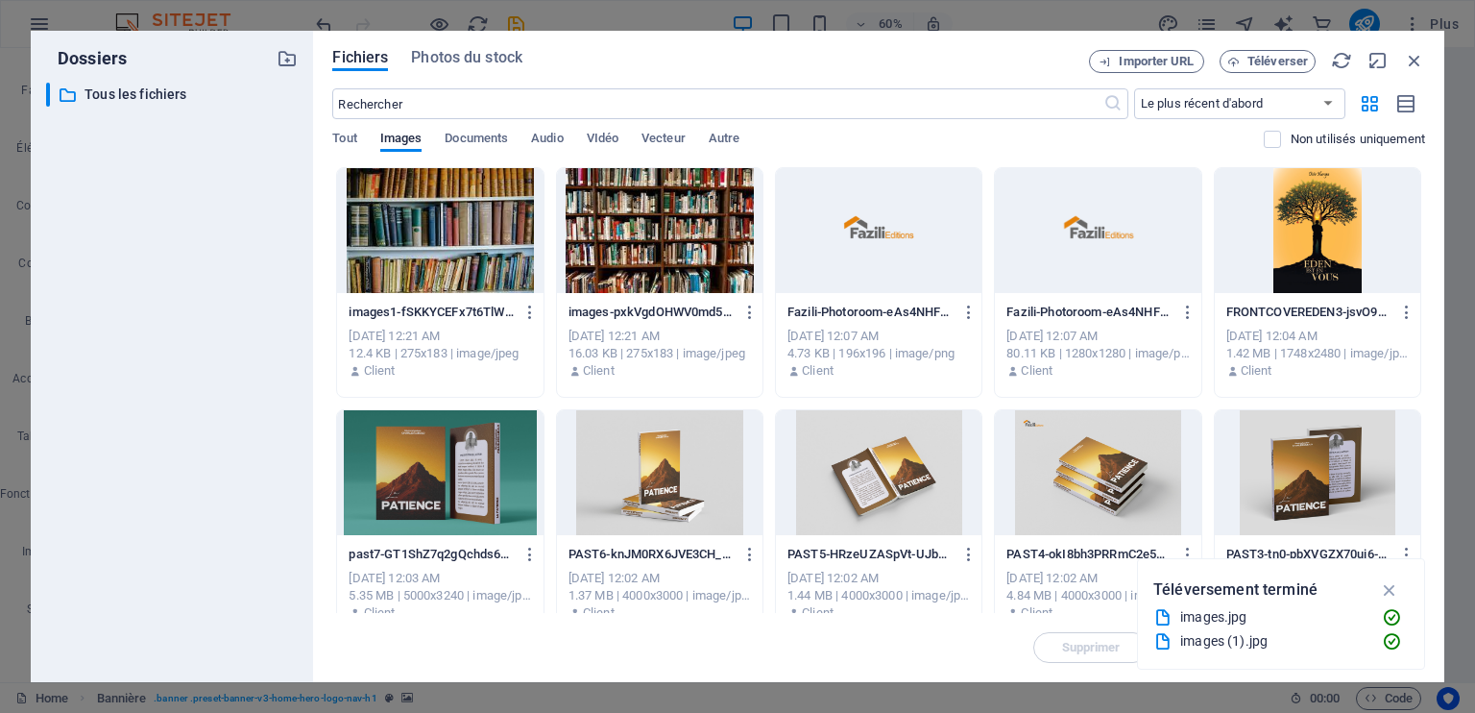
click at [666, 245] on div at bounding box center [660, 230] width 206 height 125
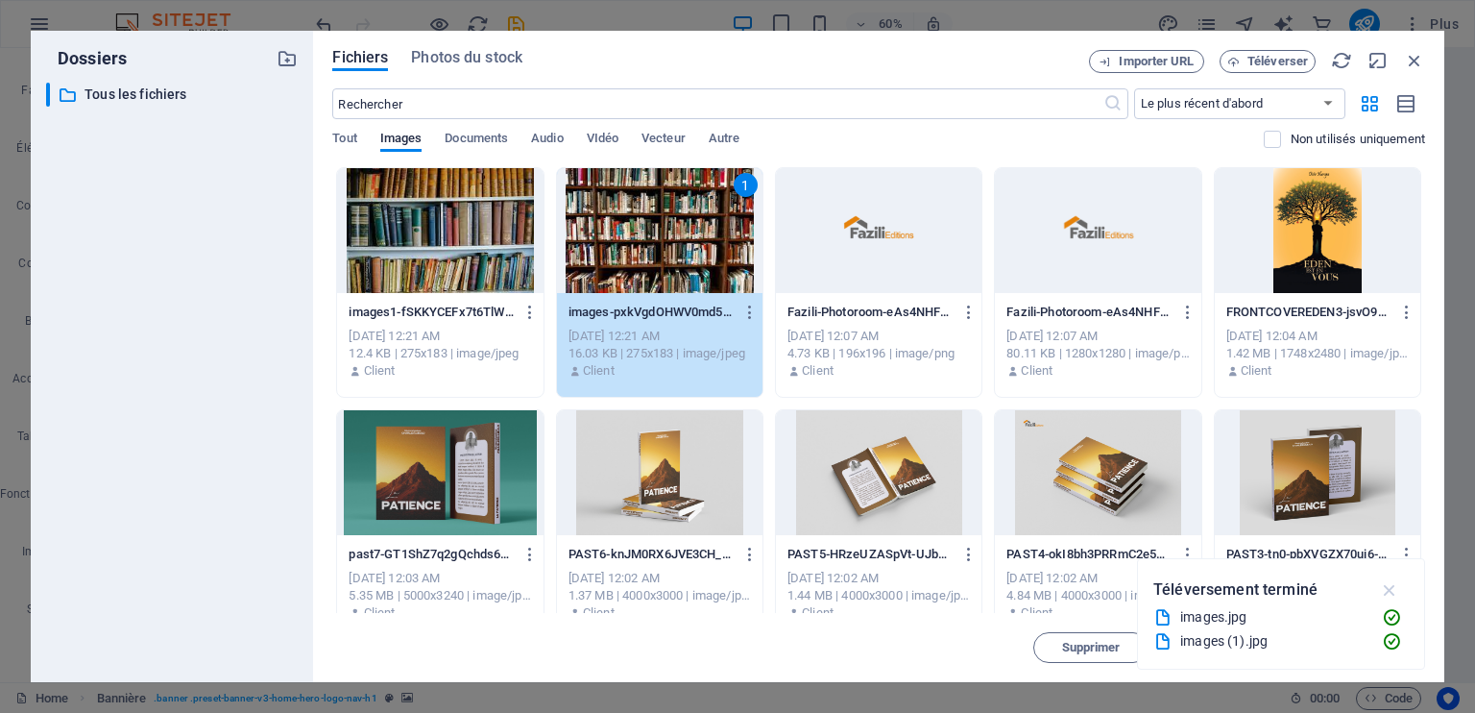
click at [1391, 590] on icon "button" at bounding box center [1390, 589] width 22 height 21
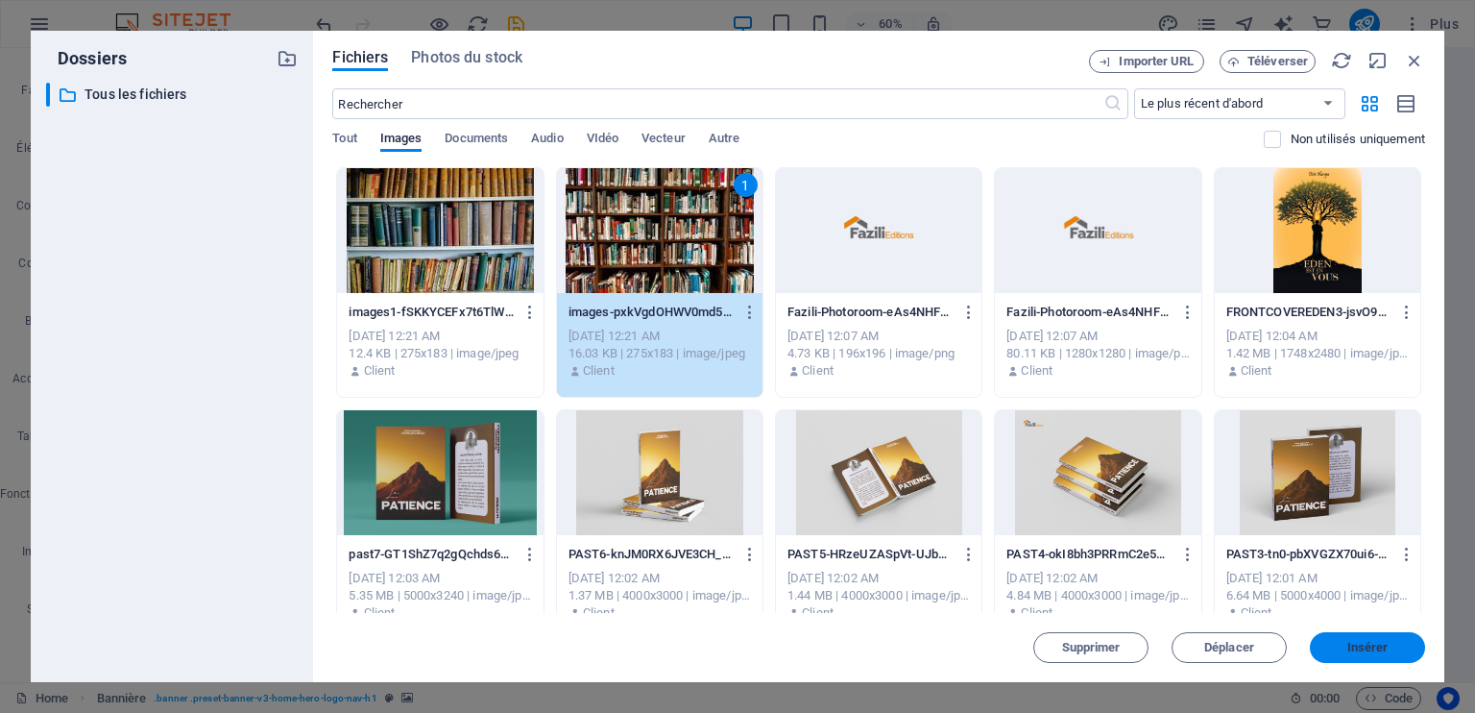
click at [1369, 646] on span "Insérer" at bounding box center [1368, 648] width 41 height 12
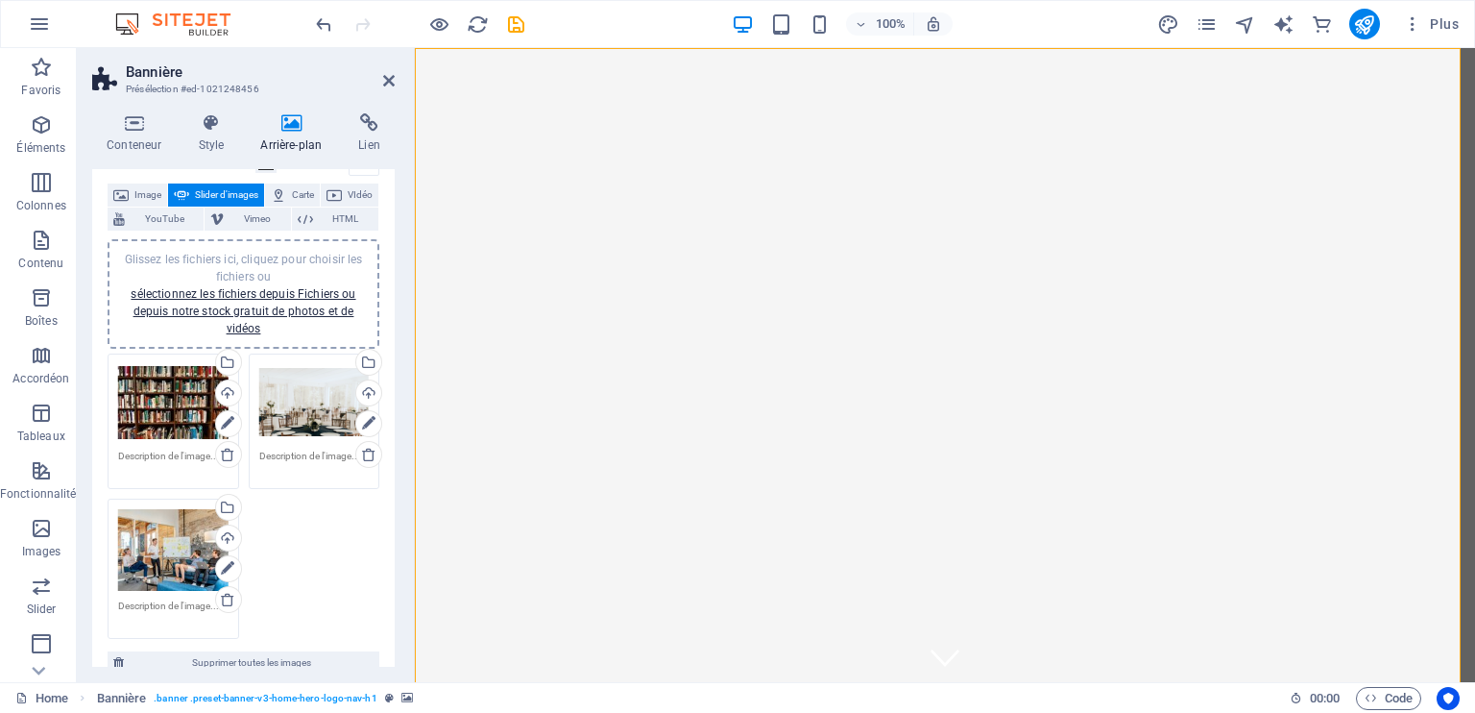
click at [177, 571] on div "Glissez les fichiers ici, cliquez pour choisir les fichiers ou sélectionnez les…" at bounding box center [173, 550] width 110 height 83
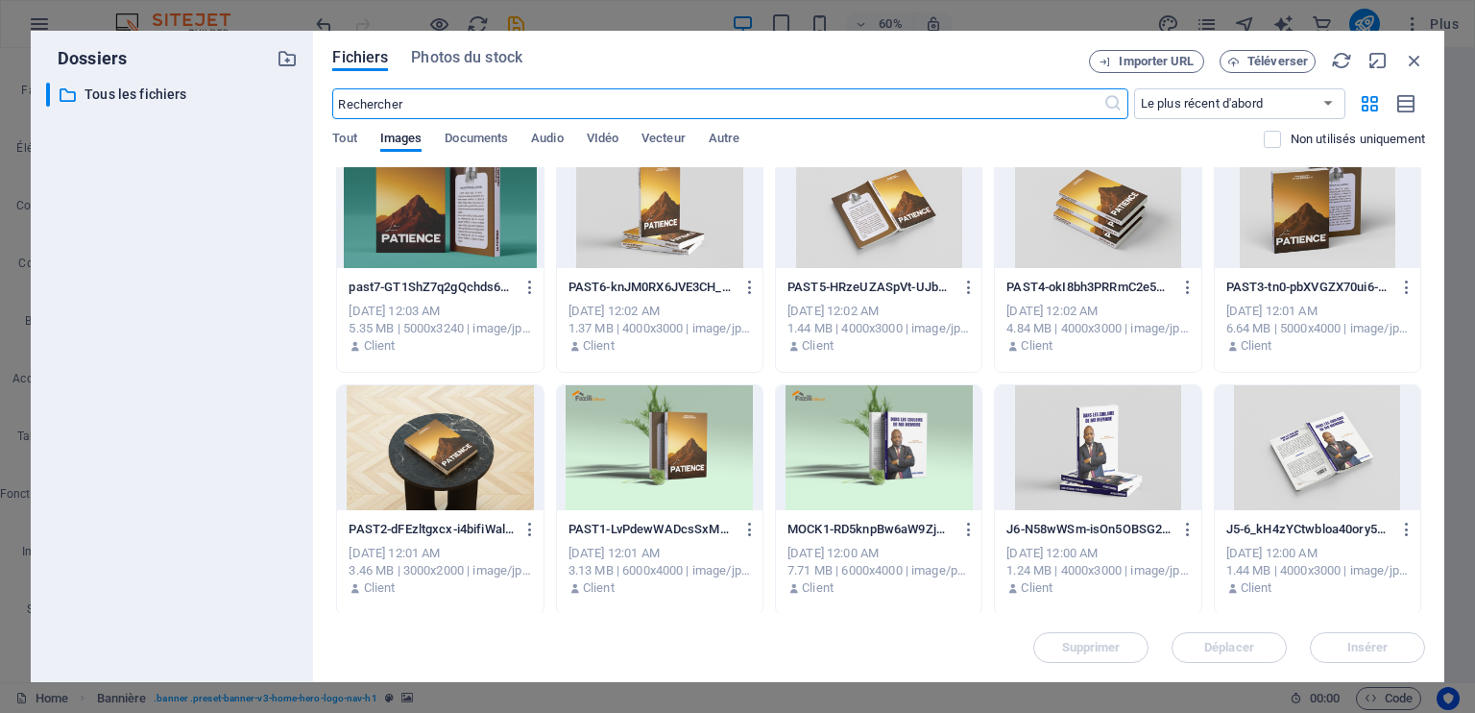
scroll to position [269, 0]
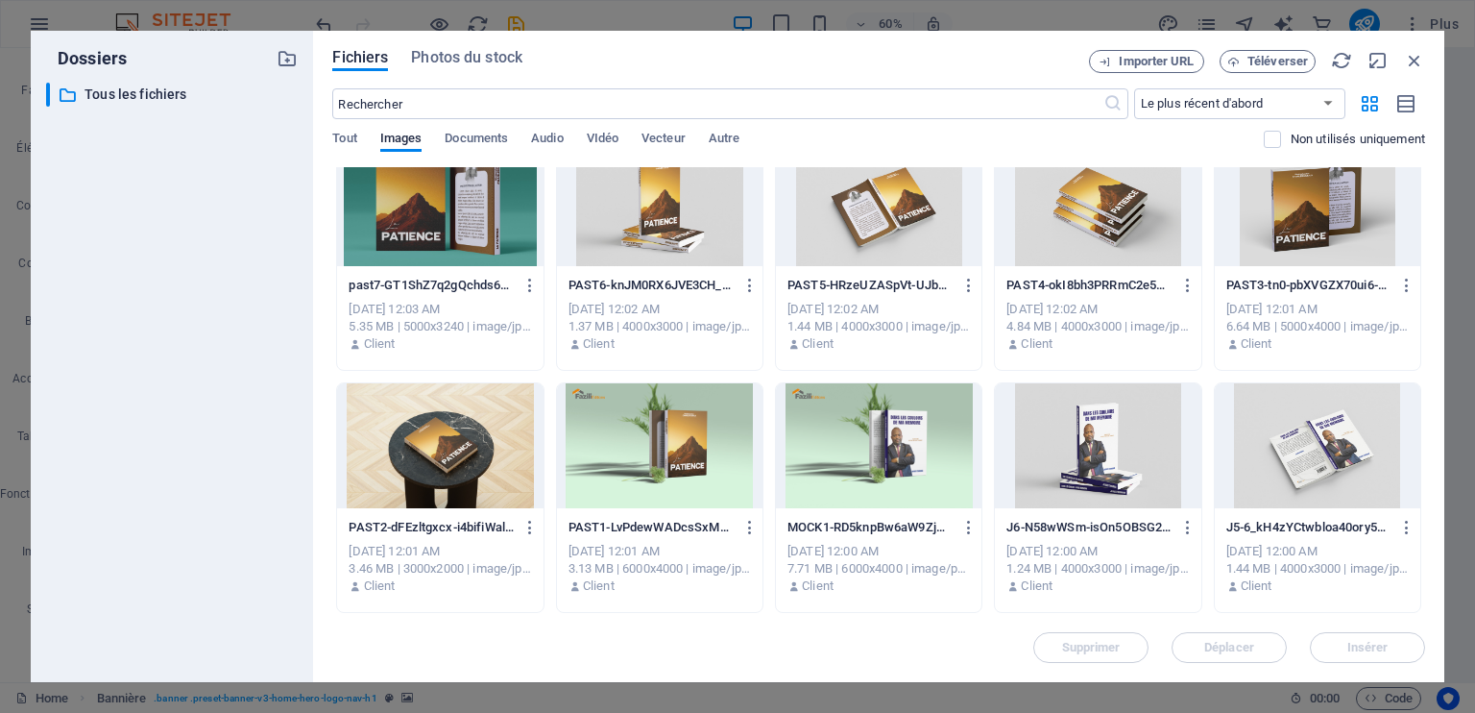
click at [899, 456] on div at bounding box center [879, 445] width 206 height 125
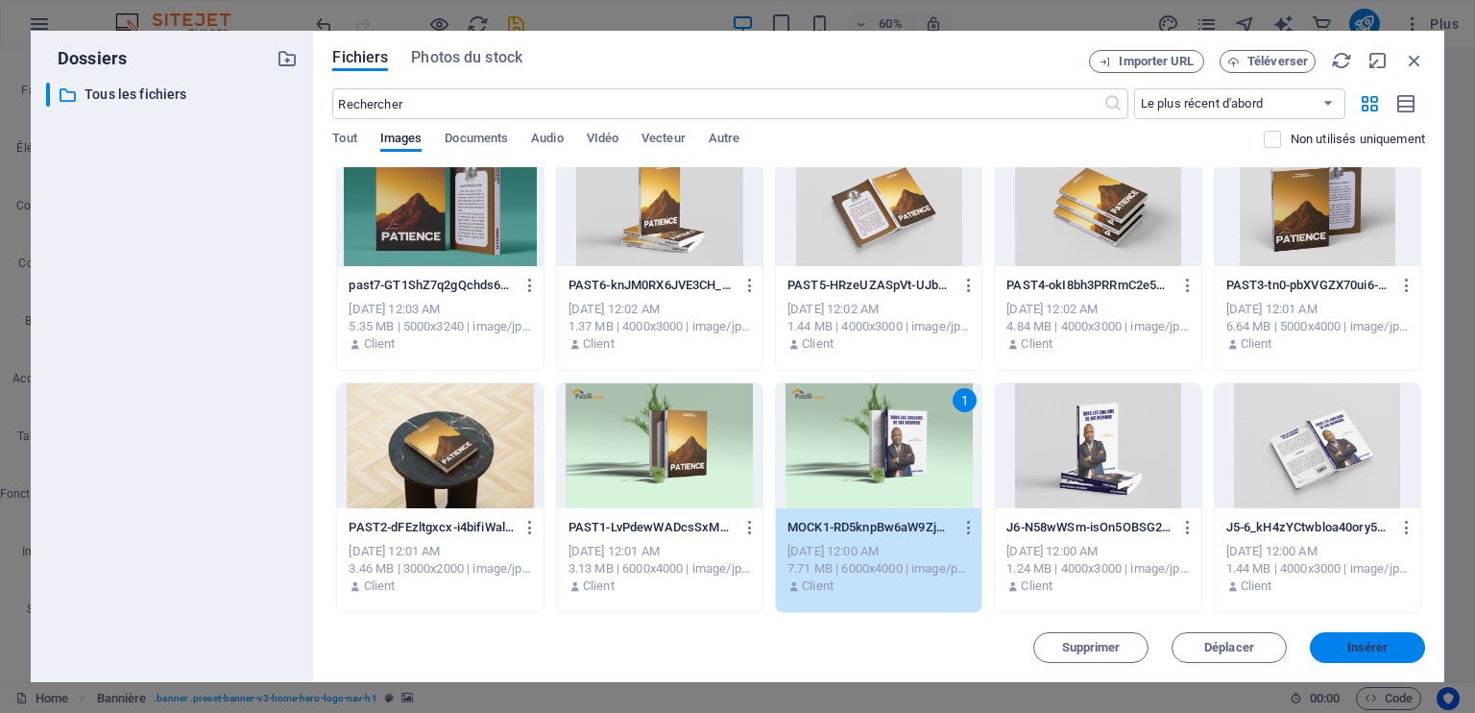
click at [1393, 647] on span "Insérer" at bounding box center [1368, 648] width 100 height 12
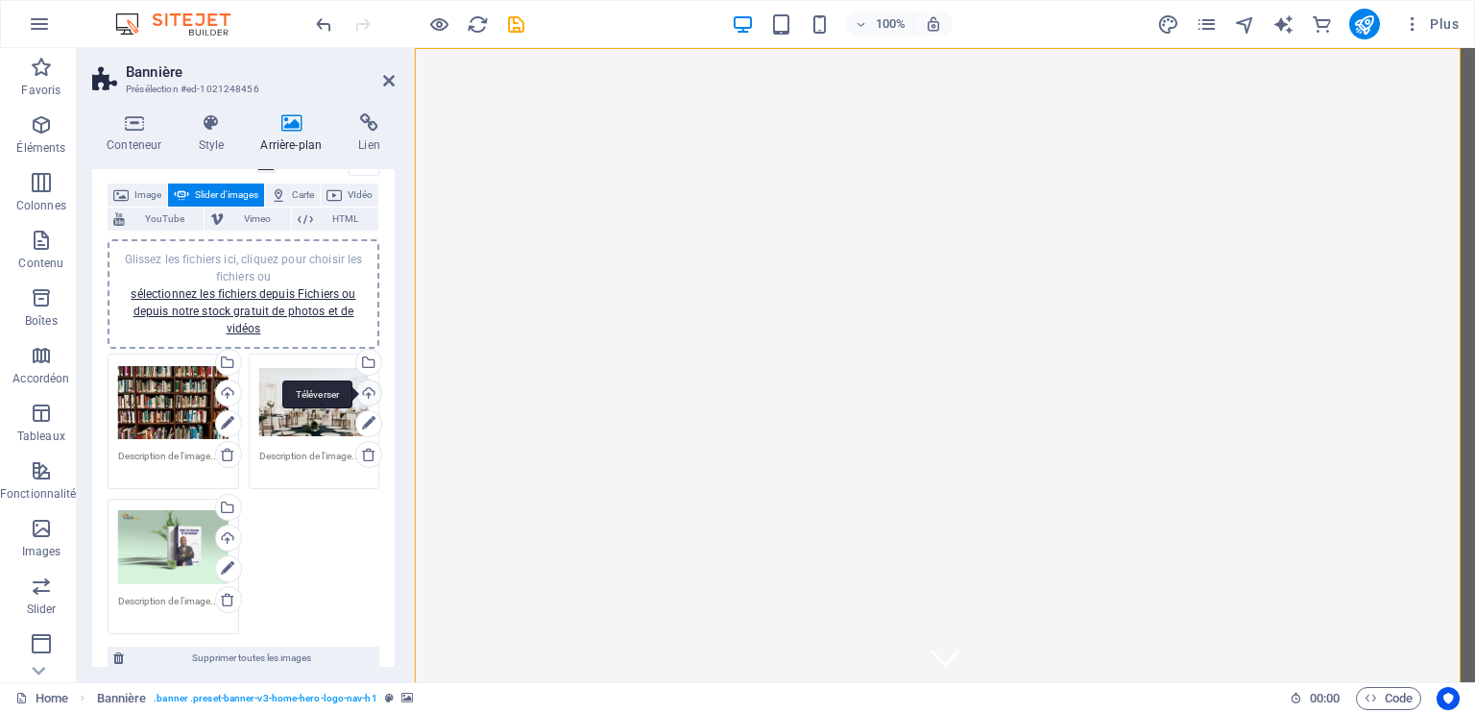
click at [367, 396] on div "Téléverser" at bounding box center [367, 394] width 29 height 29
click at [231, 533] on div "Téléverser" at bounding box center [226, 539] width 29 height 29
click at [183, 556] on div "Glissez les fichiers ici, cliquez pour choisir les fichiers ou sélectionnez les…" at bounding box center [173, 547] width 110 height 77
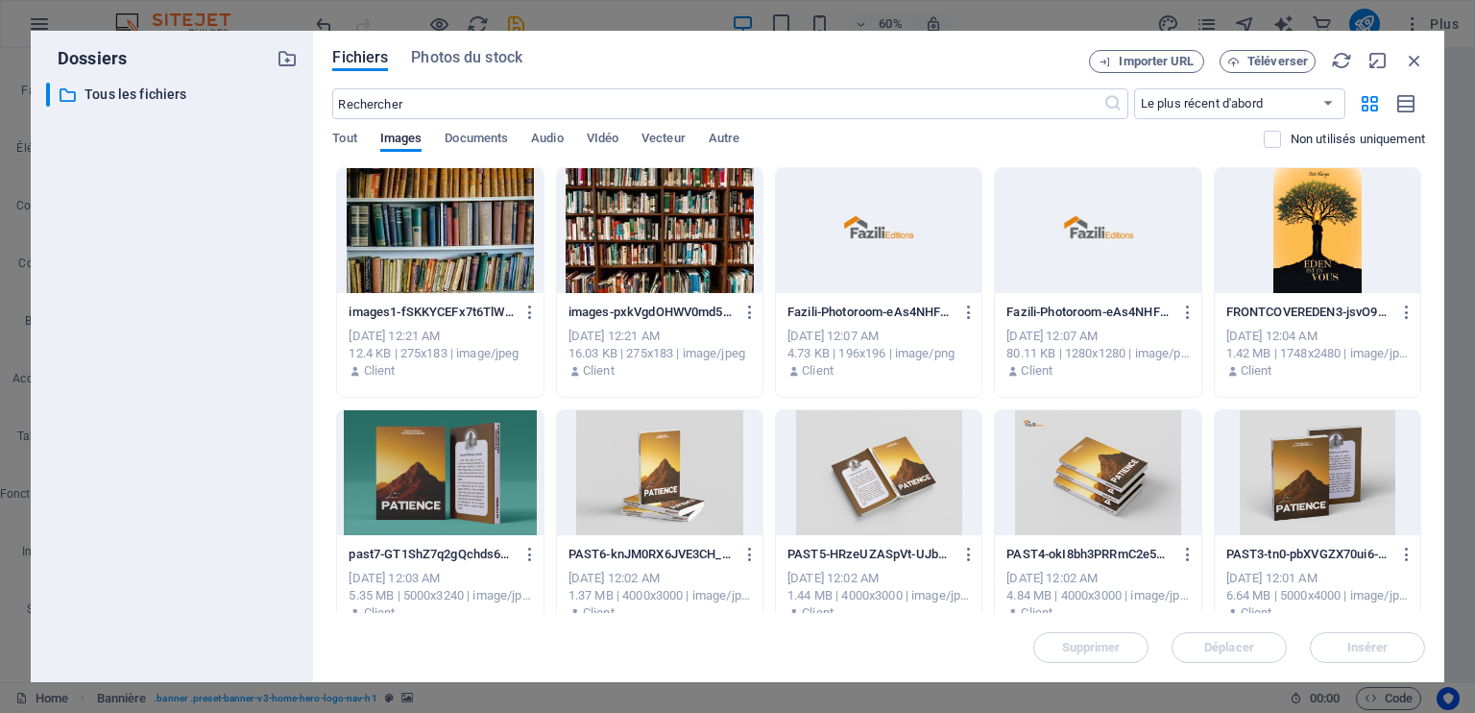
drag, startPoint x: 1425, startPoint y: 221, endPoint x: 1425, endPoint y: 308, distance: 87.4
click at [1425, 308] on div "Fichiers Photos du stock Importer URL Téléverser ​ Le plus récent d'abord Le pl…" at bounding box center [878, 356] width 1131 height 651
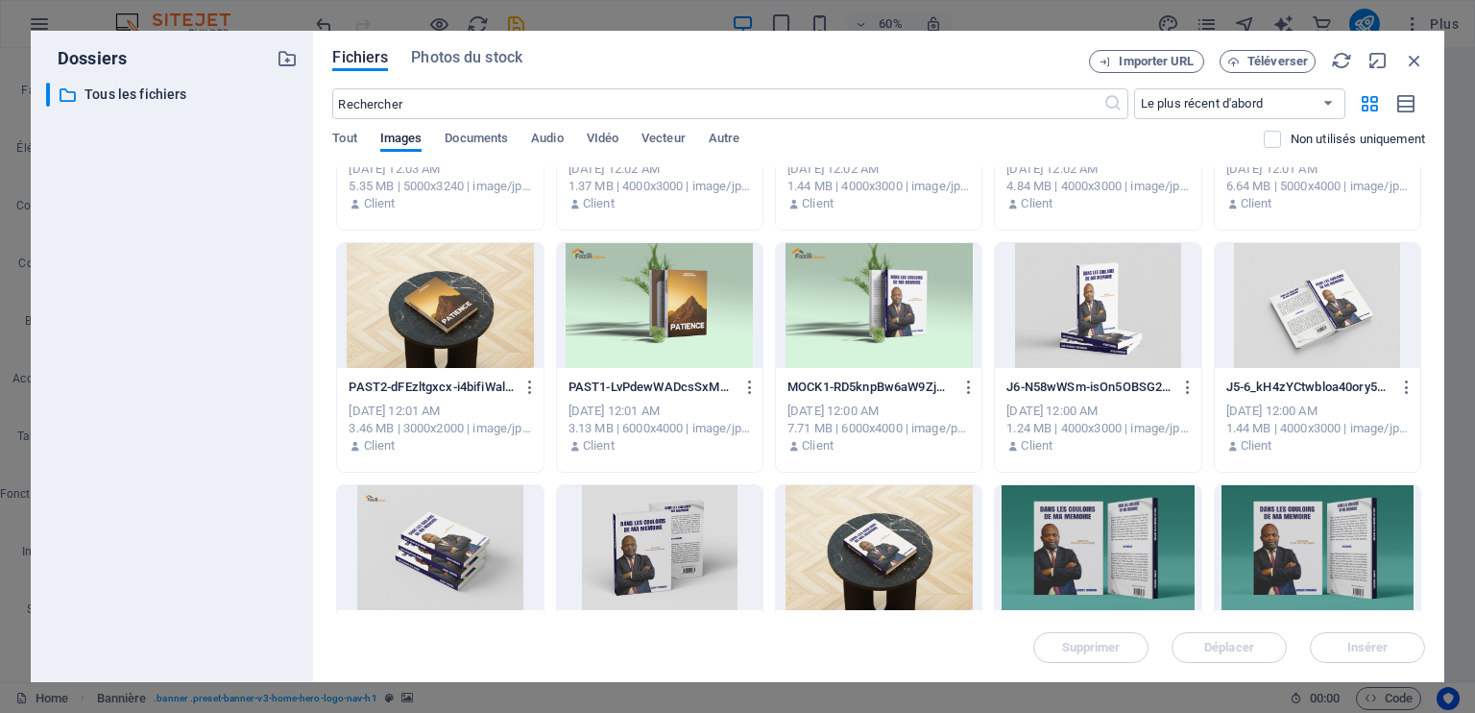
scroll to position [419, 0]
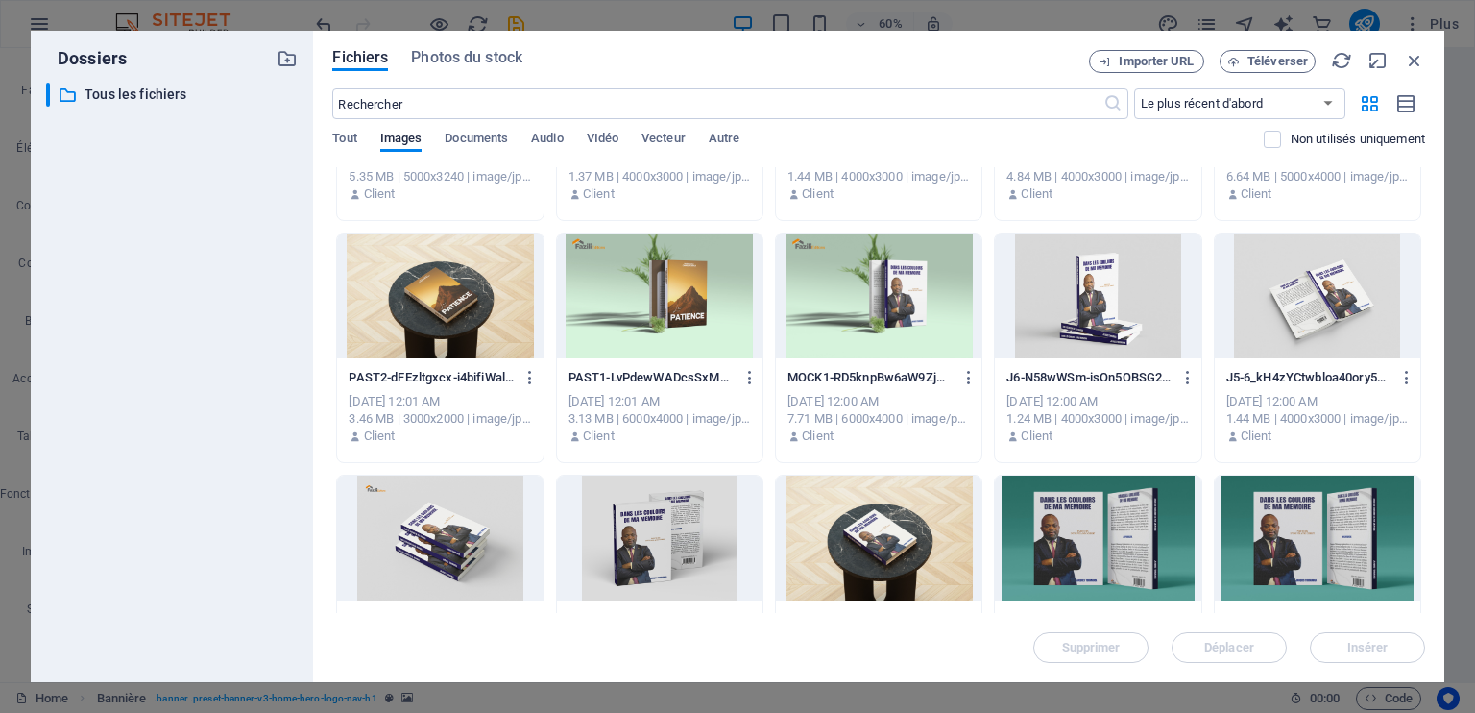
click at [1342, 310] on div at bounding box center [1318, 295] width 206 height 125
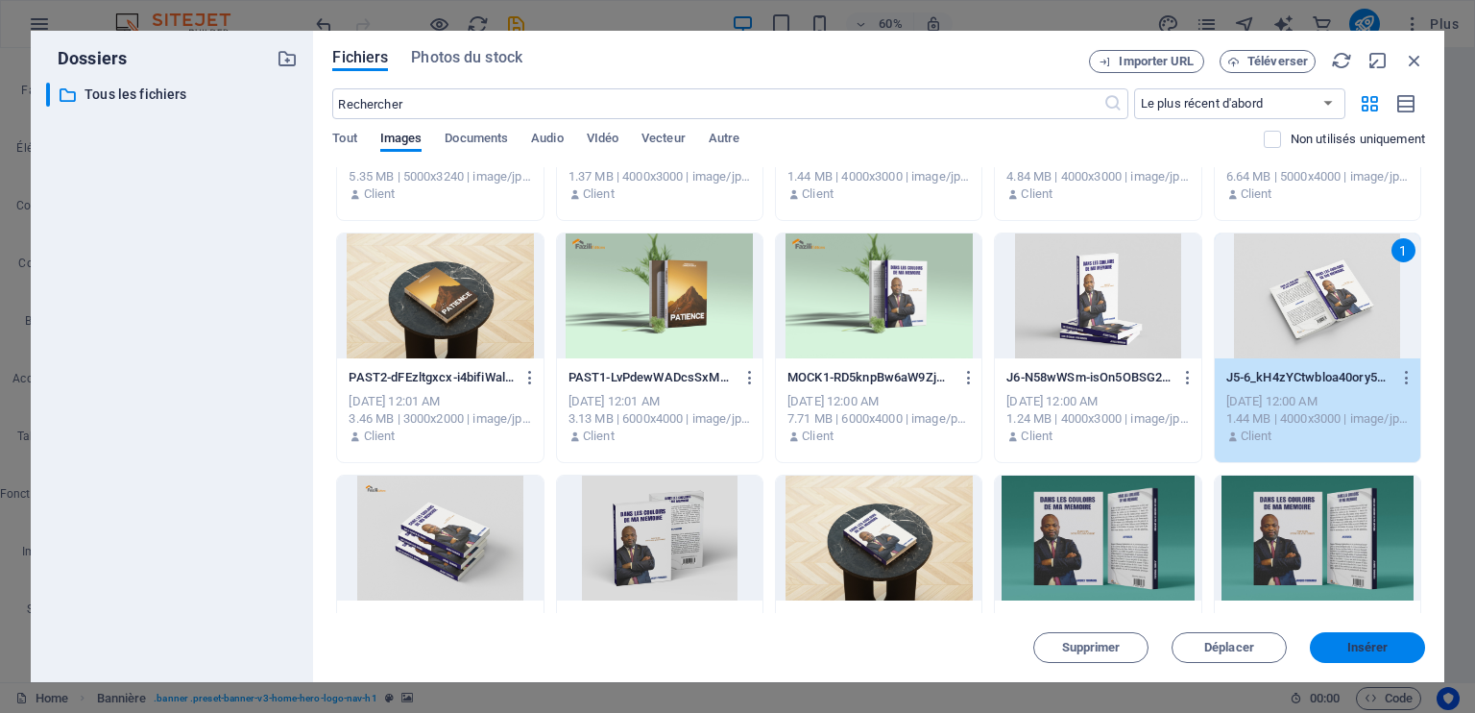
click at [1386, 653] on span "Insérer" at bounding box center [1368, 648] width 41 height 12
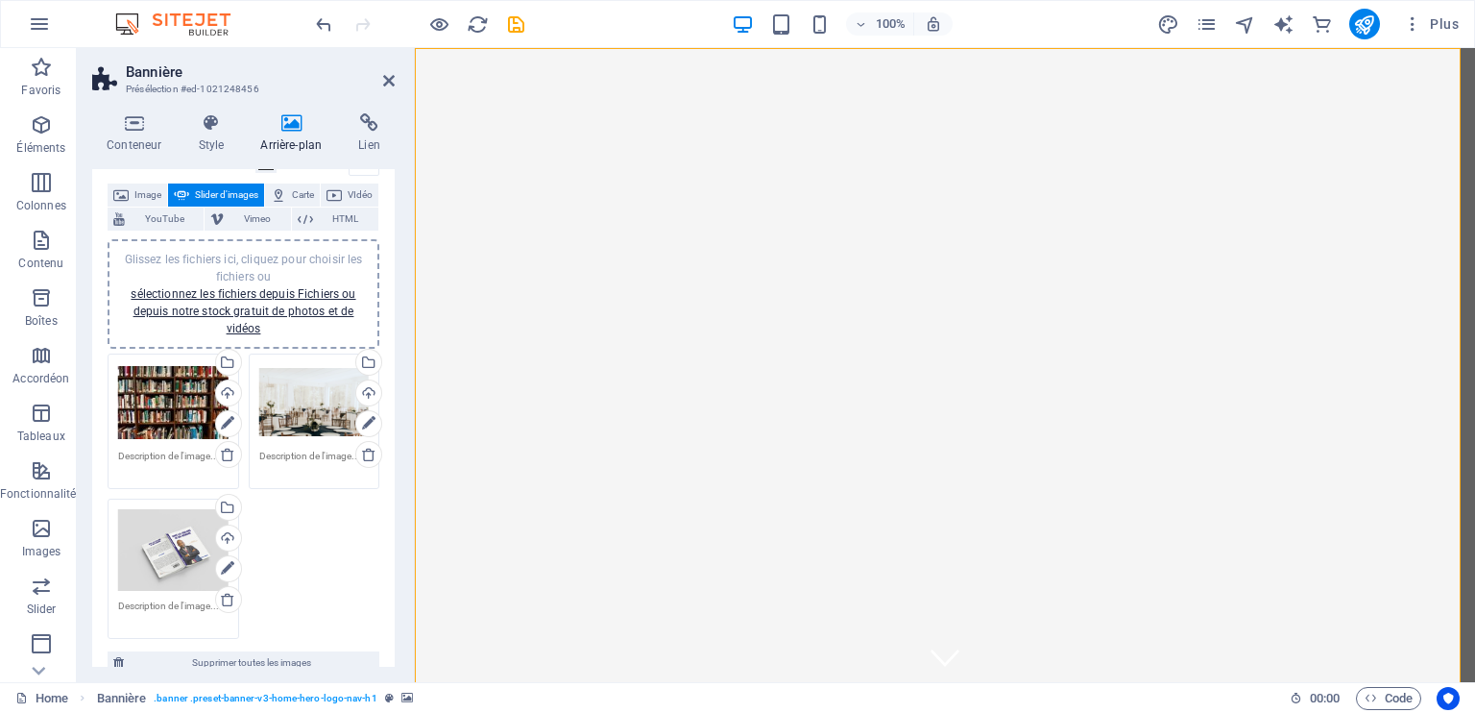
click at [296, 406] on div "Glissez les fichiers ici, cliquez pour choisir les fichiers ou sélectionnez les…" at bounding box center [314, 402] width 110 height 77
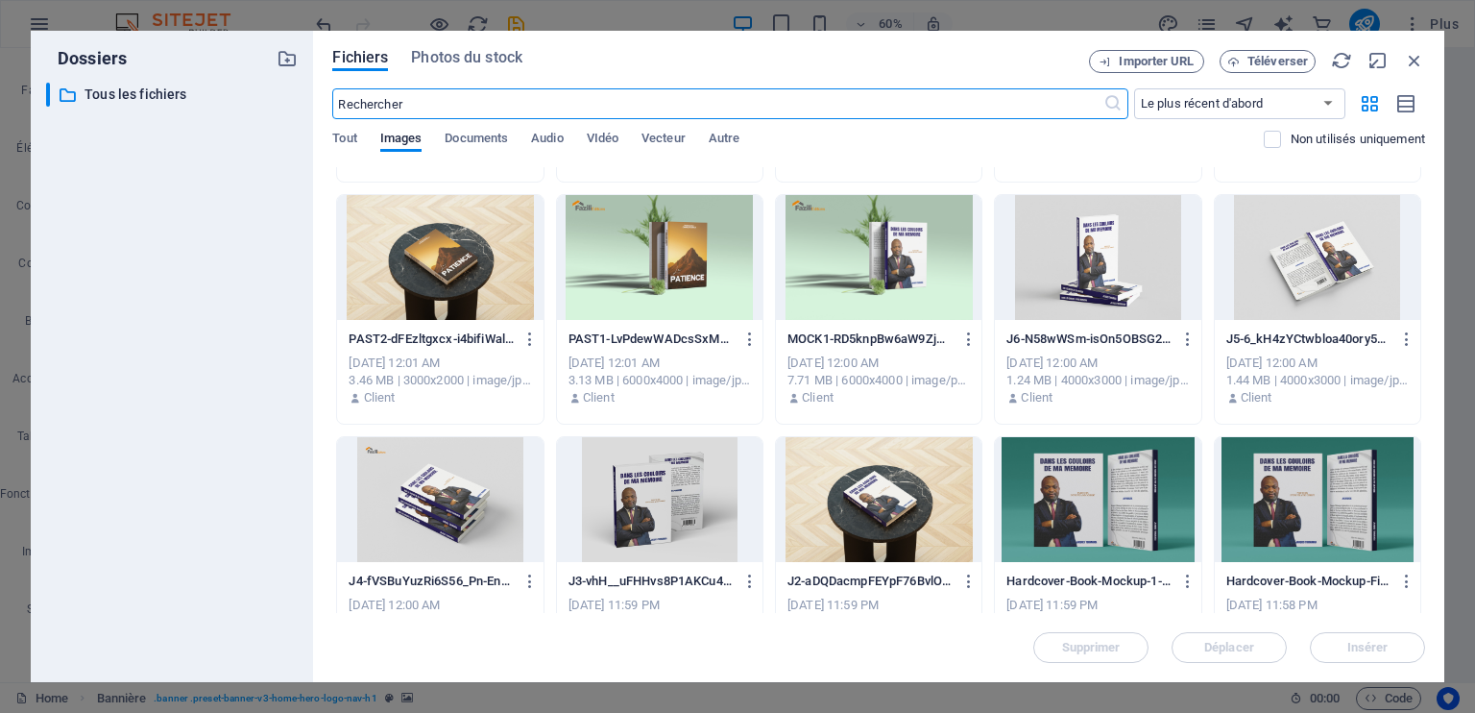
scroll to position [465, 0]
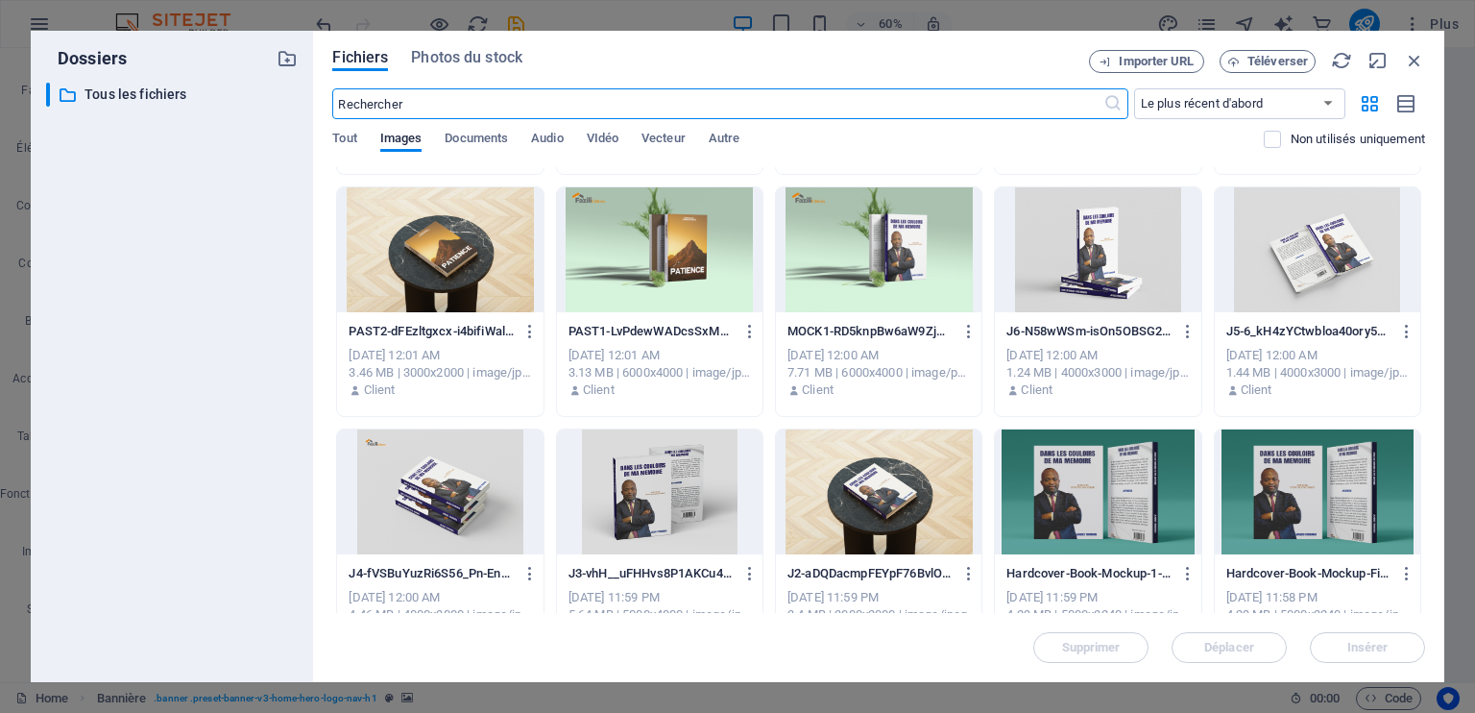
click at [1115, 499] on div at bounding box center [1098, 491] width 206 height 125
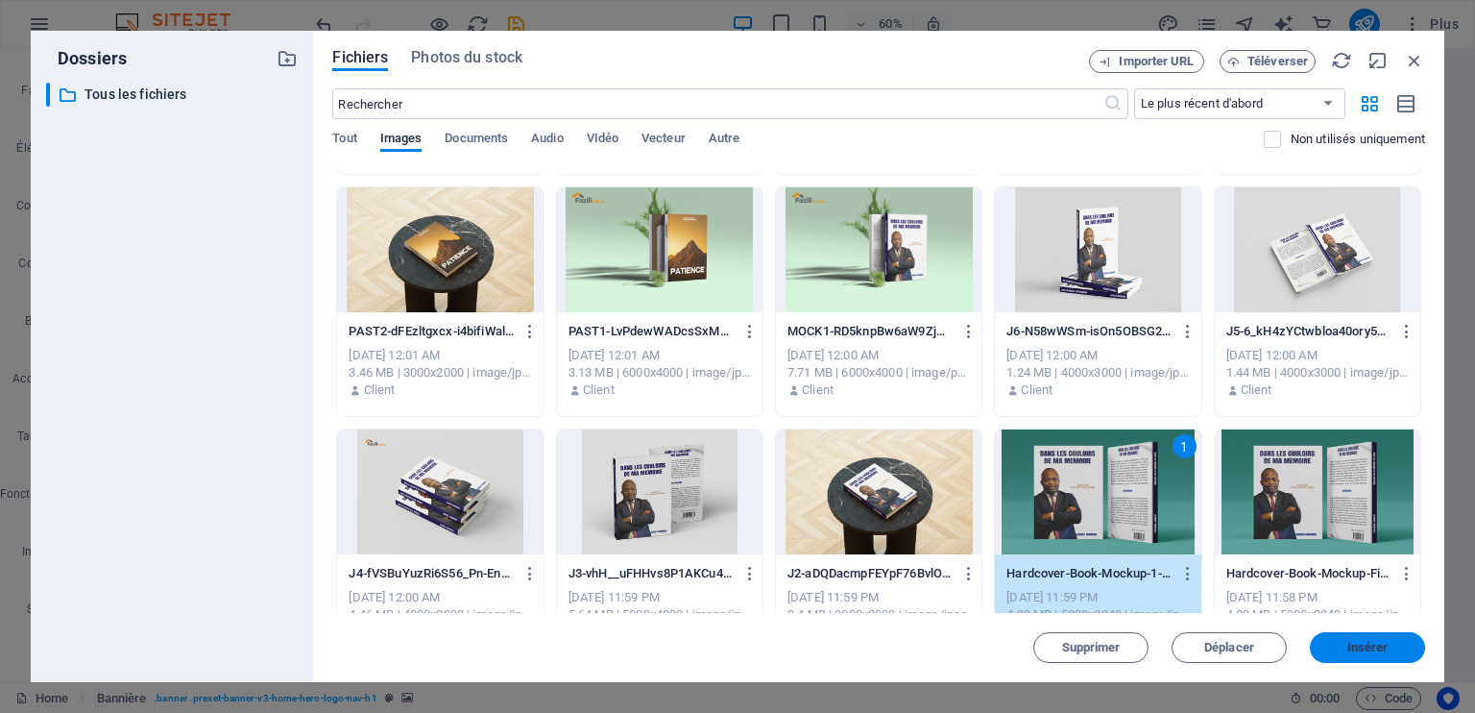
click at [1384, 645] on span "Insérer" at bounding box center [1368, 648] width 41 height 12
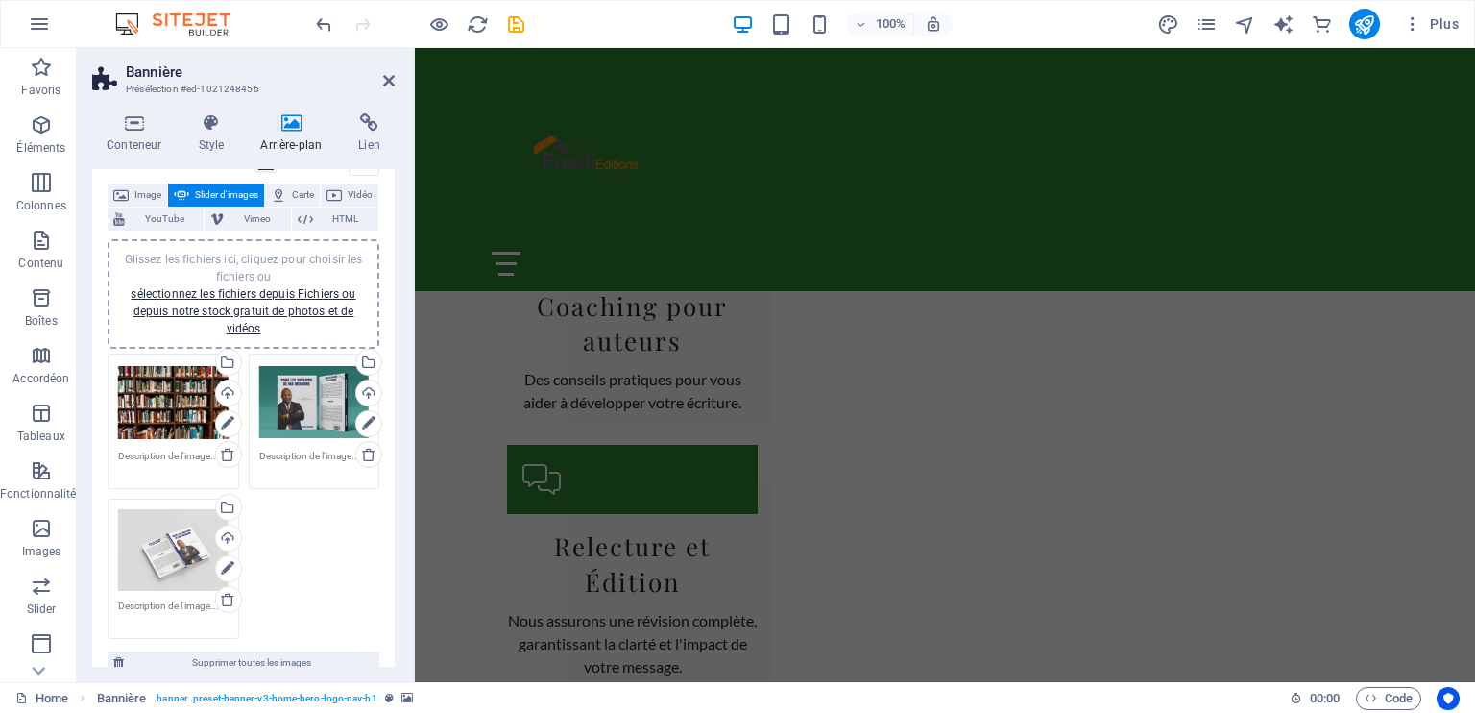
scroll to position [1894, 0]
click at [388, 75] on icon at bounding box center [389, 80] width 12 height 15
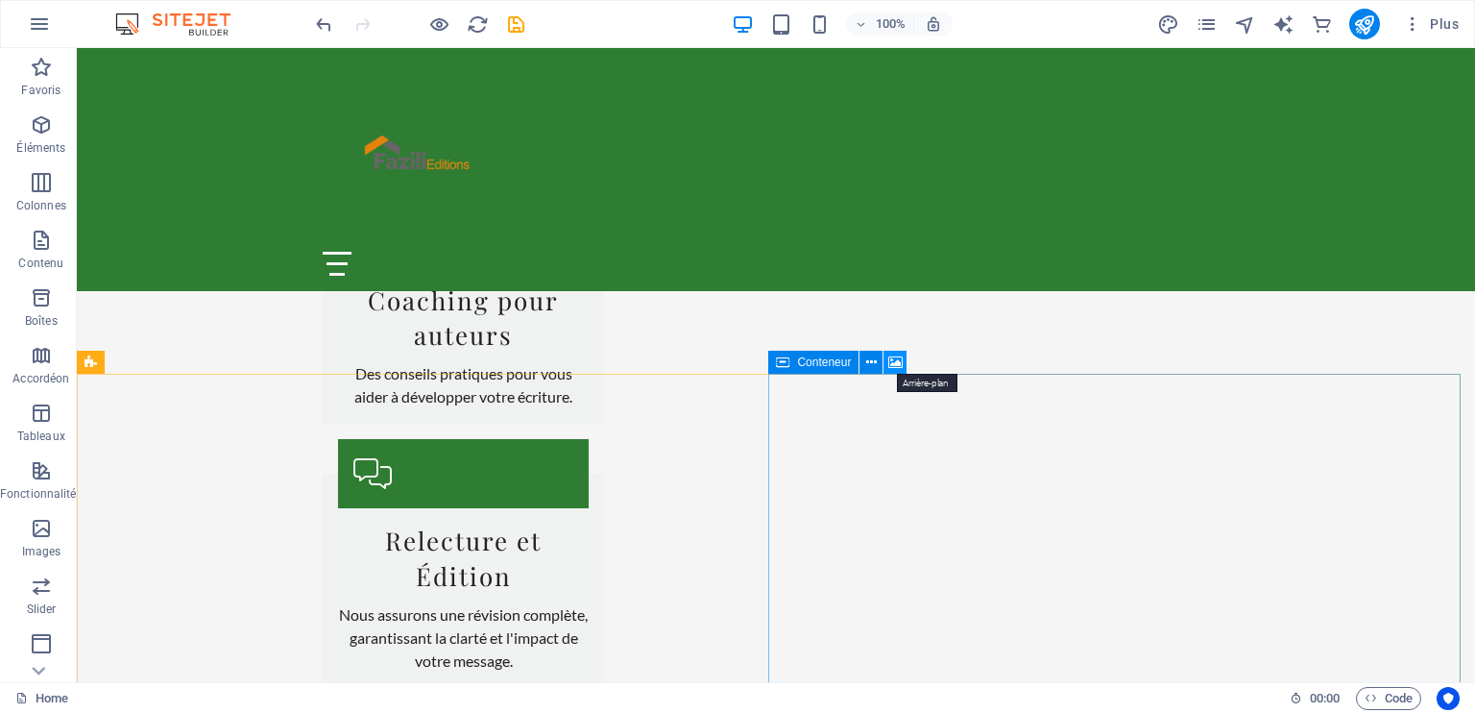
click at [897, 358] on icon at bounding box center [895, 363] width 14 height 20
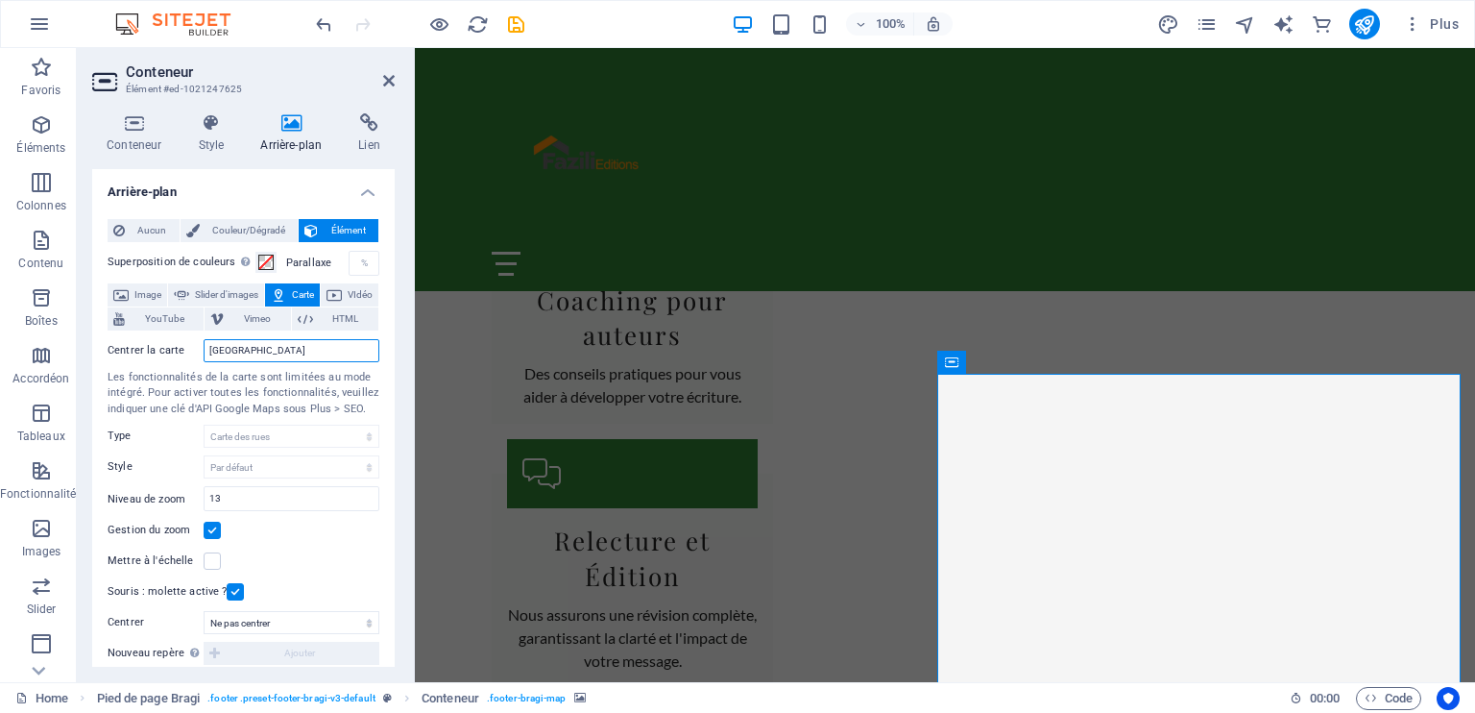
click at [262, 343] on input "[GEOGRAPHIC_DATA]" at bounding box center [292, 350] width 176 height 23
type input "B"
type input "Lubumbashi"
click at [388, 75] on icon at bounding box center [389, 80] width 12 height 15
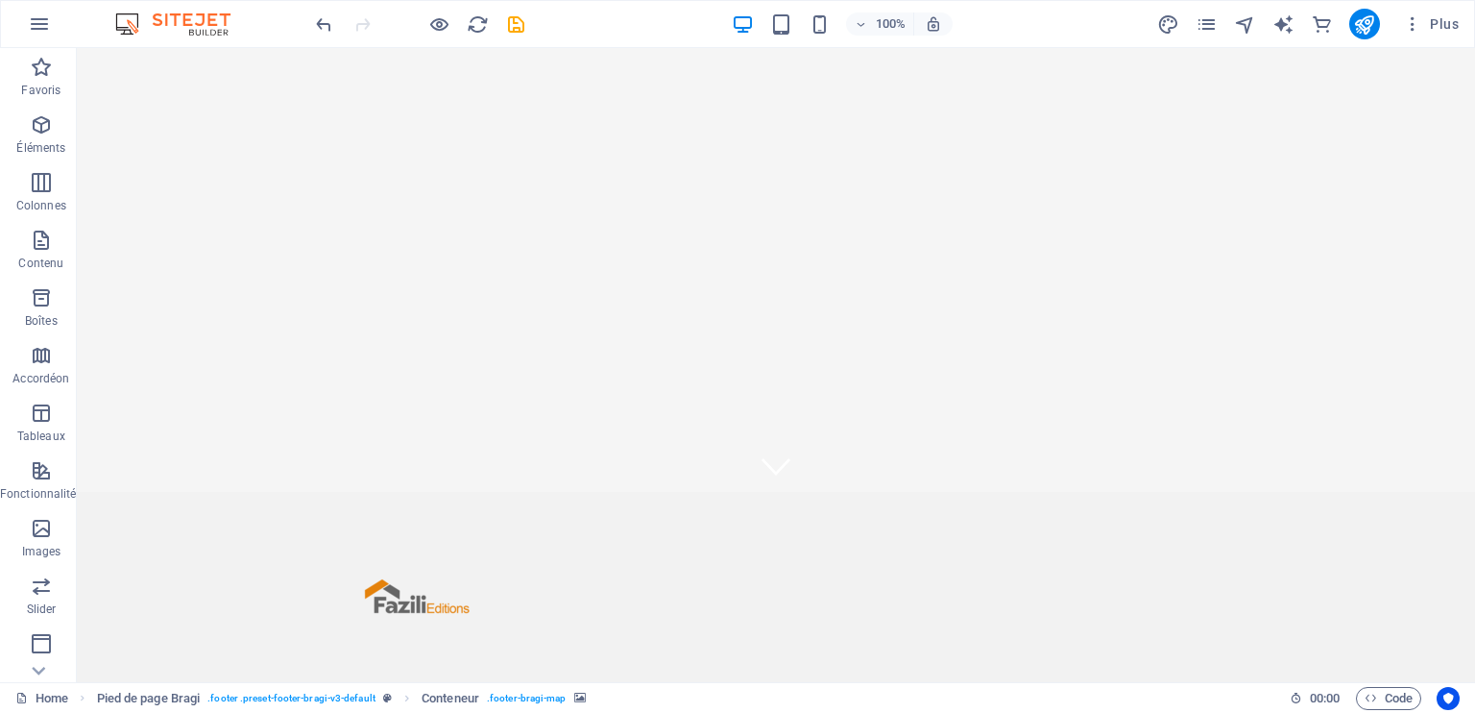
scroll to position [0, 0]
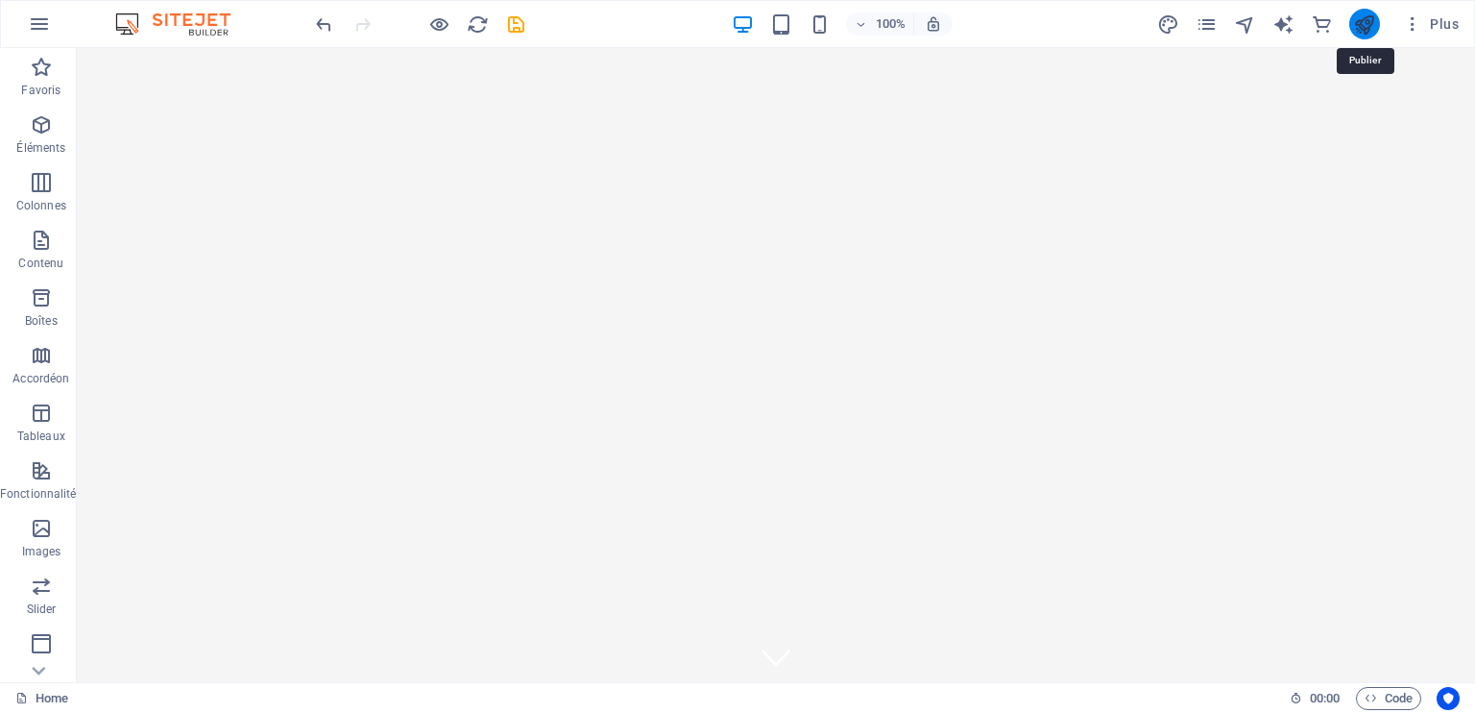
click at [1364, 32] on icon "publish" at bounding box center [1364, 24] width 22 height 22
checkbox input "false"
